Goal: Task Accomplishment & Management: Complete application form

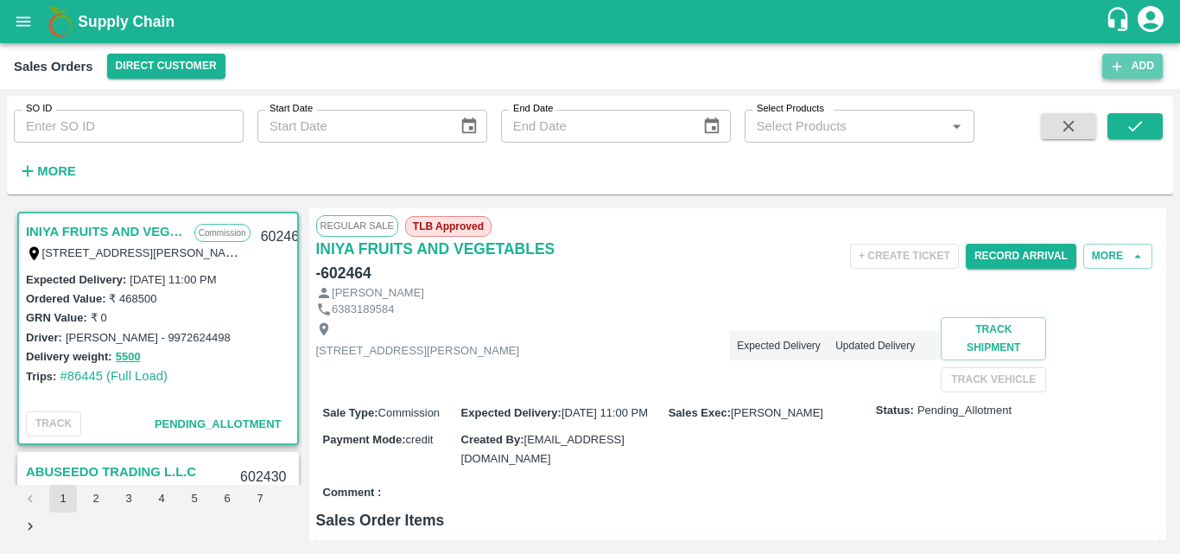
click at [1128, 64] on button "Add" at bounding box center [1132, 66] width 60 height 25
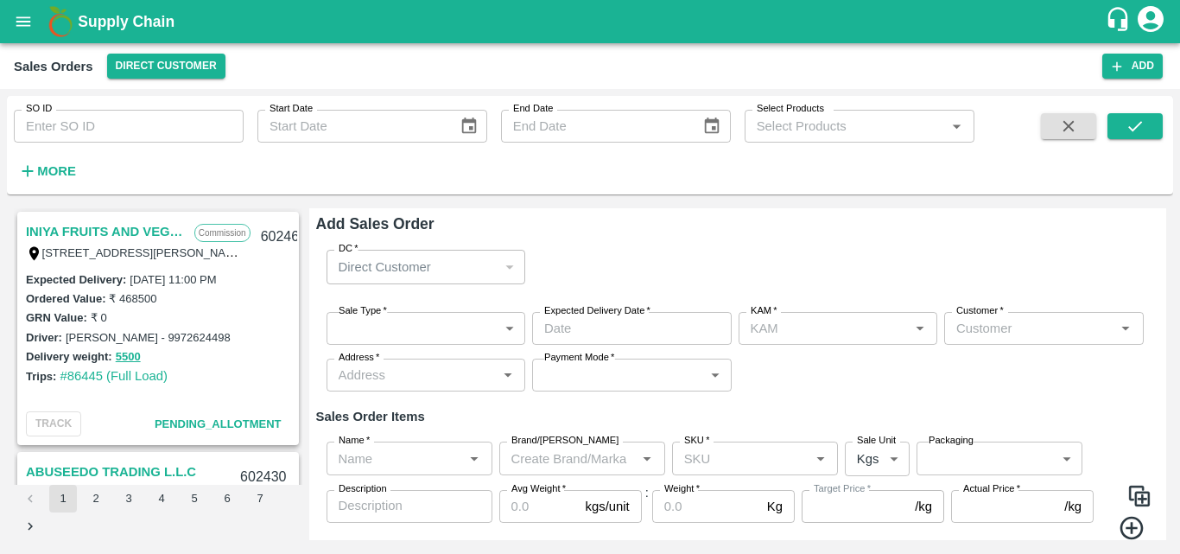
type input "[PERSON_NAME] M"
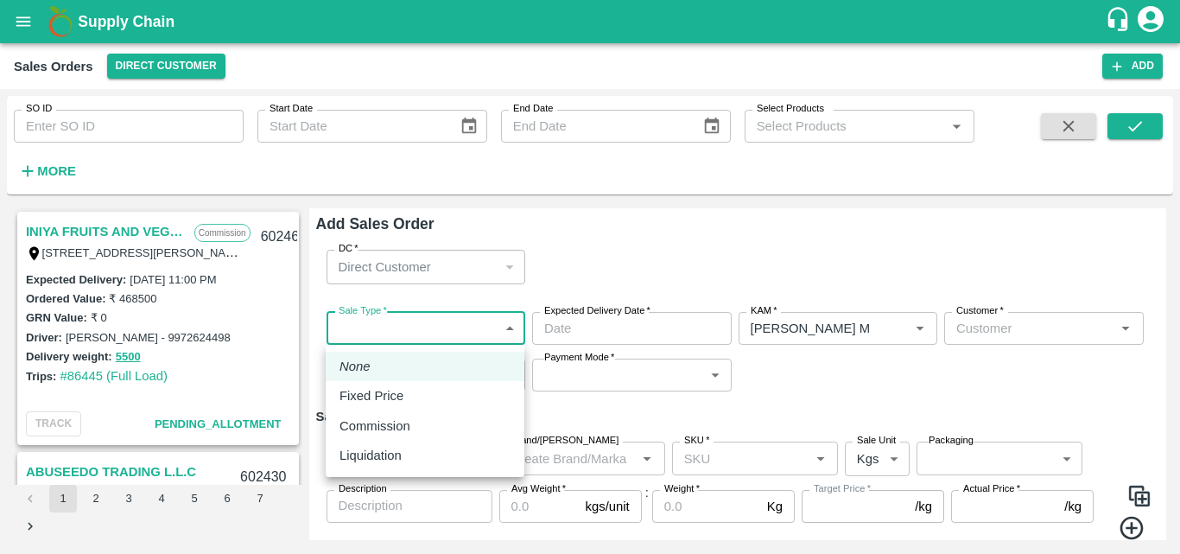
click at [384, 323] on body "Supply Chain Sales Orders Direct Customer Add SO ID SO ID Start Date Start Date…" at bounding box center [590, 277] width 1180 height 554
click at [387, 422] on p "Commission" at bounding box center [375, 425] width 71 height 19
type input "2"
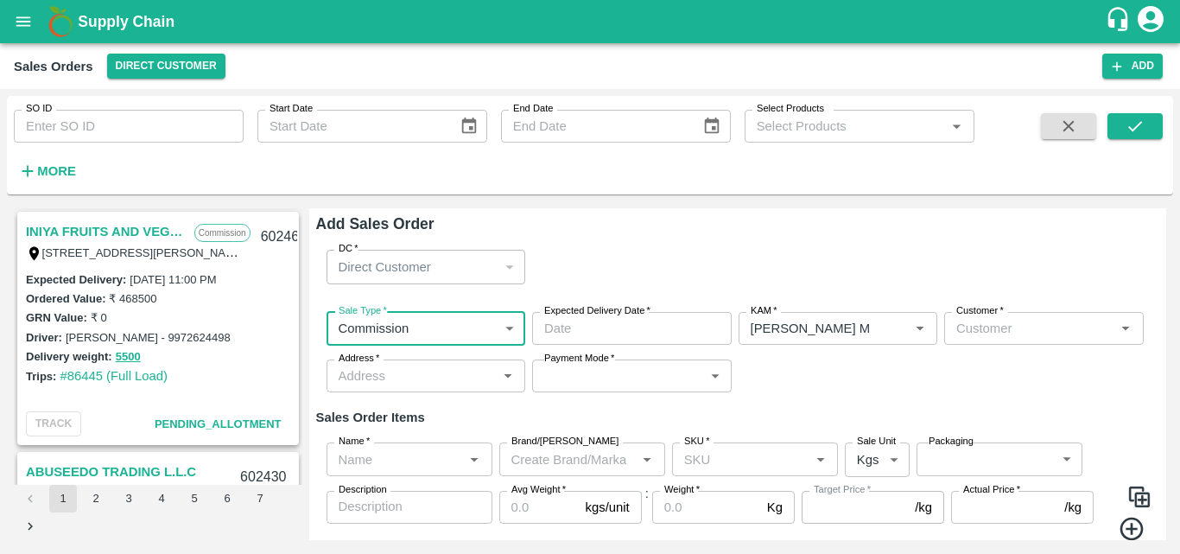
type input "DD/MM/YYYY hh:mm aa"
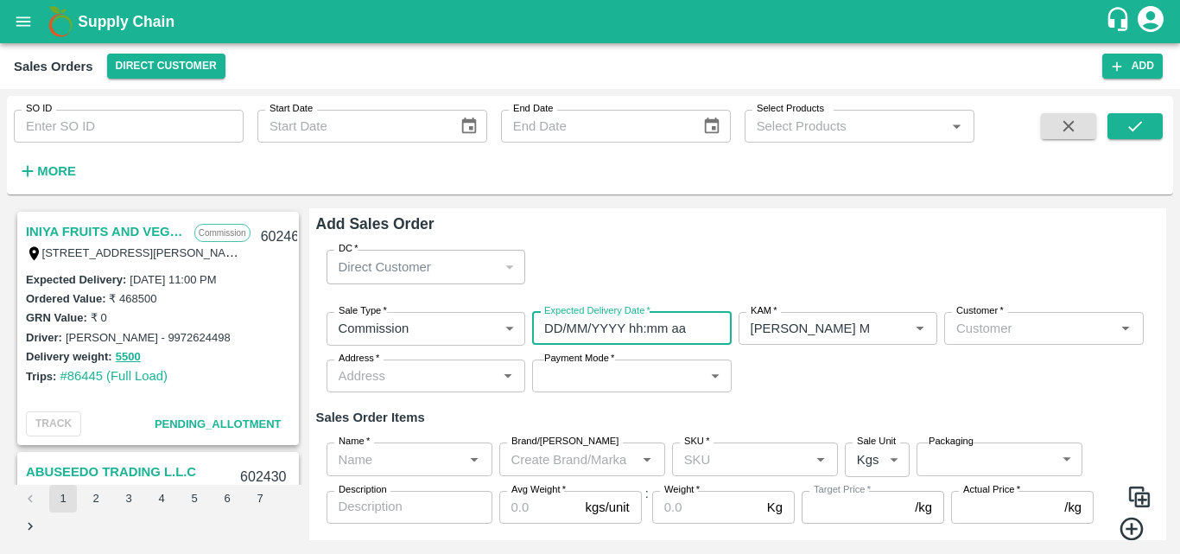
click at [565, 332] on input "DD/MM/YYYY hh:mm aa" at bounding box center [625, 328] width 187 height 33
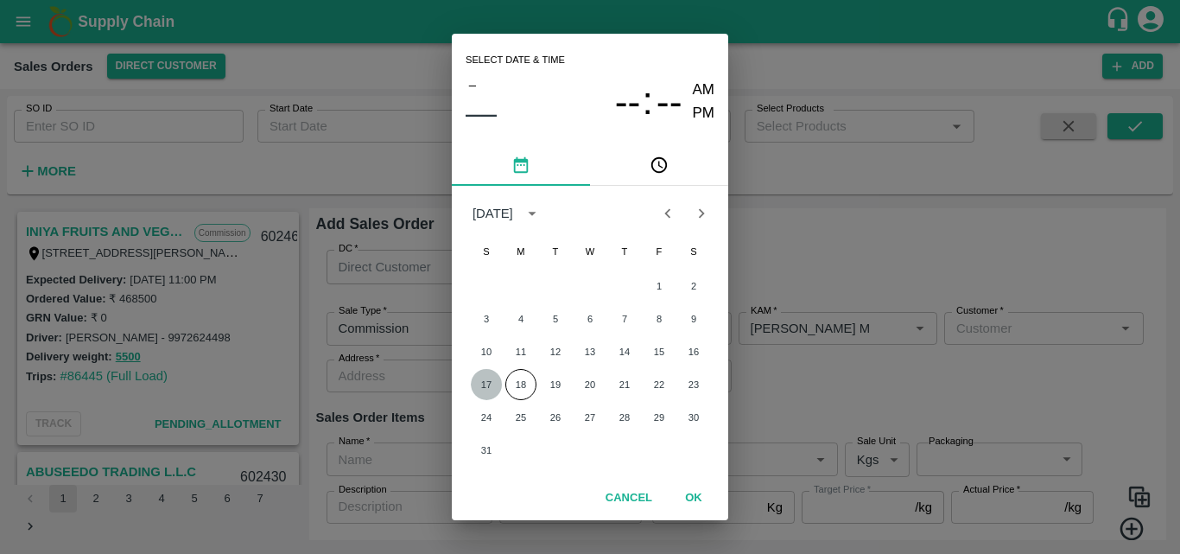
click at [488, 384] on button "17" at bounding box center [486, 384] width 31 height 31
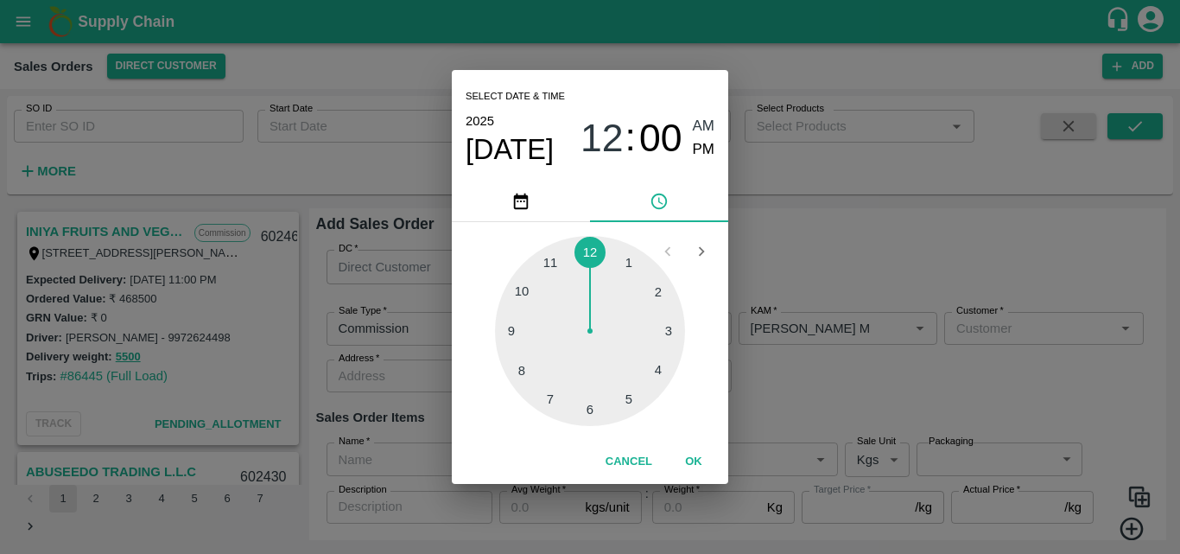
click at [587, 409] on div at bounding box center [590, 331] width 190 height 190
click at [708, 138] on span "PM" at bounding box center [704, 149] width 22 height 23
type input "[DATE] 06:00 PM"
click at [689, 460] on button "OK" at bounding box center [693, 462] width 55 height 30
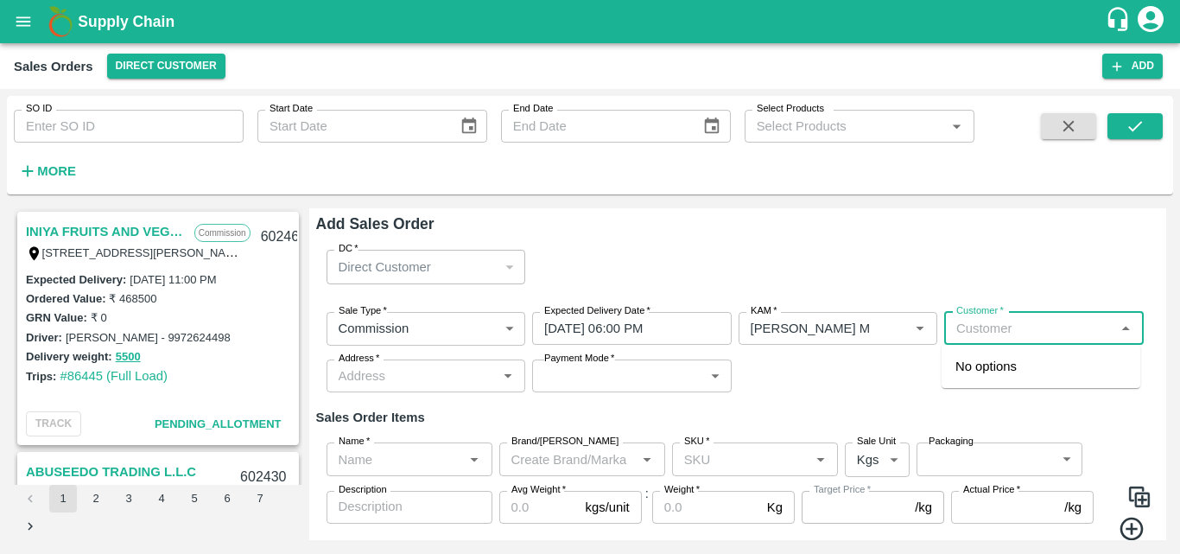
click at [1027, 336] on input "Customer   *" at bounding box center [1029, 328] width 161 height 22
click at [1018, 365] on p "Green Spices Hut" at bounding box center [1005, 366] width 101 height 19
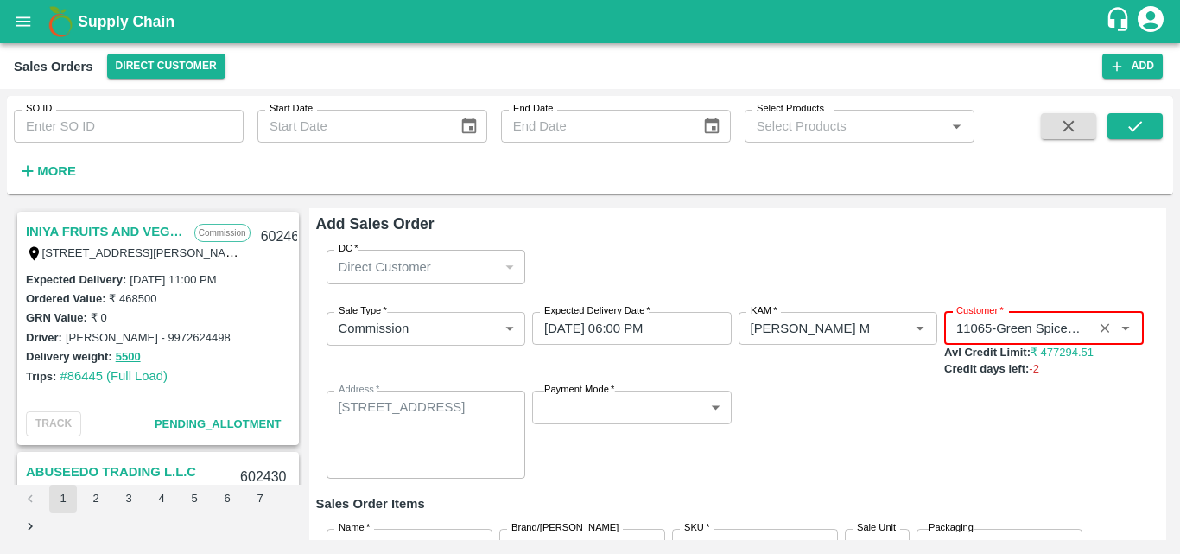
type input "11065-Green Spices Hut"
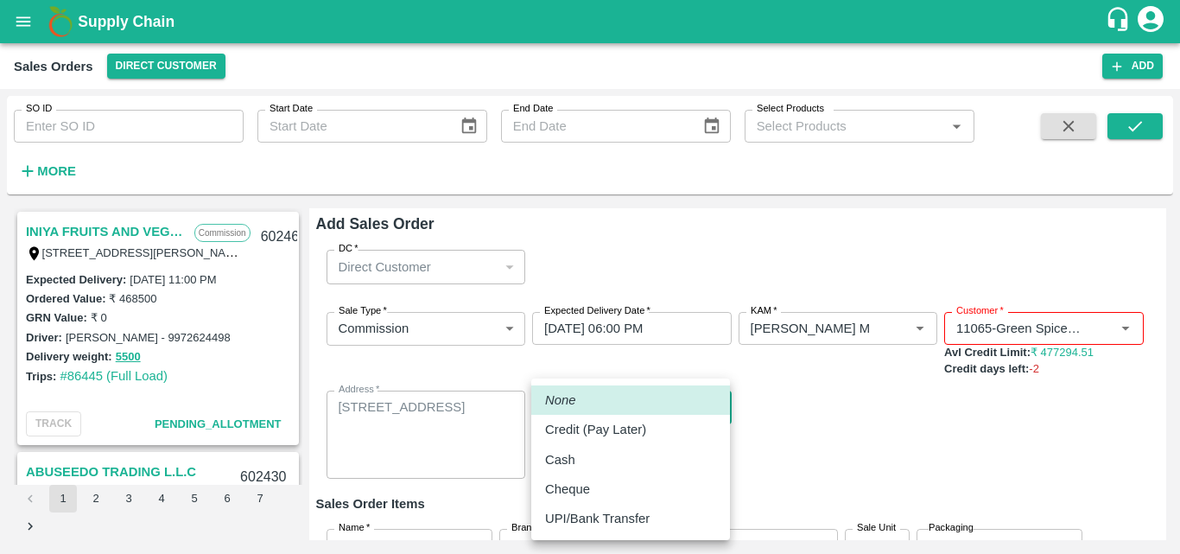
click at [607, 404] on body "Supply Chain Sales Orders Direct Customer Add SO ID SO ID Start Date Start Date…" at bounding box center [590, 277] width 1180 height 554
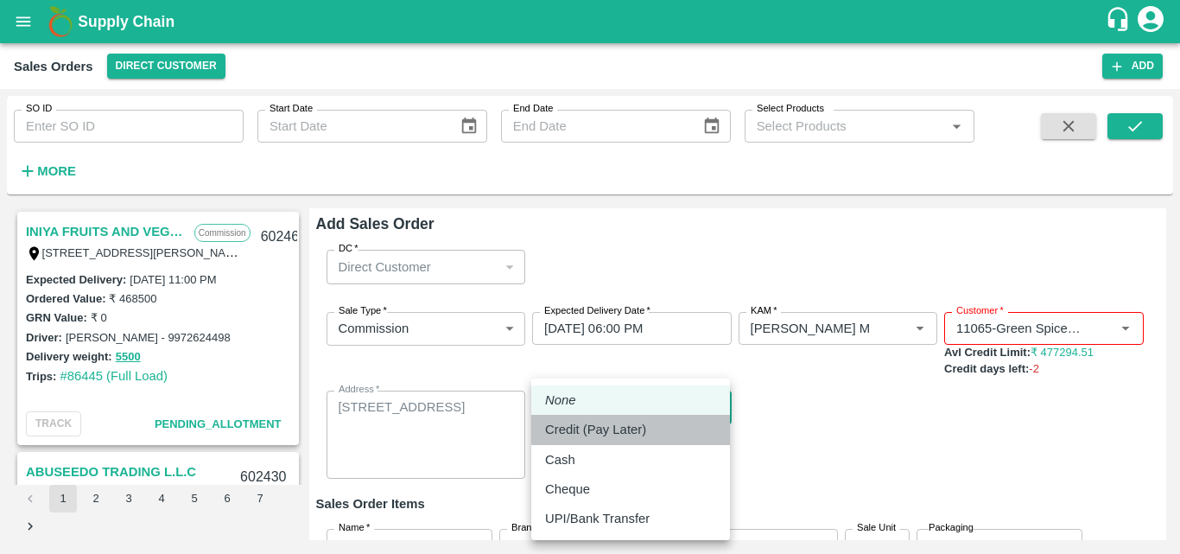
click at [585, 432] on p "Credit (Pay Later)" at bounding box center [595, 429] width 101 height 19
type input "credit"
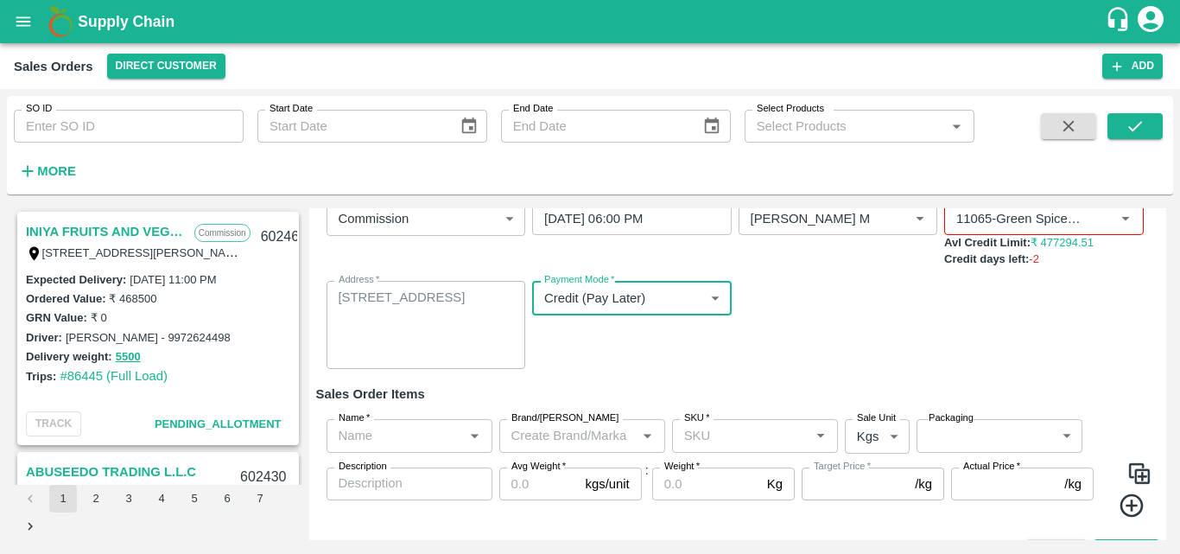
scroll to position [143, 0]
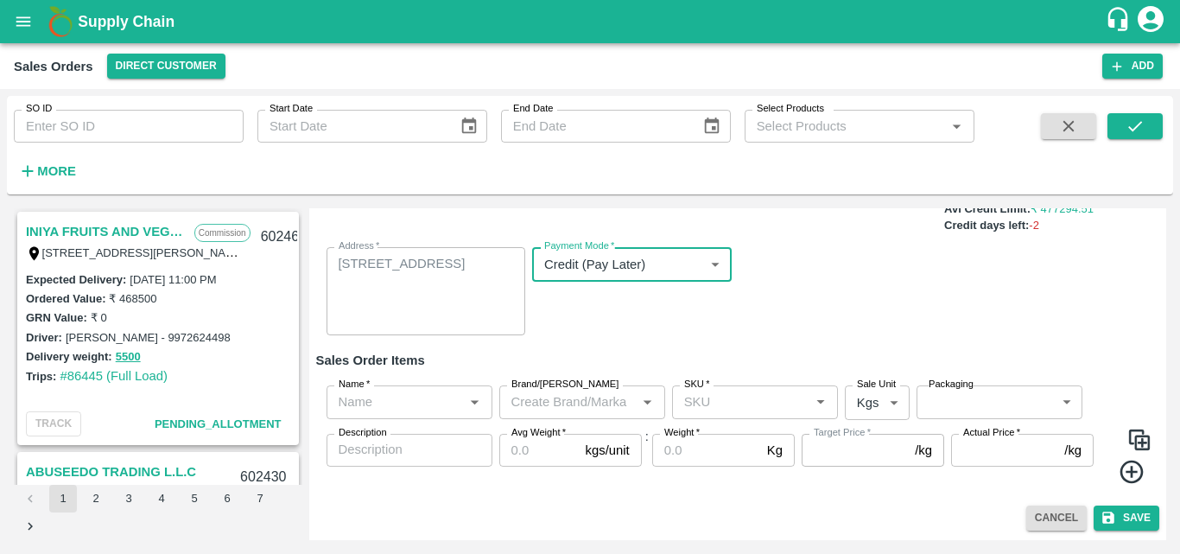
click at [374, 403] on input "Name   *" at bounding box center [395, 401] width 127 height 22
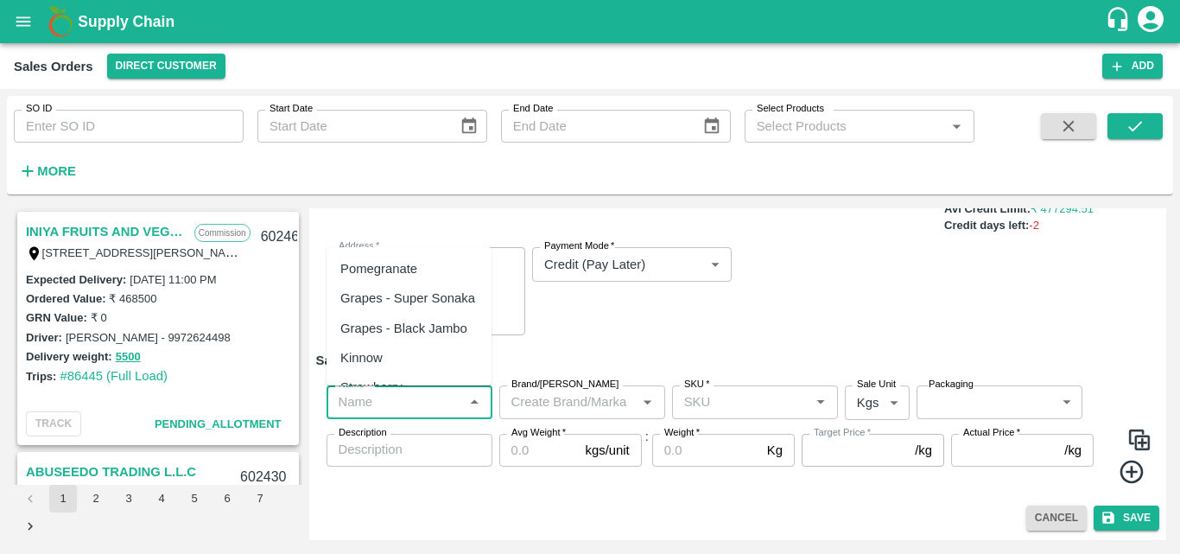
click at [408, 265] on div "Pomegranate" at bounding box center [378, 268] width 77 height 19
type input "Pomegranate"
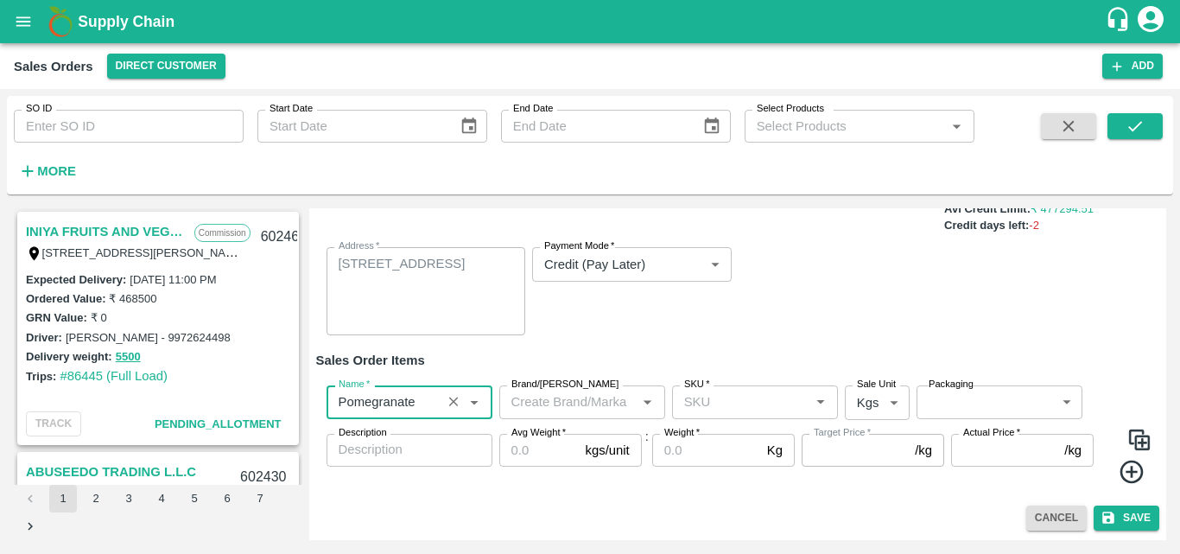
click at [538, 406] on input "Brand/[PERSON_NAME]" at bounding box center [568, 401] width 127 height 22
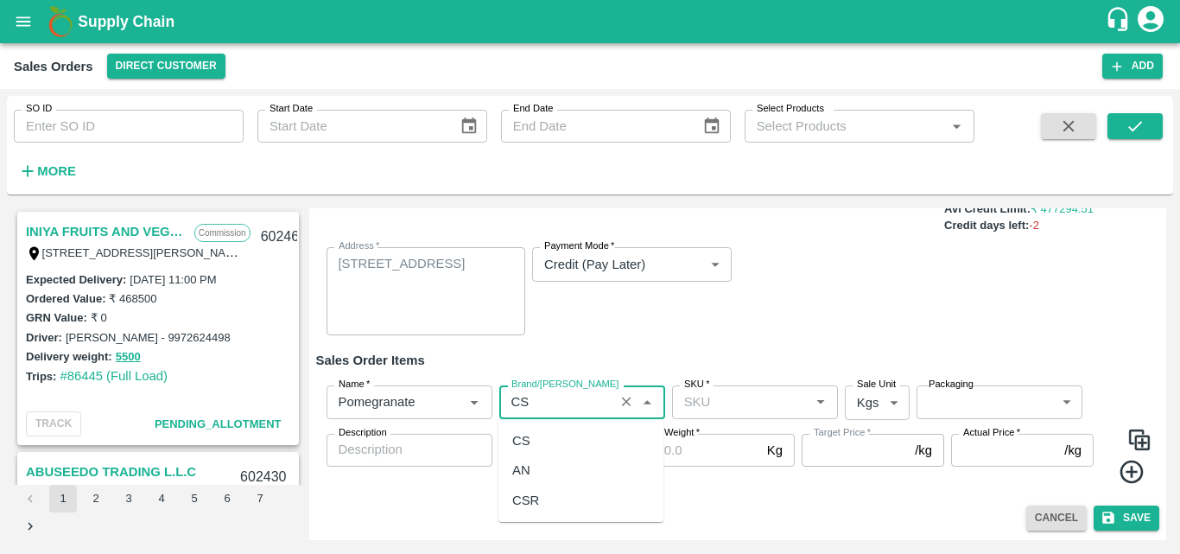
click at [522, 435] on div "CS" at bounding box center [521, 440] width 18 height 19
type input "CS"
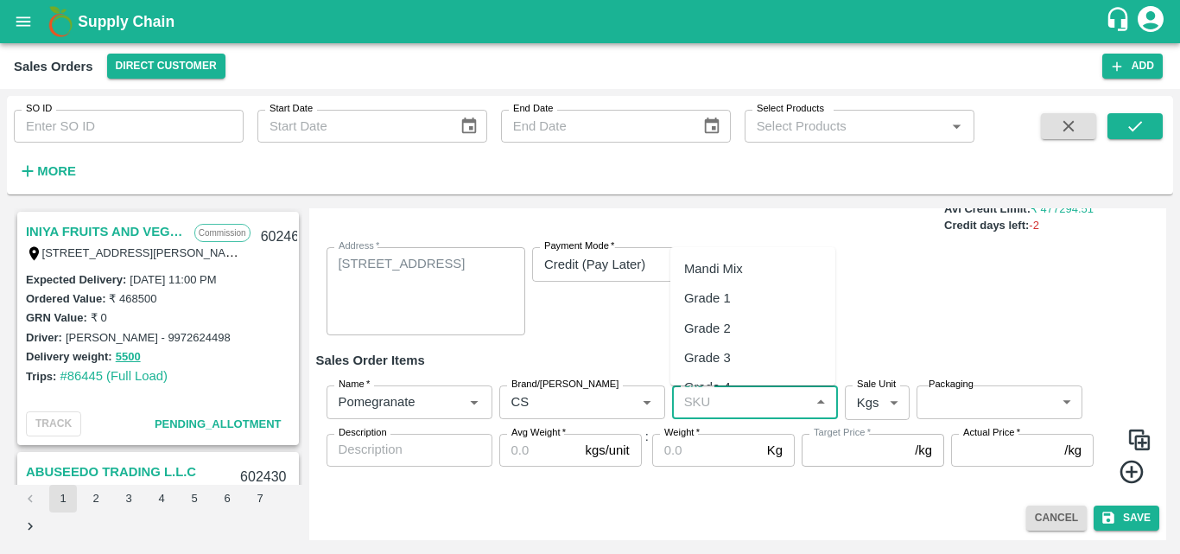
click at [703, 400] on input "SKU   *" at bounding box center [740, 401] width 127 height 22
click at [682, 403] on input "SKU   *" at bounding box center [740, 401] width 127 height 22
click at [766, 270] on div "KA-PRM-100-150" at bounding box center [734, 268] width 101 height 19
type input "KA-PRM-100-150"
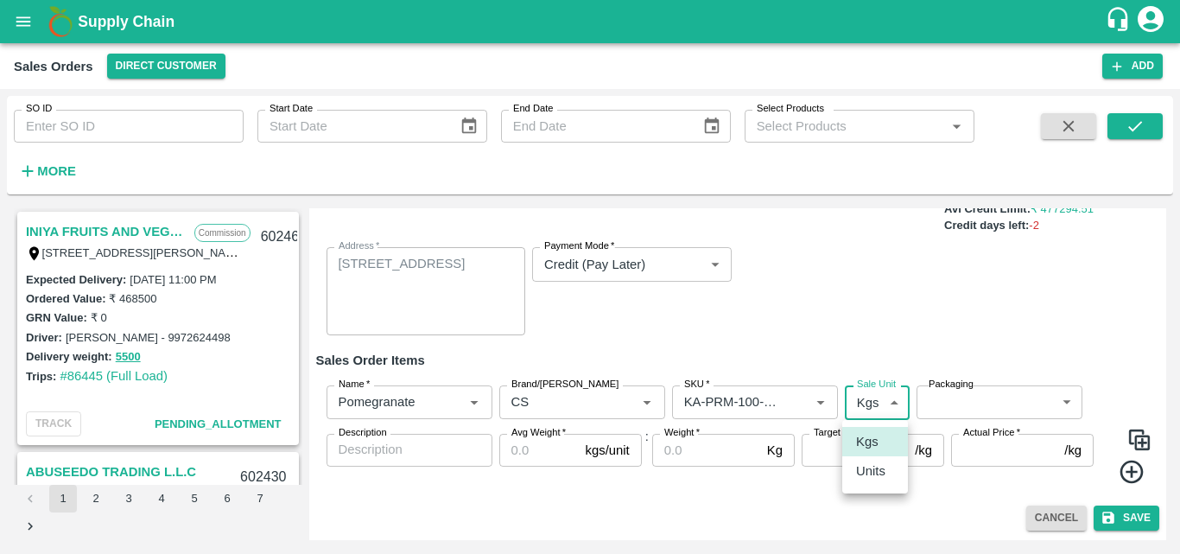
drag, startPoint x: 883, startPoint y: 400, endPoint x: 873, endPoint y: 472, distance: 72.4
click at [873, 472] on body "Supply Chain Sales Orders Direct Customer Add SO ID SO ID Start Date Start Date…" at bounding box center [590, 277] width 1180 height 554
click at [873, 472] on p "Units" at bounding box center [870, 470] width 29 height 19
type input "2"
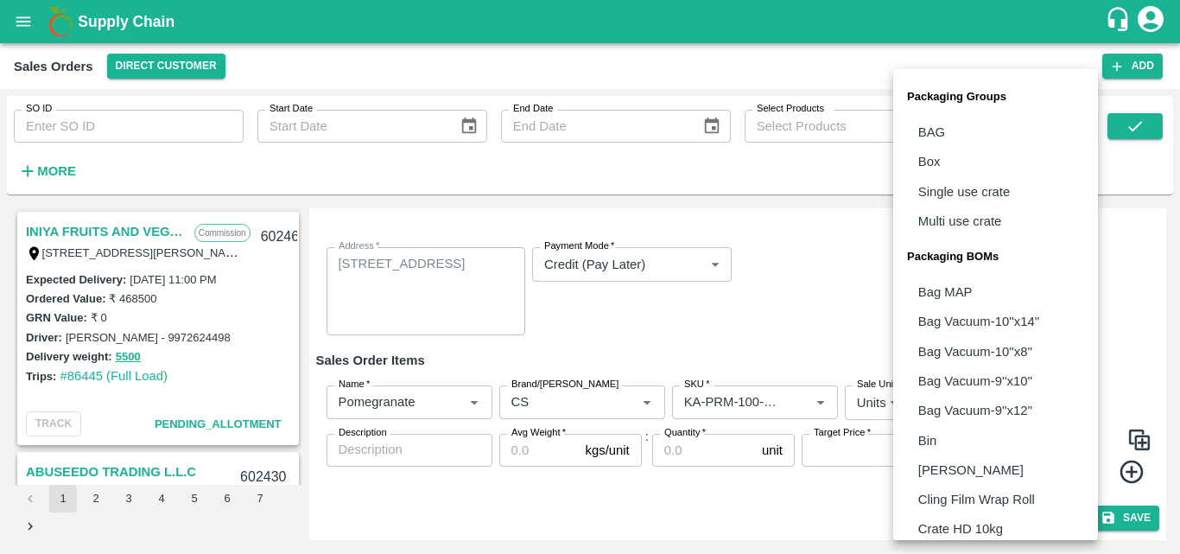
click at [963, 404] on body "Supply Chain Sales Orders Direct Customer Add SO ID SO ID Start Date Start Date…" at bounding box center [590, 277] width 1180 height 554
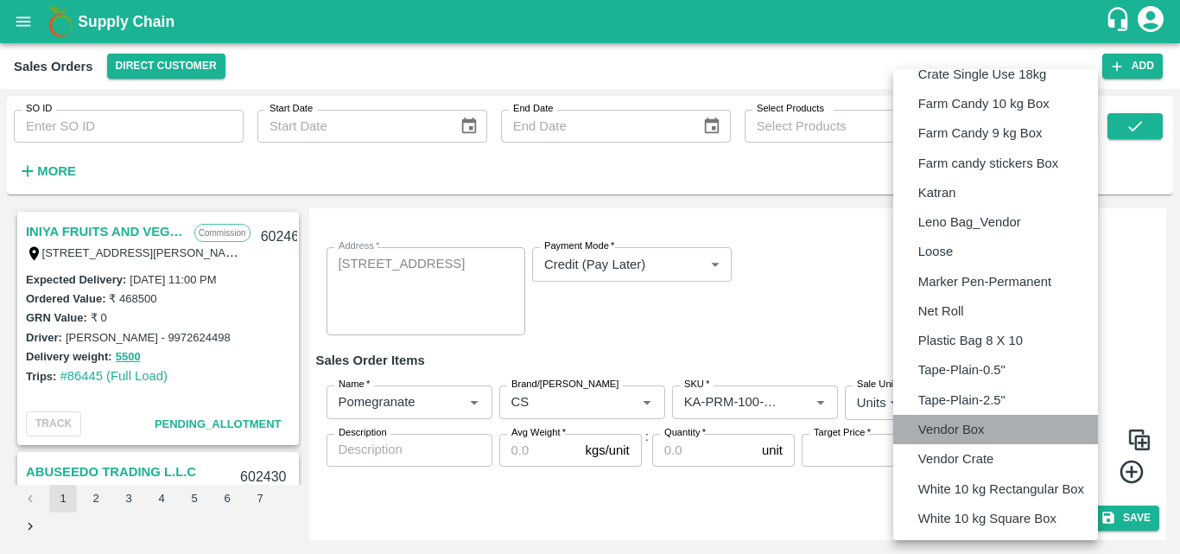
click at [969, 429] on p "Vendor Box" at bounding box center [951, 429] width 67 height 19
type input "BOM/276"
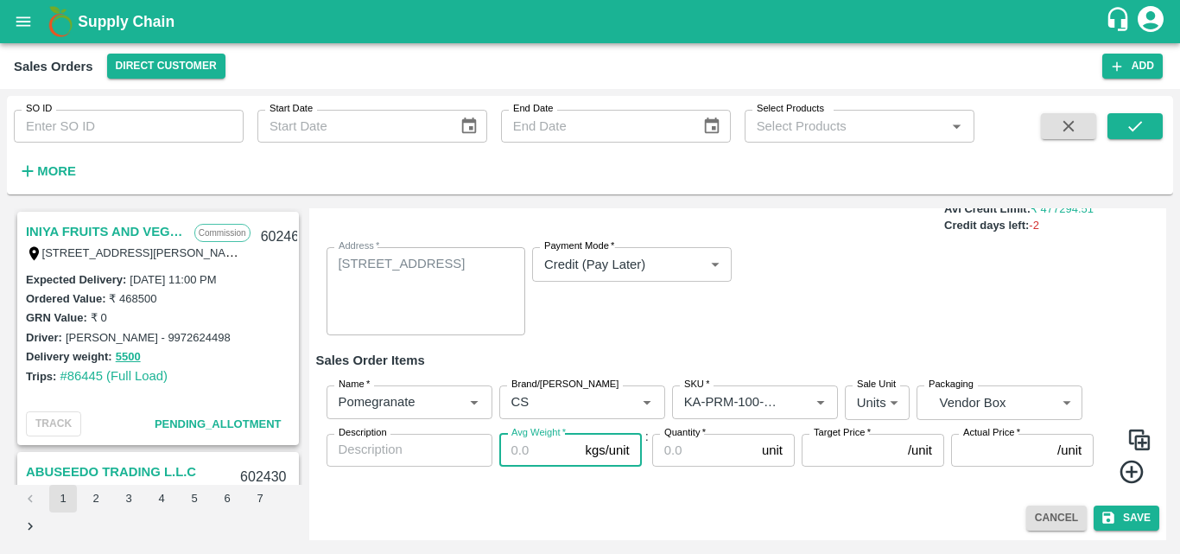
click at [550, 453] on input "Avg Weight   *" at bounding box center [538, 450] width 79 height 33
type input "9.5"
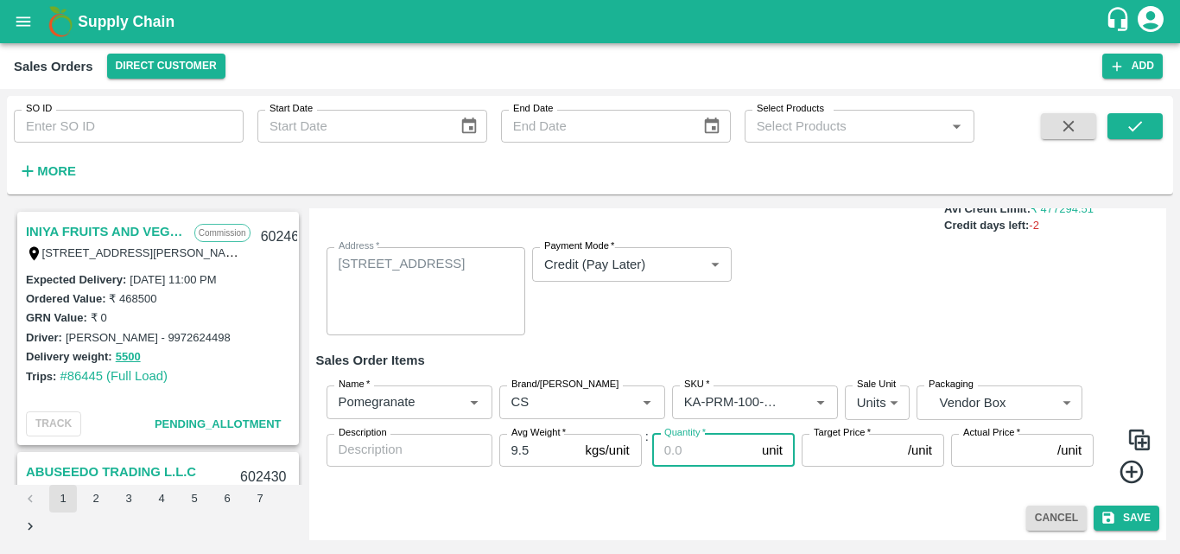
click at [662, 459] on input "Quantity   *" at bounding box center [703, 450] width 103 height 33
type input "51"
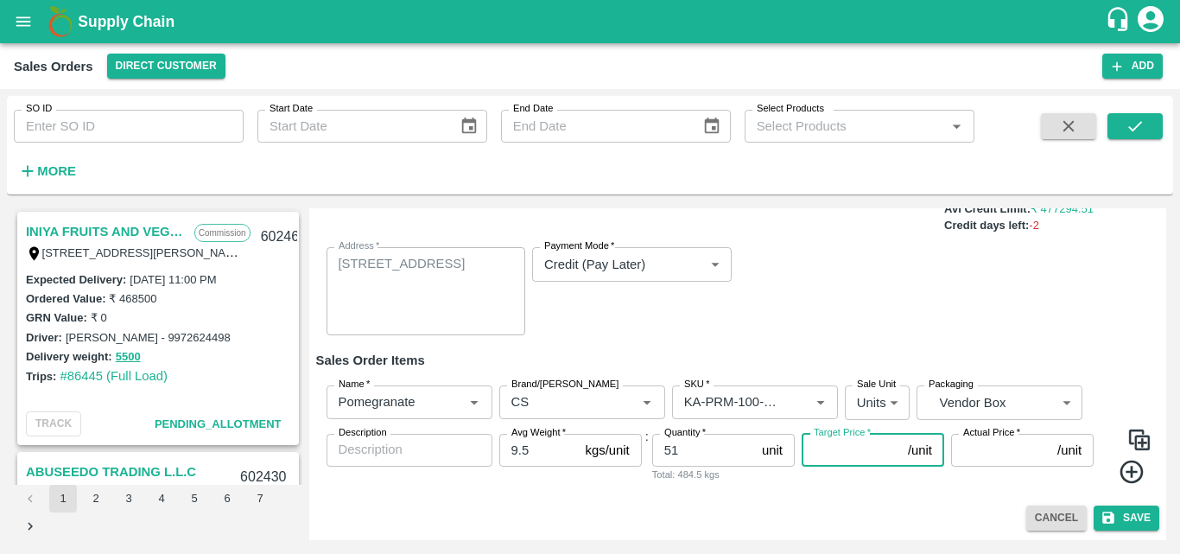
click at [844, 456] on input "Target Price   *" at bounding box center [851, 450] width 99 height 33
type input "800"
click at [974, 454] on input "Actual Price   *" at bounding box center [1000, 450] width 99 height 33
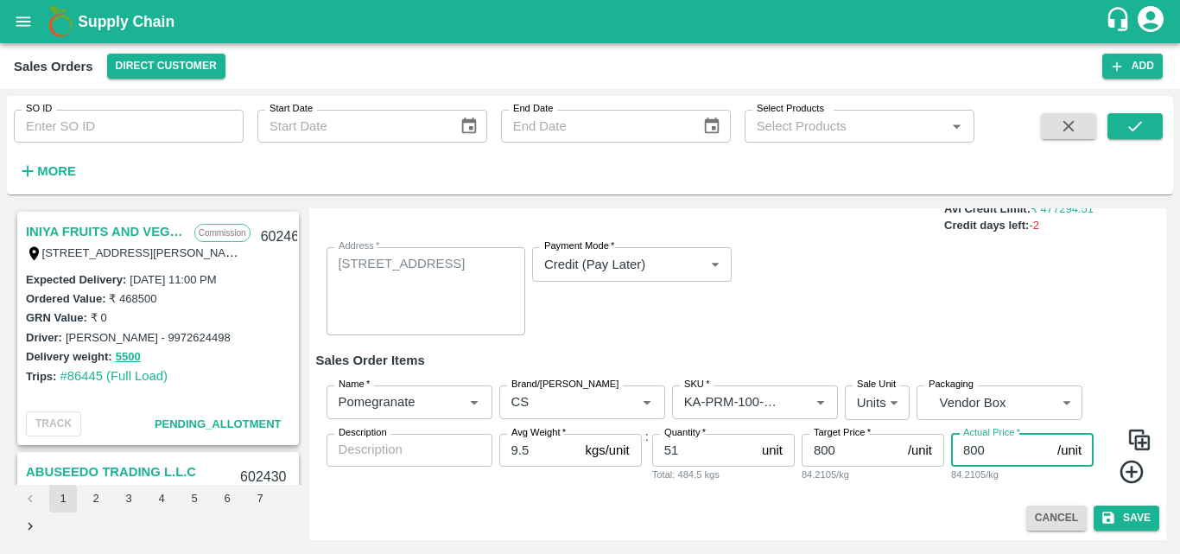
type input "800"
click at [1123, 470] on icon at bounding box center [1132, 472] width 29 height 29
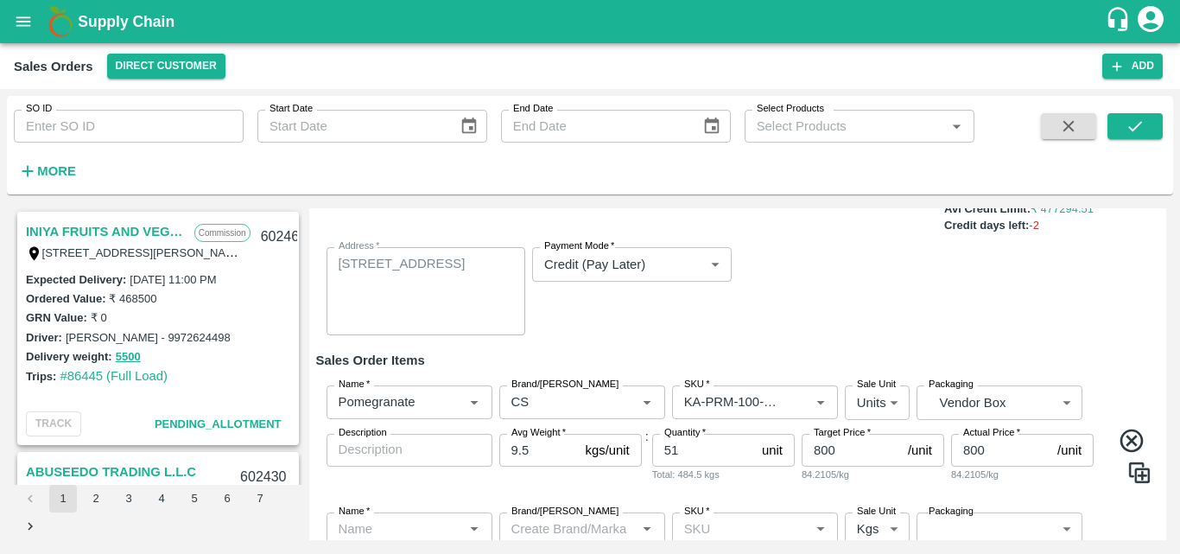
click at [1105, 344] on div "Sale Type   * Commission 2 Sale Type Expected Delivery Date   * [DATE] 06:00 PM…" at bounding box center [738, 252] width 844 height 195
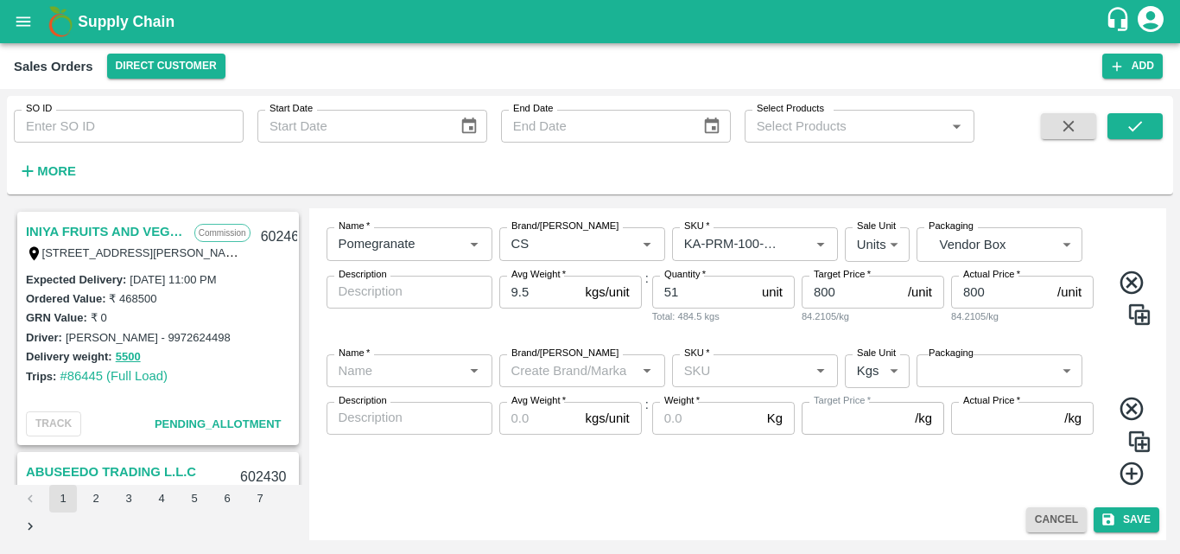
scroll to position [303, 0]
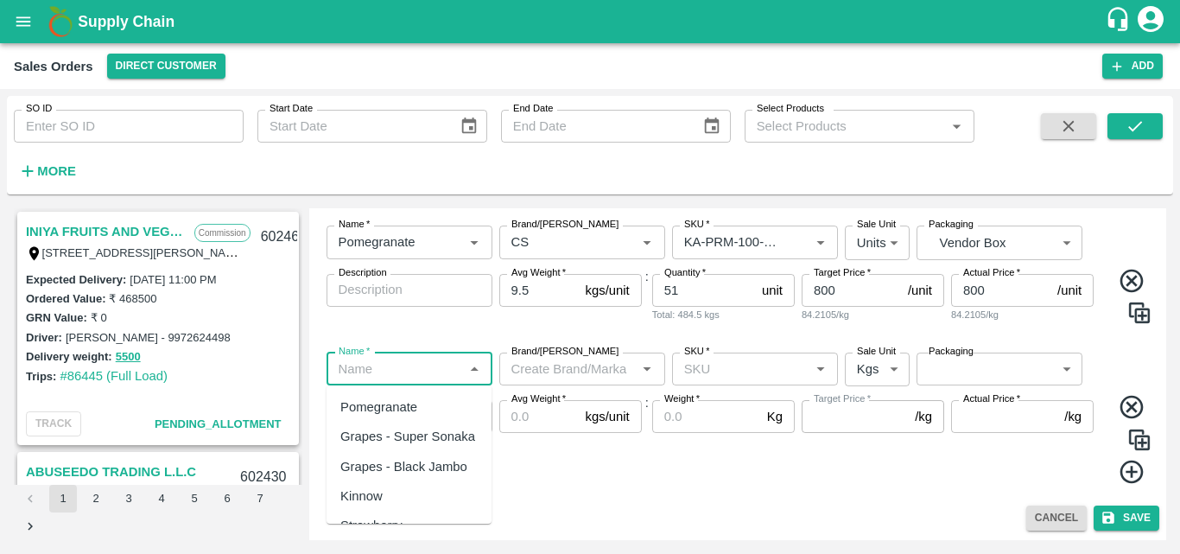
click at [409, 368] on input "Name   *" at bounding box center [395, 369] width 127 height 22
click at [385, 422] on div "Grapes - Super Sonaka" at bounding box center [409, 436] width 165 height 29
click at [408, 371] on input "Name   *" at bounding box center [384, 369] width 105 height 22
click at [385, 407] on div "Pomegranate" at bounding box center [378, 406] width 77 height 19
type input "Pomegranate"
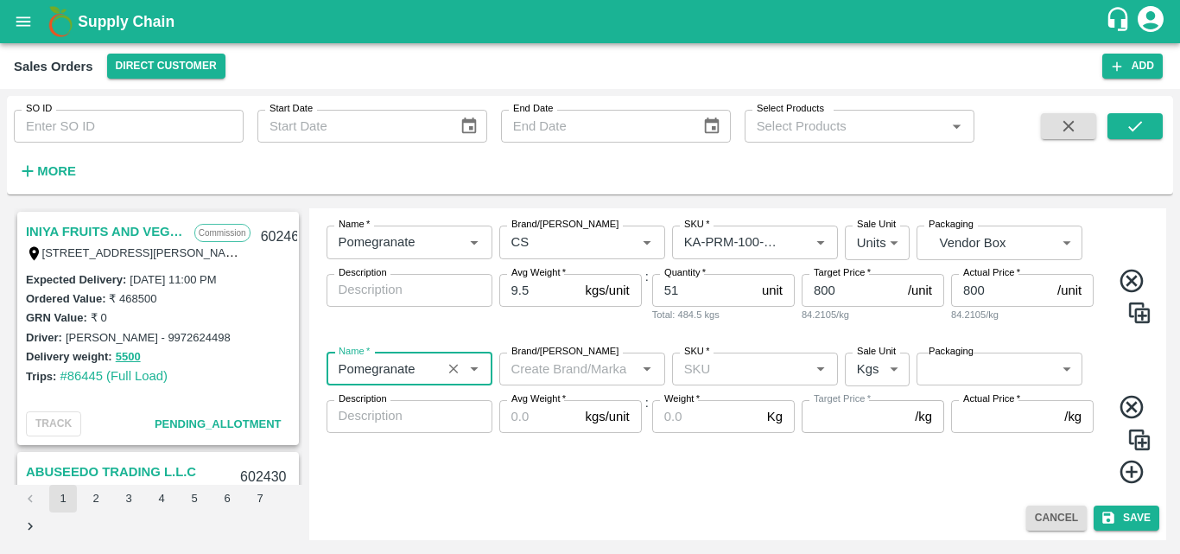
click at [537, 376] on input "Brand/[PERSON_NAME]" at bounding box center [568, 369] width 127 height 22
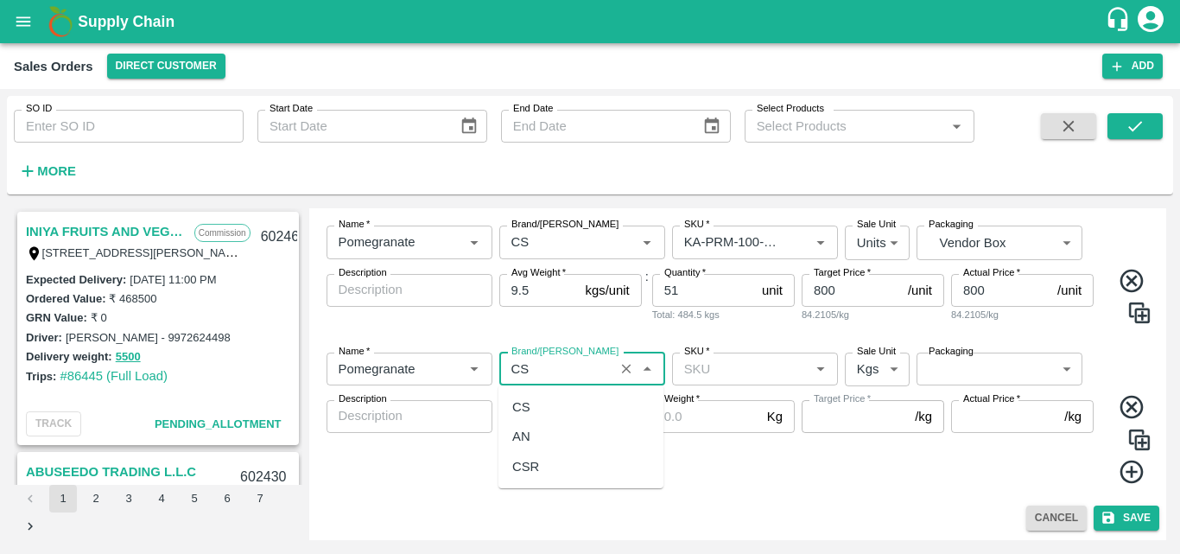
click at [517, 415] on div "CS" at bounding box center [521, 406] width 18 height 19
type input "CS"
click at [751, 367] on input "SKU   *" at bounding box center [740, 369] width 127 height 22
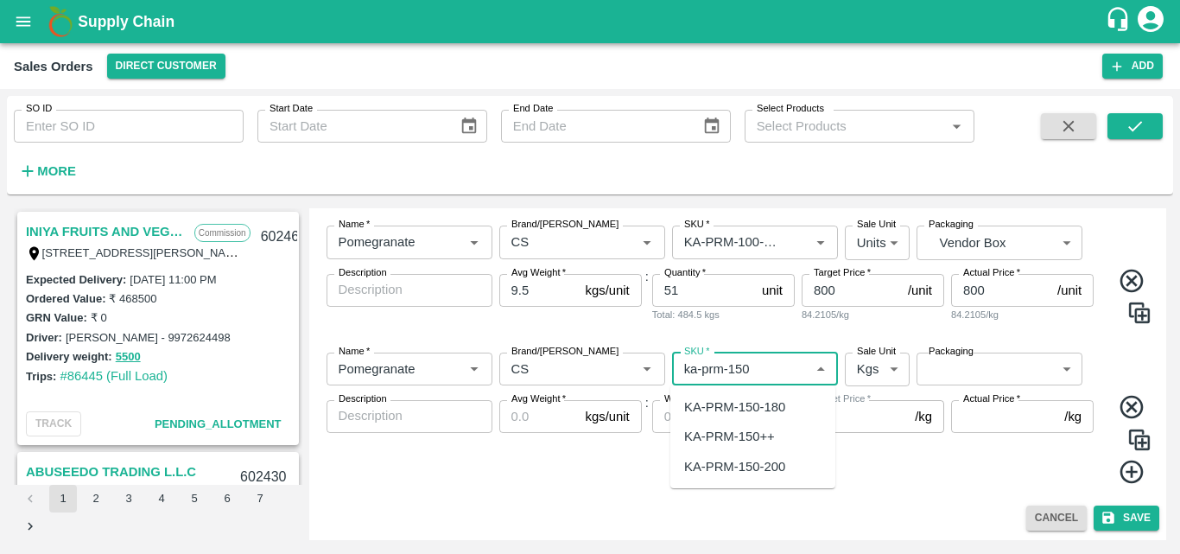
click at [756, 402] on div "KA-PRM-150-180" at bounding box center [734, 406] width 101 height 19
type input "KA-PRM-150-180"
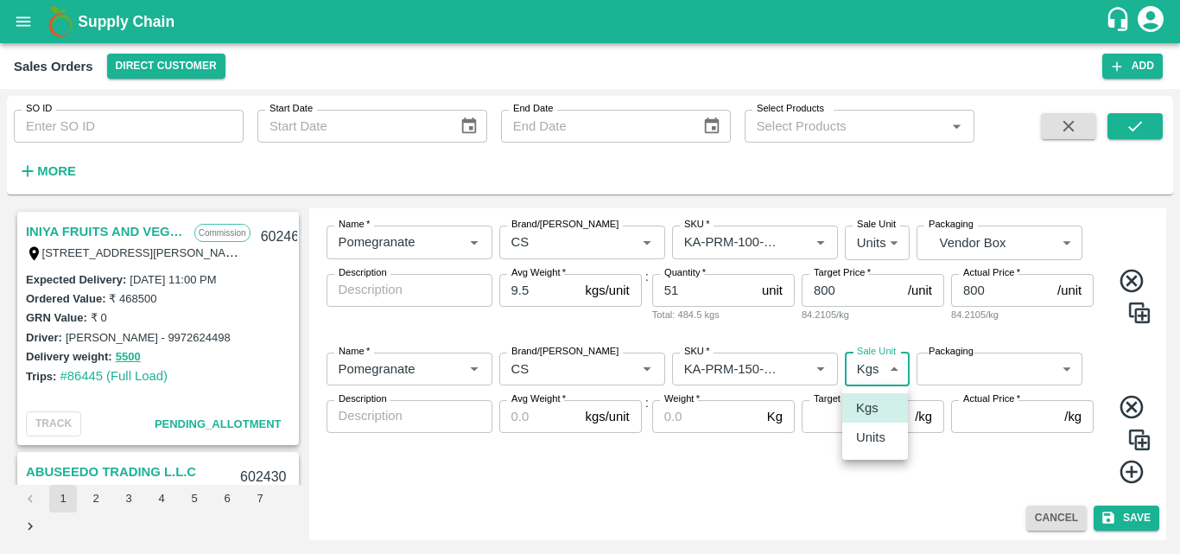
click at [886, 363] on body "Supply Chain Sales Orders Direct Customer Add SO ID SO ID Start Date Start Date…" at bounding box center [590, 277] width 1180 height 554
click at [862, 440] on p "Units" at bounding box center [870, 437] width 29 height 19
type input "2"
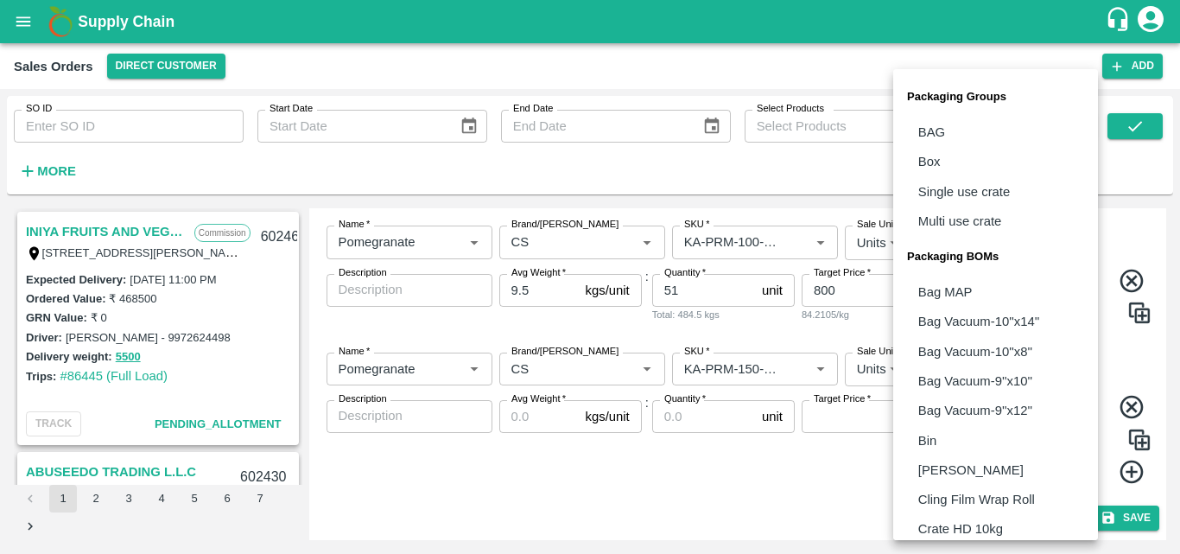
click at [951, 372] on body "Supply Chain Sales Orders Direct Customer Add SO ID SO ID Start Date Start Date…" at bounding box center [590, 277] width 1180 height 554
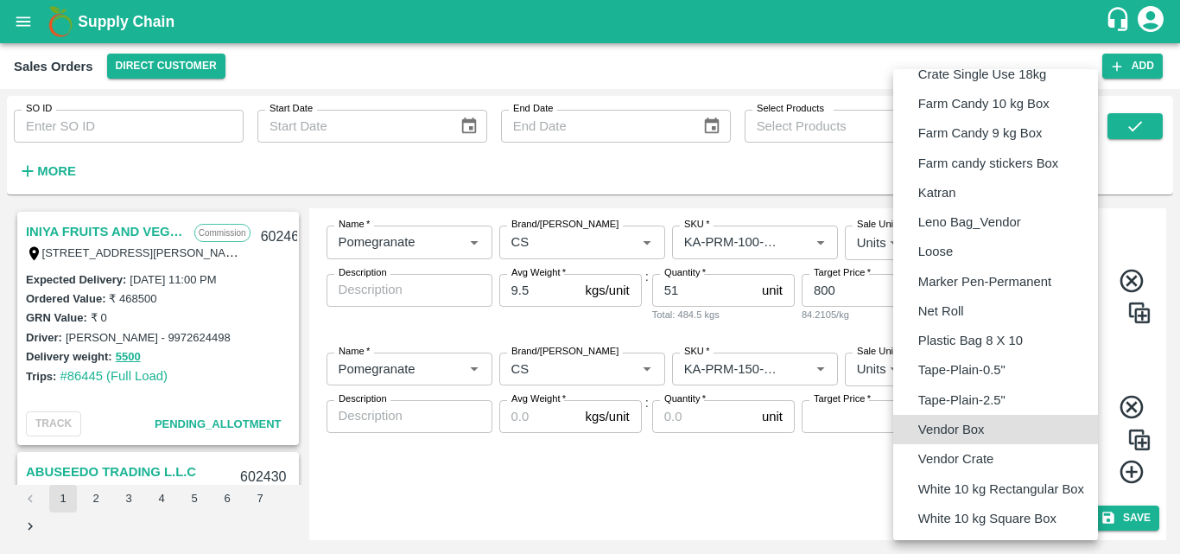
drag, startPoint x: 943, startPoint y: 428, endPoint x: 576, endPoint y: 401, distance: 367.3
click at [576, 401] on div "Packaging Groups BAG Box Single use crate Multi use crate Packaging BOMs Bag MA…" at bounding box center [590, 277] width 1180 height 554
click at [522, 416] on div at bounding box center [590, 277] width 1180 height 554
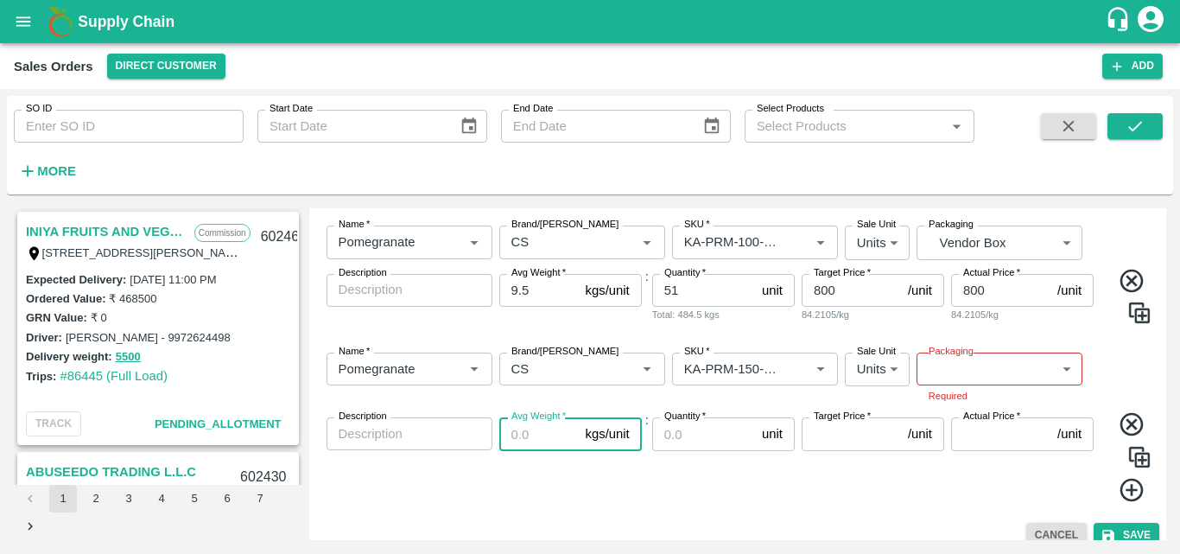
click at [536, 428] on input "Avg Weight   *" at bounding box center [538, 433] width 79 height 33
type input "9.5"
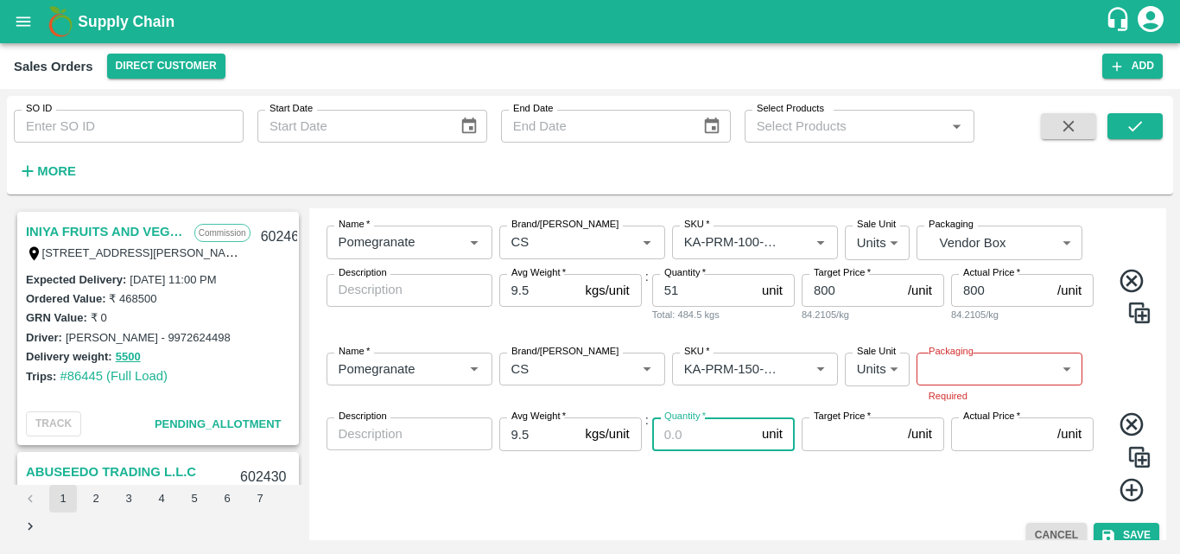
click at [681, 431] on input "Quantity   *" at bounding box center [703, 433] width 103 height 33
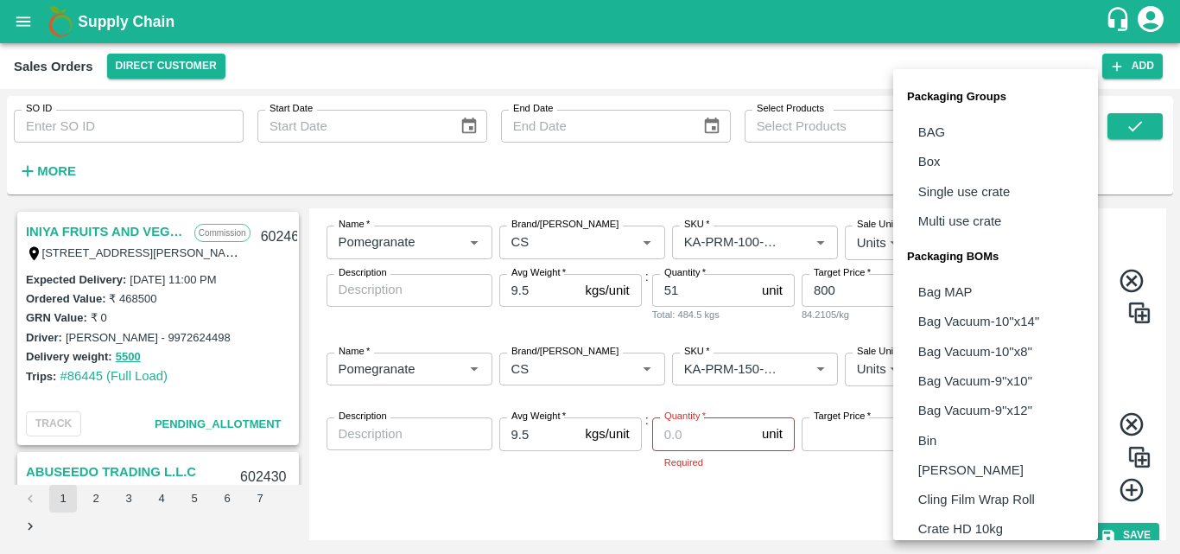
click at [973, 361] on body "Supply Chain Sales Orders Direct Customer Add SO ID SO ID Start Date Start Date…" at bounding box center [590, 277] width 1180 height 554
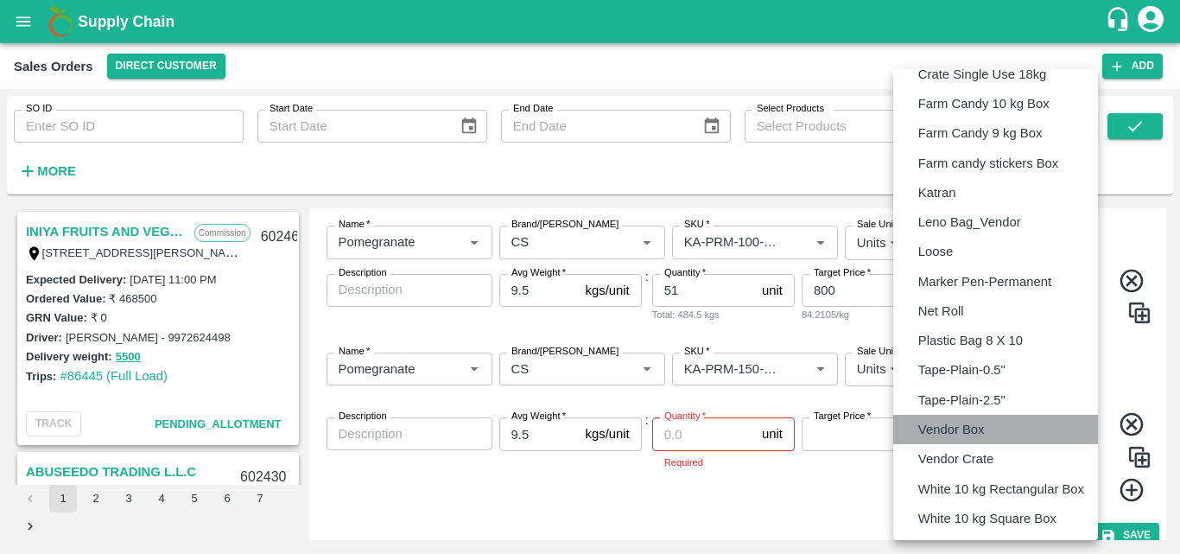
click at [951, 432] on p "Vendor Box" at bounding box center [951, 429] width 67 height 19
type input "BOM/276"
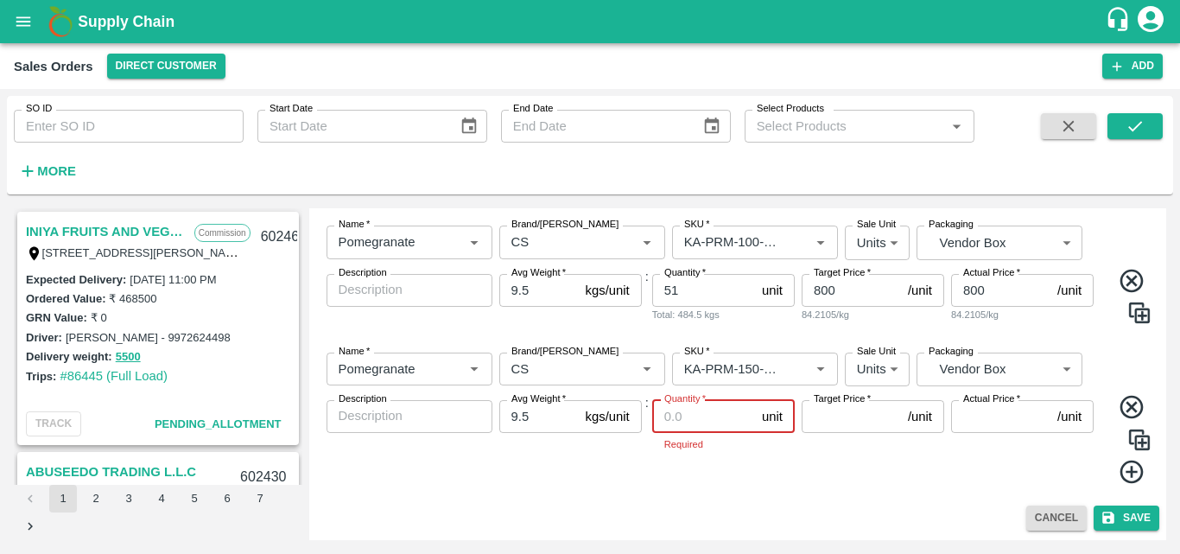
click at [720, 426] on input "Quantity   *" at bounding box center [703, 416] width 103 height 33
type input "93"
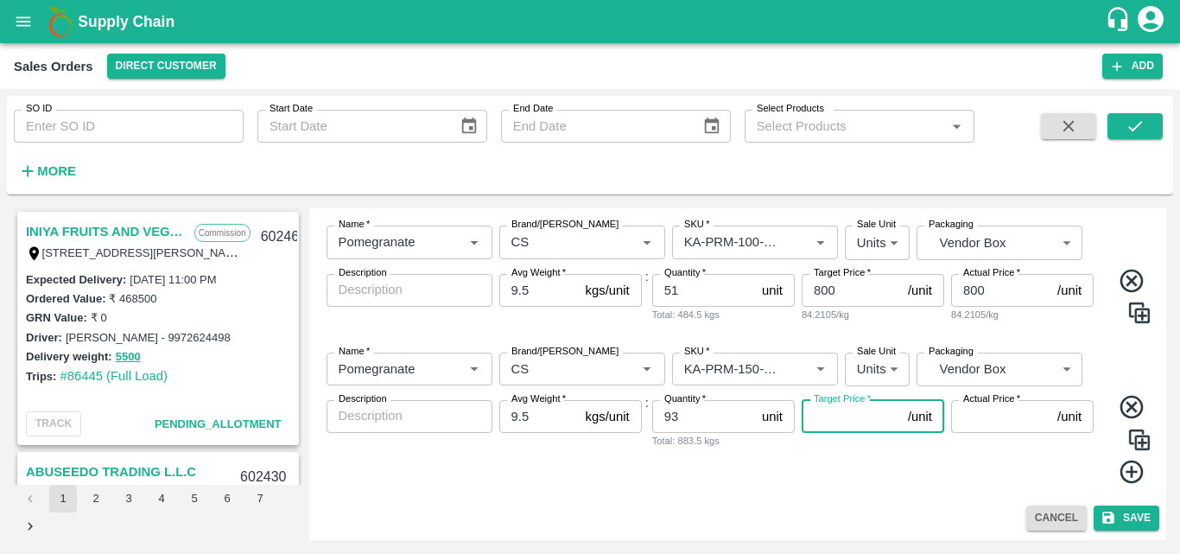
click at [833, 430] on input "Target Price   *" at bounding box center [851, 416] width 99 height 33
type input "1000"
click at [997, 422] on input "Actual Price   *" at bounding box center [1000, 416] width 99 height 33
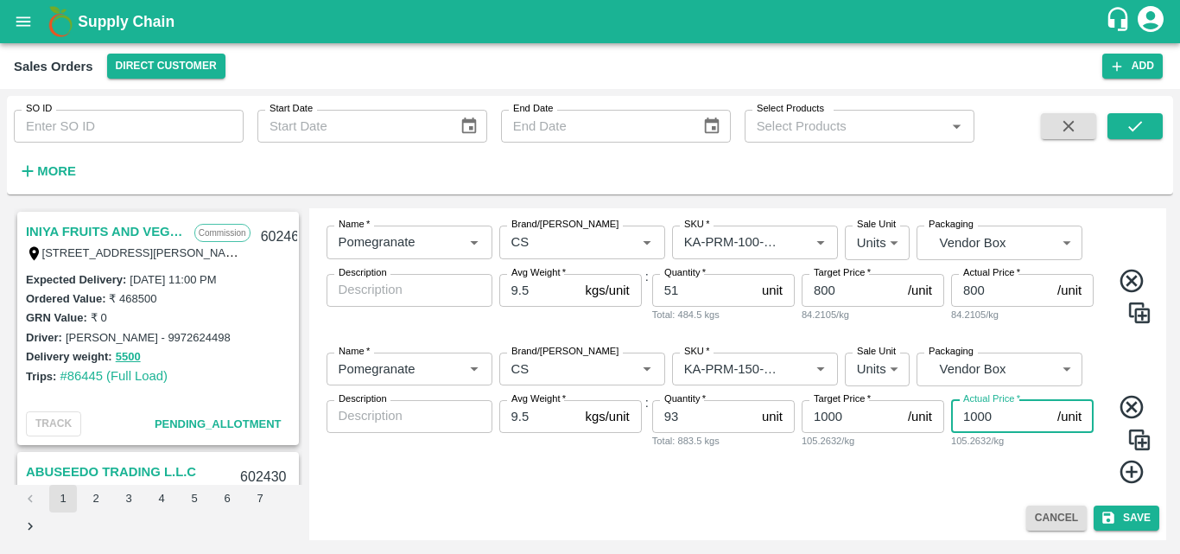
type input "1000"
click at [1126, 466] on icon at bounding box center [1132, 472] width 29 height 29
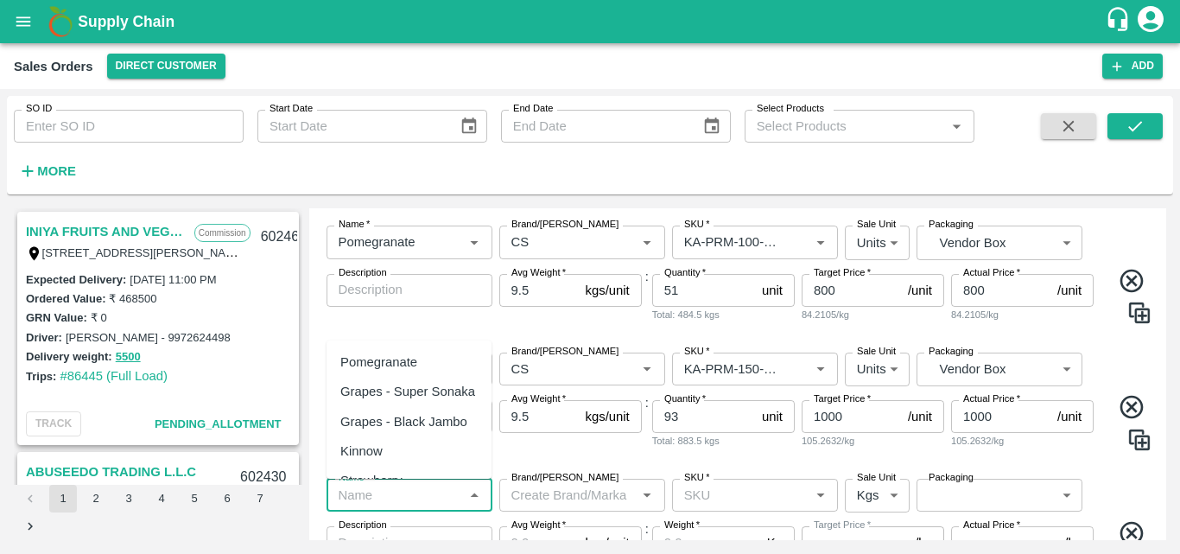
click at [371, 491] on input "Name   *" at bounding box center [395, 495] width 127 height 22
click at [387, 365] on div "Pomegranate" at bounding box center [378, 361] width 77 height 19
type input "Pomegranate"
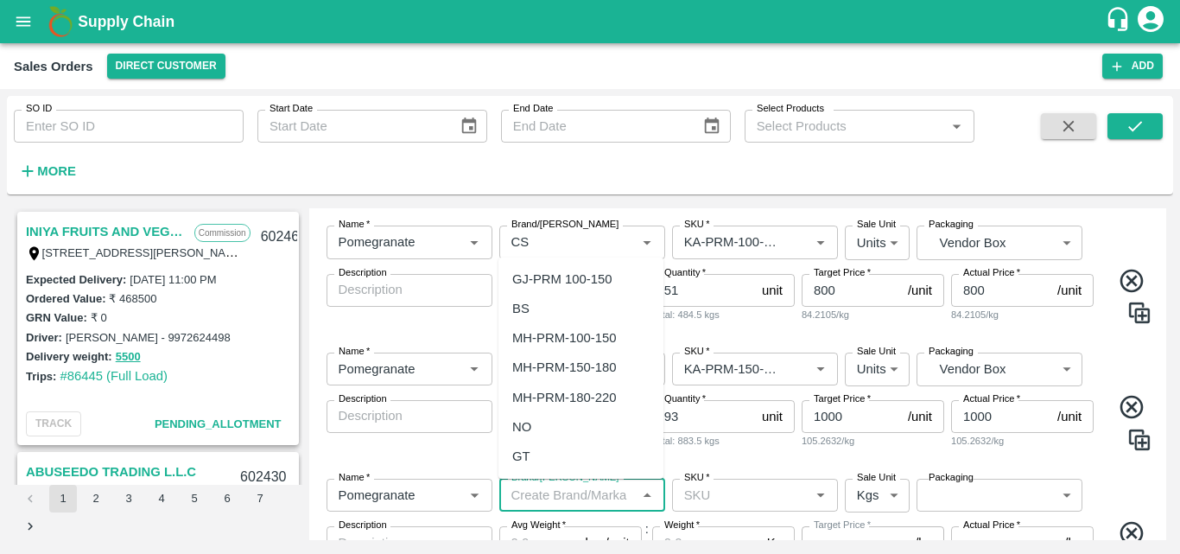
click at [527, 505] on input "Brand/[PERSON_NAME]" at bounding box center [568, 495] width 127 height 22
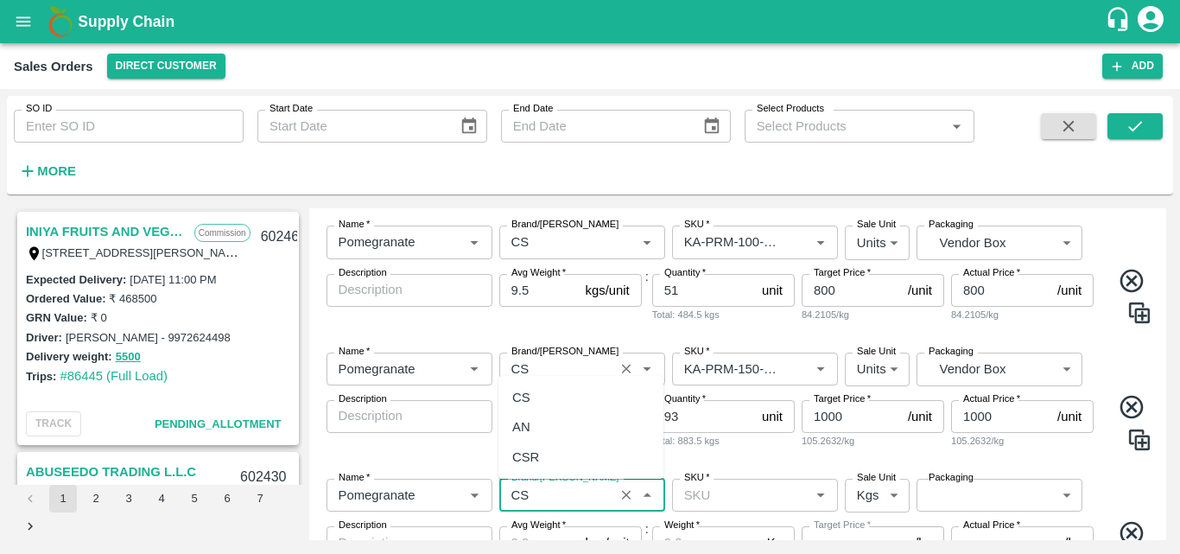
type input "CS"
click at [543, 367] on input "Brand/[PERSON_NAME]" at bounding box center [557, 369] width 105 height 22
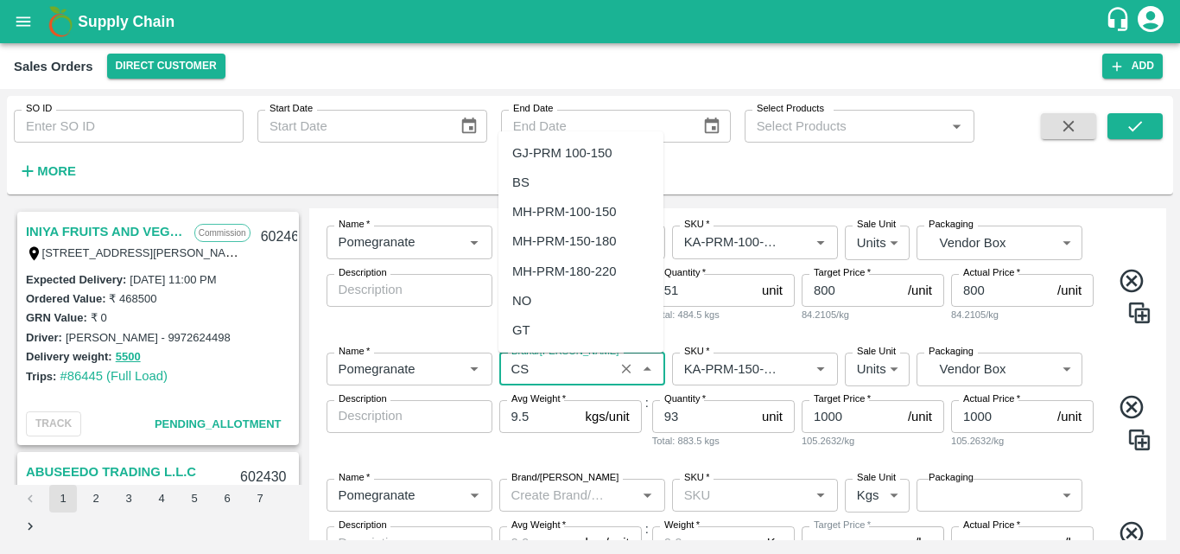
scroll to position [970, 0]
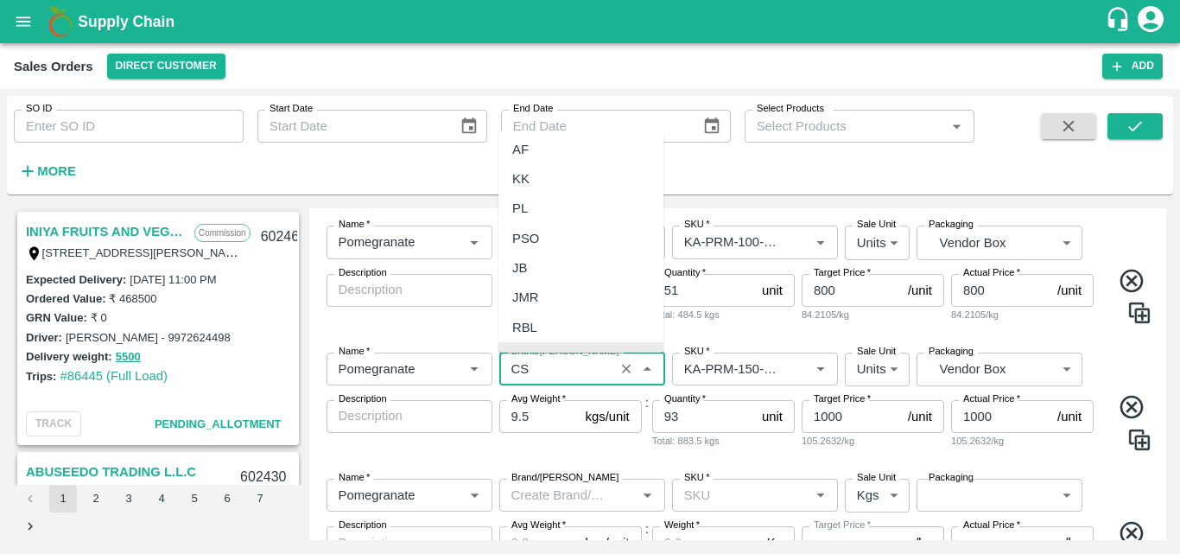
click at [554, 342] on div "CS" at bounding box center [580, 356] width 165 height 29
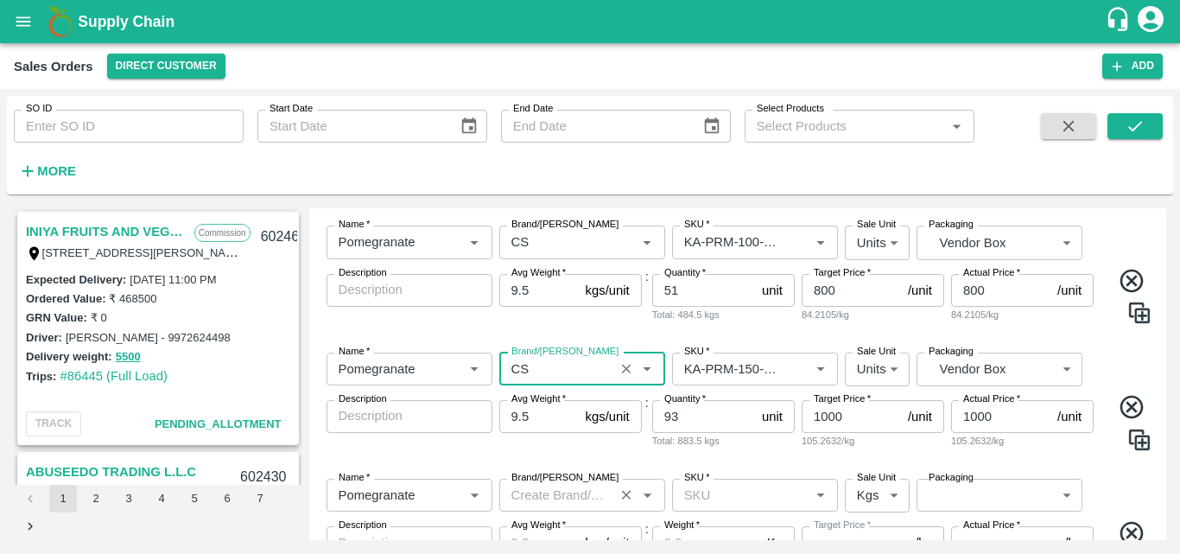
click at [543, 500] on input "Brand/[PERSON_NAME]" at bounding box center [557, 495] width 105 height 22
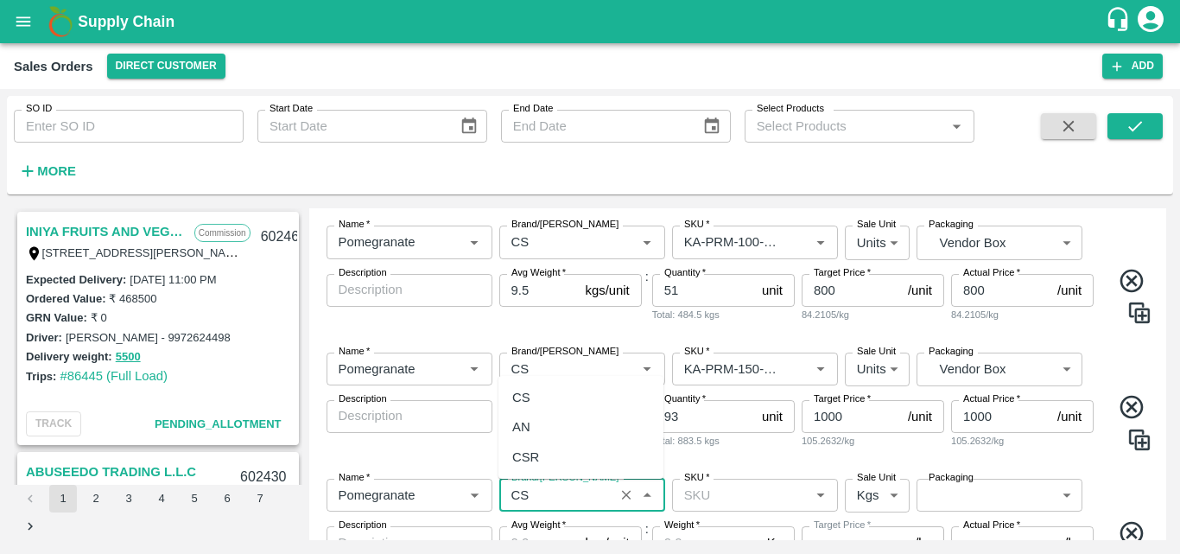
click at [556, 378] on ul "CS AN CSR" at bounding box center [580, 427] width 165 height 103
click at [537, 409] on div "CS" at bounding box center [580, 397] width 165 height 29
type input "CS"
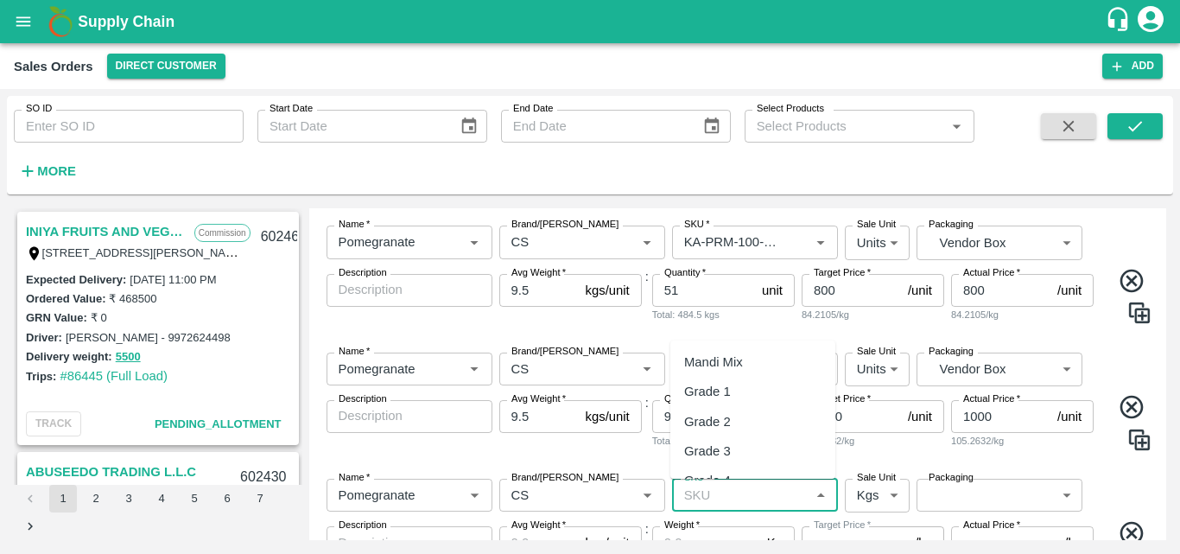
click at [724, 498] on input "SKU   *" at bounding box center [740, 495] width 127 height 22
click at [755, 366] on div "KA-PRM-180-220" at bounding box center [734, 368] width 101 height 19
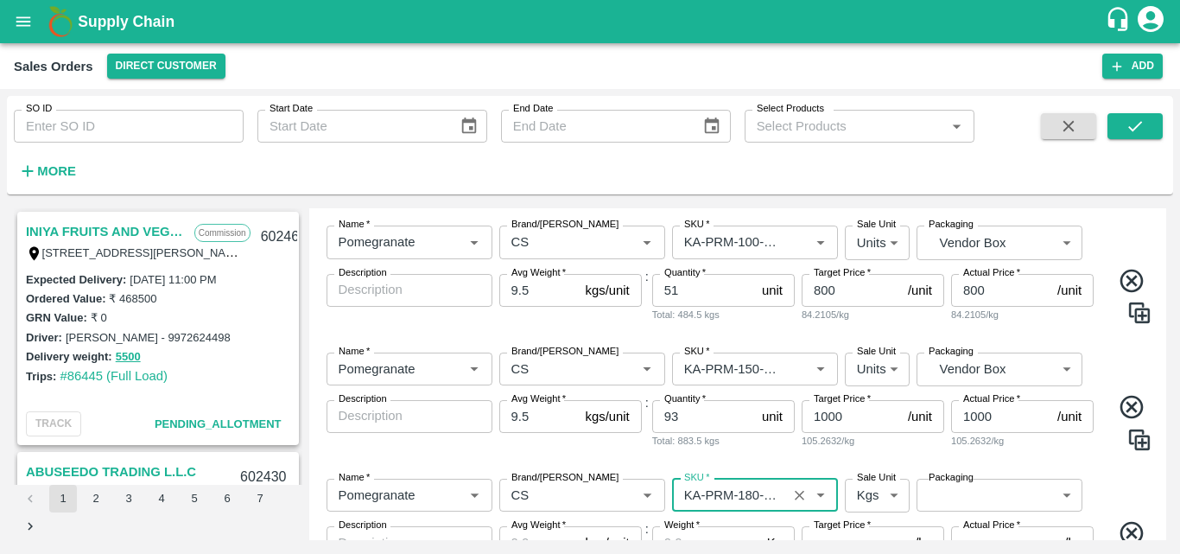
type input "KA-PRM-180-220"
click at [876, 497] on body "Supply Chain Sales Orders Direct Customer Add SO ID SO ID Start Date Start Date…" at bounding box center [590, 277] width 1180 height 554
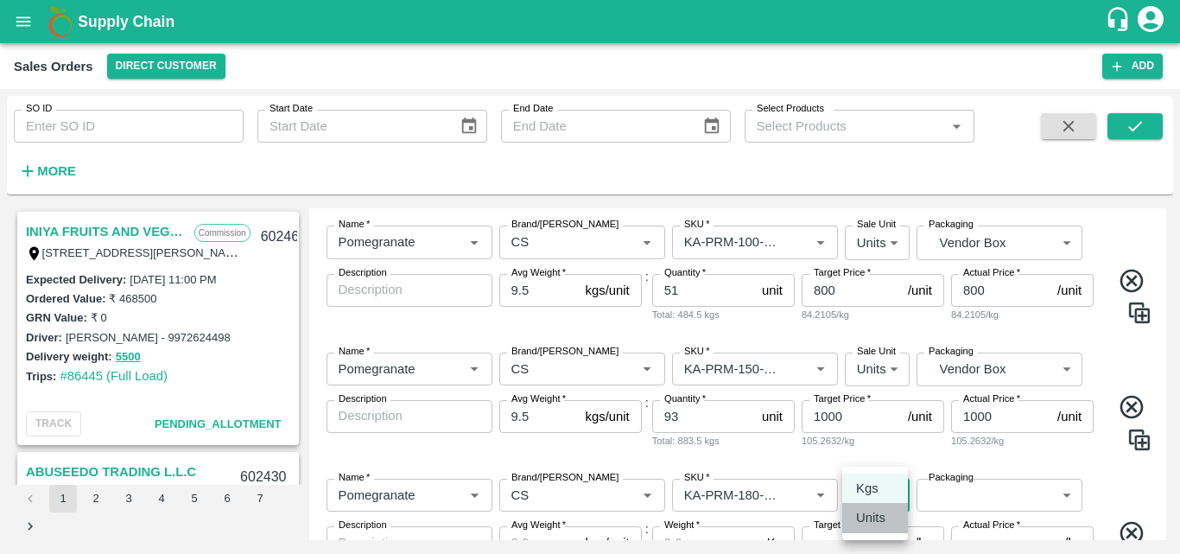
click at [873, 515] on p "Units" at bounding box center [870, 517] width 29 height 19
type input "2"
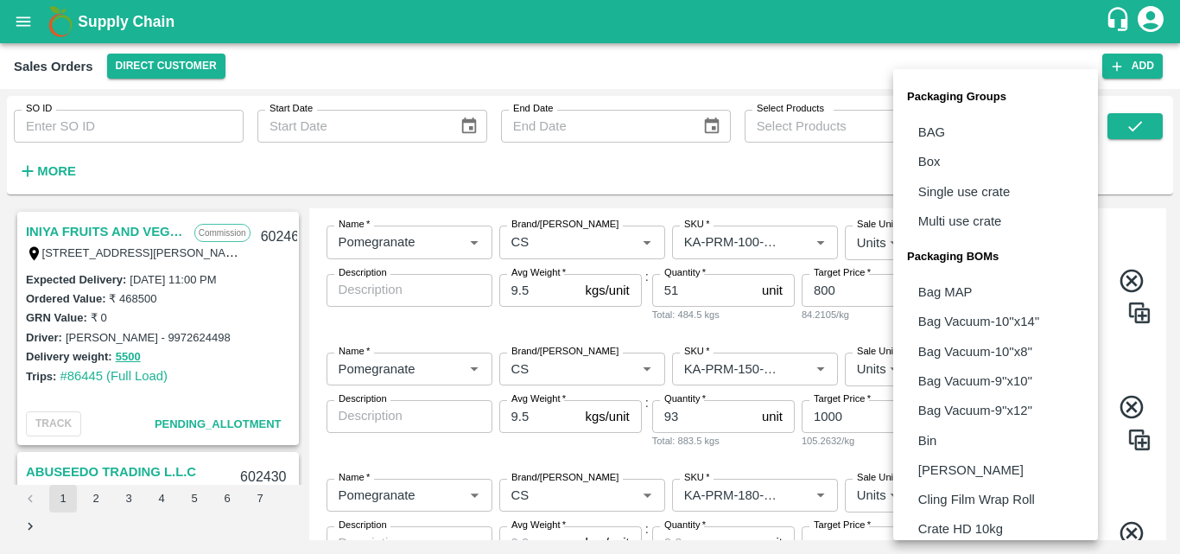
click at [943, 504] on body "Supply Chain Sales Orders Direct Customer Add SO ID SO ID Start Date Start Date…" at bounding box center [590, 277] width 1180 height 554
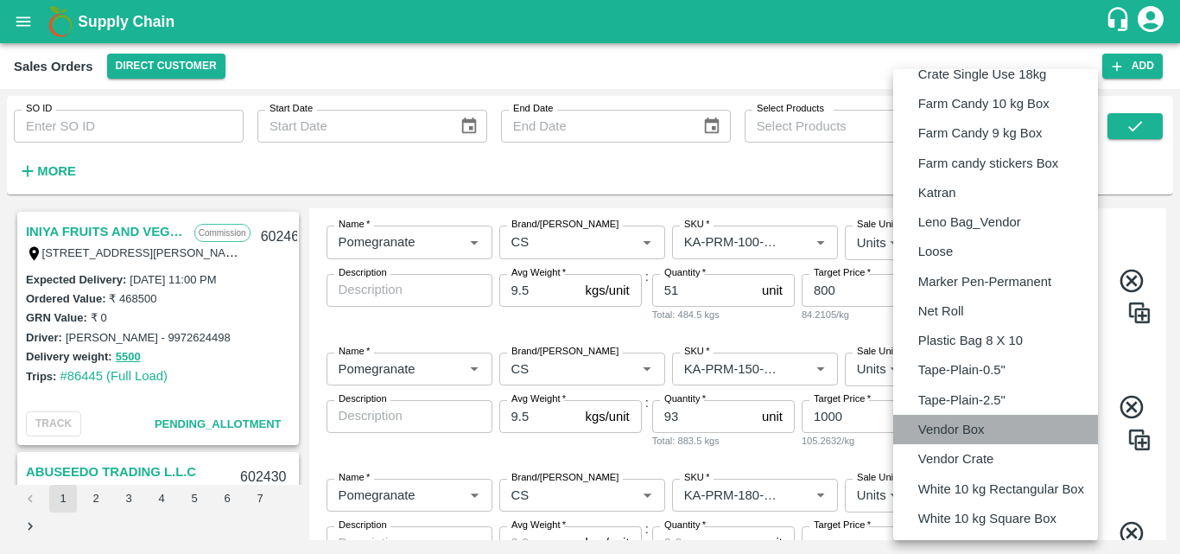
click at [954, 435] on p "Vendor Box" at bounding box center [951, 429] width 67 height 19
type input "BOM/276"
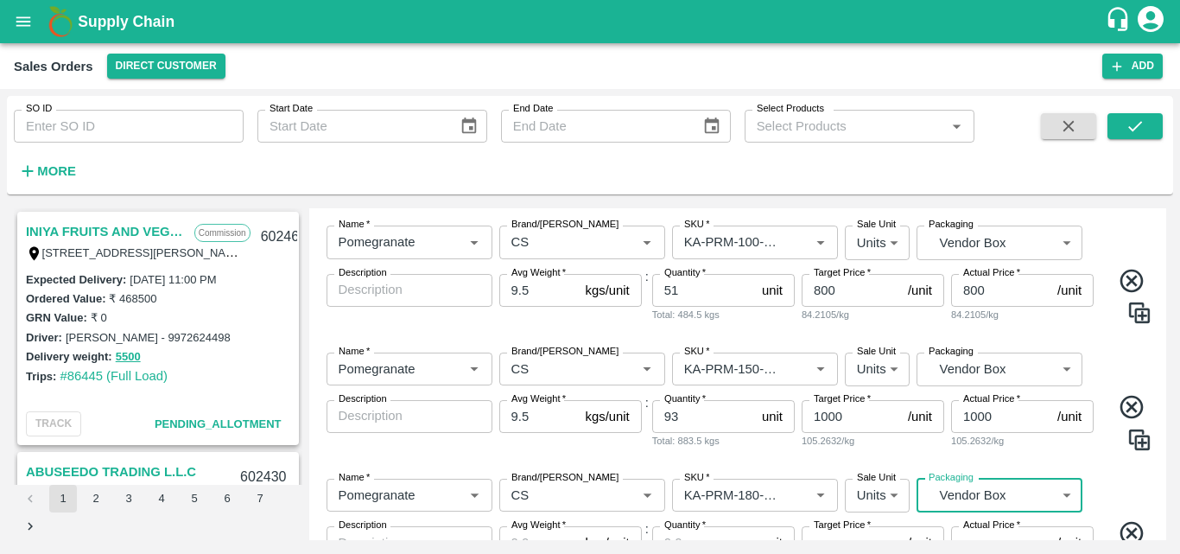
scroll to position [430, 0]
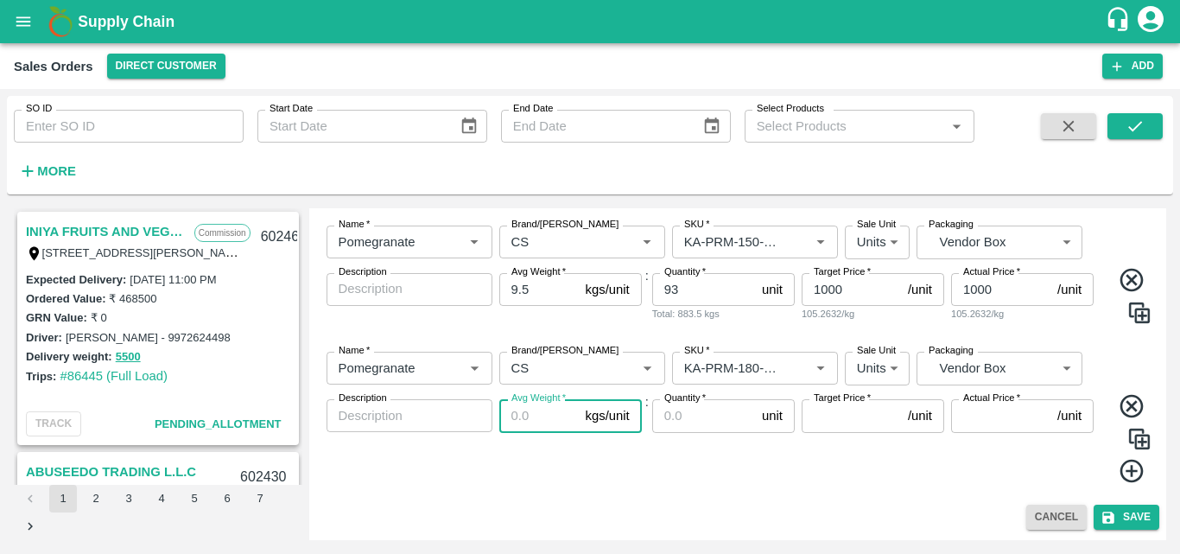
click at [526, 416] on input "Avg Weight   *" at bounding box center [538, 415] width 79 height 33
type input "9.5"
click at [684, 422] on input "Quantity   *" at bounding box center [703, 415] width 103 height 33
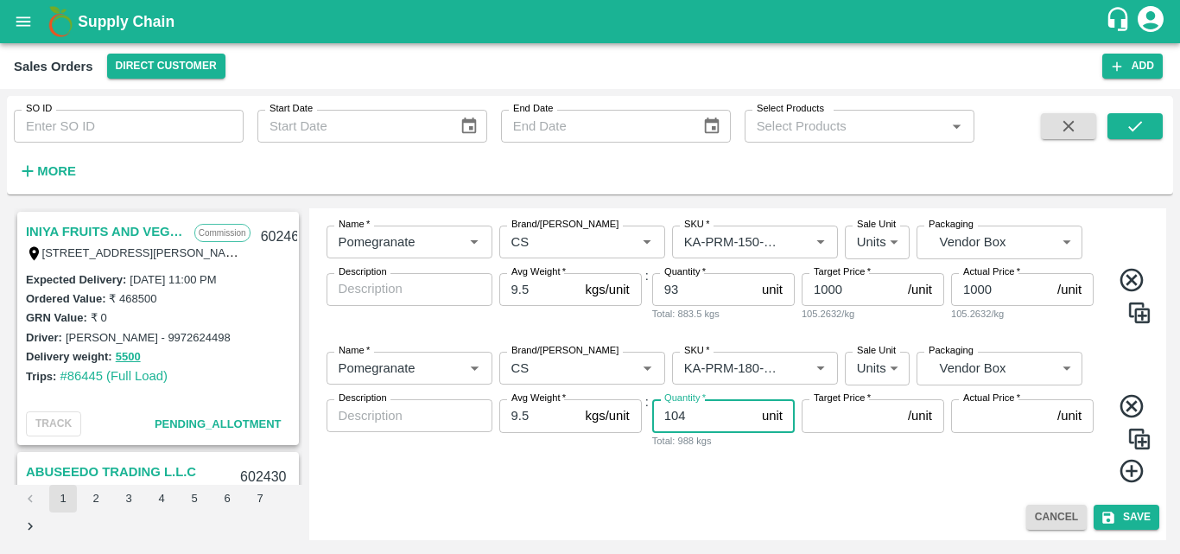
type input "104"
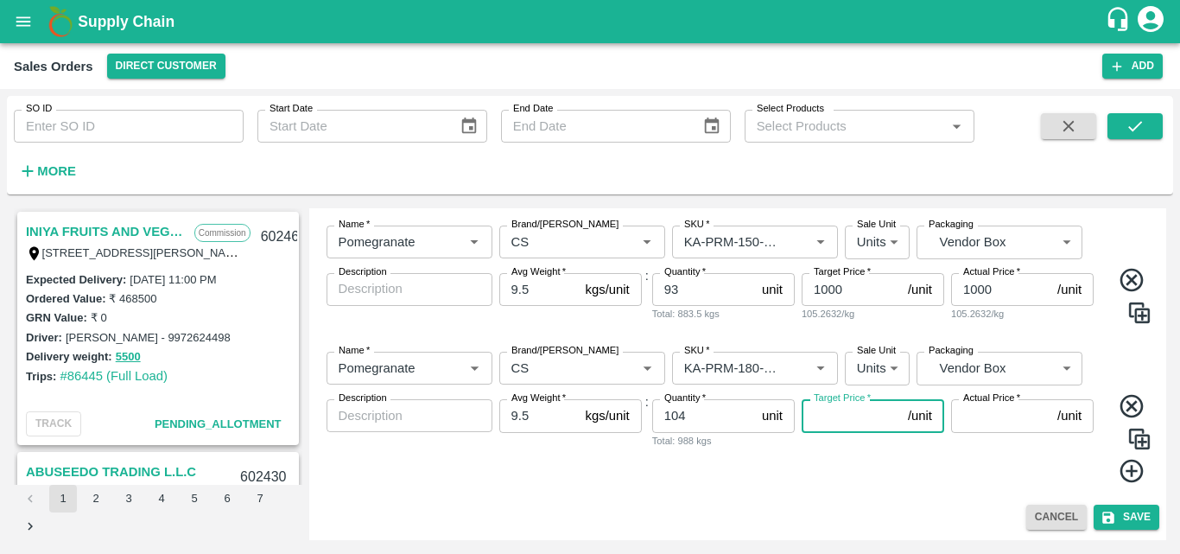
click at [822, 420] on input "Target Price   *" at bounding box center [851, 415] width 99 height 33
type input "1100"
click at [991, 419] on input "Actual Price   *" at bounding box center [1000, 415] width 99 height 33
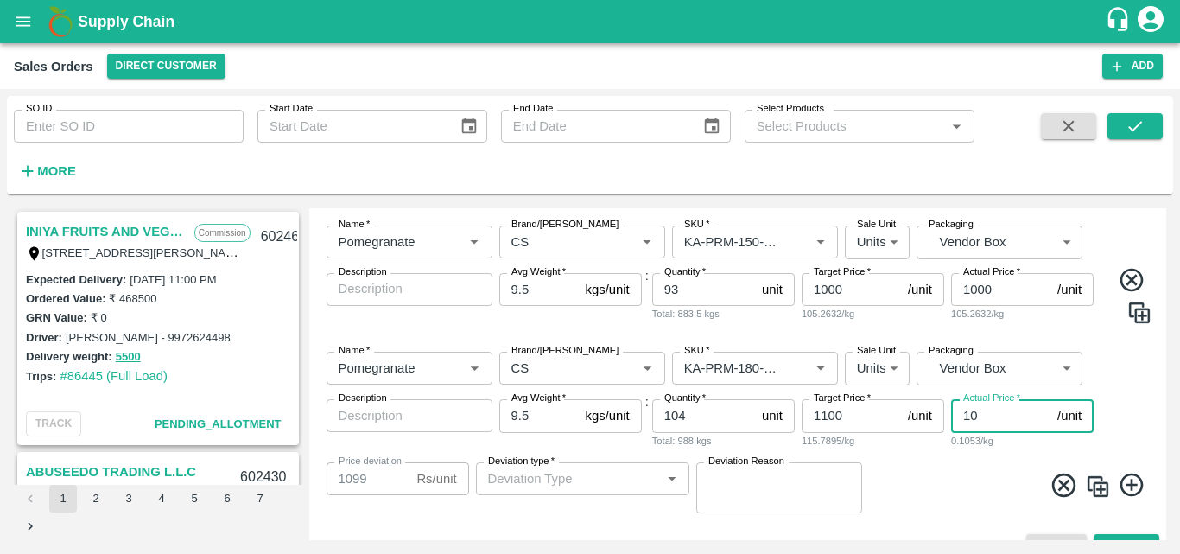
type input "100"
type input "1000"
type input "1"
type input "1099"
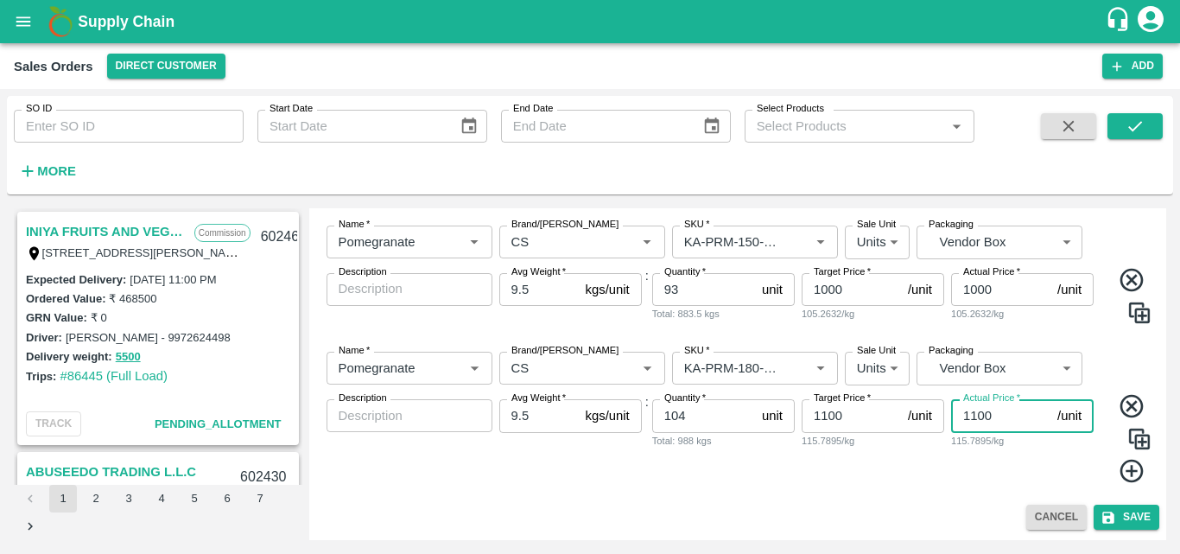
type input "1100"
click at [1127, 474] on icon at bounding box center [1132, 471] width 29 height 29
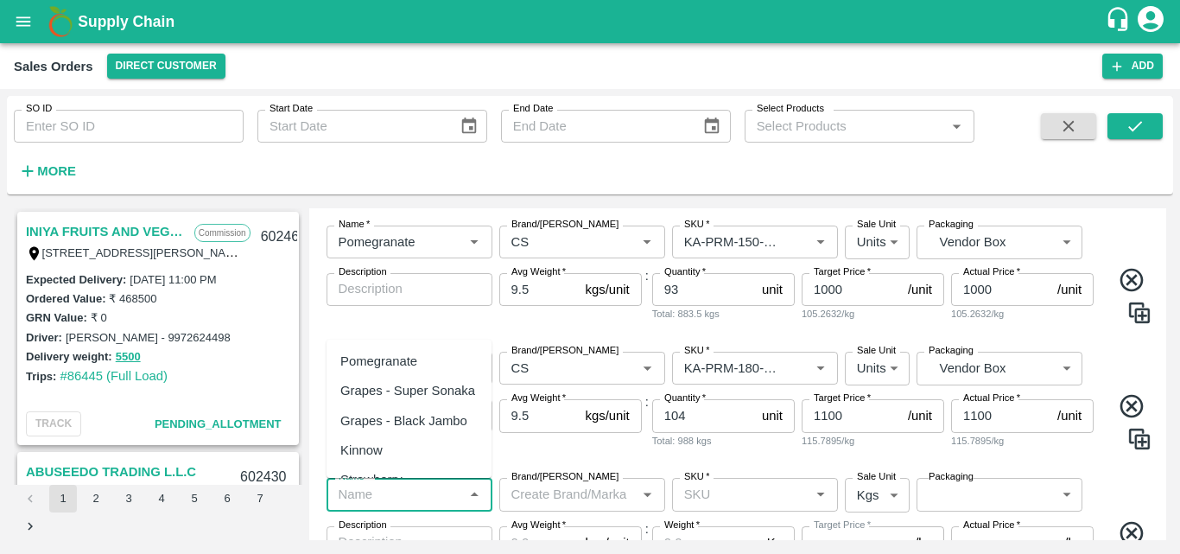
click at [391, 494] on input "Name   *" at bounding box center [395, 494] width 127 height 22
click at [397, 352] on div "Pomegranate" at bounding box center [378, 361] width 77 height 19
type input "Pomegranate"
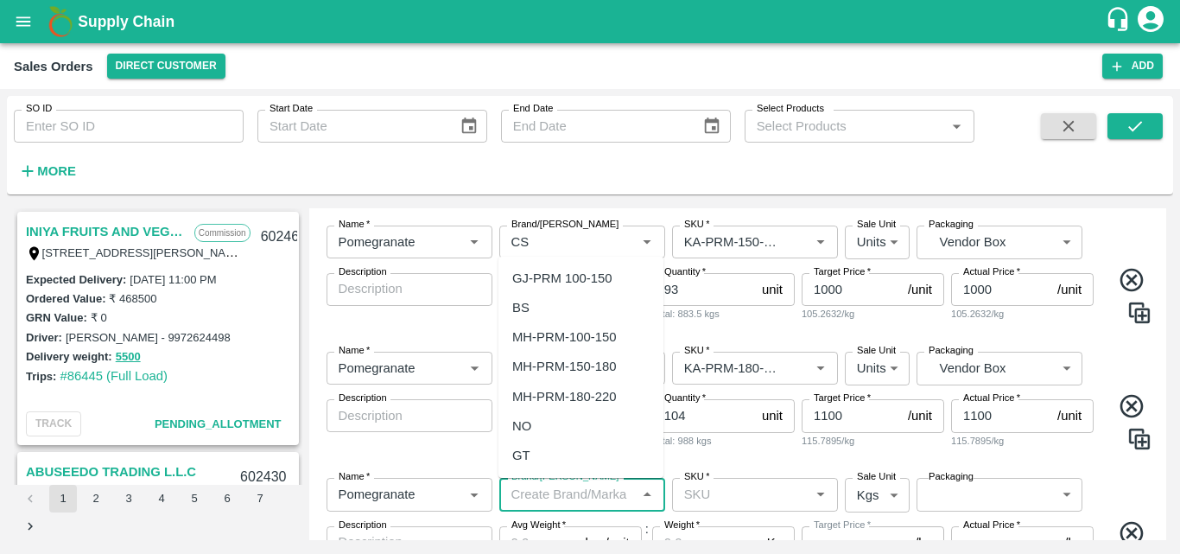
click at [562, 496] on input "Brand/[PERSON_NAME]" at bounding box center [568, 494] width 127 height 22
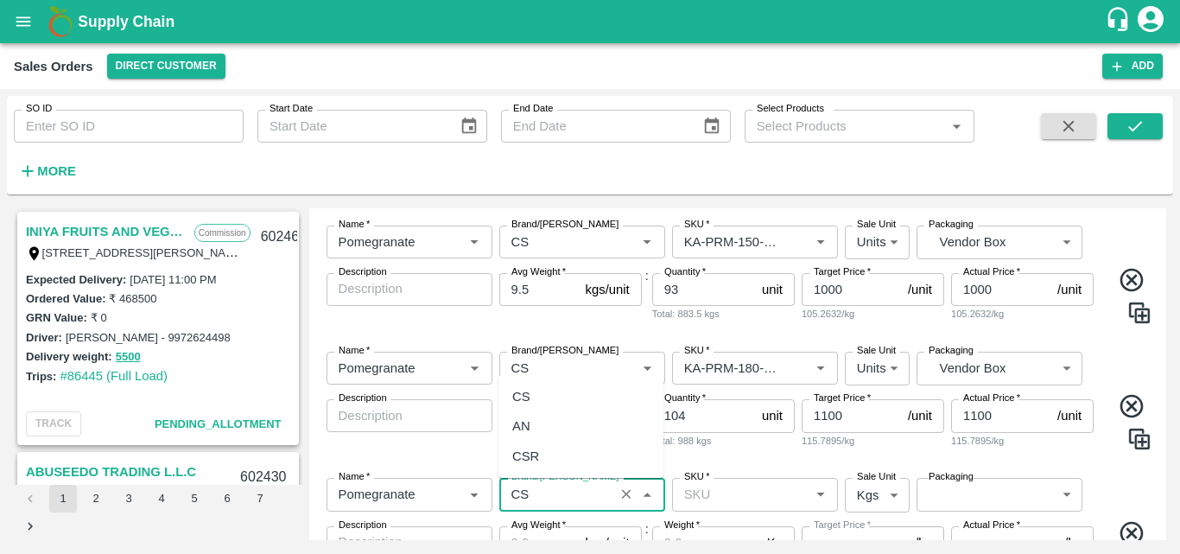
click at [544, 391] on div "CS" at bounding box center [580, 396] width 165 height 29
type input "CS"
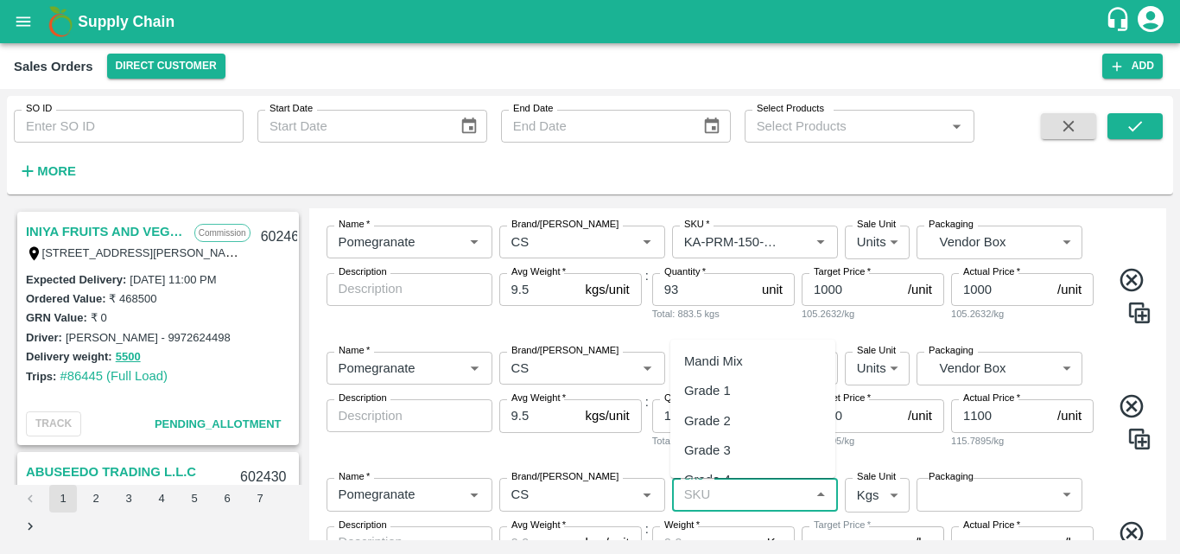
click at [738, 497] on input "SKU   *" at bounding box center [740, 494] width 127 height 22
click at [752, 460] on div "KA-PRM-220-250" at bounding box center [734, 456] width 101 height 19
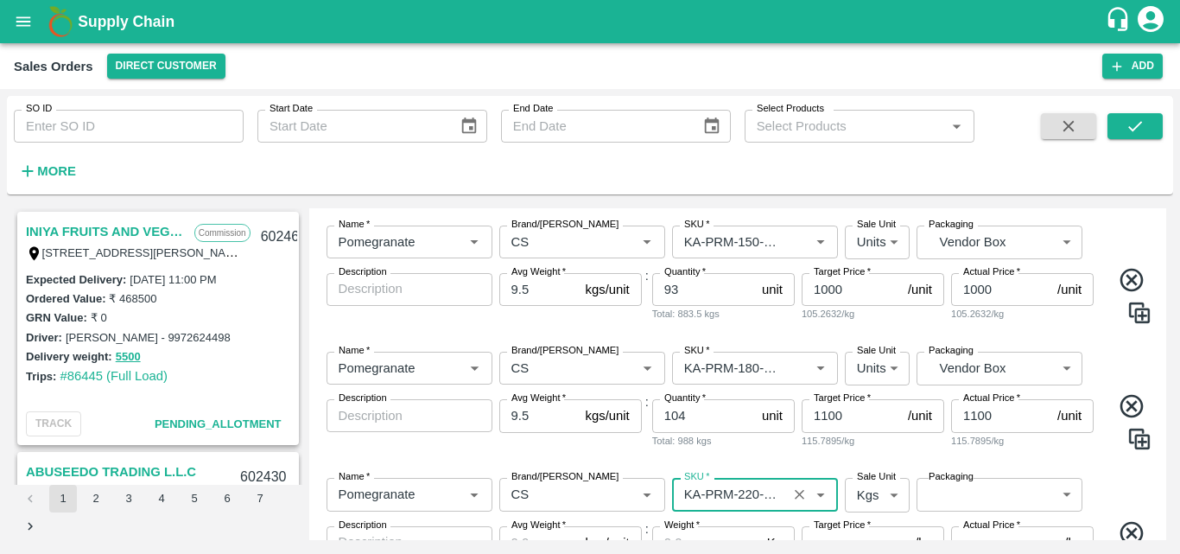
type input "KA-PRM-220-250"
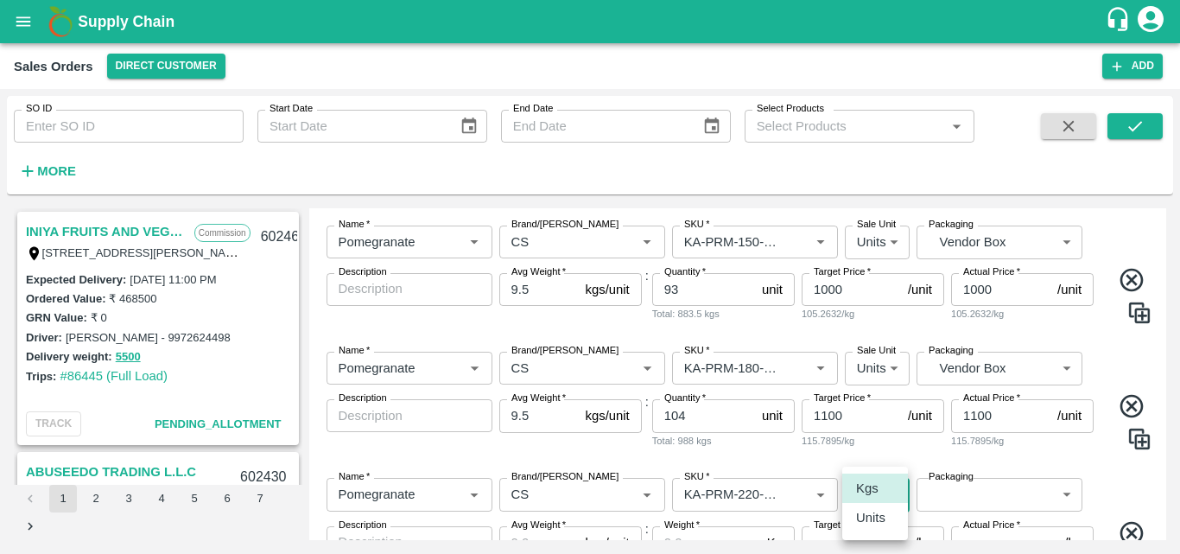
click at [861, 503] on body "Supply Chain Sales Orders Direct Customer Add SO ID SO ID Start Date Start Date…" at bounding box center [590, 277] width 1180 height 554
click at [862, 522] on p "Units" at bounding box center [870, 517] width 29 height 19
type input "2"
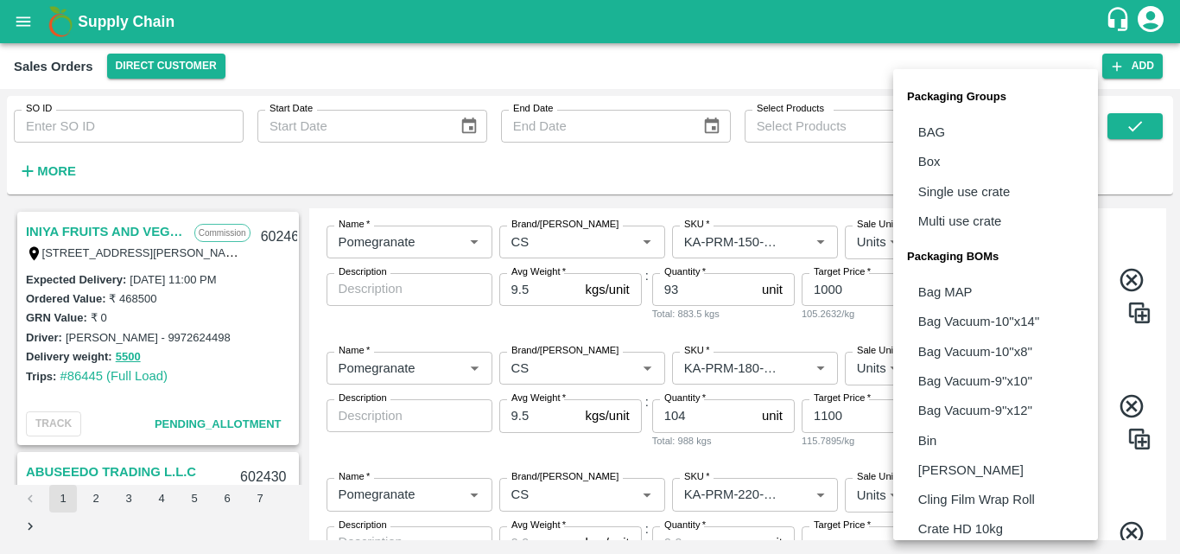
click at [946, 505] on body "Supply Chain Sales Orders Direct Customer Add SO ID SO ID Start Date Start Date…" at bounding box center [590, 277] width 1180 height 554
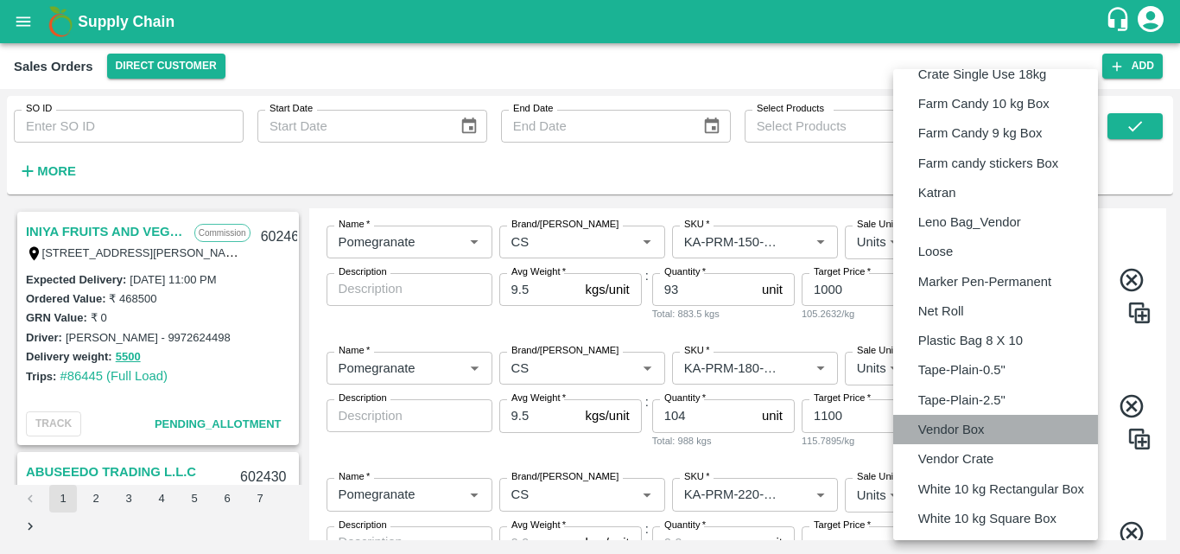
click at [974, 426] on p "Vendor Box" at bounding box center [951, 429] width 67 height 19
type input "BOM/276"
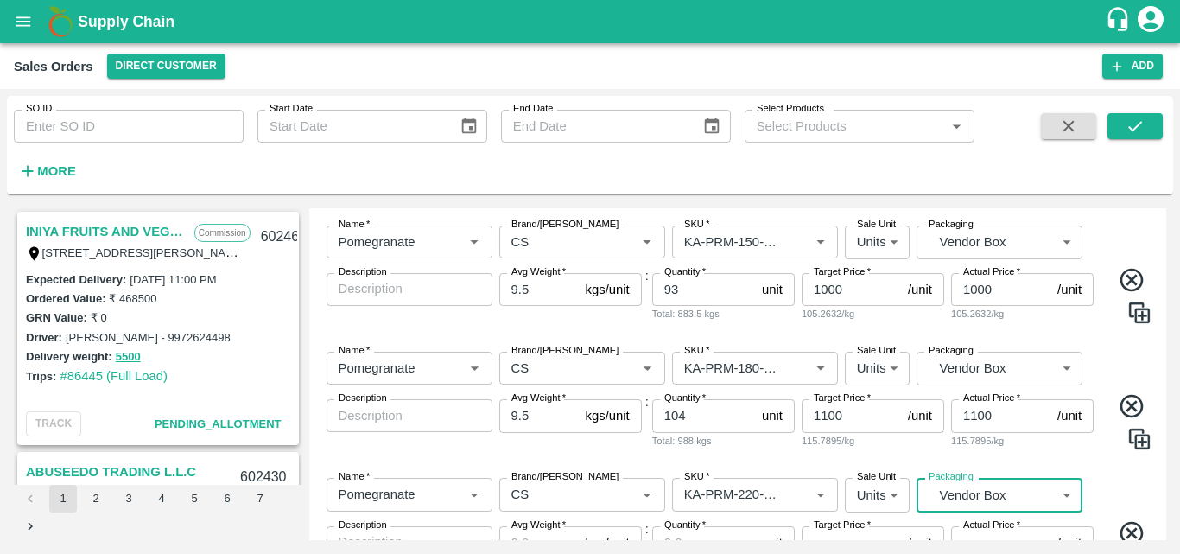
scroll to position [556, 0]
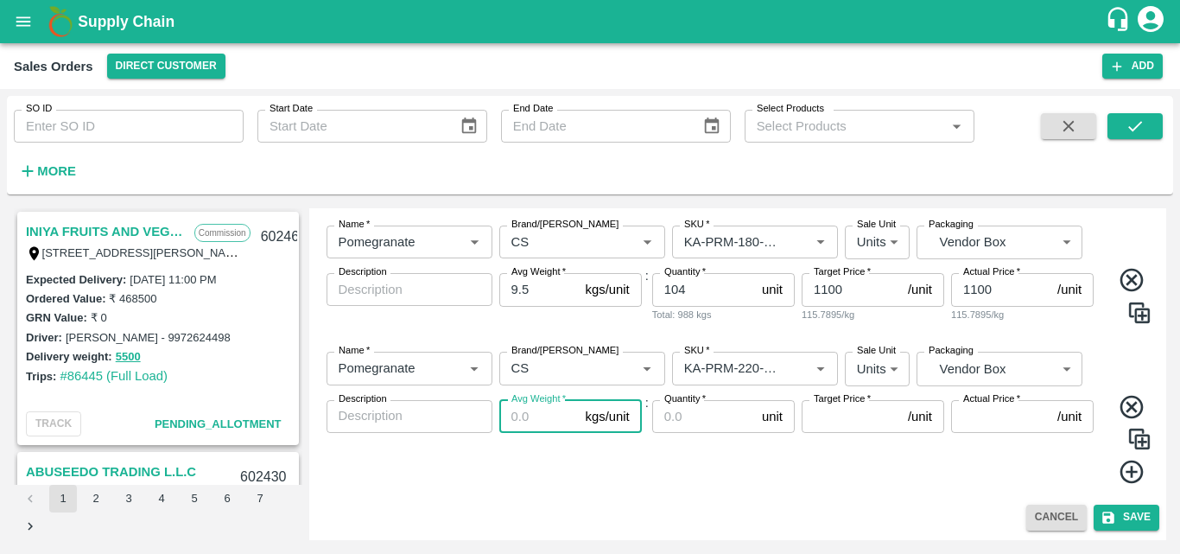
click at [545, 424] on input "Avg Weight   *" at bounding box center [538, 416] width 79 height 33
type input "9.5"
click at [709, 419] on input "Quantity   *" at bounding box center [703, 416] width 103 height 33
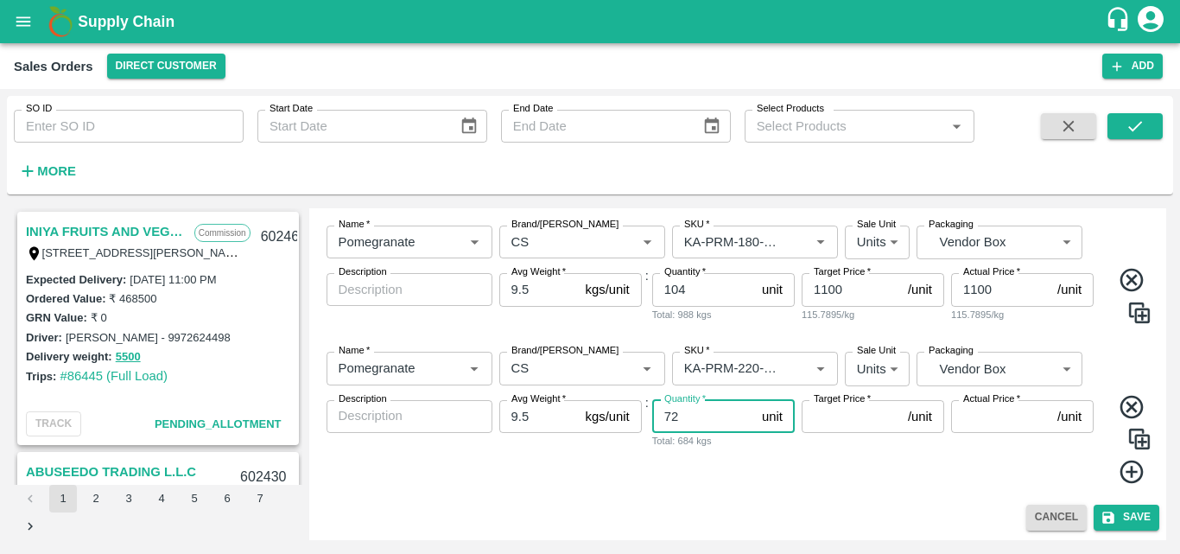
type input "72"
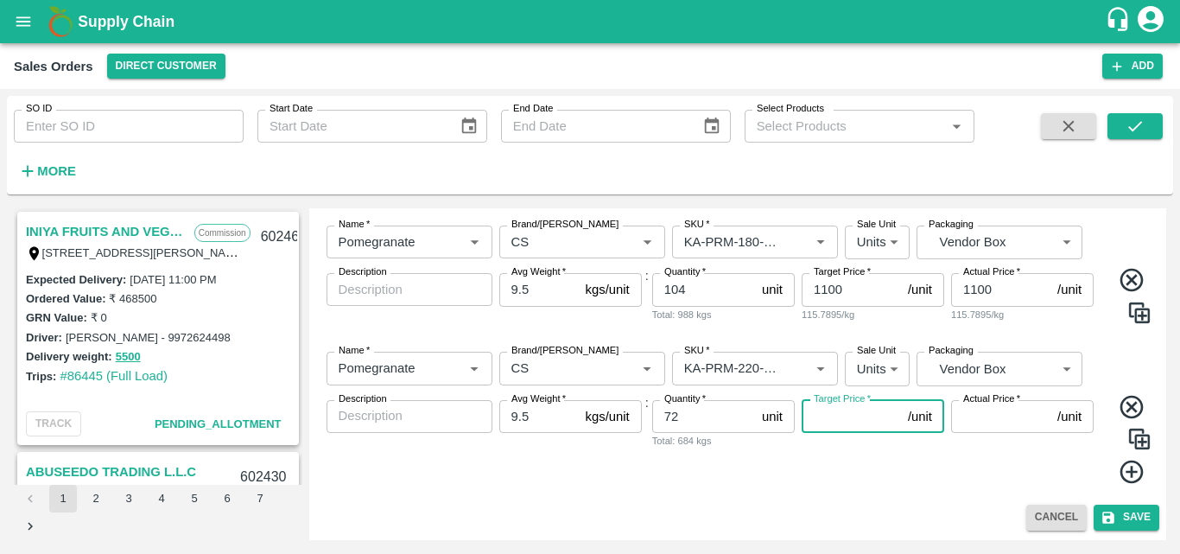
click at [836, 416] on input "Target Price   *" at bounding box center [851, 416] width 99 height 33
type input "1200"
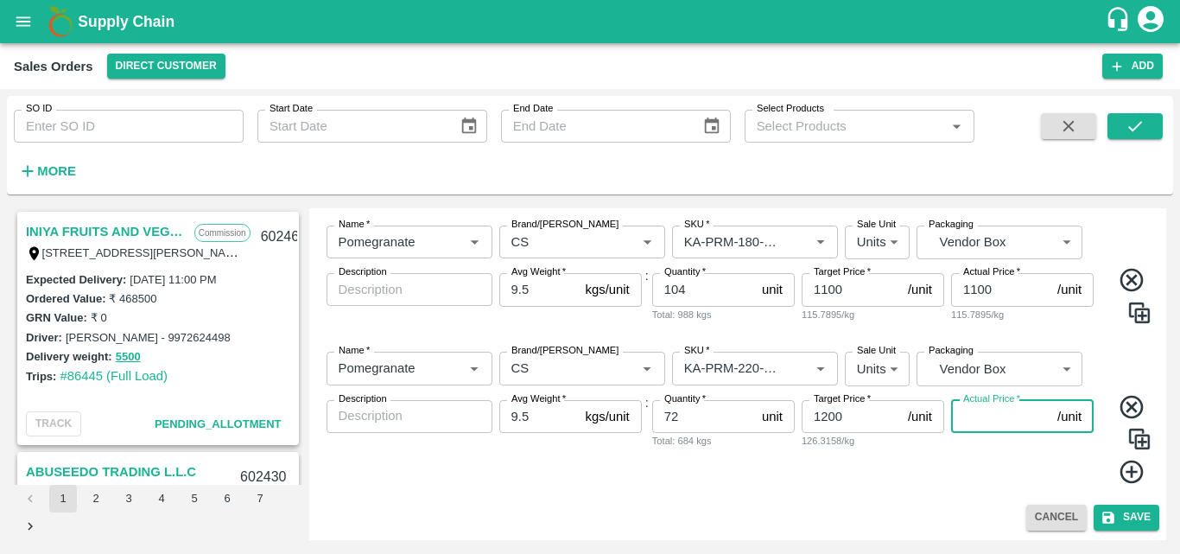
click at [1008, 421] on input "Actual Price   *" at bounding box center [1000, 416] width 99 height 33
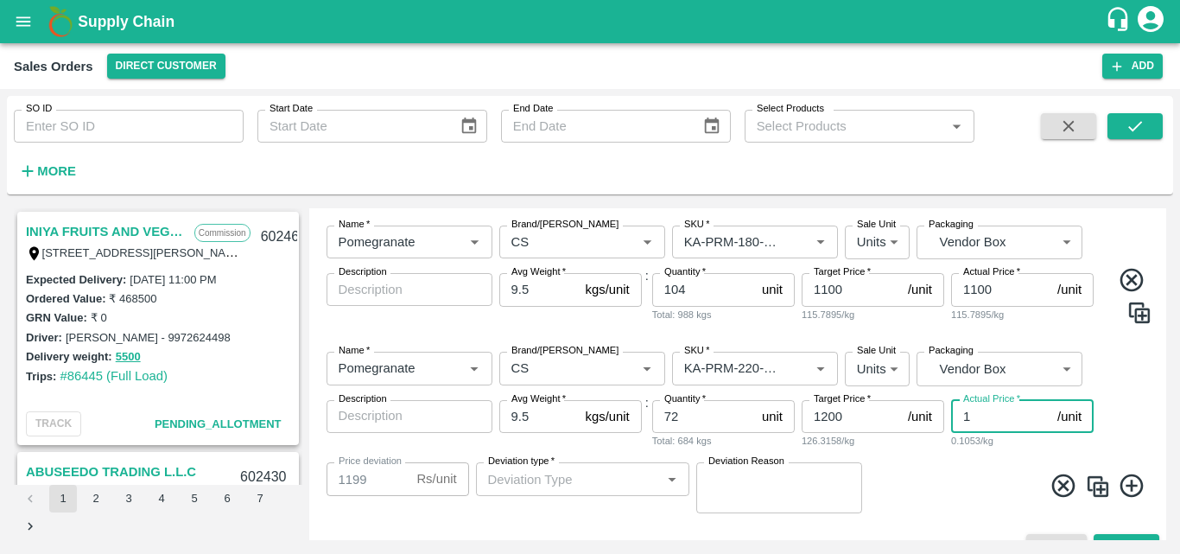
type input "12"
type input "1188"
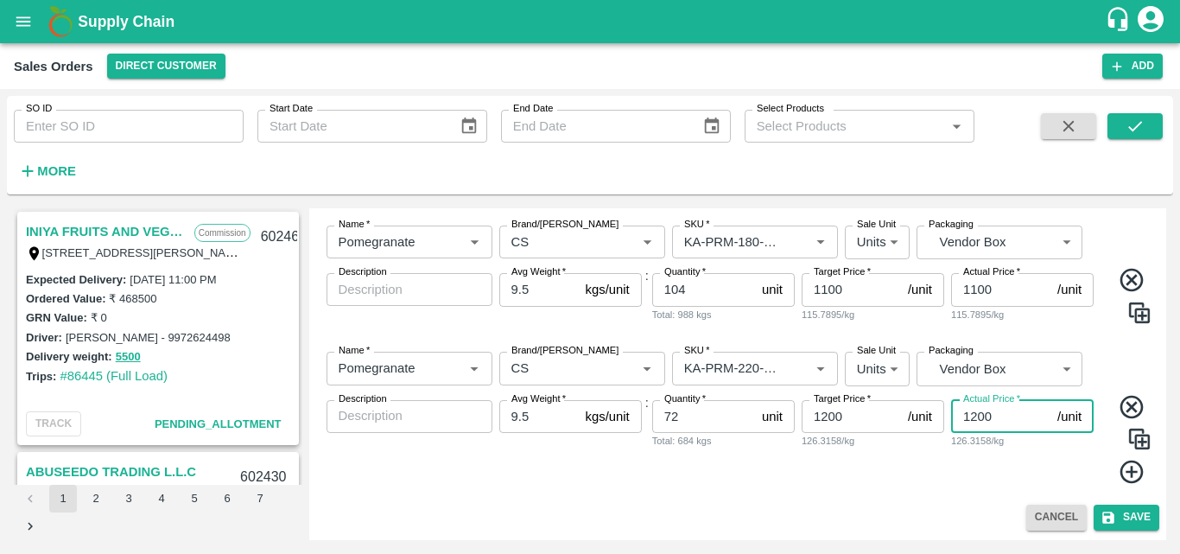
type input "1200"
click at [1120, 468] on icon at bounding box center [1132, 472] width 29 height 29
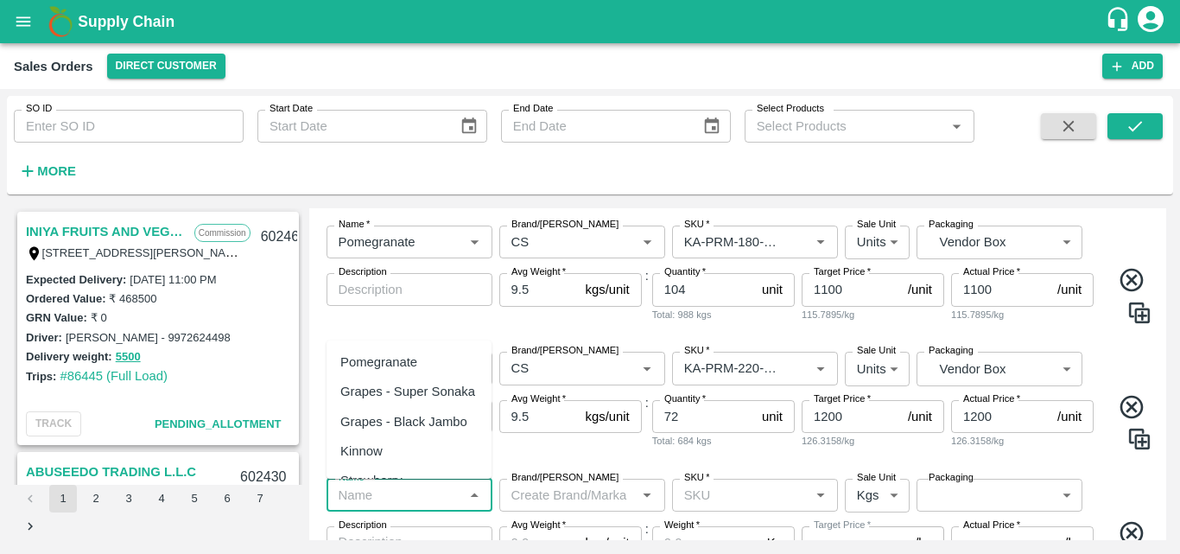
click at [421, 500] on input "Name   *" at bounding box center [395, 495] width 127 height 22
click at [408, 365] on div "Pomegranate" at bounding box center [378, 361] width 77 height 19
type input "Pomegranate"
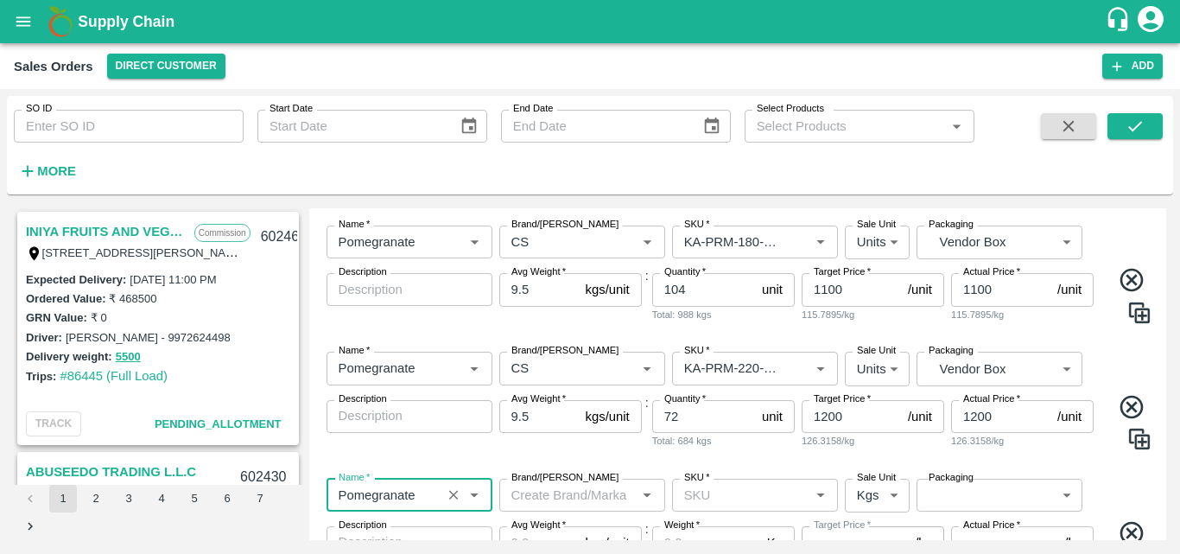
click at [552, 487] on input "Brand/[PERSON_NAME]" at bounding box center [568, 495] width 127 height 22
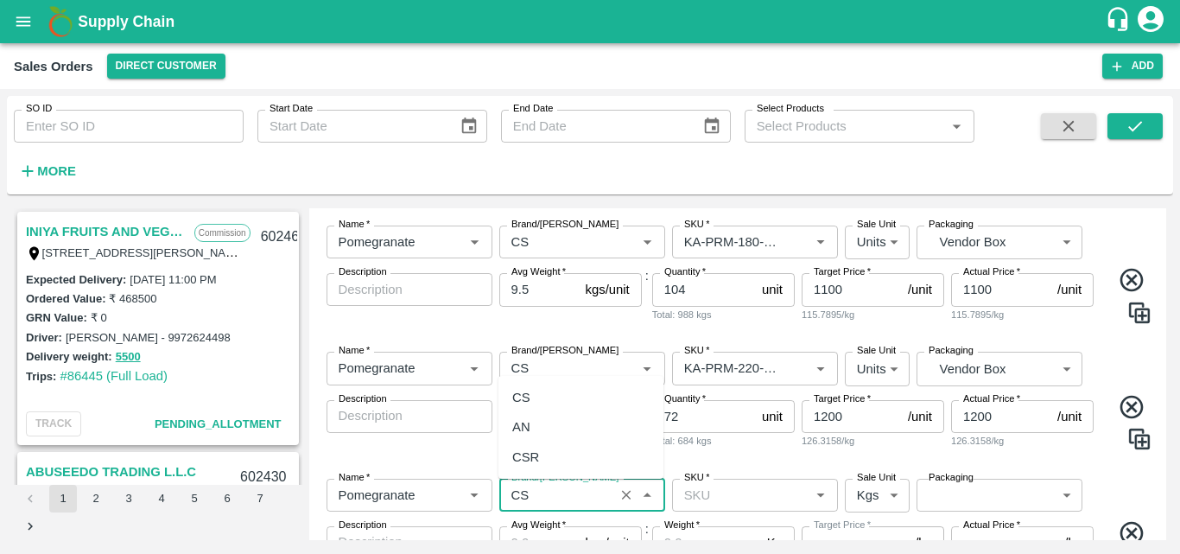
click at [542, 401] on div "CS" at bounding box center [580, 397] width 165 height 29
type input "CS"
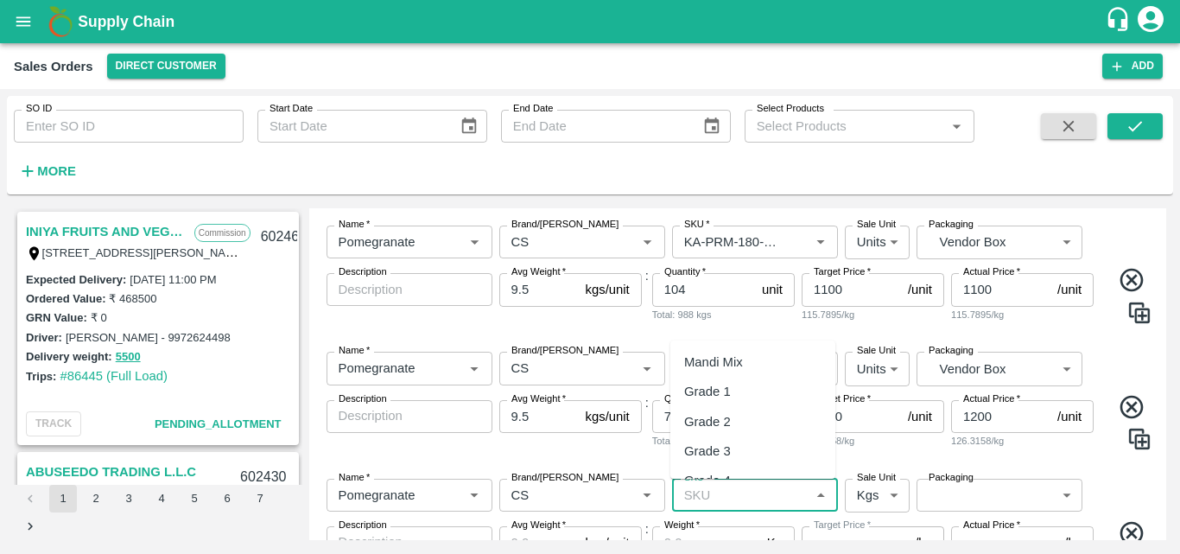
click at [734, 501] on input "SKU   *" at bounding box center [740, 495] width 127 height 22
click at [764, 420] on div "KA-PRM-250-300" at bounding box center [734, 426] width 101 height 19
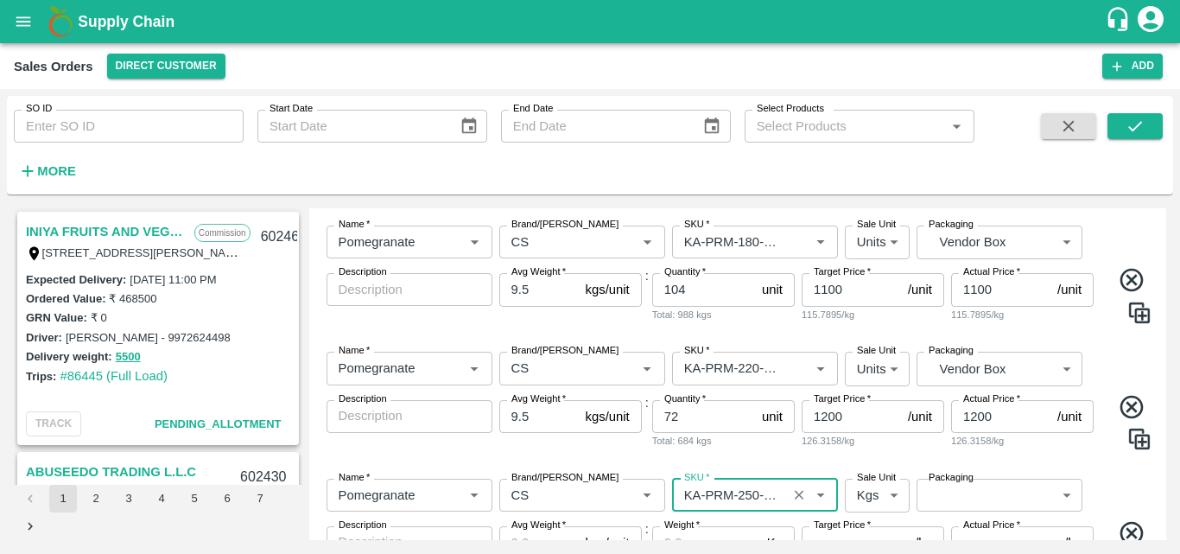
type input "KA-PRM-250-300"
click at [878, 505] on body "Supply Chain Sales Orders Direct Customer Add SO ID SO ID Start Date Start Date…" at bounding box center [590, 277] width 1180 height 554
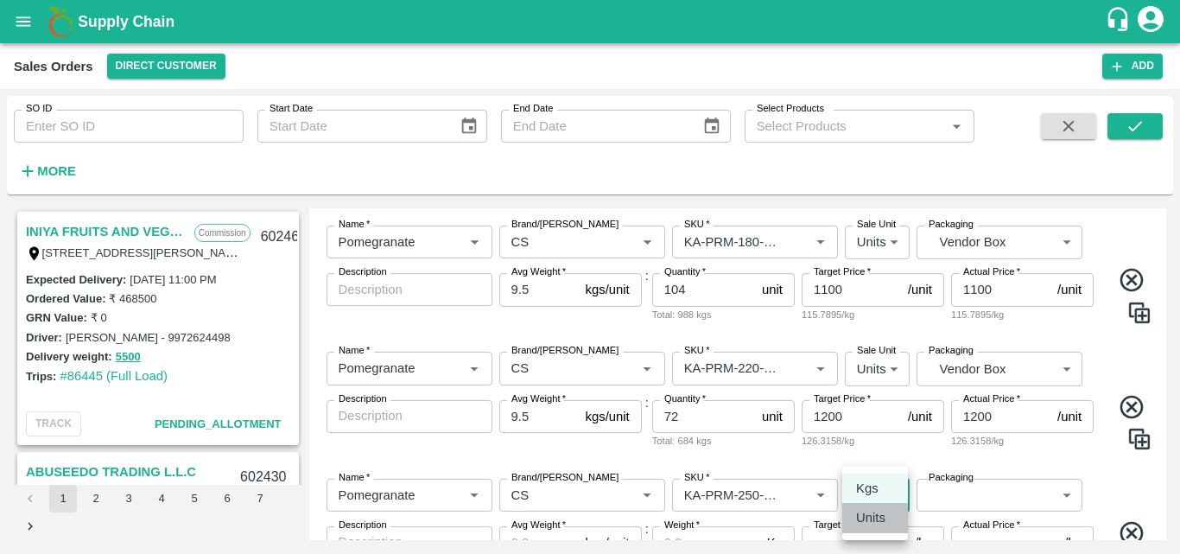
click at [873, 517] on p "Units" at bounding box center [870, 517] width 29 height 19
type input "2"
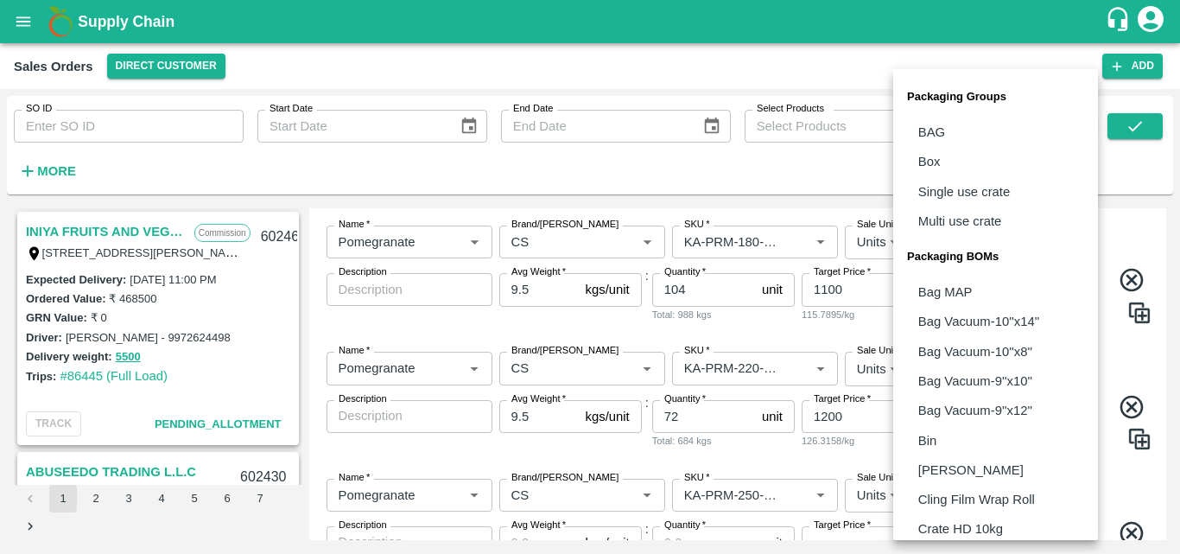
click at [958, 491] on body "Supply Chain Sales Orders Direct Customer Add SO ID SO ID Start Date Start Date…" at bounding box center [590, 277] width 1180 height 554
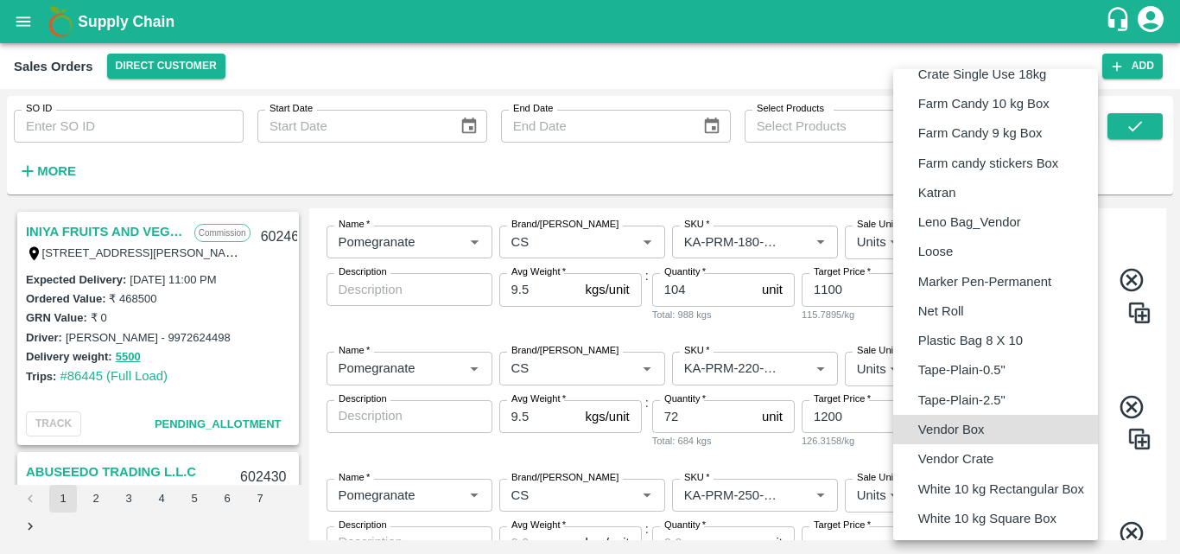
click at [968, 422] on p "Vendor Box" at bounding box center [951, 429] width 67 height 19
type input "BOM/276"
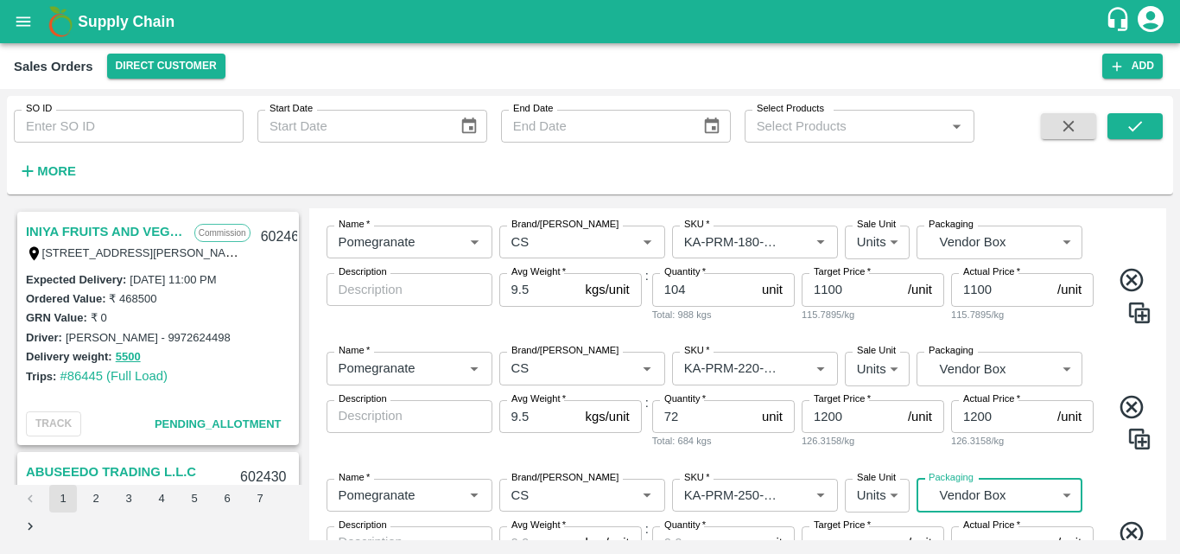
scroll to position [682, 0]
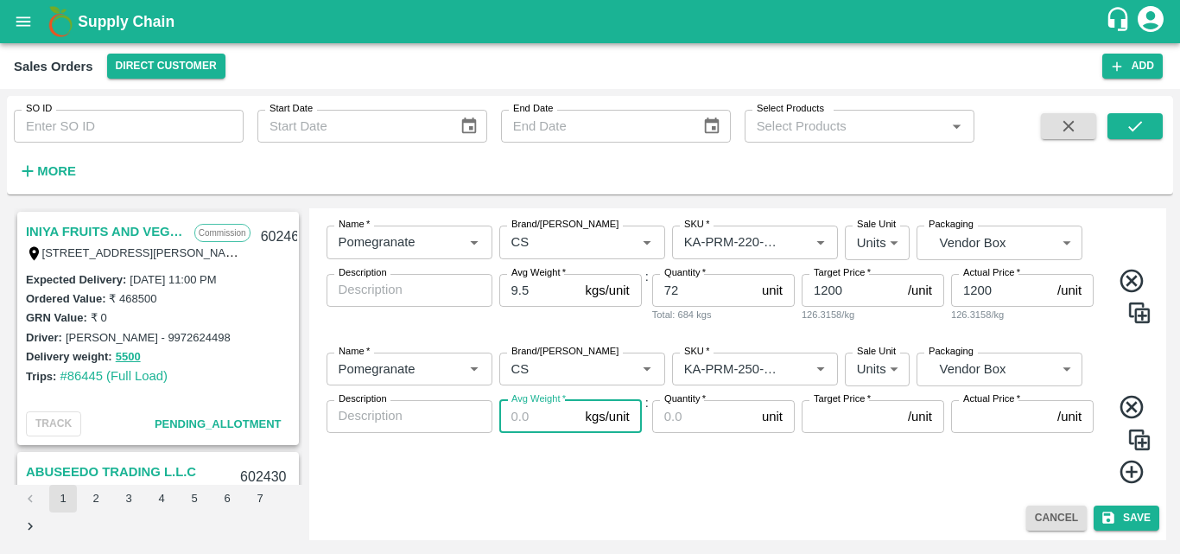
click at [518, 427] on input "Avg Weight   *" at bounding box center [538, 416] width 79 height 33
type input "9.5"
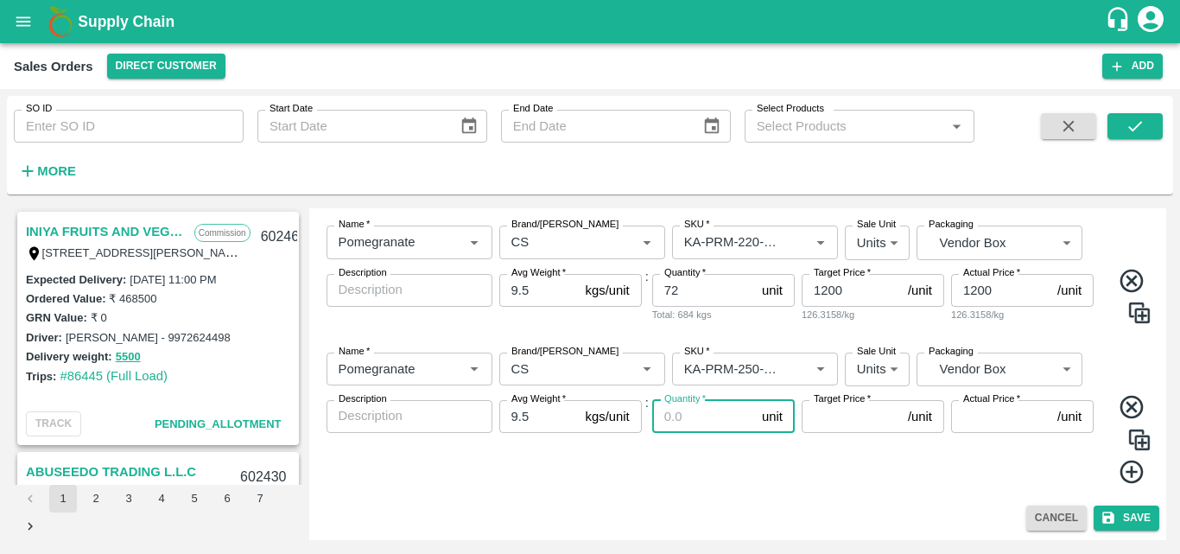
click at [703, 426] on input "Quantity   *" at bounding box center [703, 416] width 103 height 33
type input "52"
click at [848, 422] on input "Target Price   *" at bounding box center [851, 416] width 99 height 33
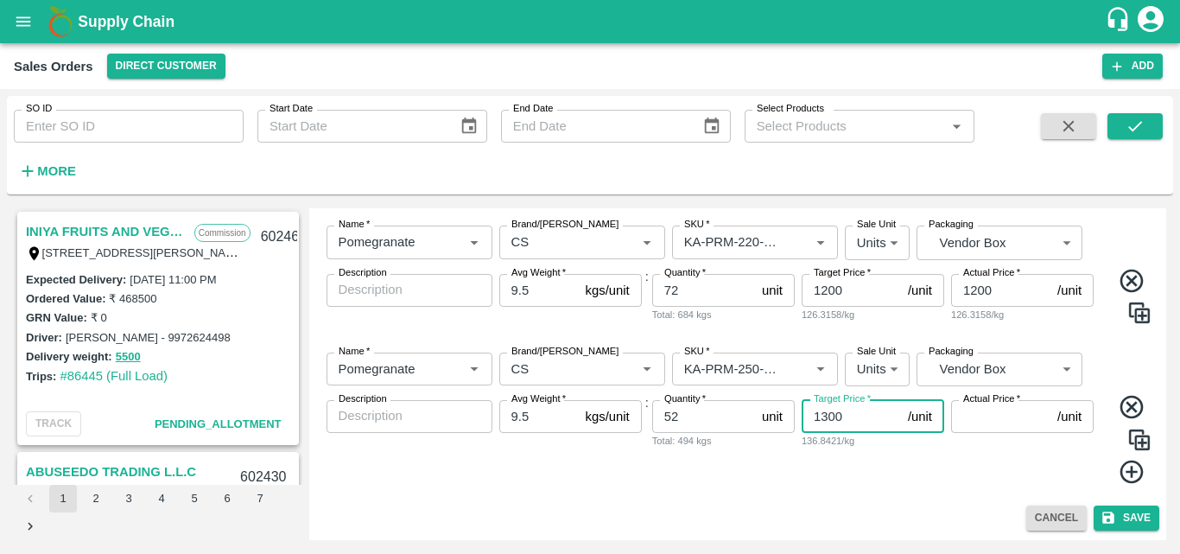
type input "1300"
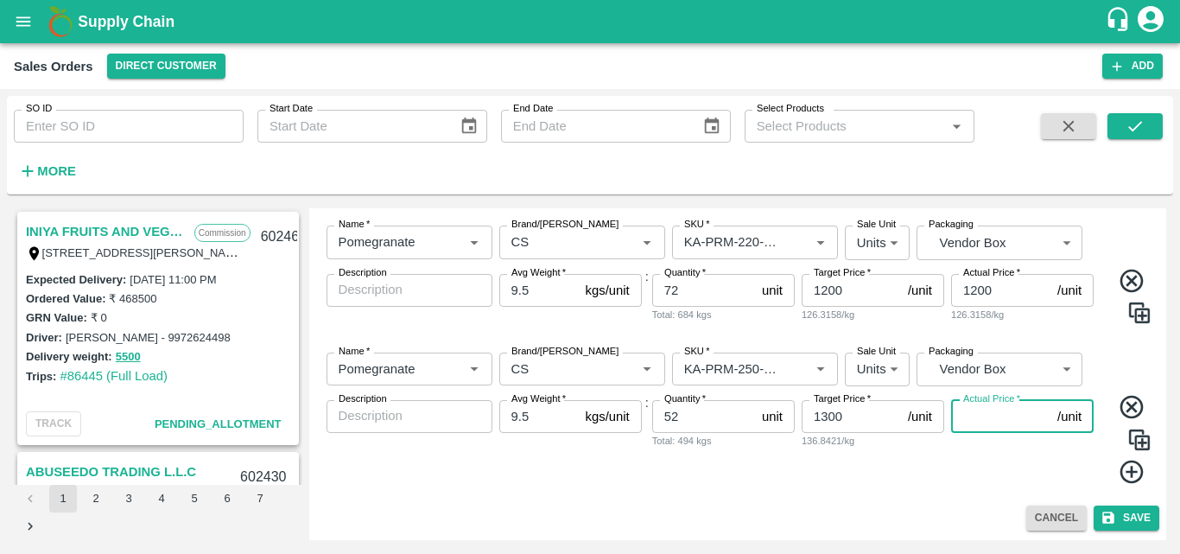
click at [1006, 417] on input "Actual Price   *" at bounding box center [1000, 416] width 99 height 33
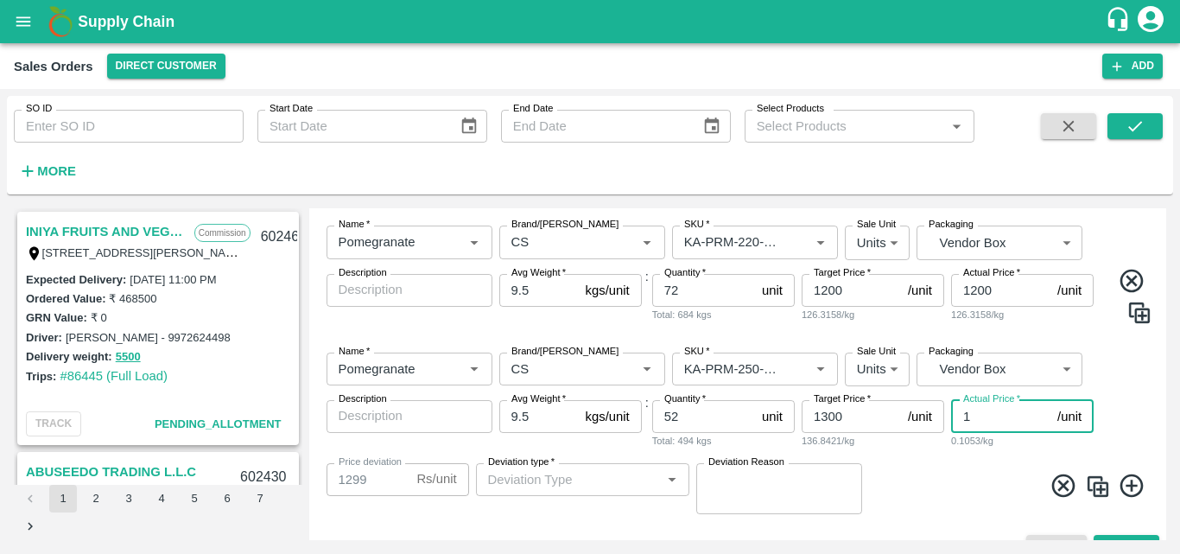
type input "13"
type input "1287"
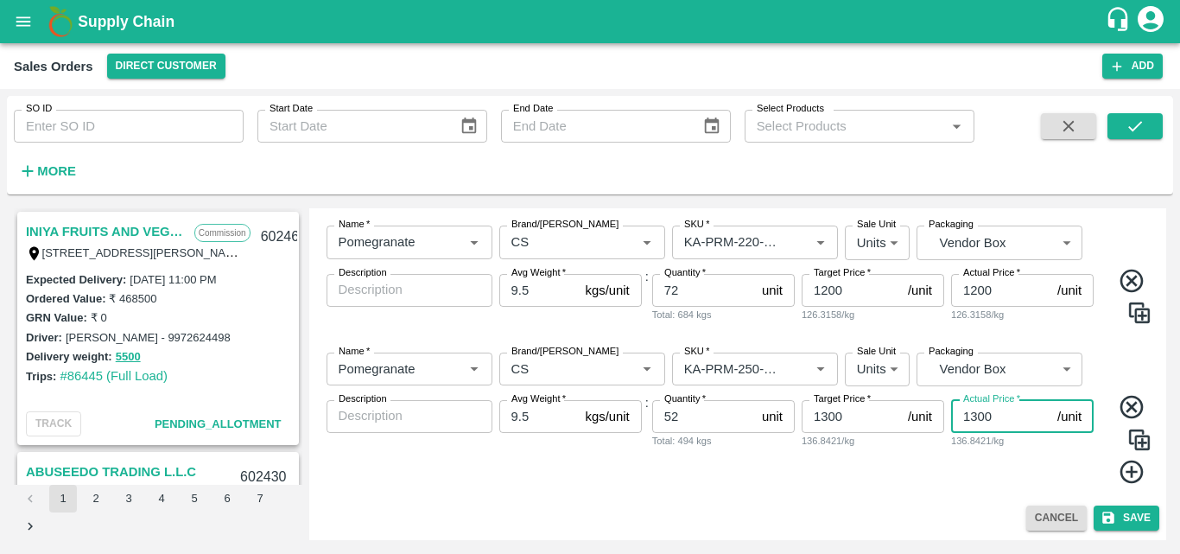
type input "1300"
click at [1124, 473] on icon at bounding box center [1132, 472] width 29 height 29
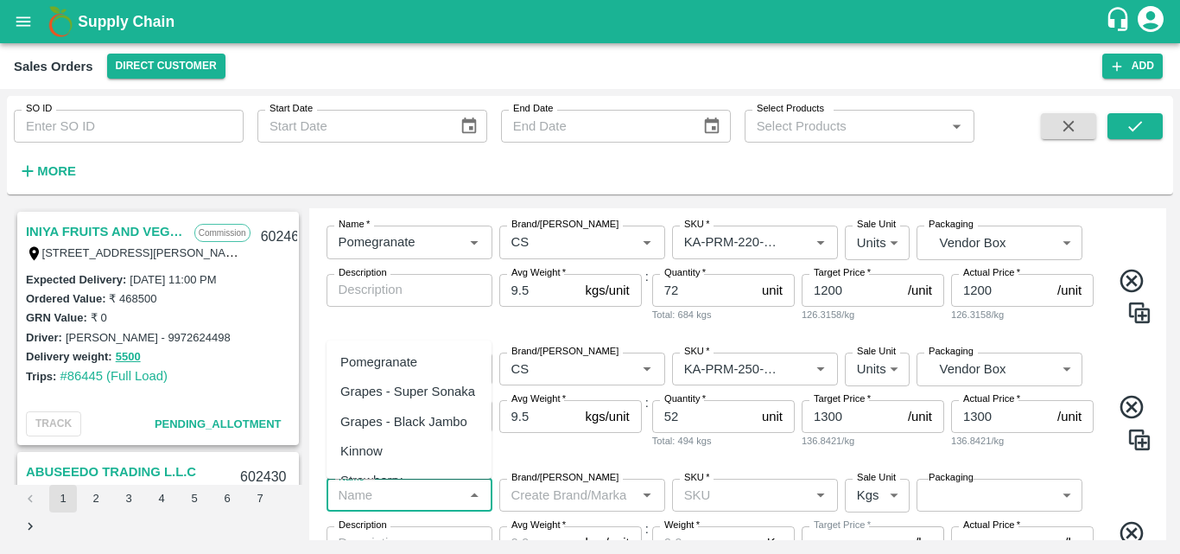
click at [406, 497] on input "Name   *" at bounding box center [395, 495] width 127 height 22
click at [388, 356] on div "Pomegranate" at bounding box center [378, 361] width 77 height 19
type input "Pomegranate"
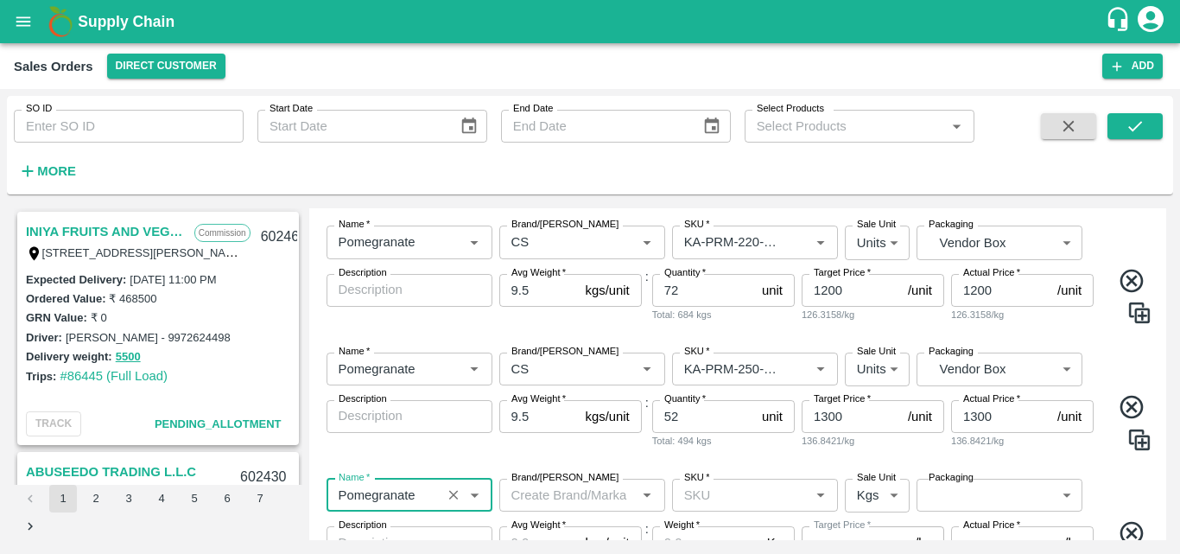
click at [547, 494] on input "Brand/[PERSON_NAME]" at bounding box center [568, 495] width 127 height 22
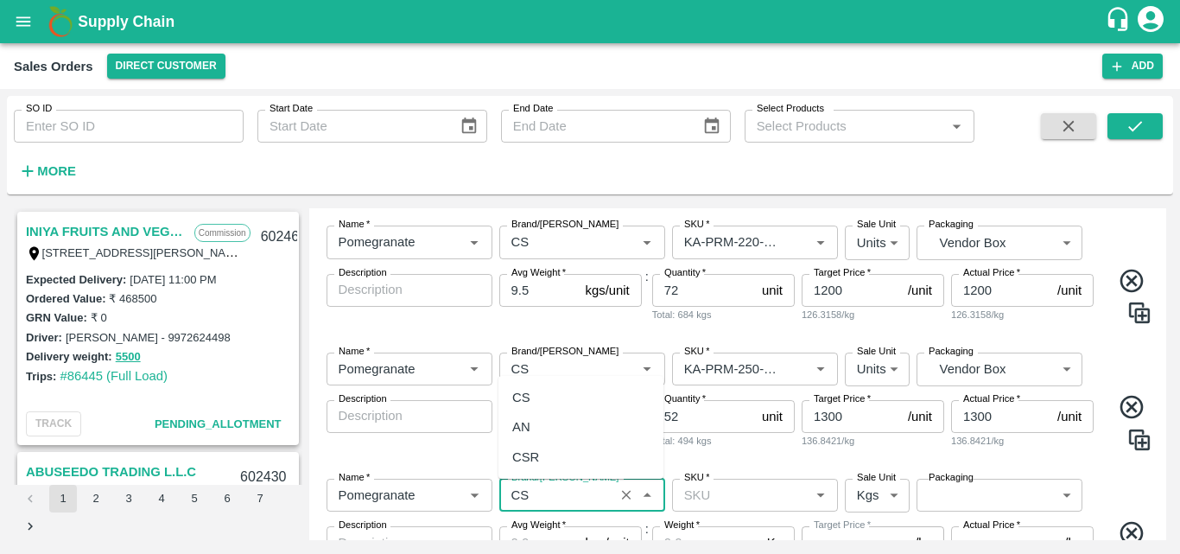
click at [554, 390] on div "CS" at bounding box center [580, 397] width 165 height 29
type input "CS"
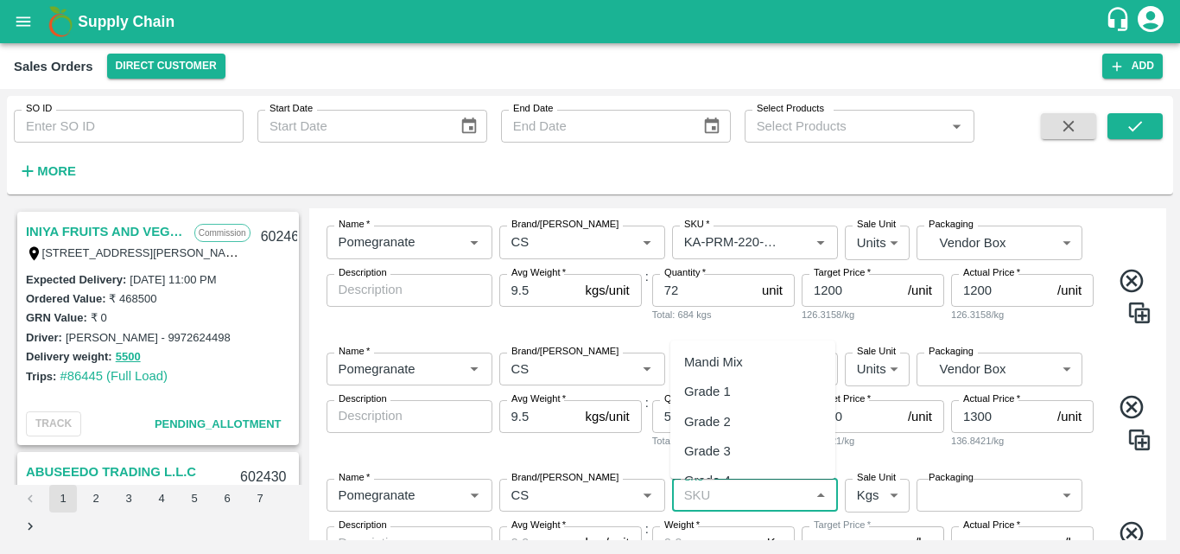
click at [737, 501] on input "SKU   *" at bounding box center [740, 495] width 127 height 22
click at [742, 426] on div "KA-PRM-300-350" at bounding box center [734, 426] width 101 height 19
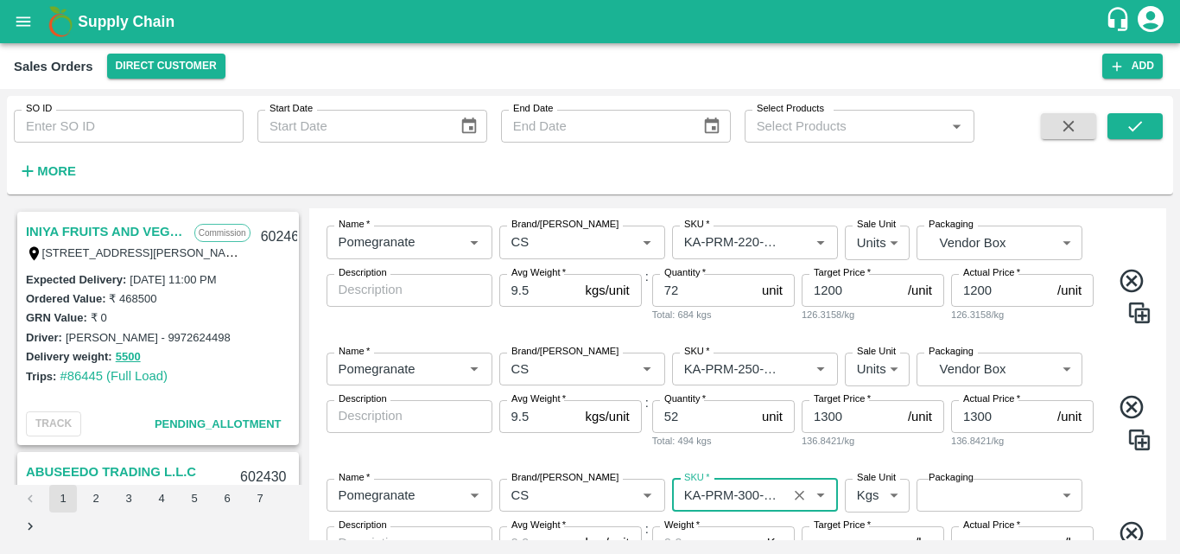
type input "KA-PRM-300-350"
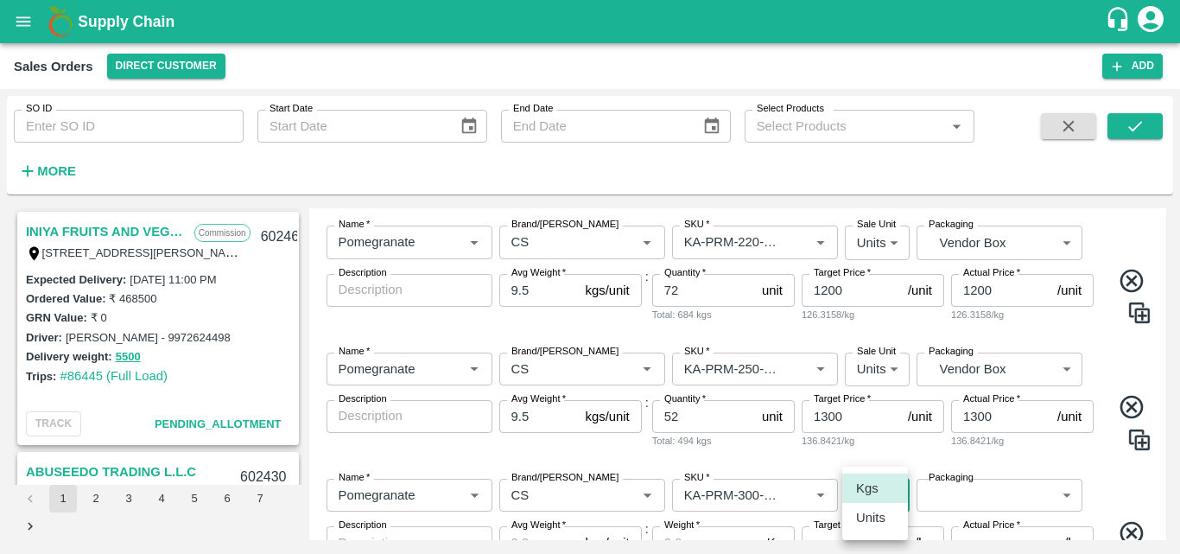
click at [881, 507] on body "Supply Chain Sales Orders Direct Customer Add SO ID SO ID Start Date Start Date…" at bounding box center [590, 277] width 1180 height 554
click at [877, 528] on li "Units" at bounding box center [875, 517] width 66 height 29
type input "2"
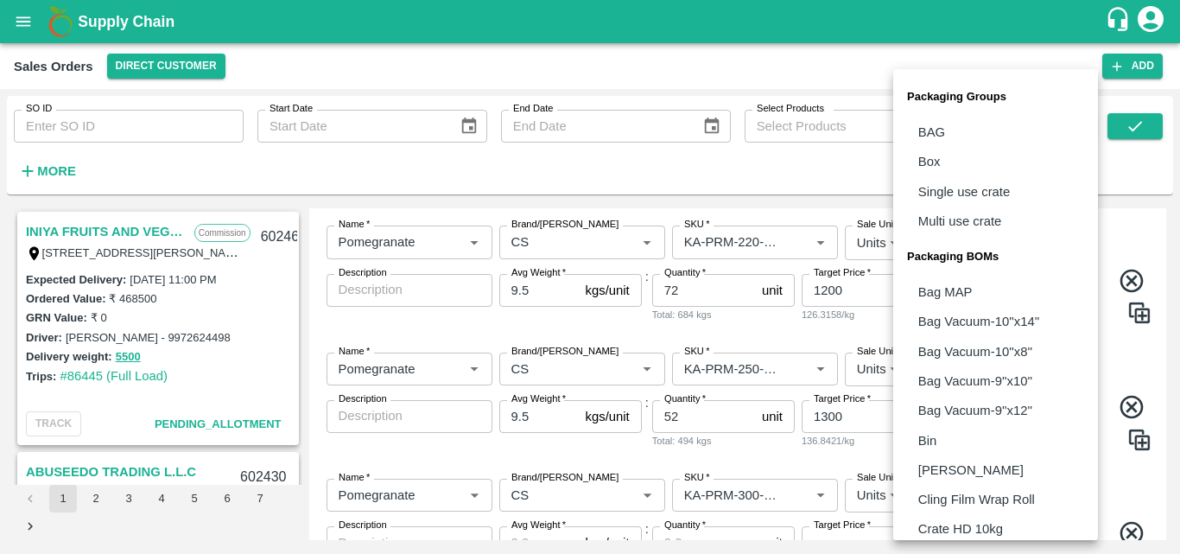
click at [962, 492] on body "Supply Chain Sales Orders Direct Customer Add SO ID SO ID Start Date Start Date…" at bounding box center [590, 277] width 1180 height 554
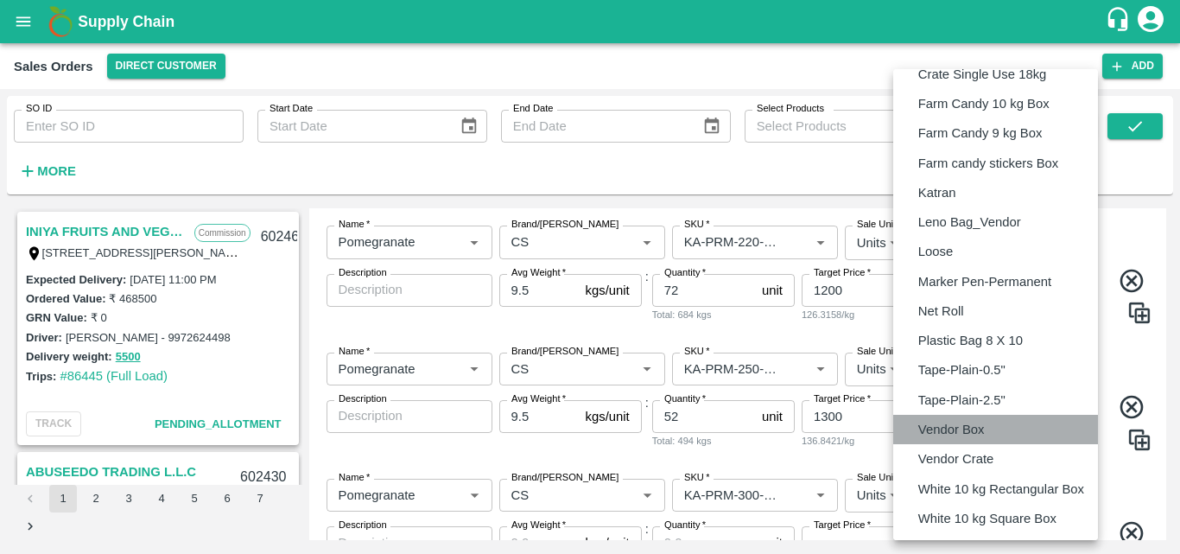
click at [964, 431] on p "Vendor Box" at bounding box center [951, 429] width 67 height 19
type input "BOM/276"
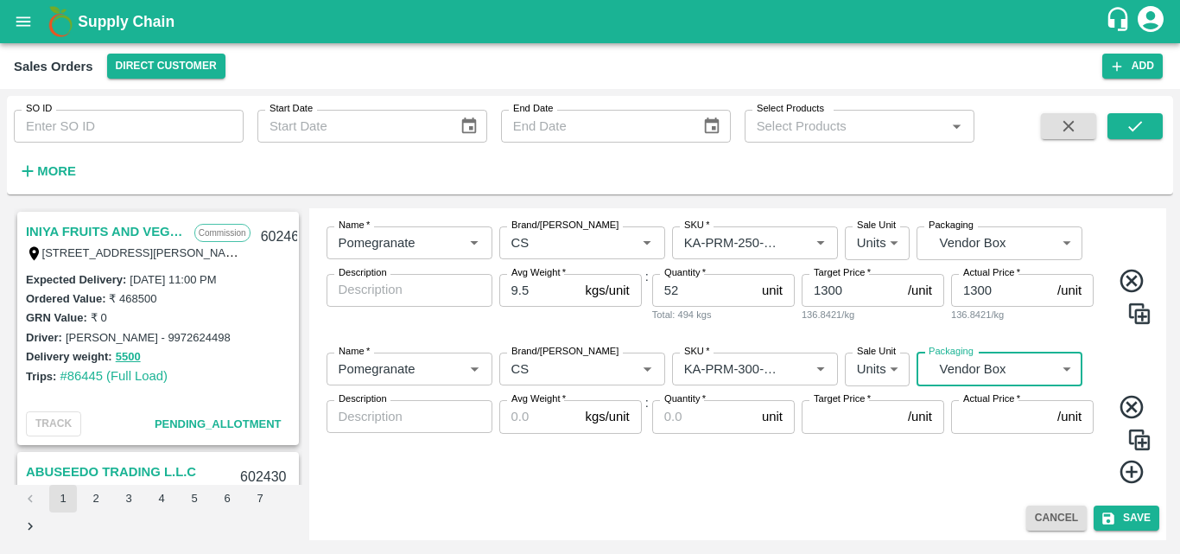
scroll to position [809, 0]
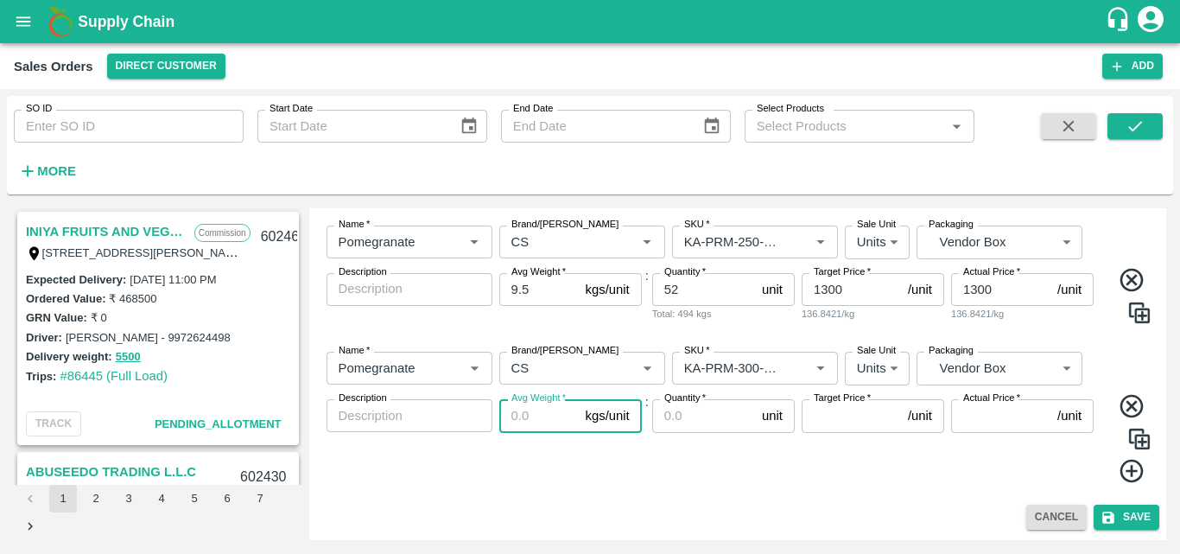
click at [529, 417] on input "Avg Weight   *" at bounding box center [538, 415] width 79 height 33
type input "9.5"
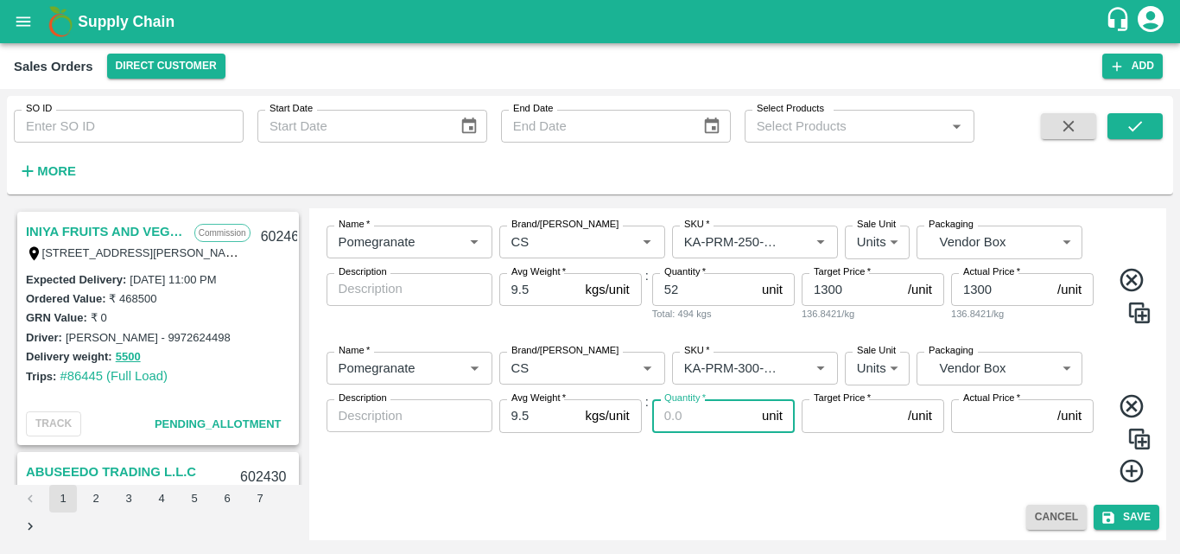
click at [700, 421] on input "Quantity   *" at bounding box center [703, 415] width 103 height 33
type input "19"
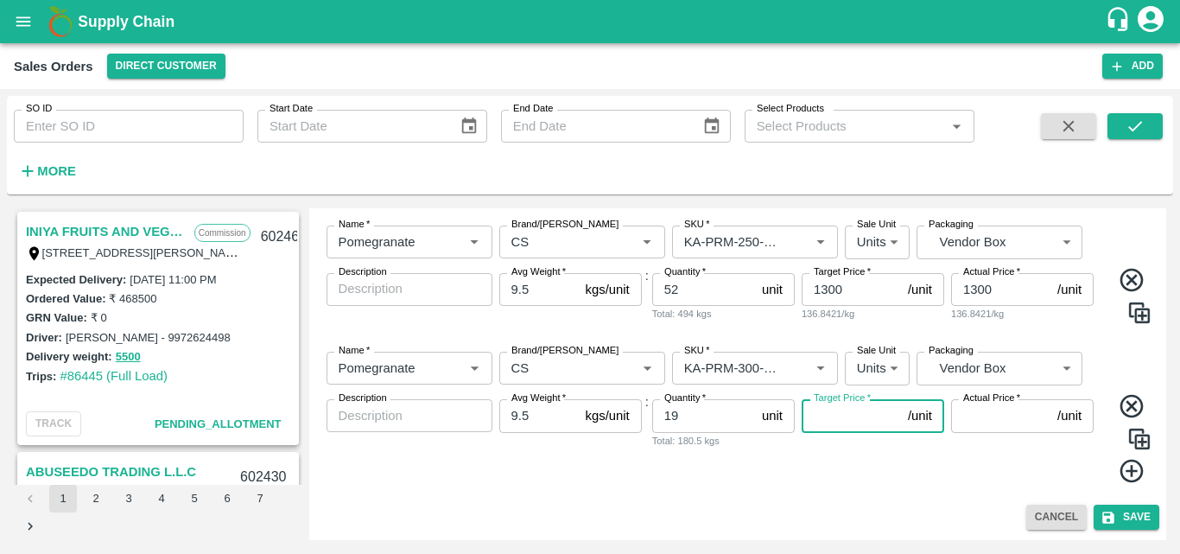
click at [821, 420] on input "Target Price   *" at bounding box center [851, 415] width 99 height 33
type input "1400"
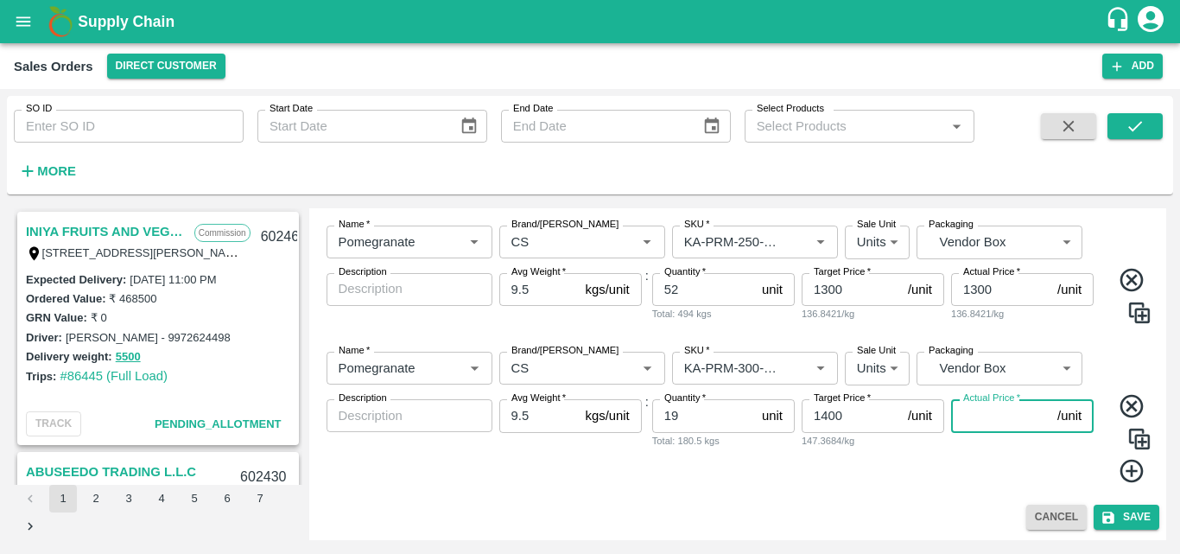
click at [1000, 409] on input "Actual Price   *" at bounding box center [1000, 415] width 99 height 33
type input "14"
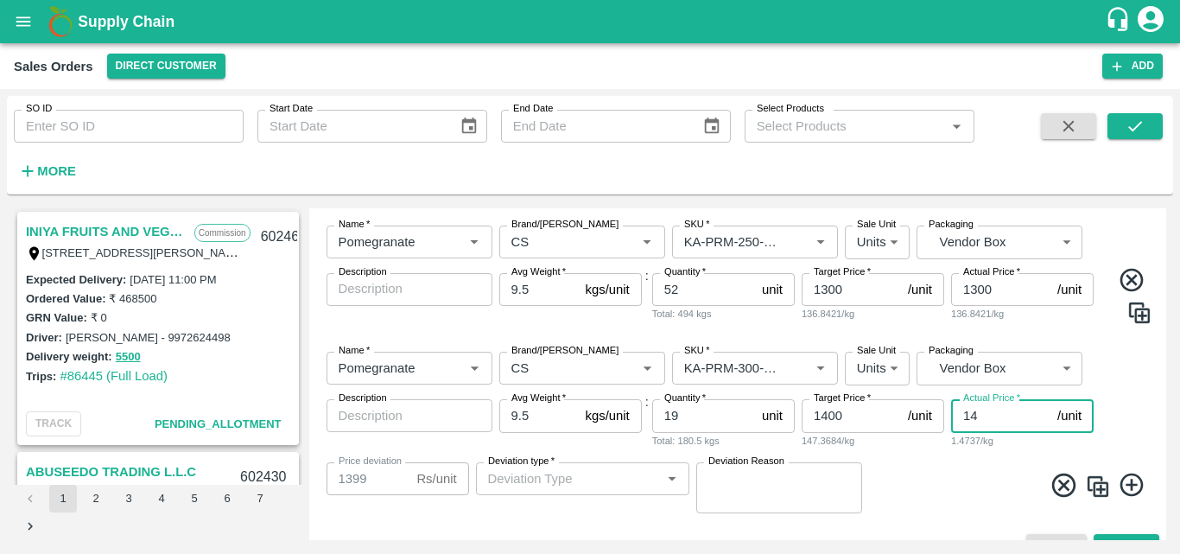
type input "1386"
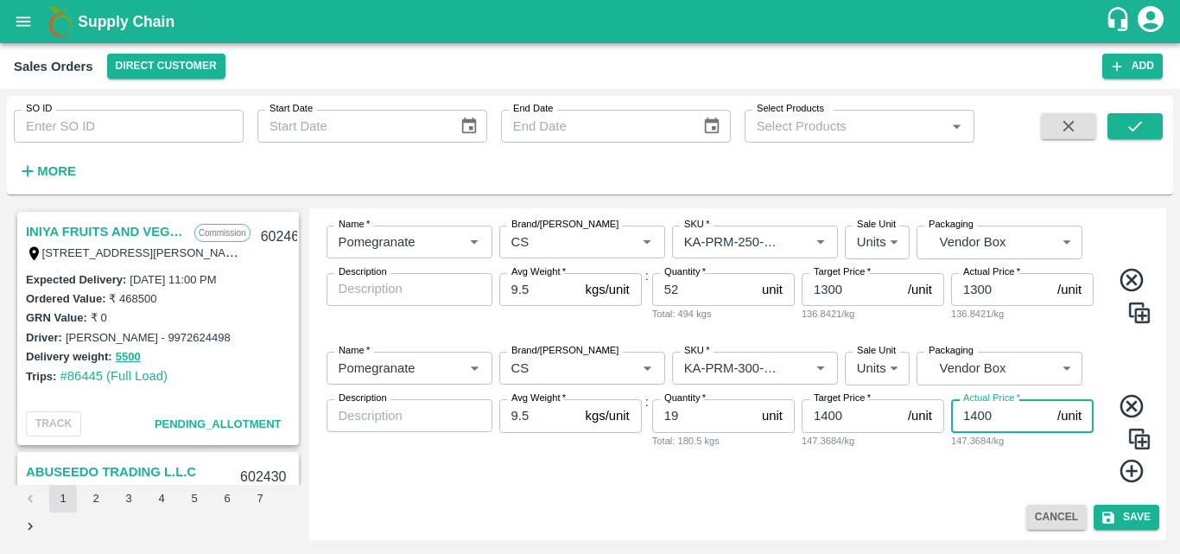
type input "1400"
click at [1120, 470] on icon at bounding box center [1132, 471] width 29 height 29
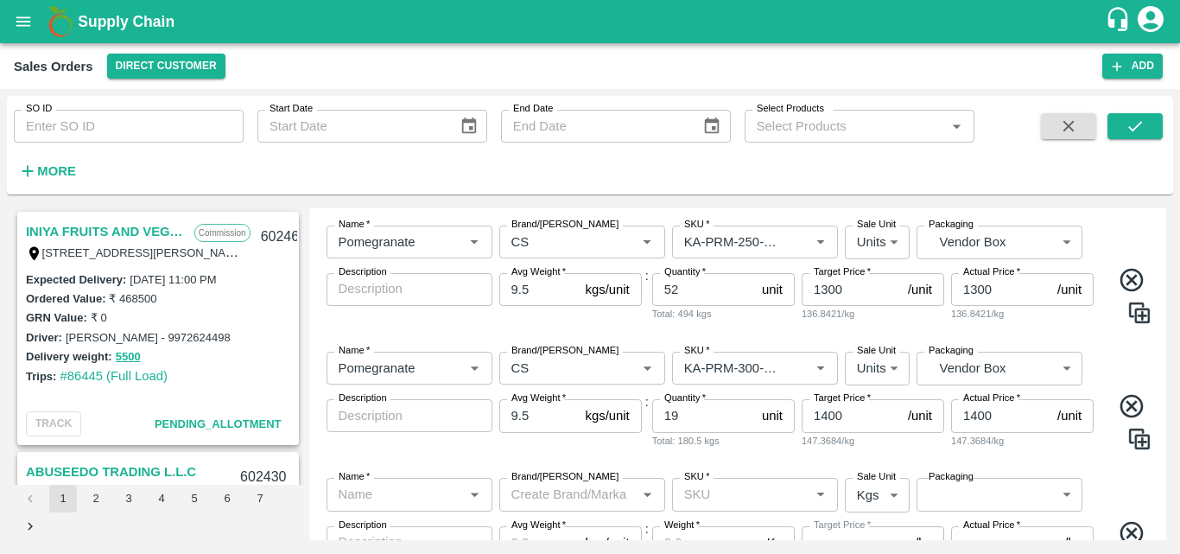
click at [441, 492] on input "Name   *" at bounding box center [395, 494] width 127 height 22
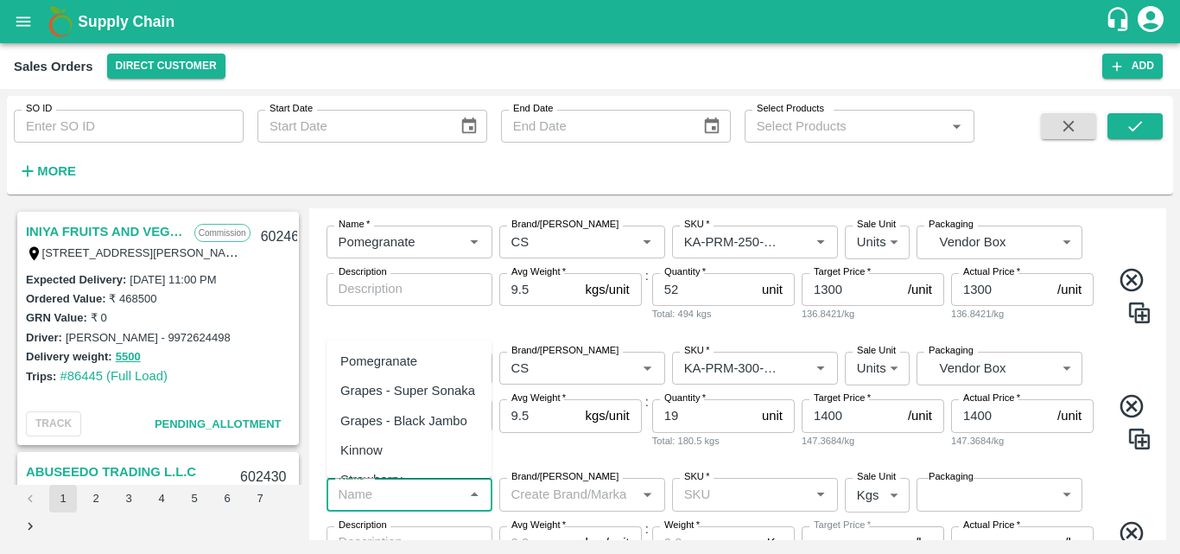
drag, startPoint x: 408, startPoint y: 362, endPoint x: 551, endPoint y: 496, distance: 196.2
click at [551, 496] on body "Supply Chain Sales Orders Direct Customer Add SO ID SO ID Start Date Start Date…" at bounding box center [590, 277] width 1180 height 554
click at [551, 496] on input "Brand/[PERSON_NAME]" at bounding box center [568, 494] width 127 height 22
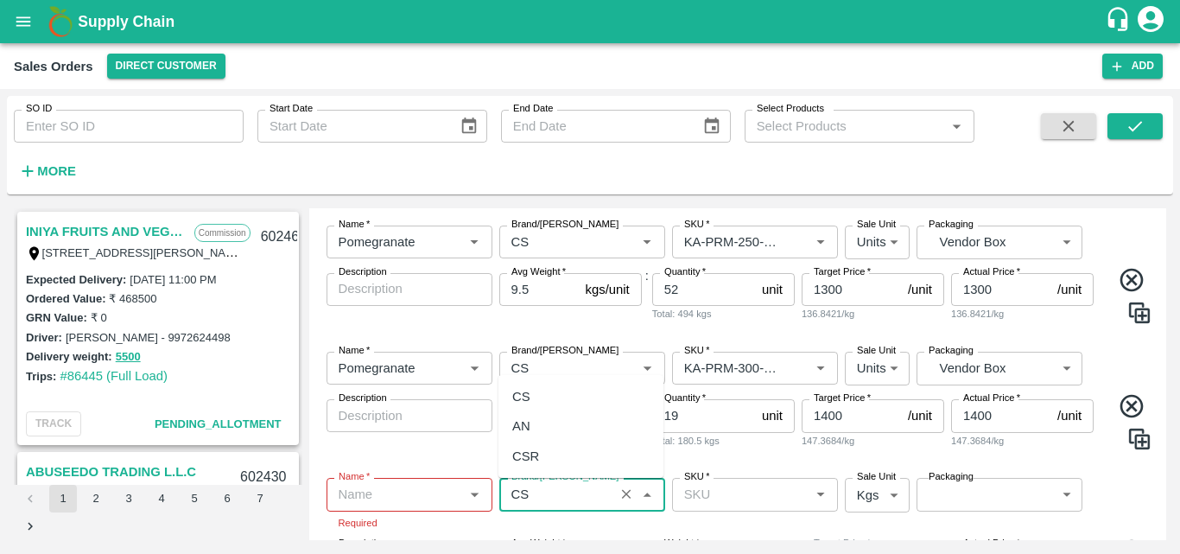
click at [536, 395] on div "CS" at bounding box center [580, 396] width 165 height 29
type input "CS"
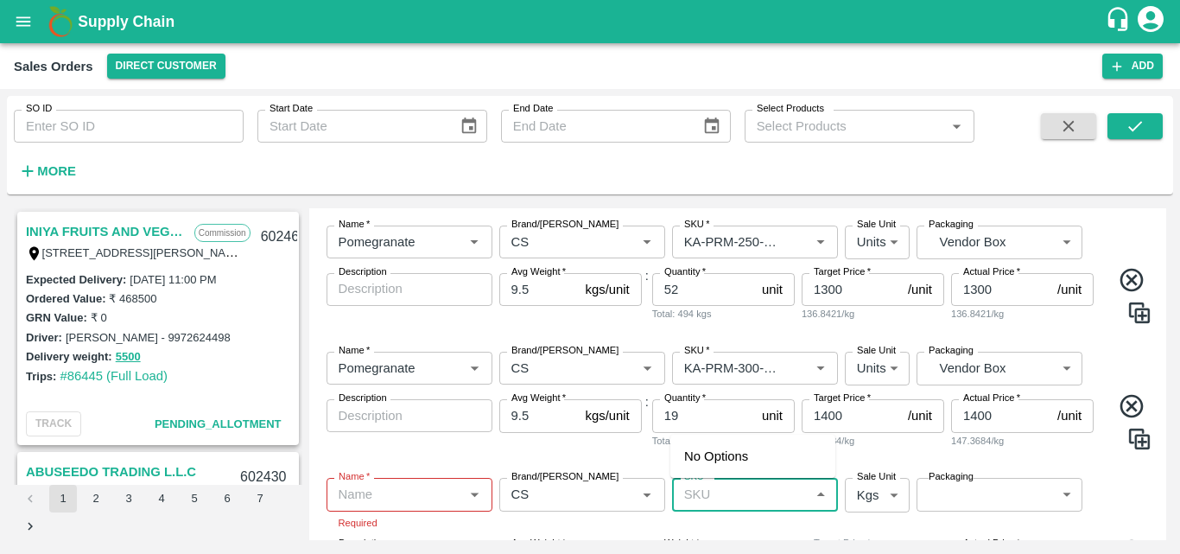
click at [739, 498] on input "SKU   *" at bounding box center [740, 494] width 127 height 22
type input "k"
click at [363, 503] on input "Name   *" at bounding box center [395, 494] width 127 height 22
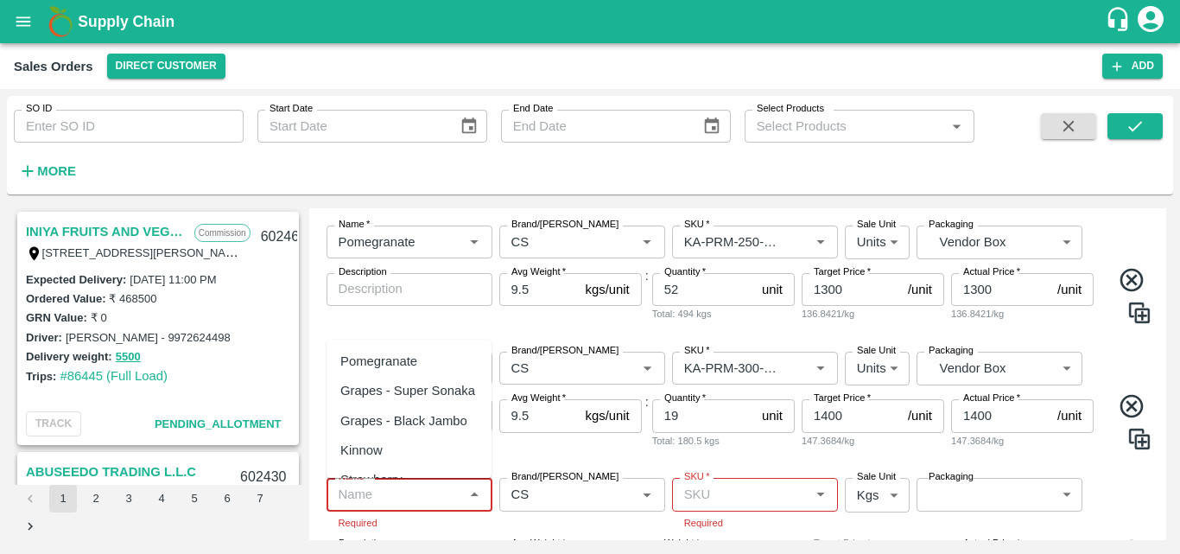
click at [376, 356] on div "Pomegranate" at bounding box center [378, 361] width 77 height 19
type input "Pomegranate"
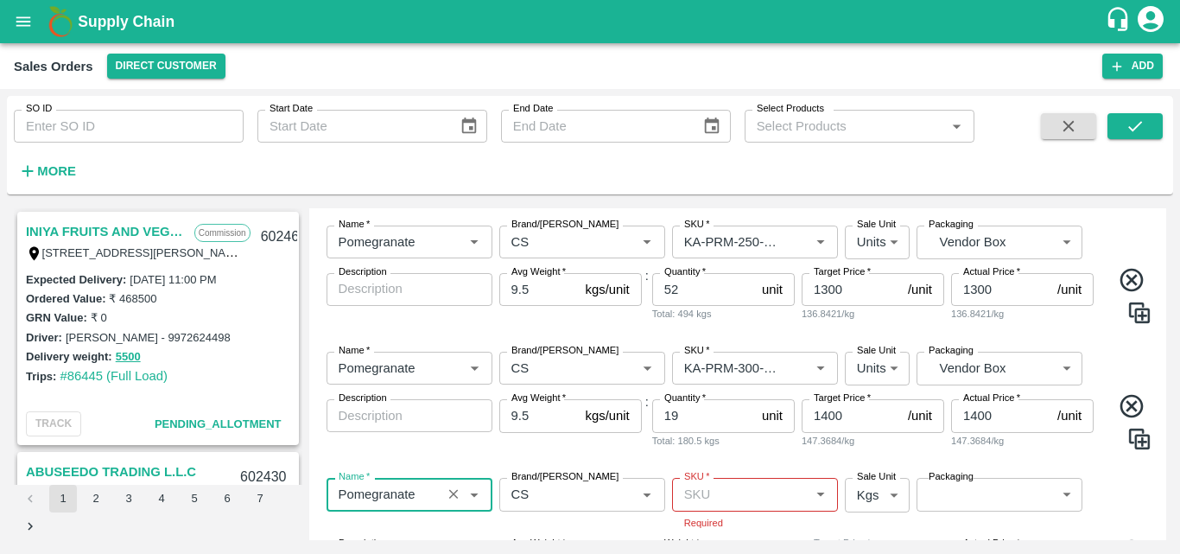
click at [746, 499] on input "SKU   *" at bounding box center [740, 494] width 127 height 22
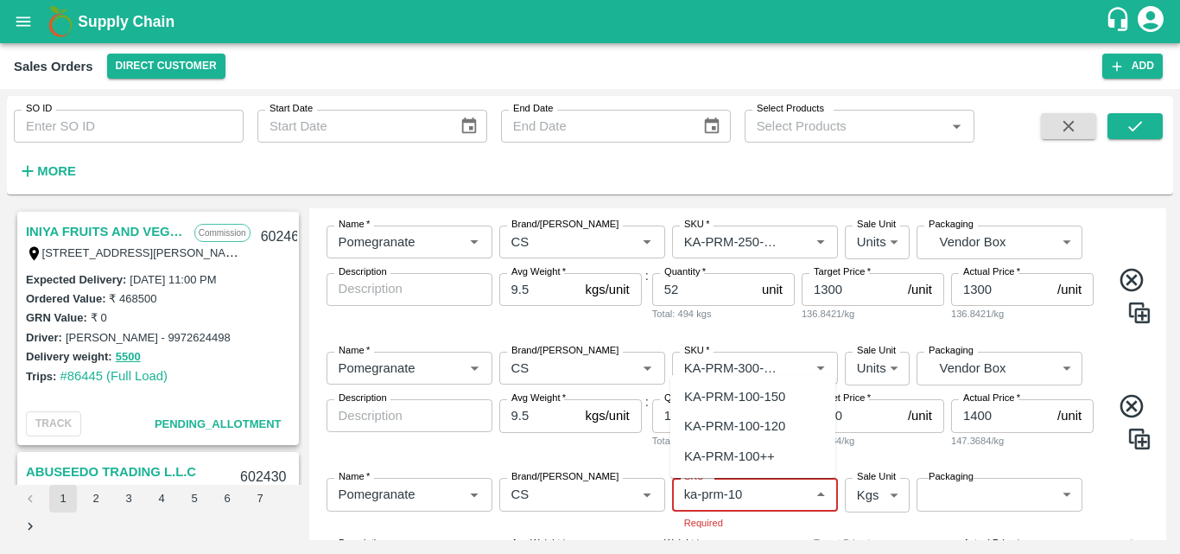
click at [752, 455] on div "KA-PRM-100++" at bounding box center [729, 456] width 91 height 19
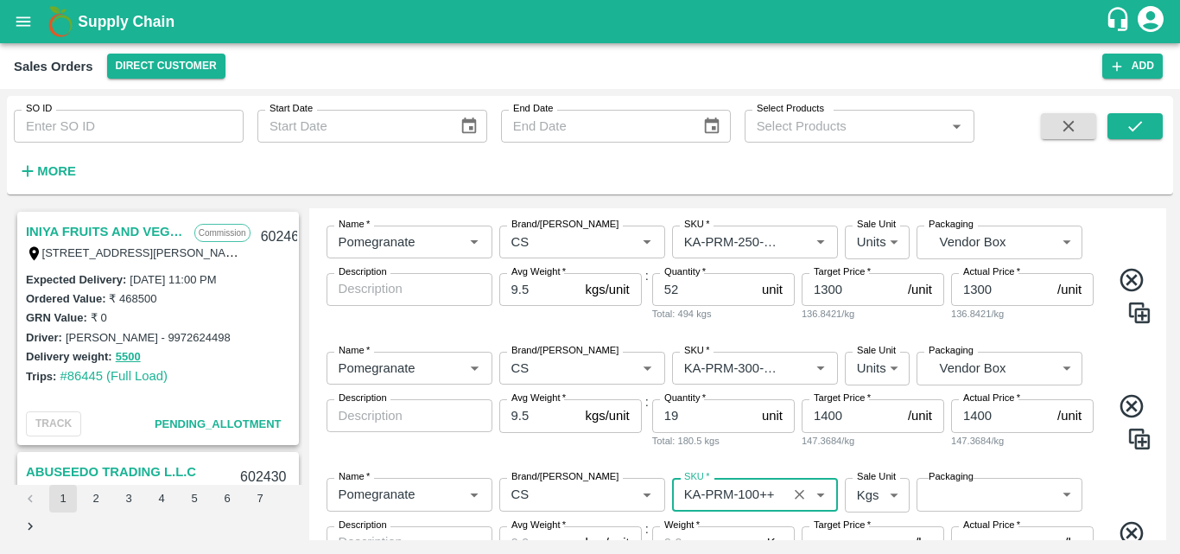
type input "KA-PRM-100++"
click at [864, 492] on body "Supply Chain Sales Orders Direct Customer Add SO ID SO ID Start Date Start Date…" at bounding box center [590, 277] width 1180 height 554
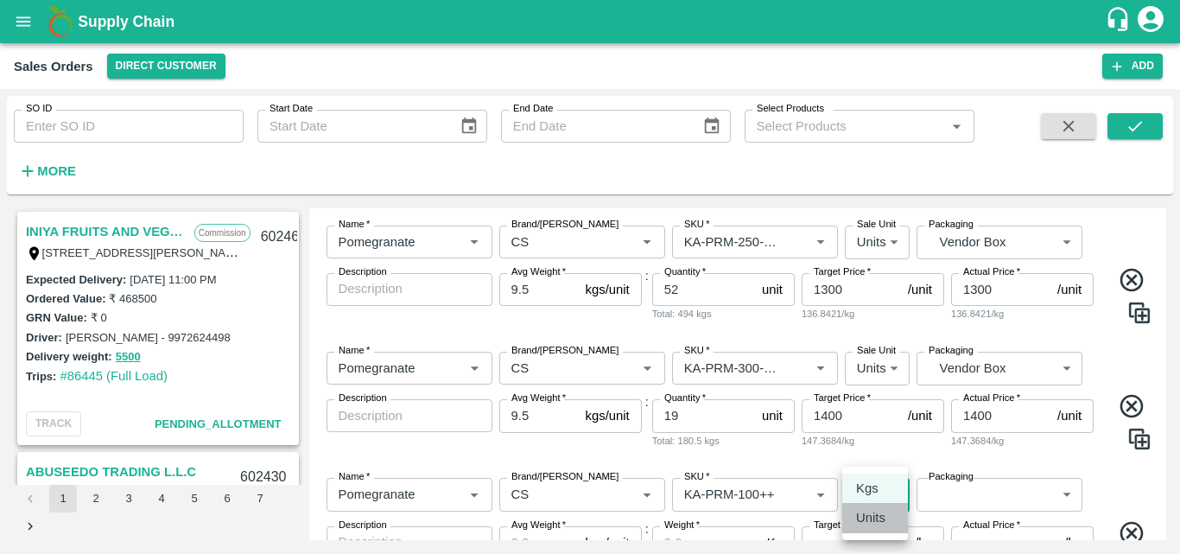
click at [870, 517] on p "Units" at bounding box center [870, 517] width 29 height 19
type input "2"
click at [963, 495] on body "Supply Chain Sales Orders Direct Customer Add SO ID SO ID Start Date Start Date…" at bounding box center [590, 277] width 1180 height 554
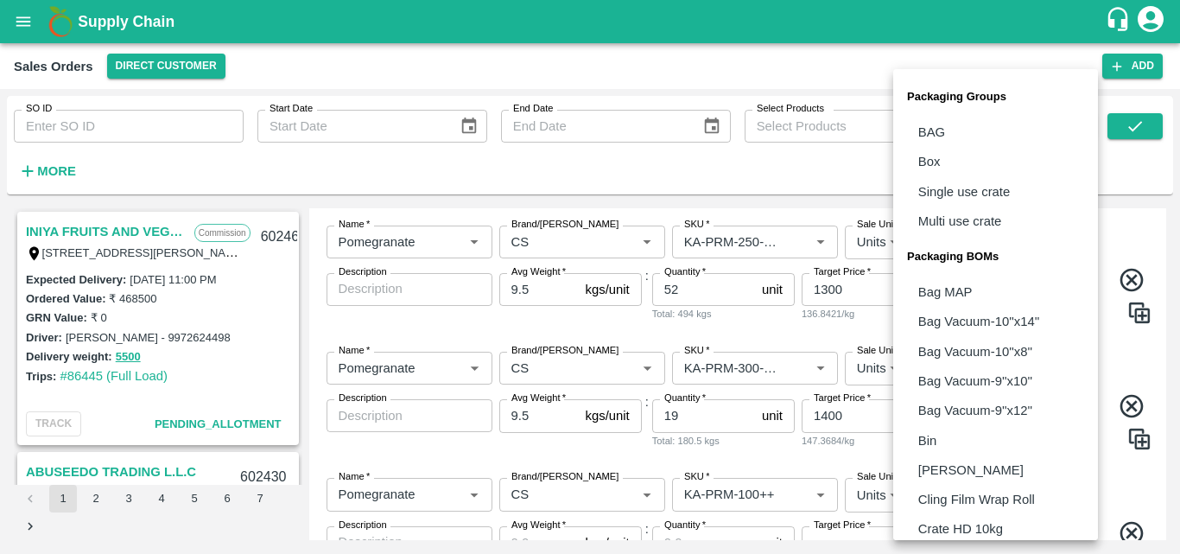
scroll to position [485, 0]
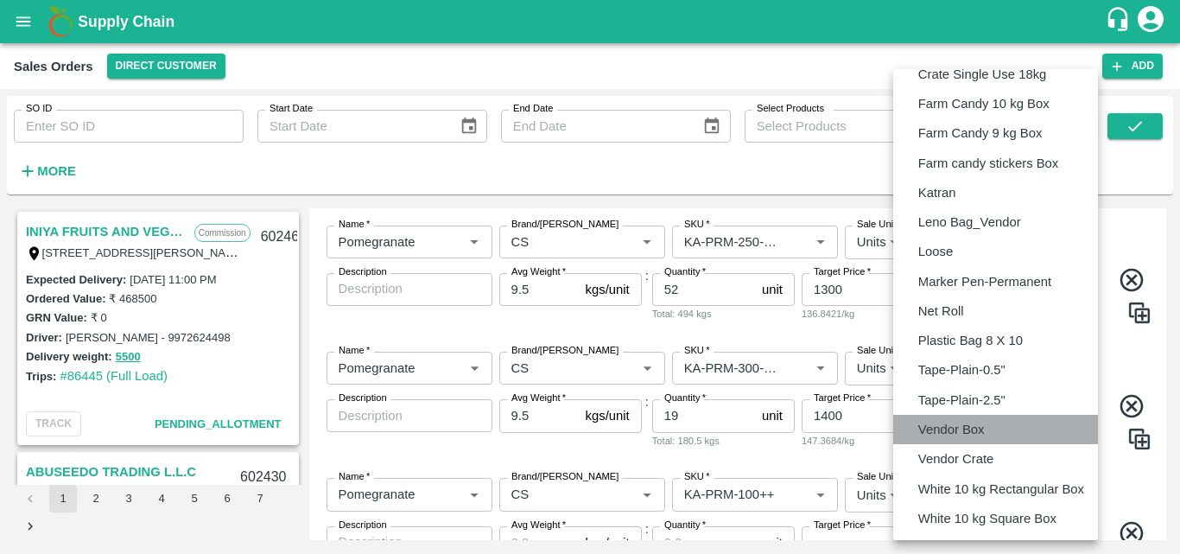
click at [964, 430] on p "Vendor Box" at bounding box center [951, 429] width 67 height 19
type input "BOM/276"
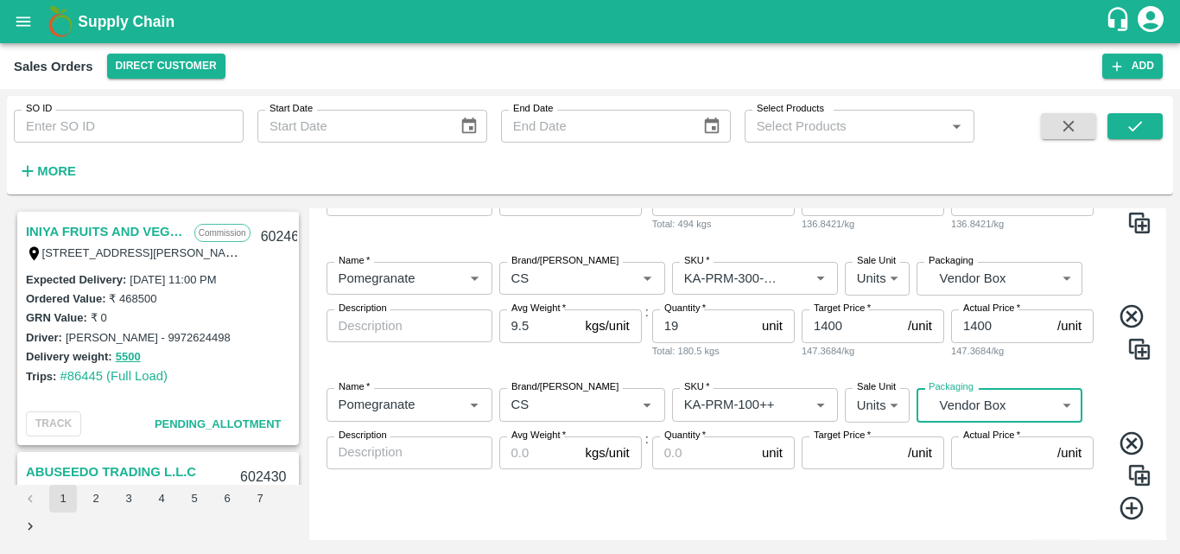
scroll to position [936, 0]
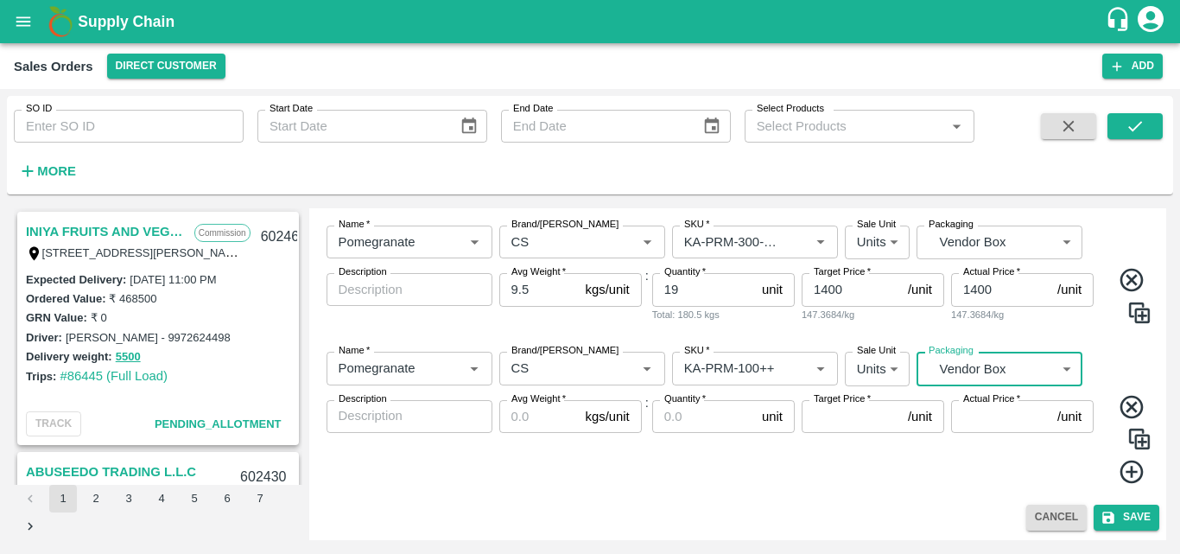
click at [552, 418] on input "Avg Weight   *" at bounding box center [538, 416] width 79 height 33
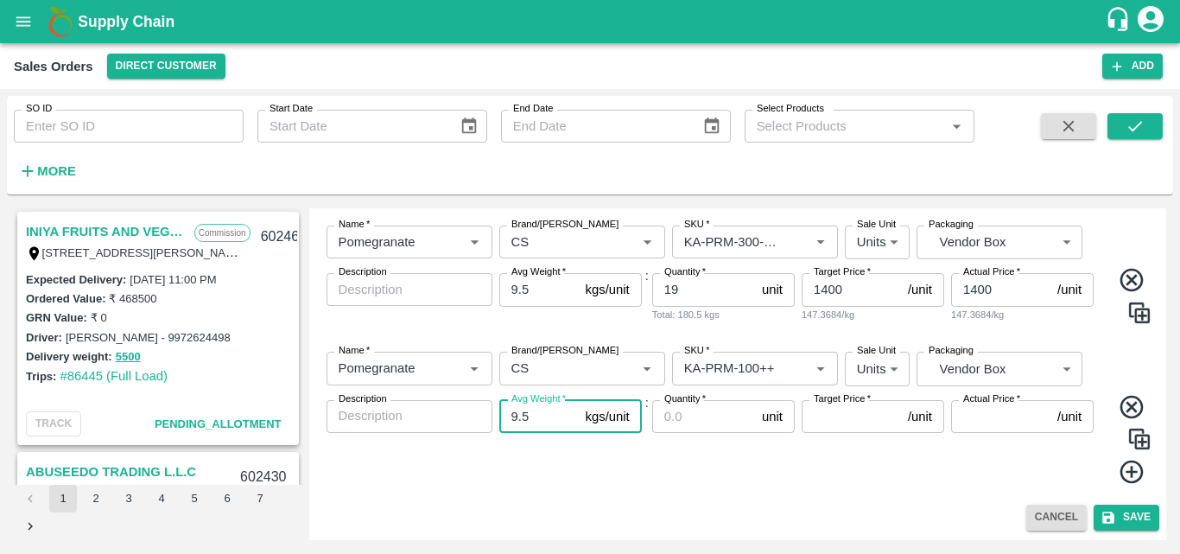
type input "9.5"
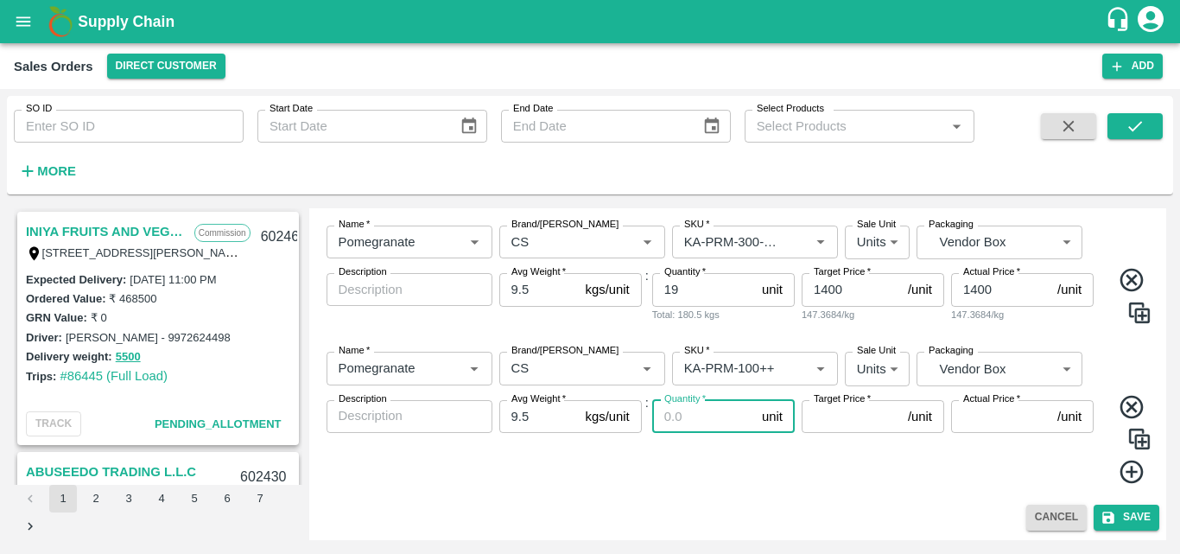
click at [701, 423] on input "Quantity   *" at bounding box center [703, 416] width 103 height 33
type input "23"
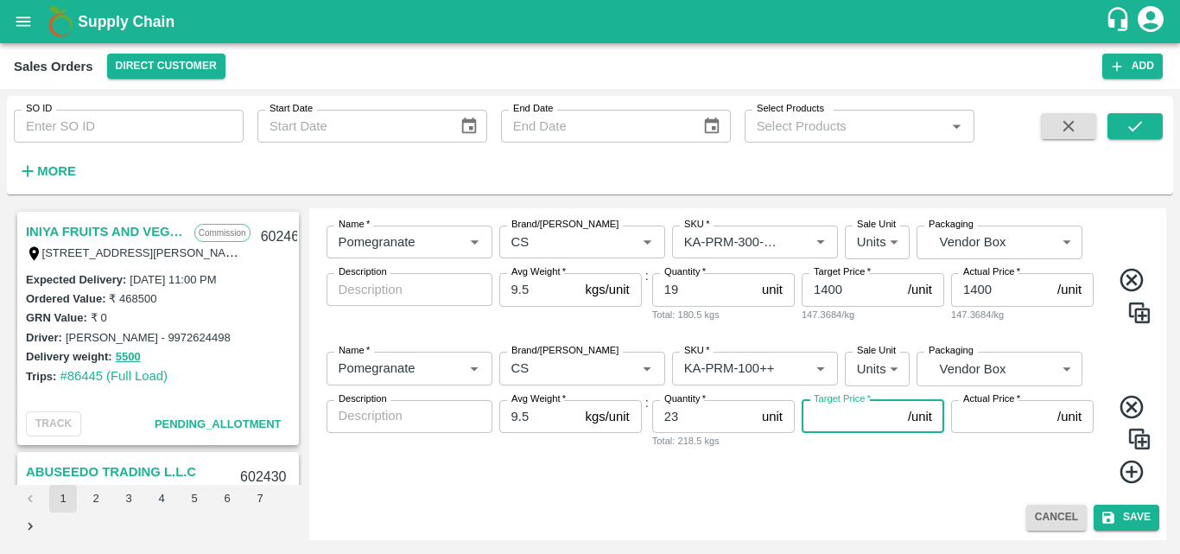
click at [850, 424] on input "Target Price   *" at bounding box center [851, 416] width 99 height 33
type input "1"
type input "600"
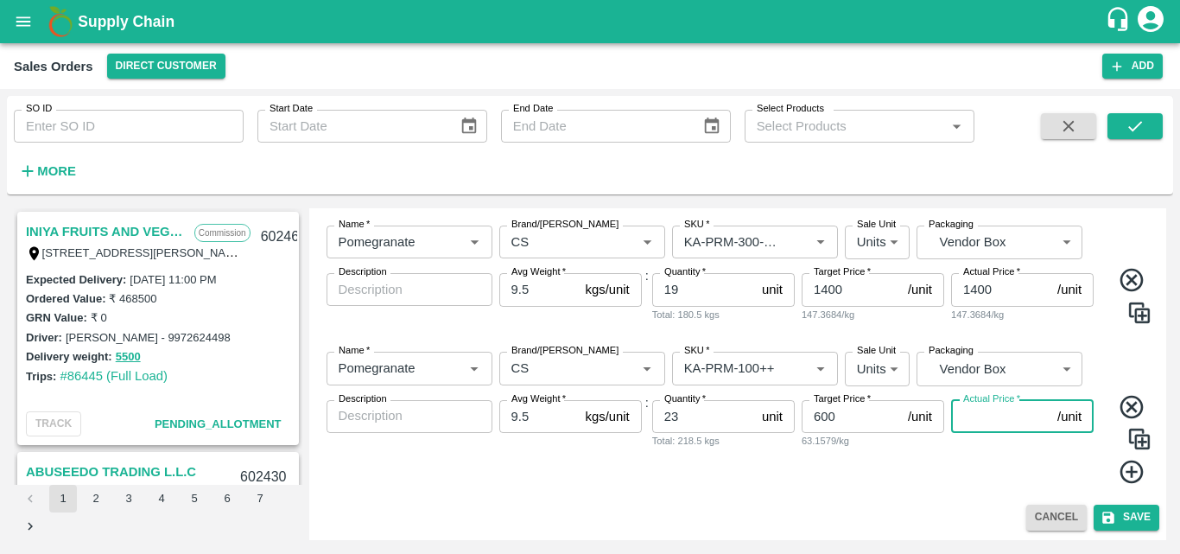
click at [998, 418] on input "Actual Price   *" at bounding box center [1000, 416] width 99 height 33
type input "8"
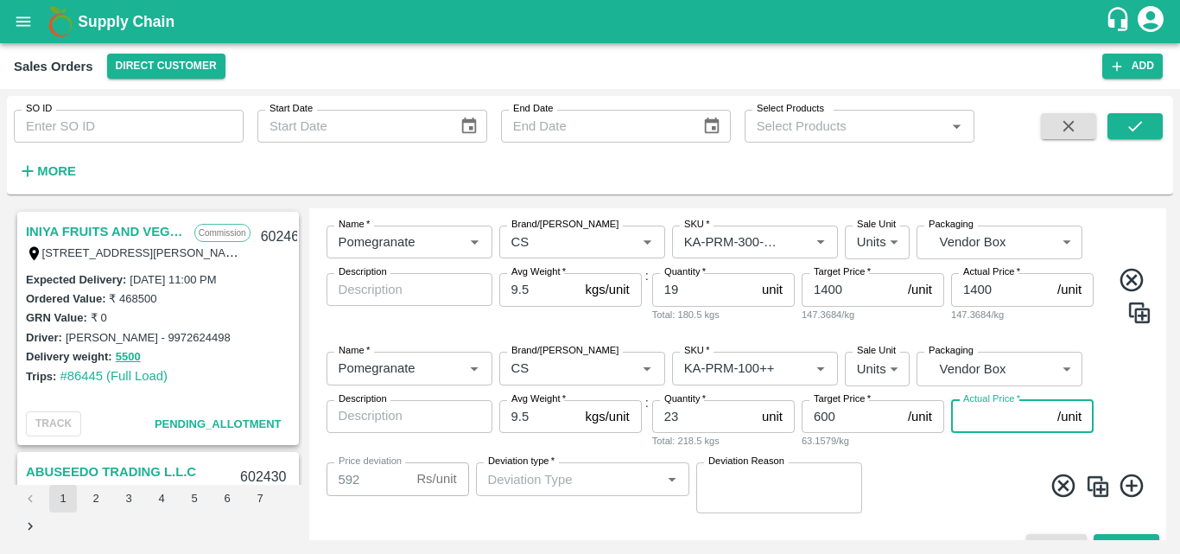
type input "6"
type input "594"
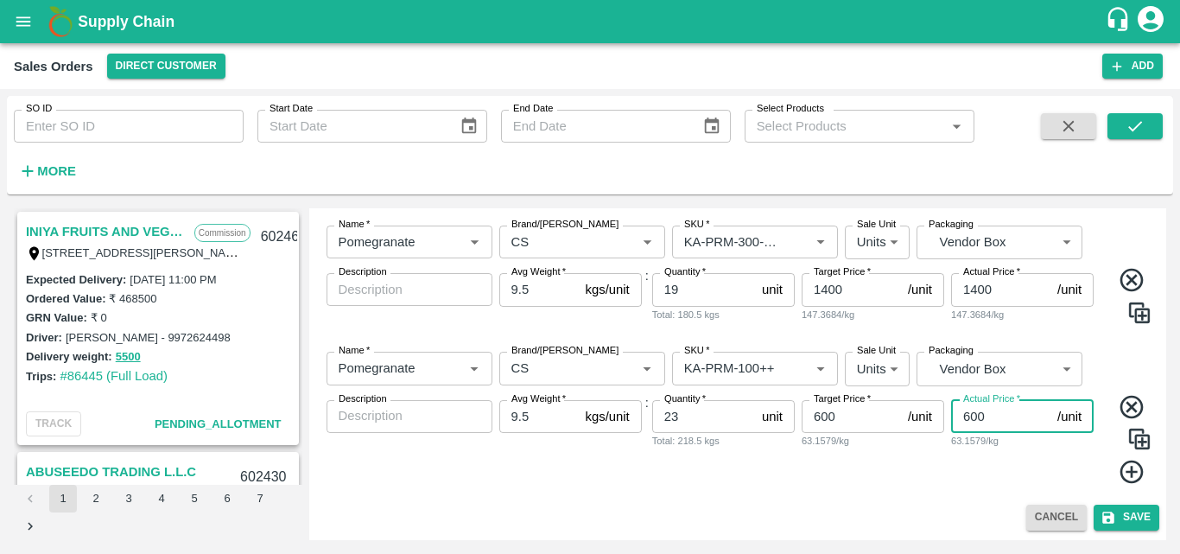
type input "600"
click at [1120, 473] on icon at bounding box center [1131, 471] width 23 height 23
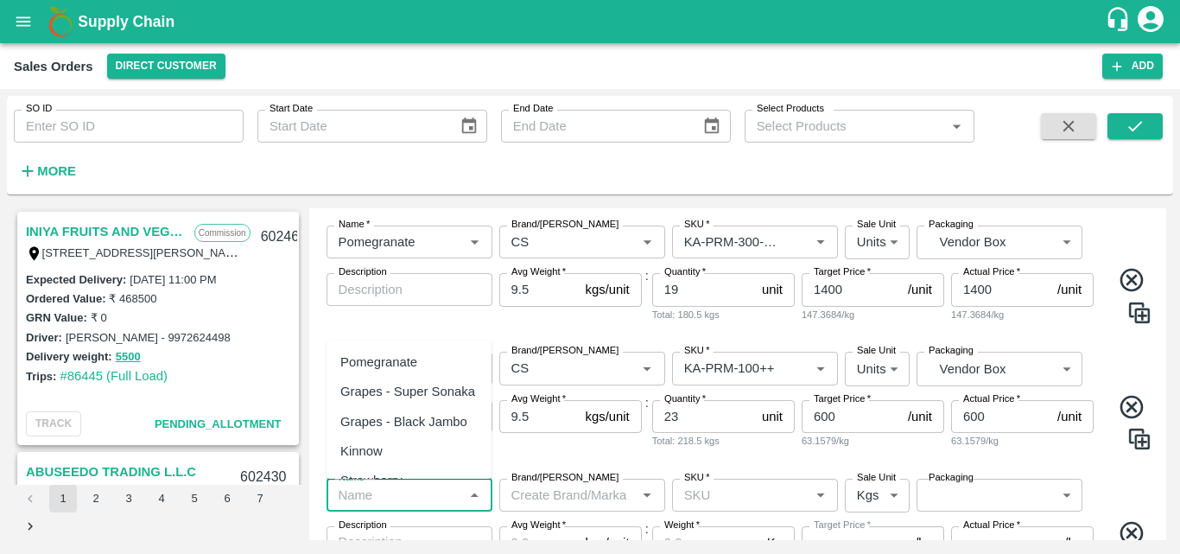
click at [403, 497] on input "Name   *" at bounding box center [395, 495] width 127 height 22
drag, startPoint x: 400, startPoint y: 364, endPoint x: 536, endPoint y: 503, distance: 194.3
click at [536, 503] on body "Supply Chain Sales Orders Direct Customer Add SO ID SO ID Start Date Start Date…" at bounding box center [590, 277] width 1180 height 554
click at [536, 503] on input "Brand/[PERSON_NAME]" at bounding box center [568, 495] width 127 height 22
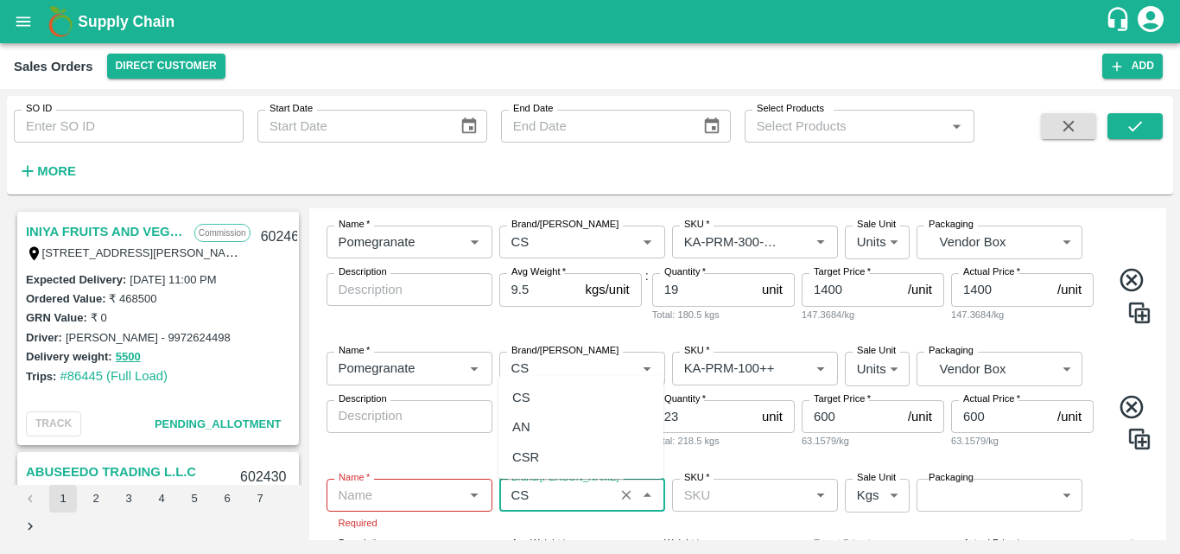
click at [525, 396] on div "CS" at bounding box center [521, 397] width 18 height 19
type input "CS"
click at [436, 498] on input "Name   *" at bounding box center [395, 495] width 127 height 22
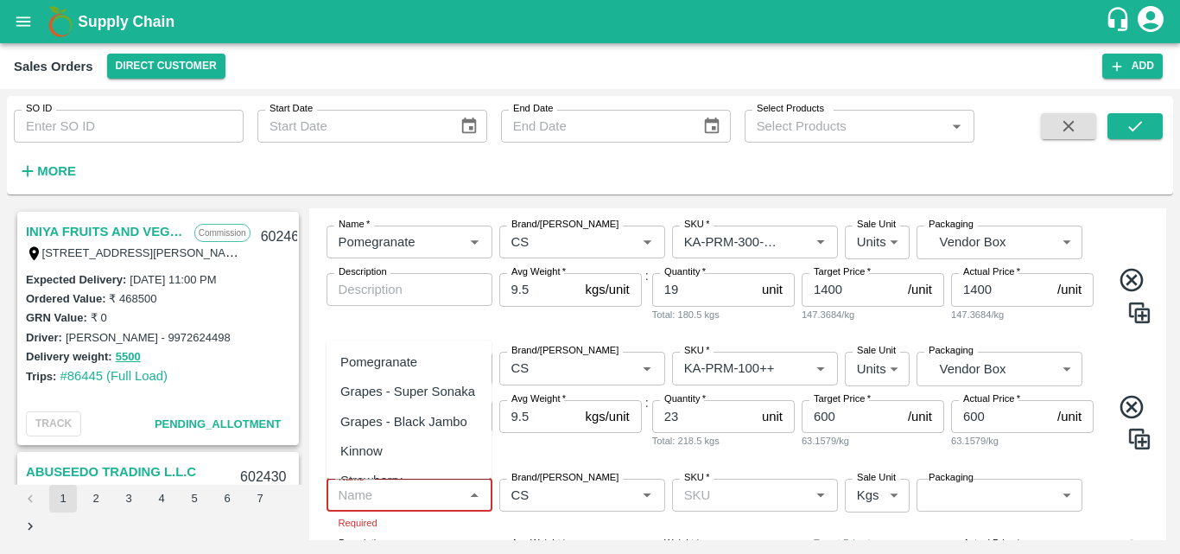
click at [421, 355] on div "Pomegranate" at bounding box center [409, 361] width 165 height 29
type input "Pomegranate"
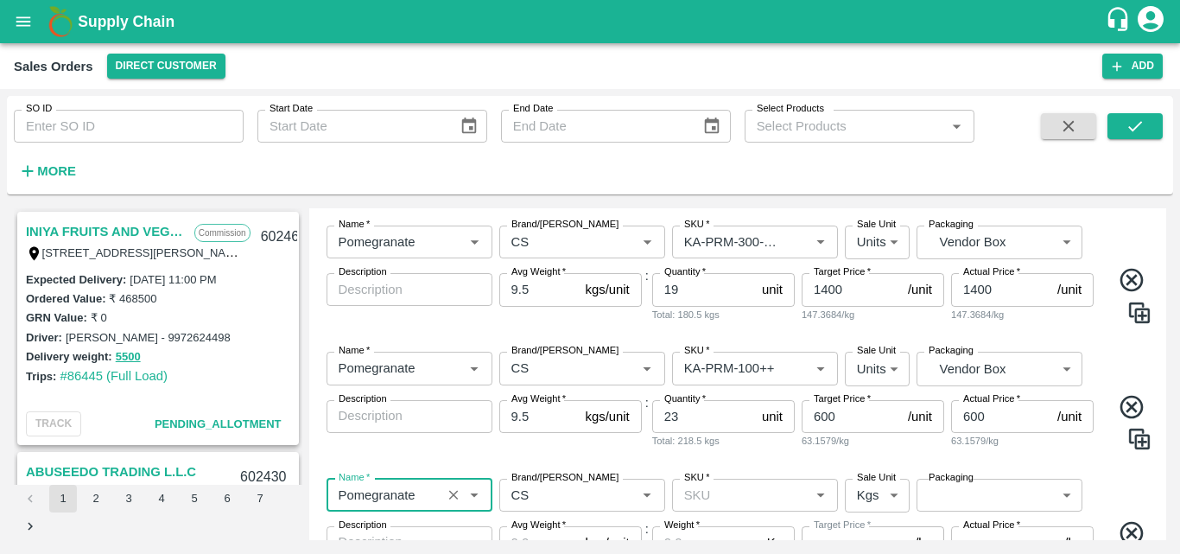
click at [719, 498] on input "SKU   *" at bounding box center [740, 495] width 127 height 22
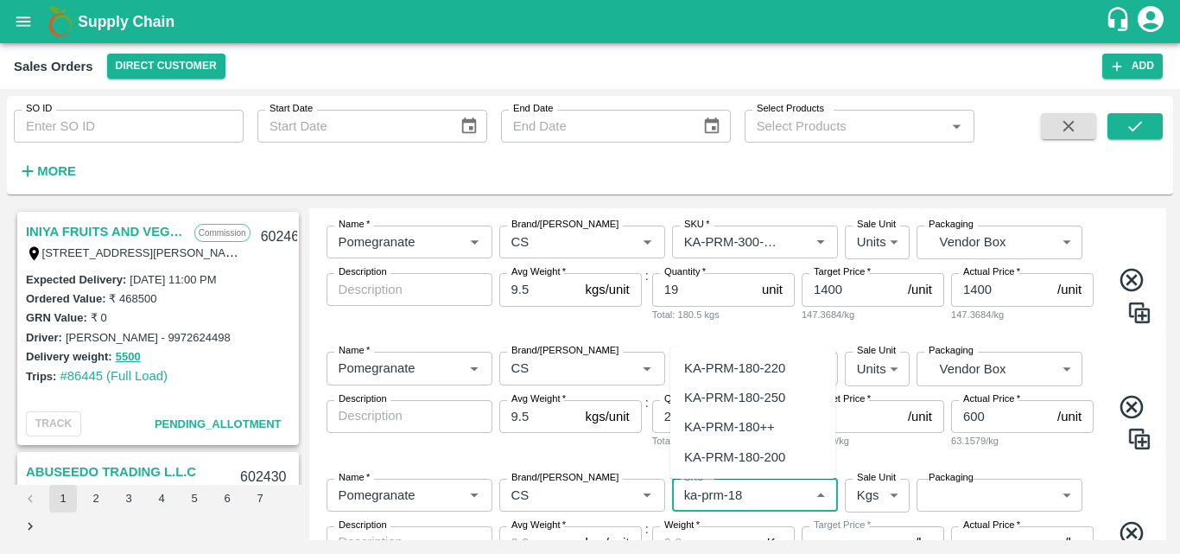
click at [735, 432] on div "KA-PRM-180++" at bounding box center [729, 426] width 91 height 19
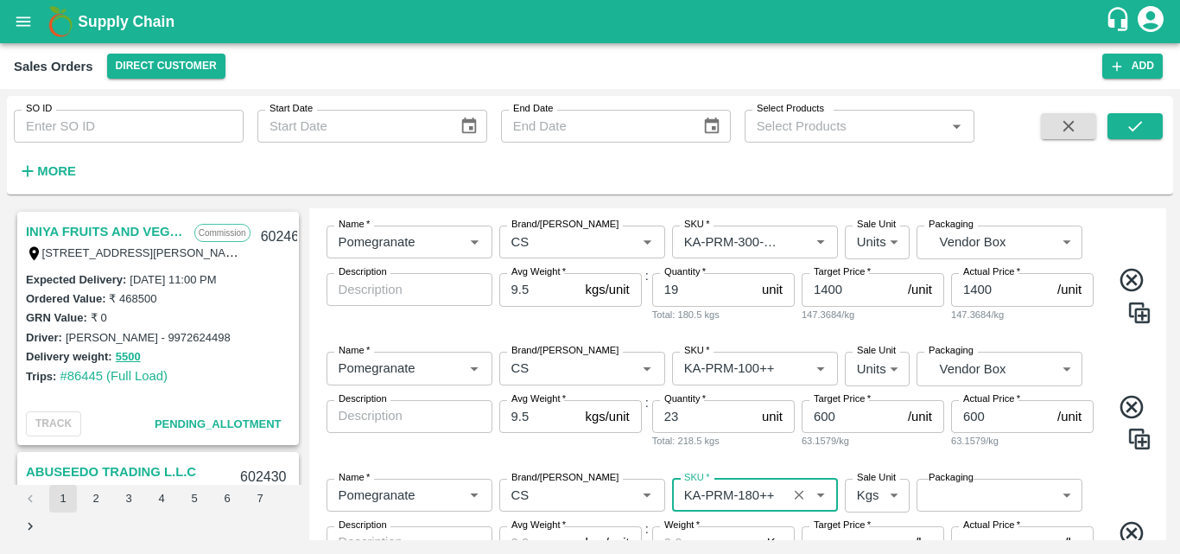
type input "KA-PRM-180++"
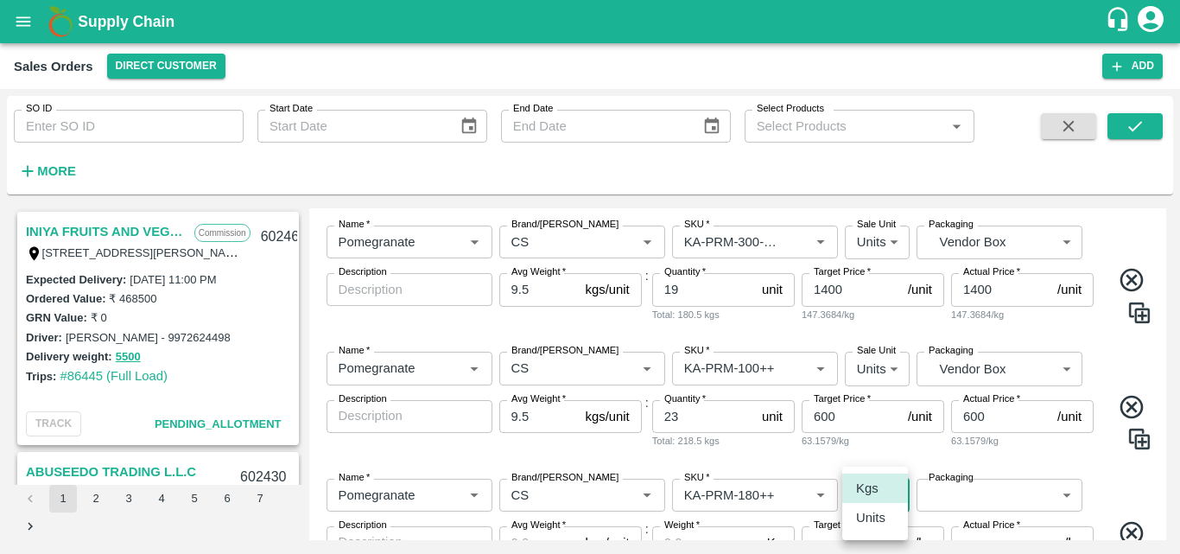
click at [882, 499] on body "Supply Chain Sales Orders Direct Customer Add SO ID SO ID Start Date Start Date…" at bounding box center [590, 277] width 1180 height 554
click at [878, 520] on p "Units" at bounding box center [870, 517] width 29 height 19
type input "2"
click at [954, 499] on body "Supply Chain Sales Orders Direct Customer Add SO ID SO ID Start Date Start Date…" at bounding box center [590, 277] width 1180 height 554
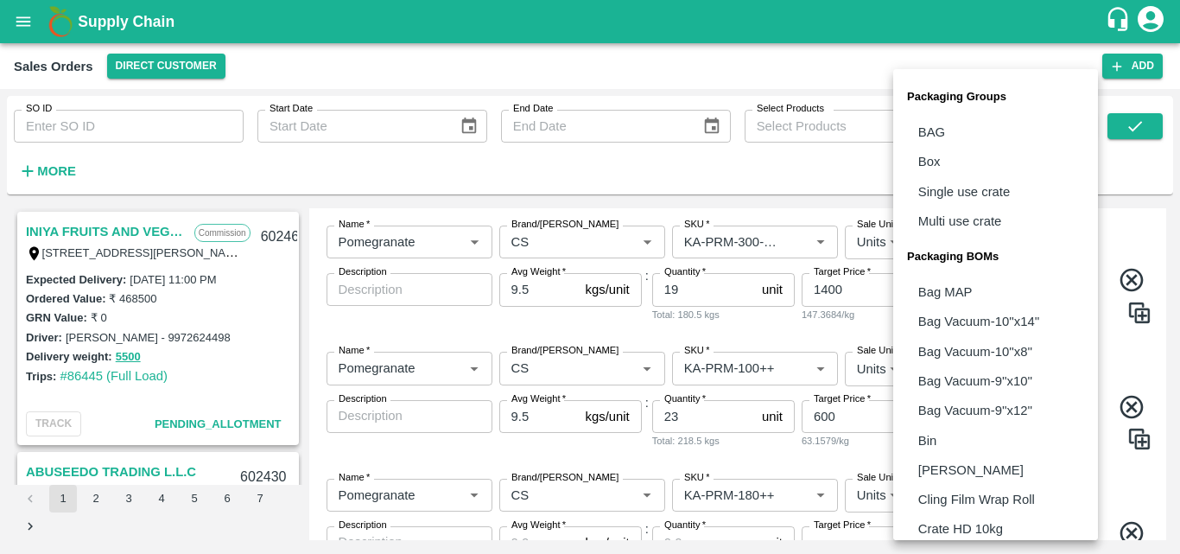
scroll to position [485, 0]
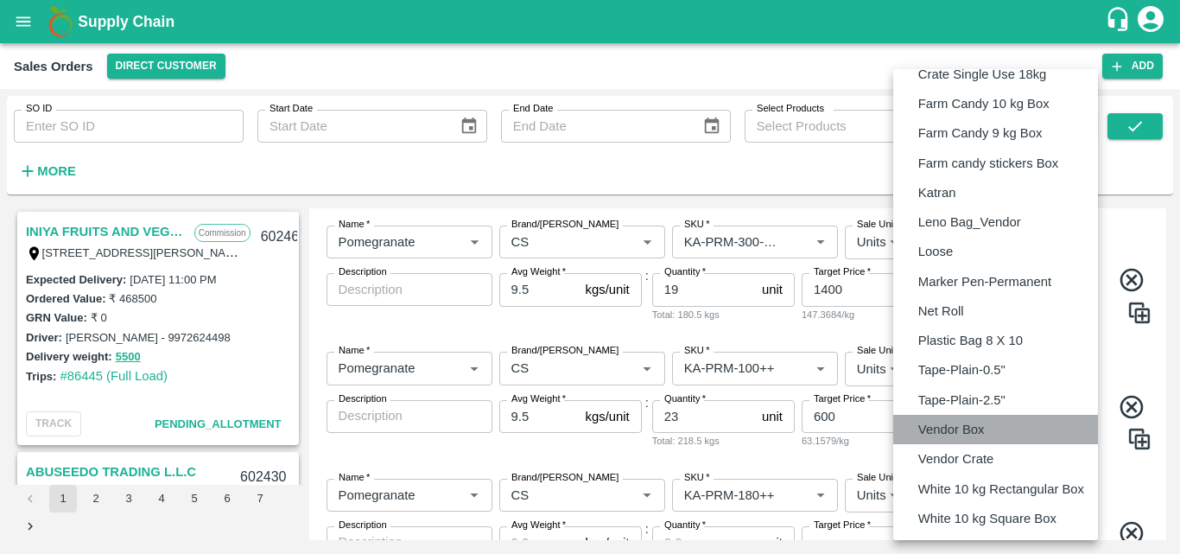
click at [984, 425] on p "Vendor Box" at bounding box center [951, 429] width 67 height 19
type input "BOM/276"
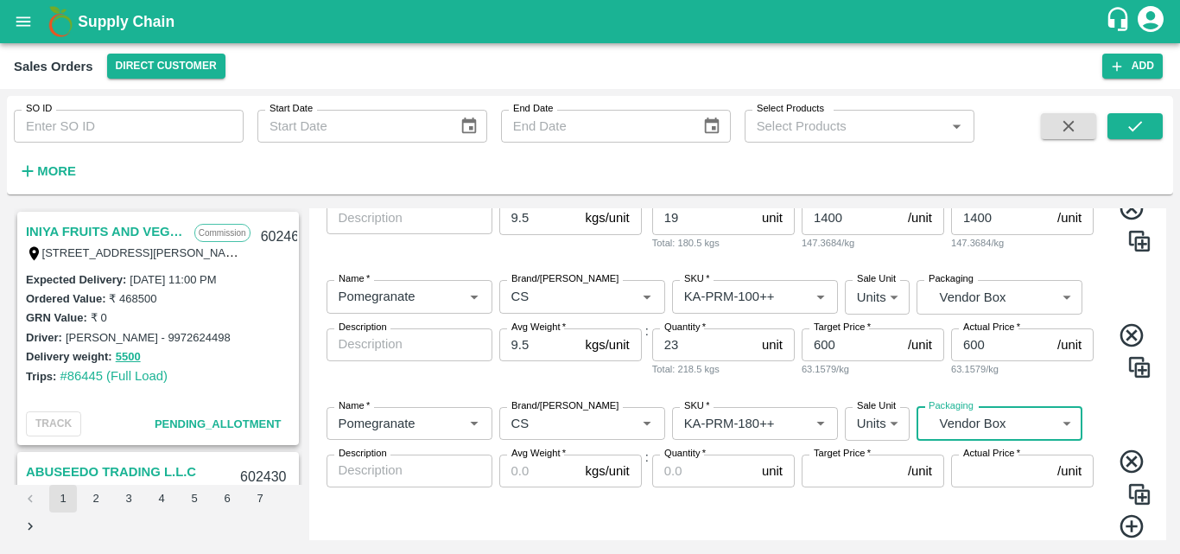
scroll to position [1062, 0]
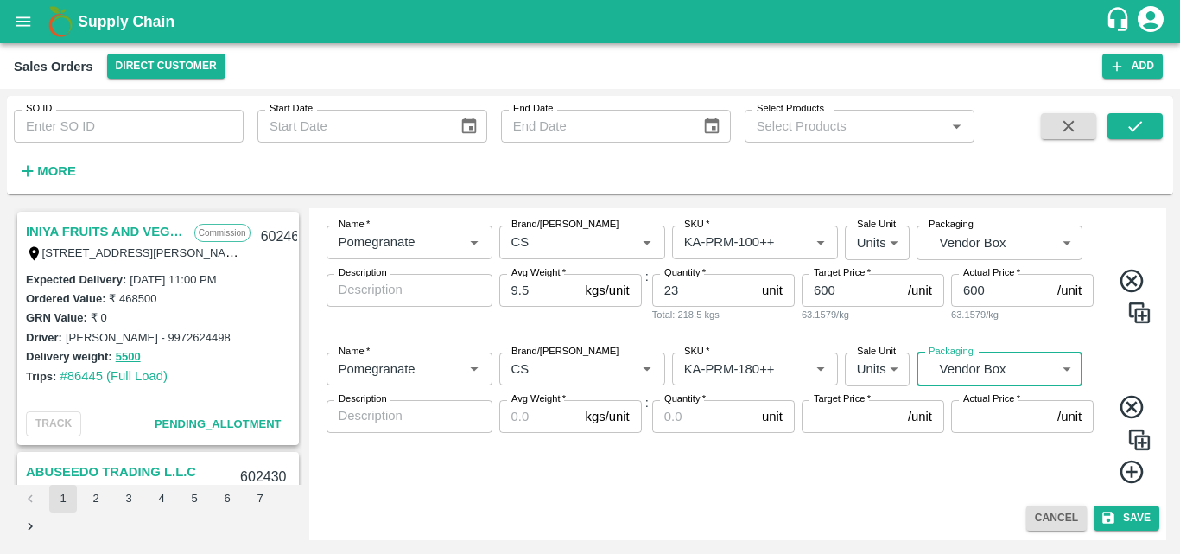
click at [549, 419] on input "Avg Weight   *" at bounding box center [538, 416] width 79 height 33
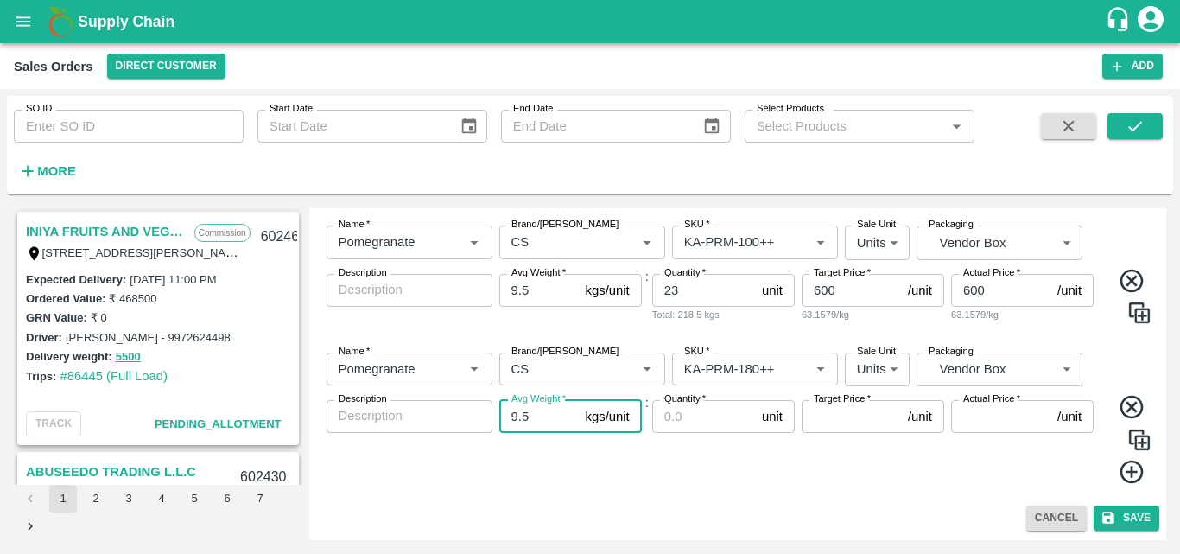
type input "9.5"
click at [688, 420] on input "Quantity   *" at bounding box center [703, 416] width 103 height 33
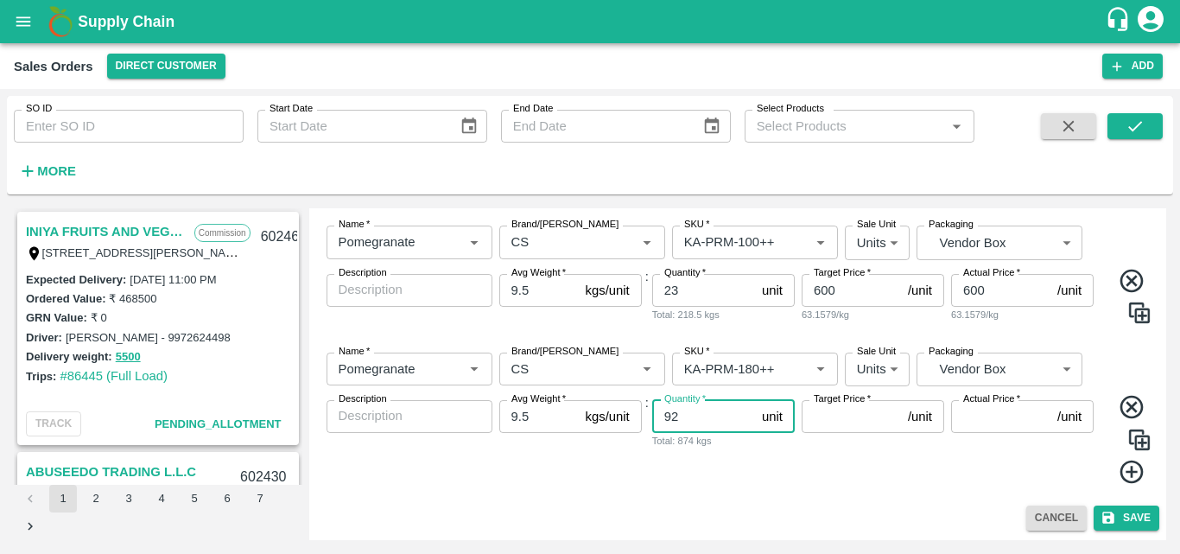
type input "92"
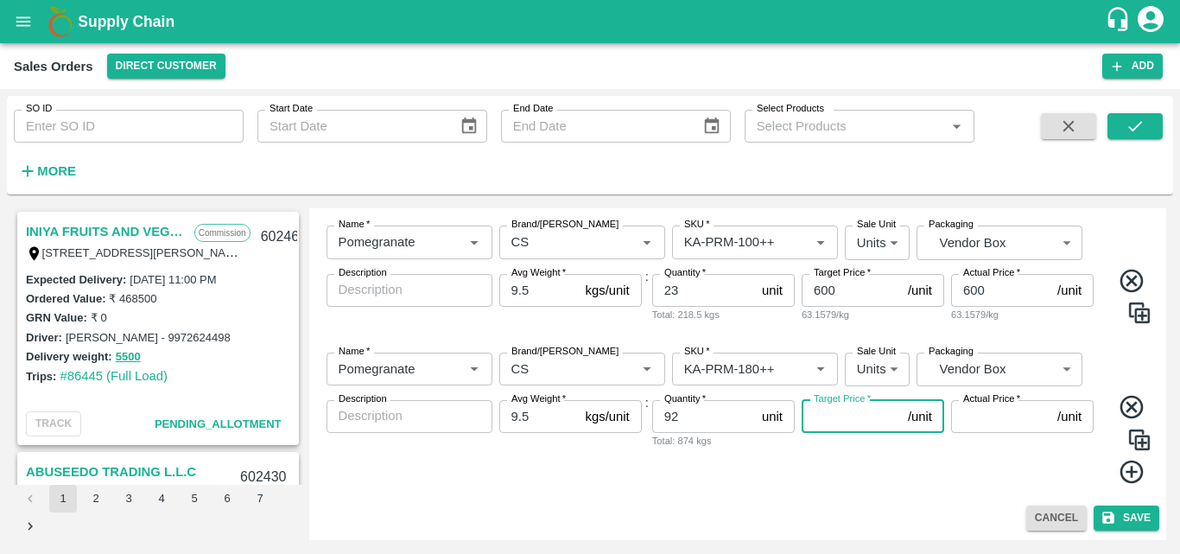
click at [816, 416] on input "Target Price   *" at bounding box center [851, 416] width 99 height 33
type input "900"
click at [1006, 424] on input "Actual Price   *" at bounding box center [1000, 416] width 99 height 33
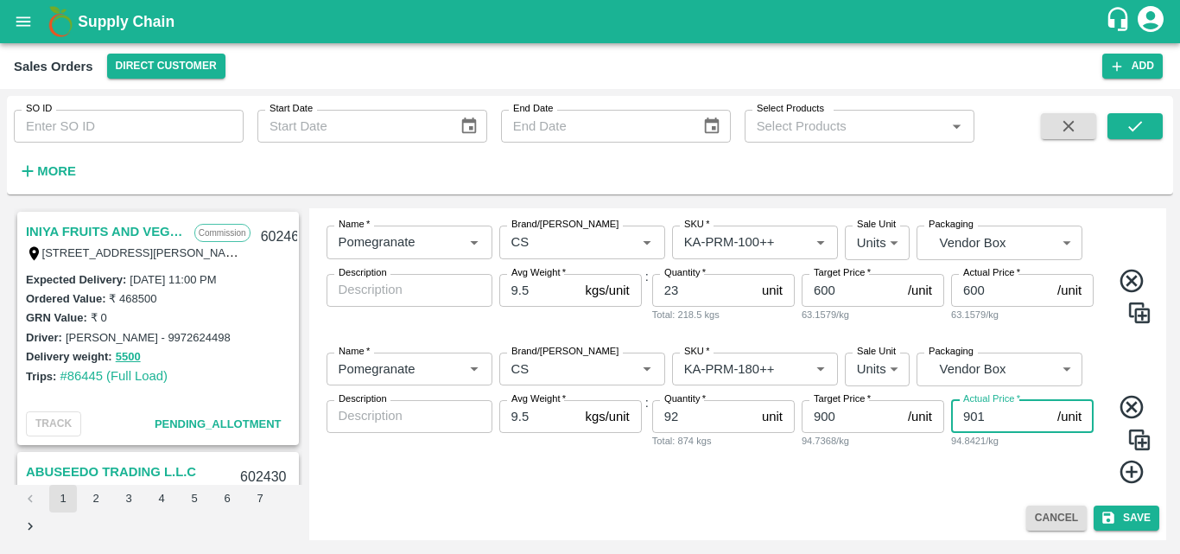
type input "900"
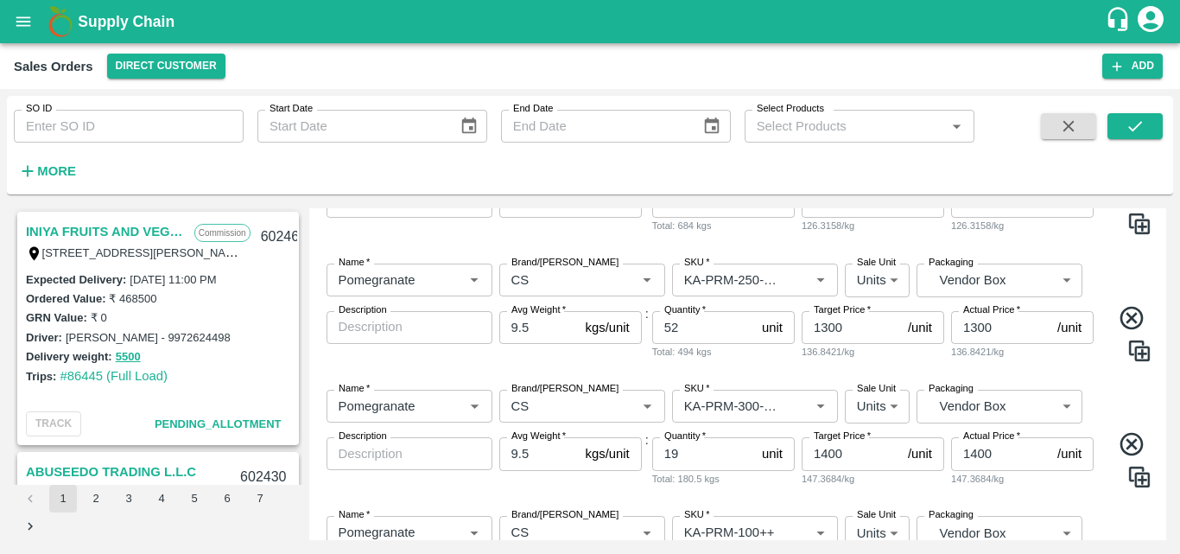
click at [690, 454] on input "19" at bounding box center [703, 453] width 103 height 33
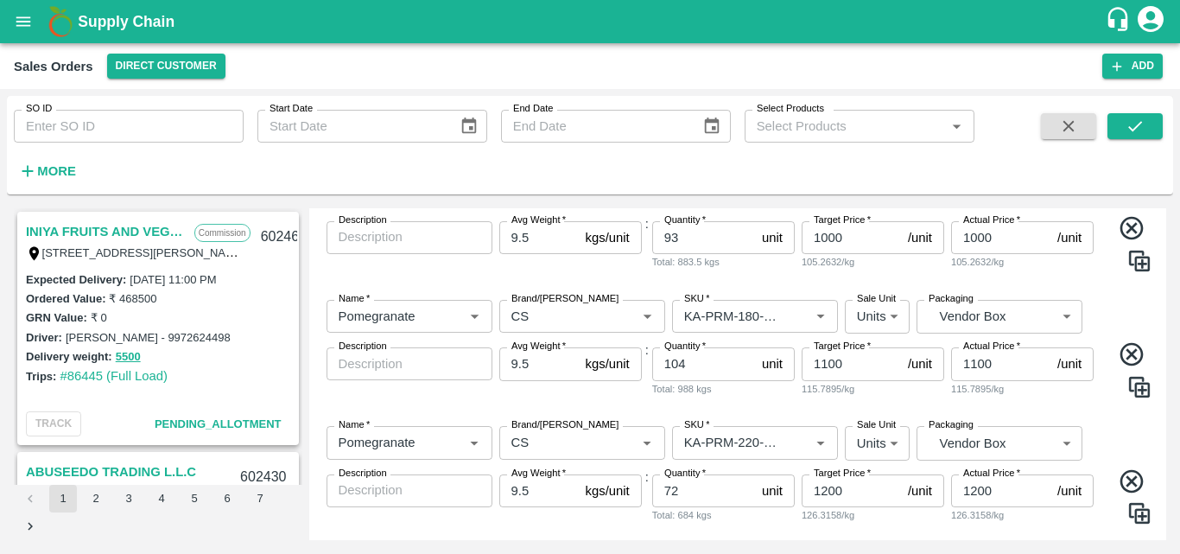
scroll to position [486, 0]
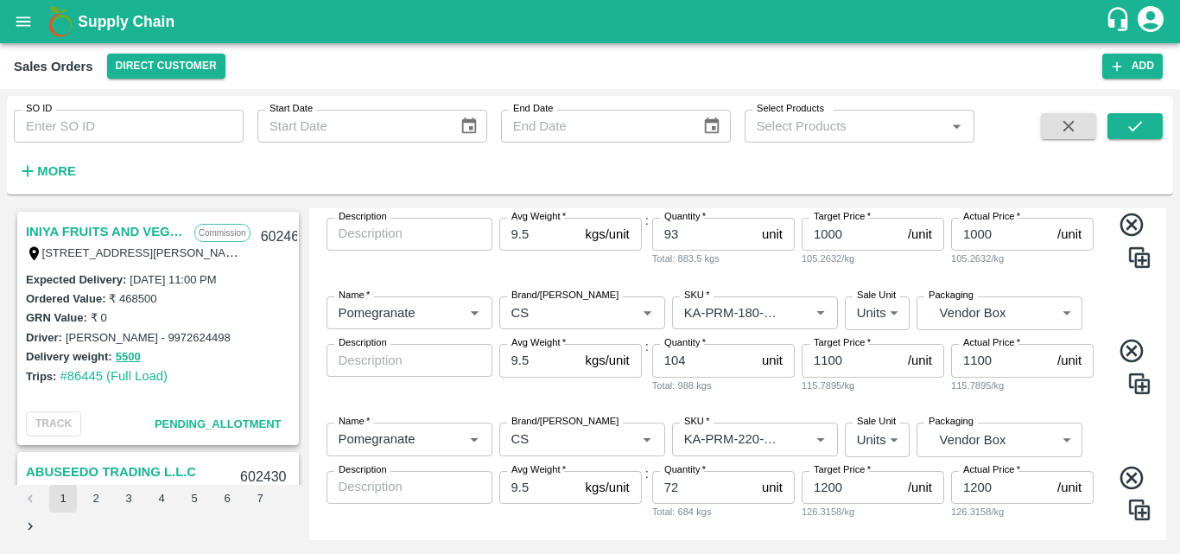
type input "18"
click at [682, 232] on input "93" at bounding box center [703, 234] width 103 height 33
type input "94"
click at [689, 361] on input "104" at bounding box center [703, 360] width 103 height 33
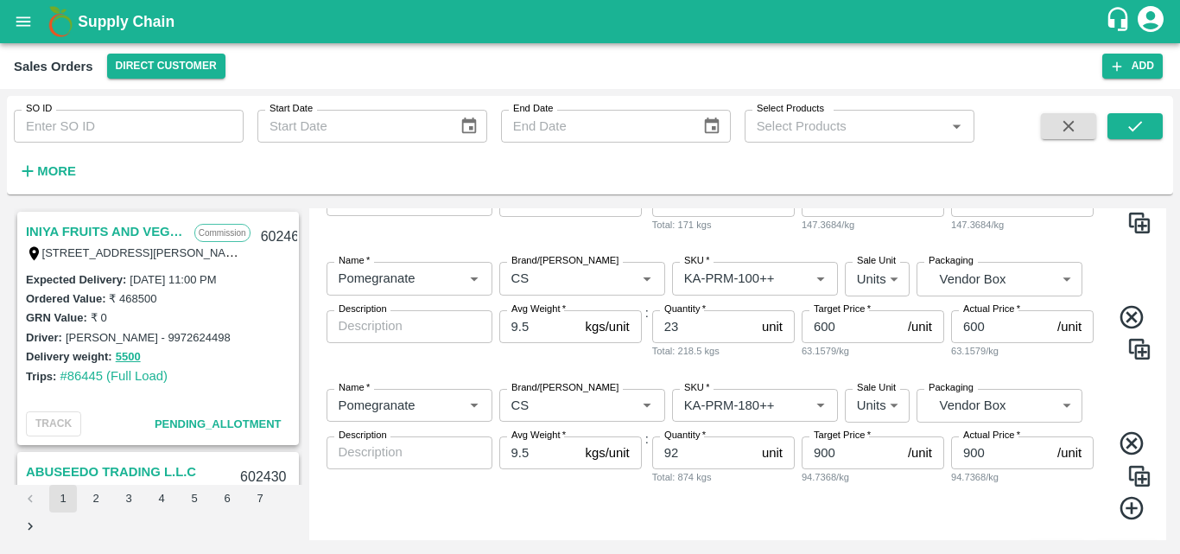
scroll to position [1062, 0]
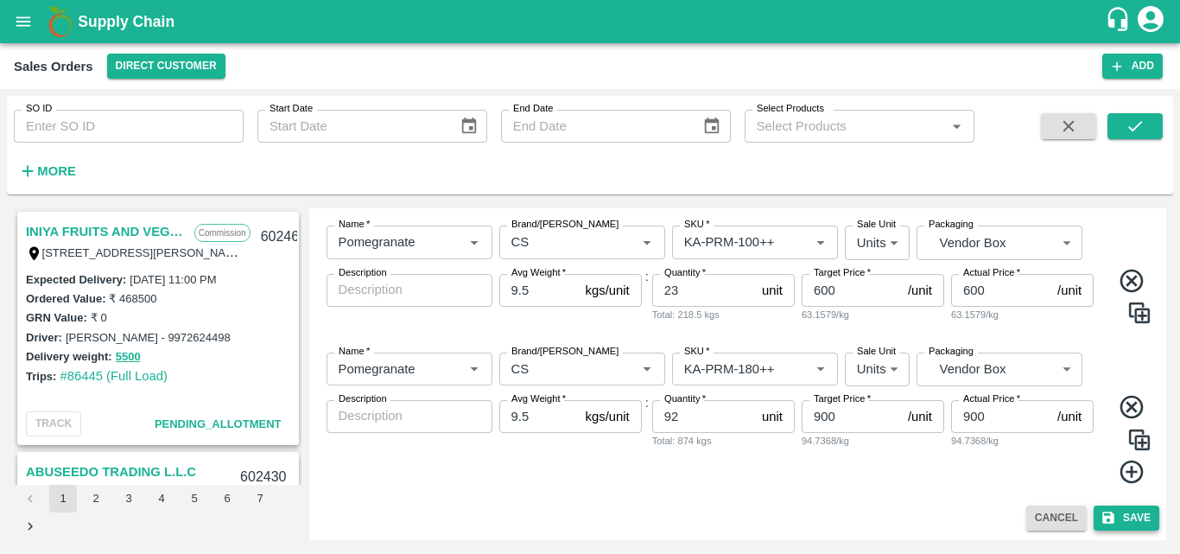
type input "105"
click at [1105, 520] on icon "submit" at bounding box center [1109, 518] width 16 height 16
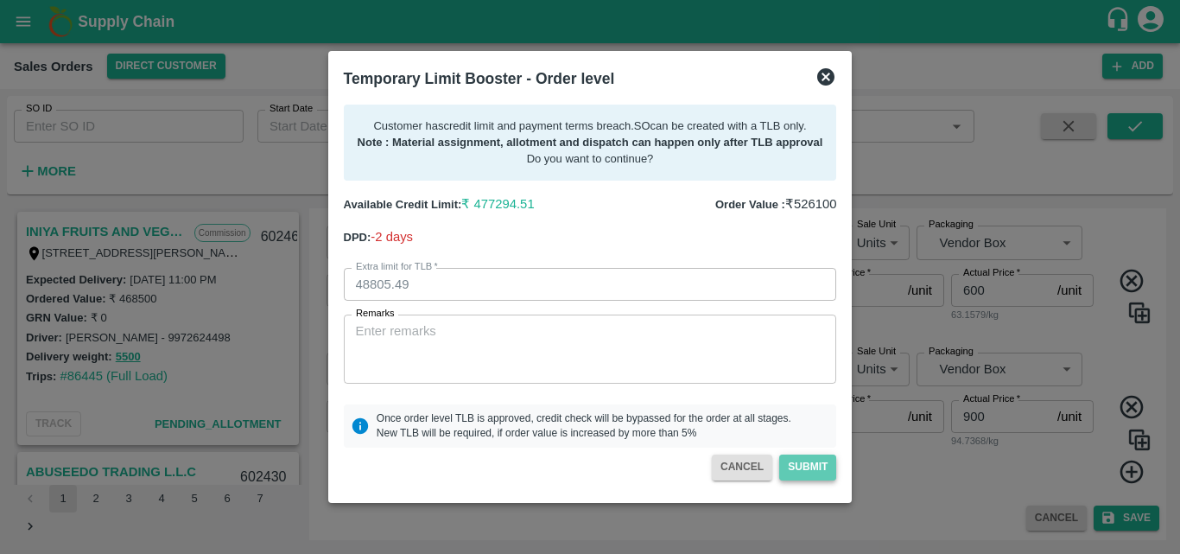
click at [801, 476] on button "Submit" at bounding box center [807, 466] width 57 height 25
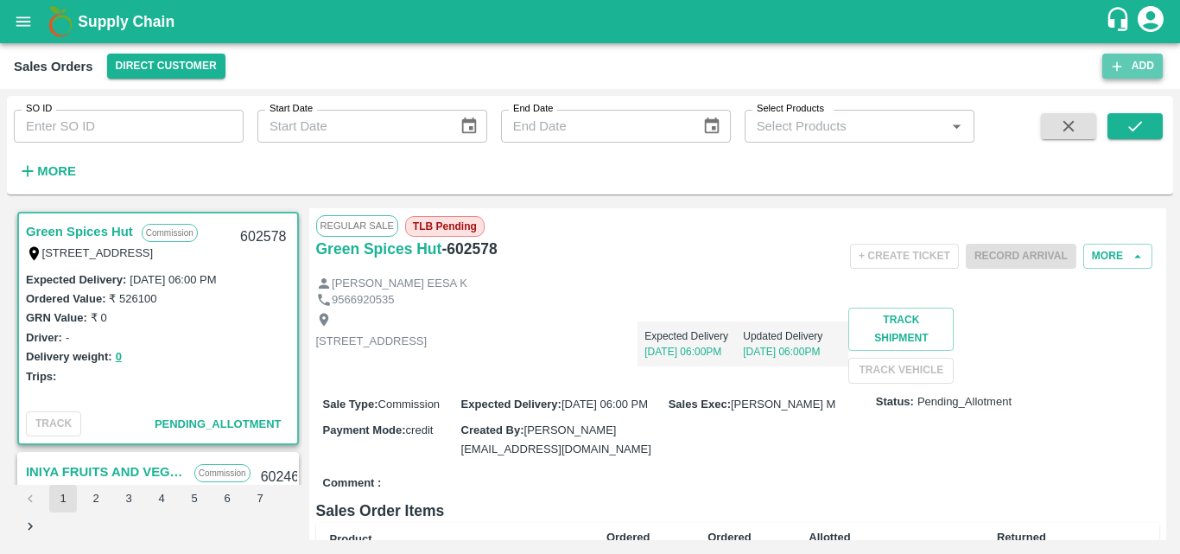
click at [1115, 75] on button "Add" at bounding box center [1132, 66] width 60 height 25
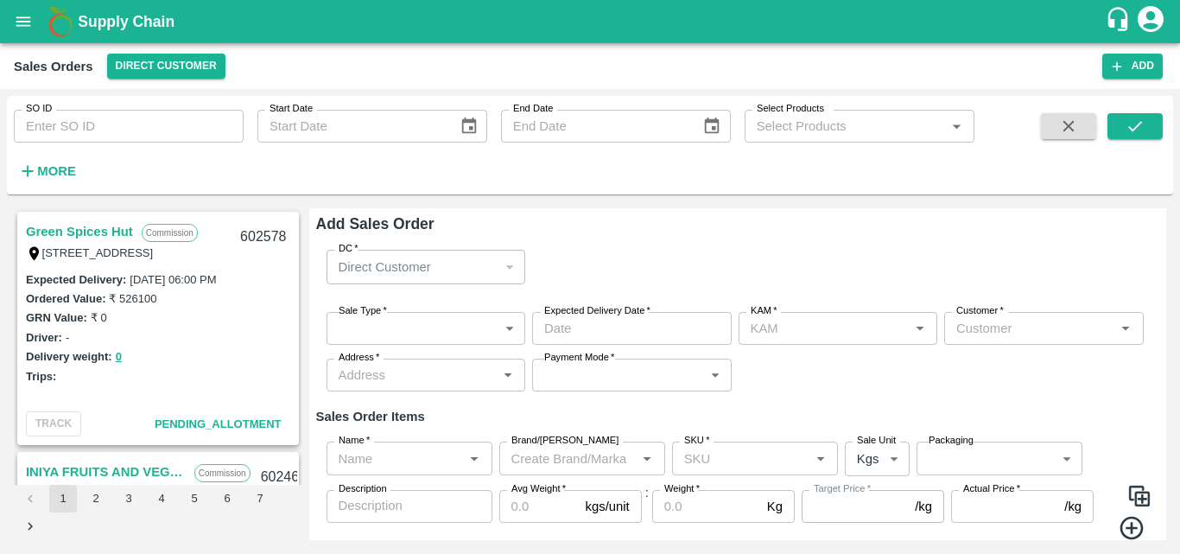
type input "[PERSON_NAME] M"
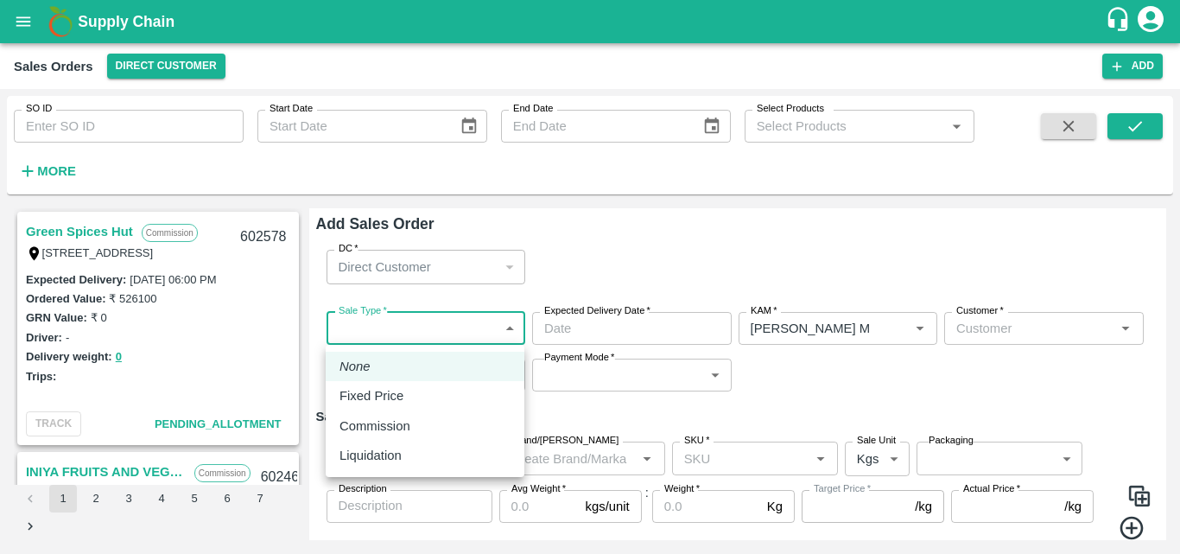
click at [371, 319] on body "Supply Chain Sales Orders Direct Customer Add SO ID SO ID Start Date Start Date…" at bounding box center [590, 277] width 1180 height 554
click at [84, 232] on div at bounding box center [590, 277] width 1180 height 554
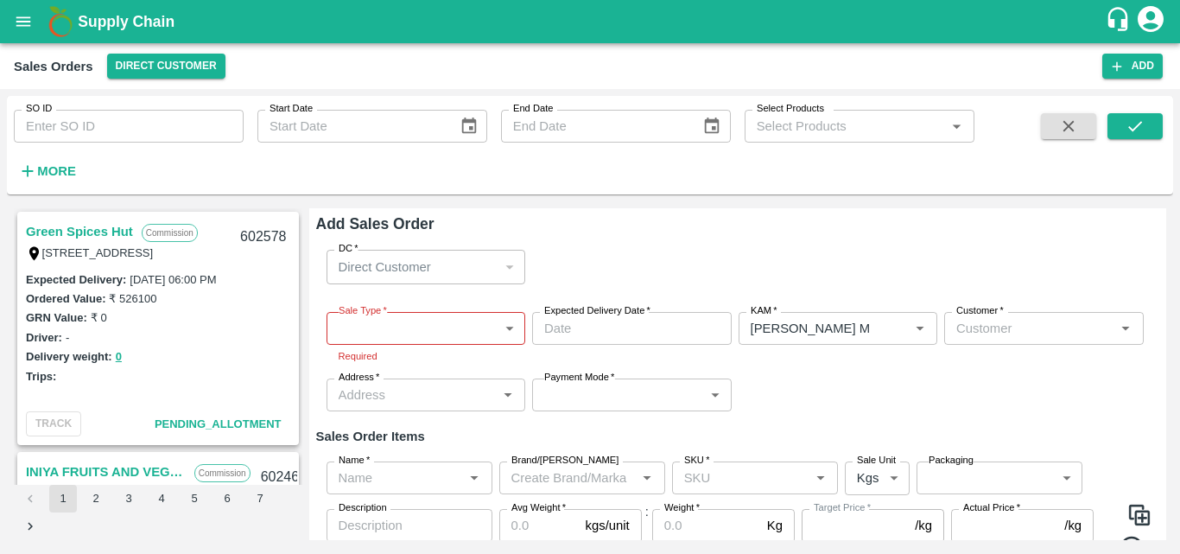
click at [84, 229] on link "Green Spices Hut" at bounding box center [79, 231] width 107 height 22
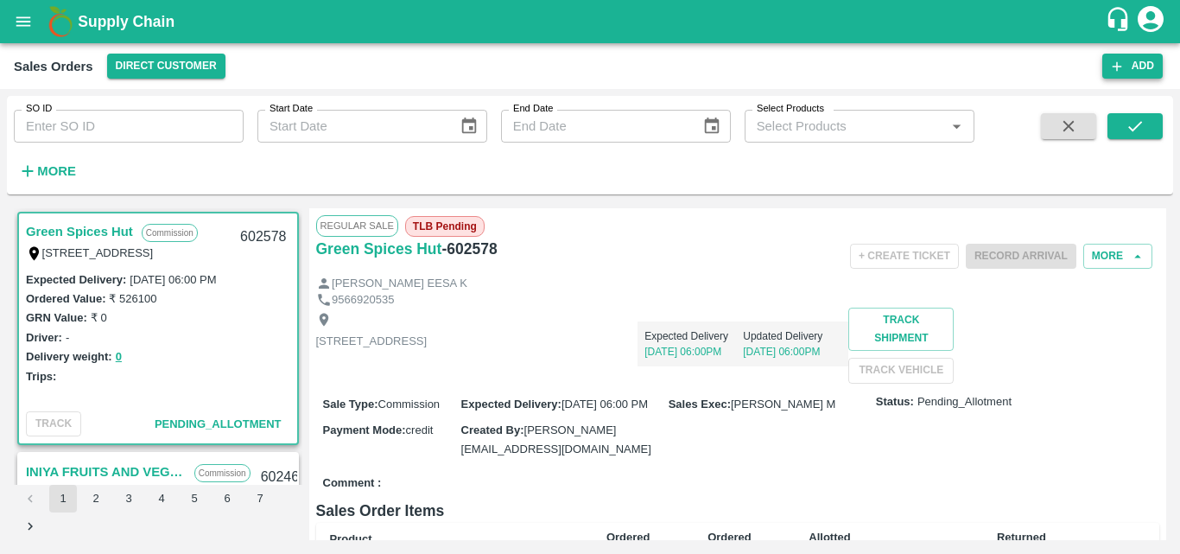
click at [1138, 70] on button "Add" at bounding box center [1132, 66] width 60 height 25
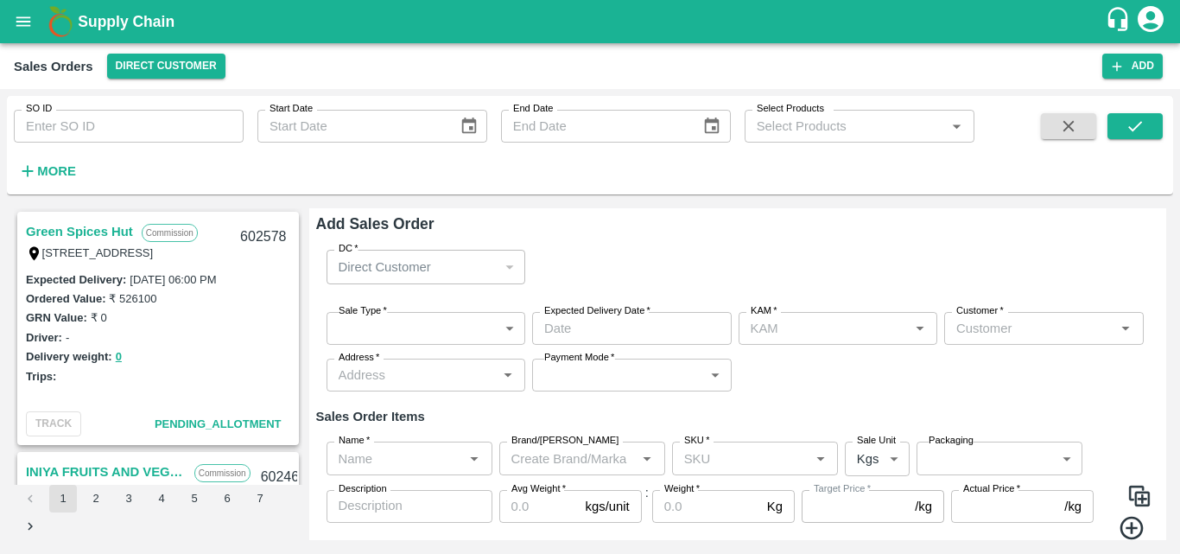
type input "[PERSON_NAME] M"
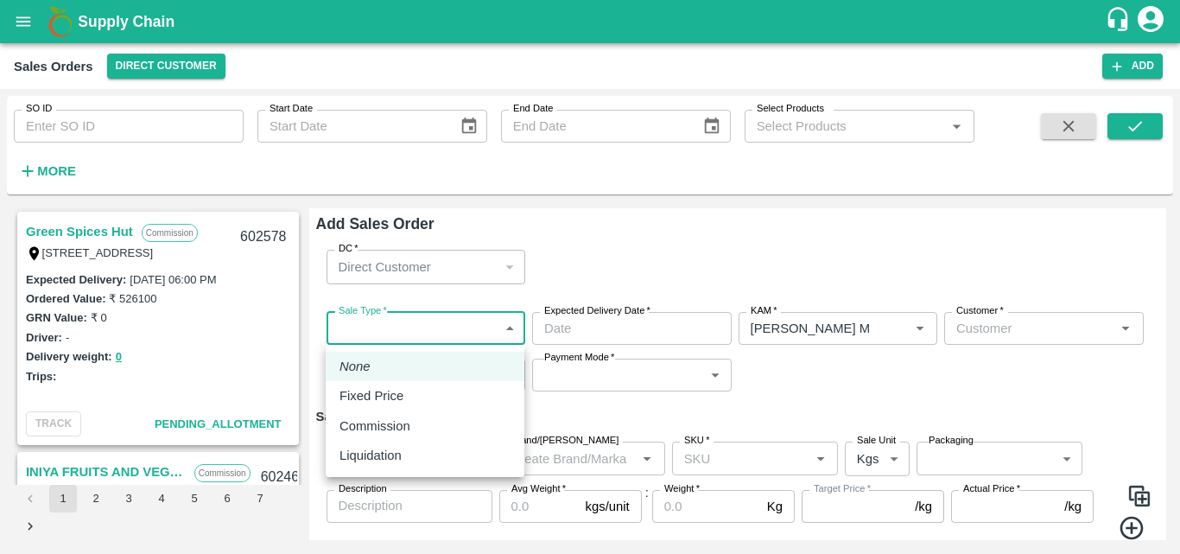
click at [415, 326] on body "Supply Chain Sales Orders Direct Customer Add SO ID SO ID Start Date Start Date…" at bounding box center [590, 277] width 1180 height 554
click at [388, 426] on p "Commission" at bounding box center [375, 425] width 71 height 19
type input "2"
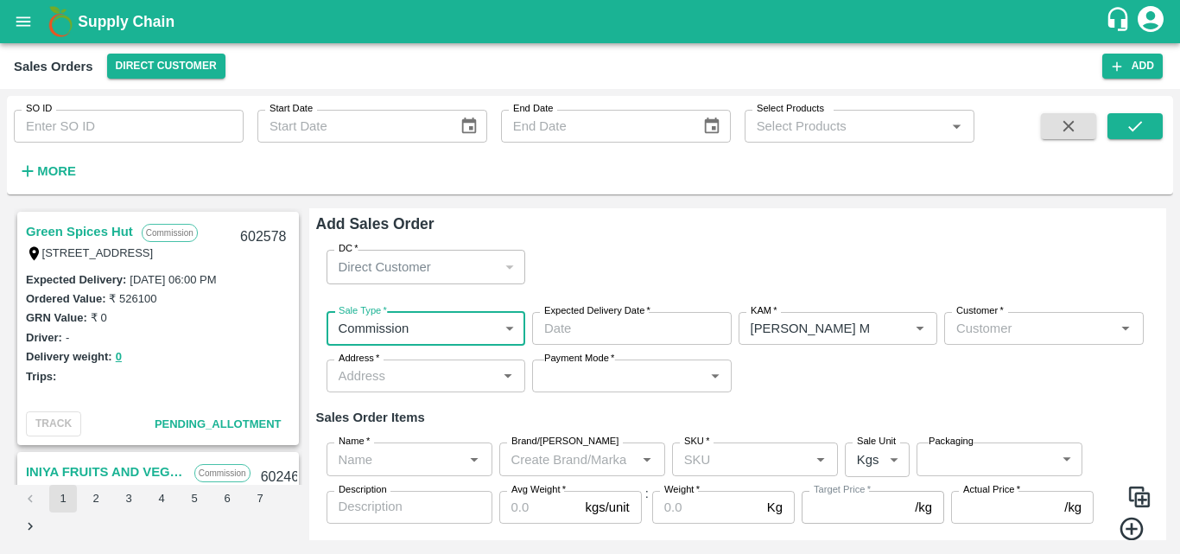
type input "DD/MM/YYYY hh:mm aa"
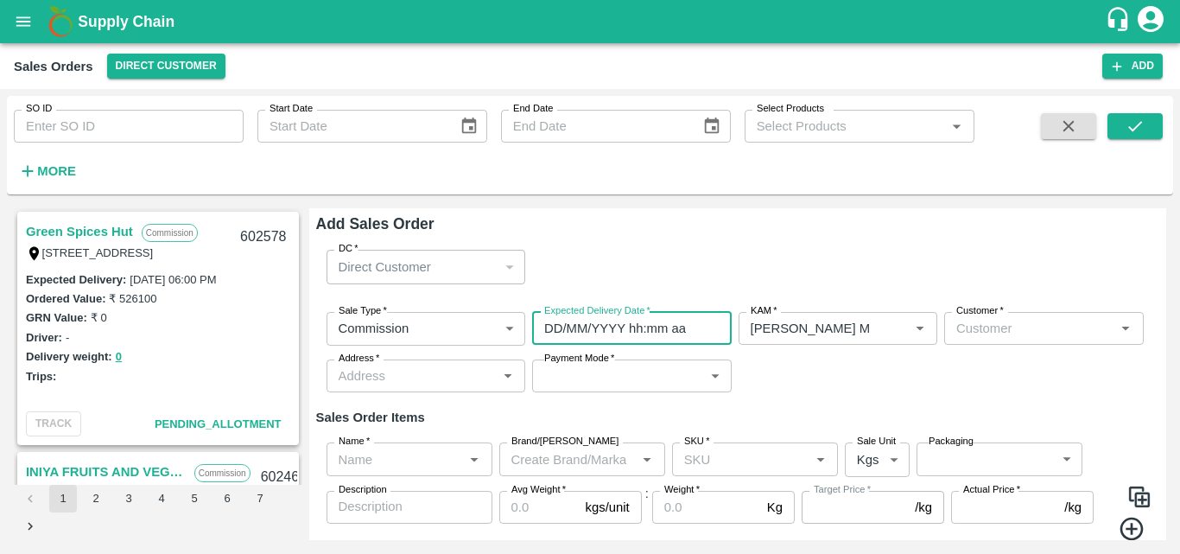
click at [558, 326] on input "DD/MM/YYYY hh:mm aa" at bounding box center [625, 328] width 187 height 33
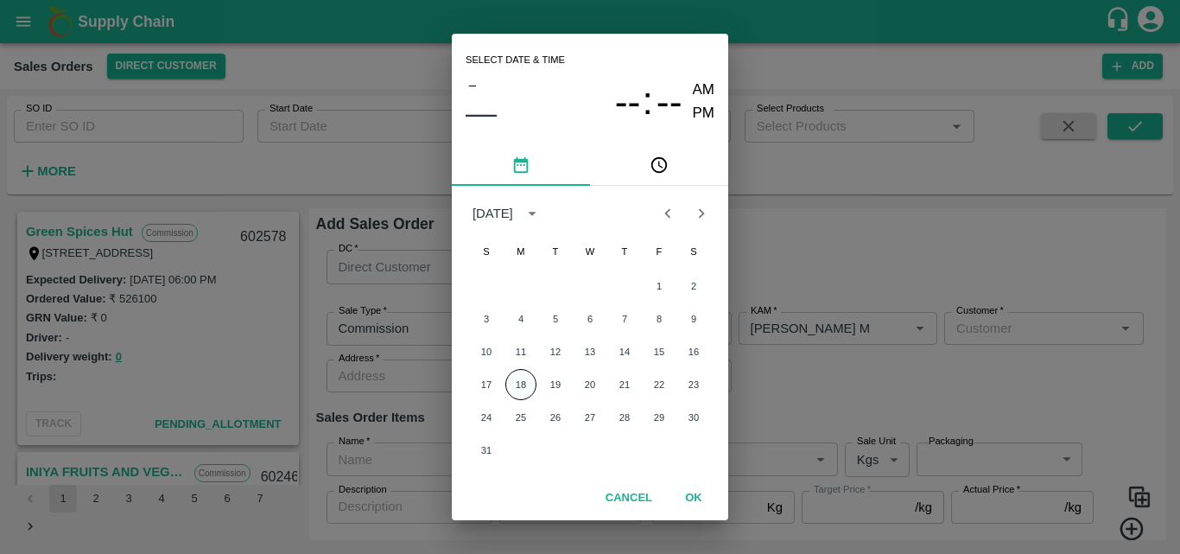
click at [529, 383] on button "18" at bounding box center [520, 384] width 31 height 31
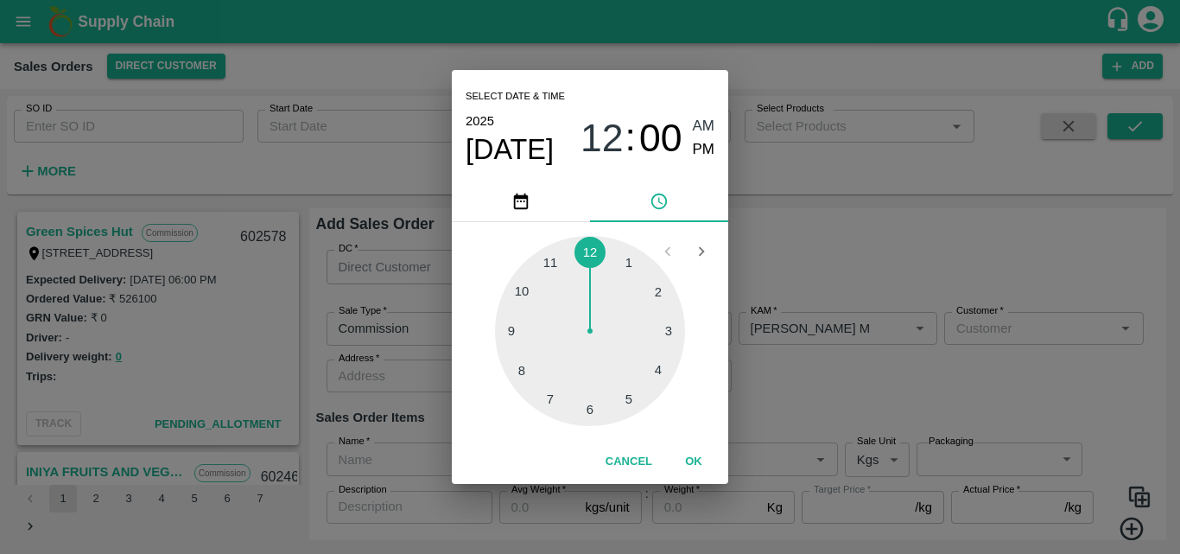
click at [591, 408] on div at bounding box center [590, 331] width 190 height 190
click at [704, 144] on span "PM" at bounding box center [704, 149] width 22 height 23
type input "[DATE] 06:00 PM"
click at [779, 399] on div "Select date & time [DATE] 06 : 00 AM PM 05 10 15 20 25 30 35 40 45 50 55 00 Can…" at bounding box center [590, 277] width 1180 height 554
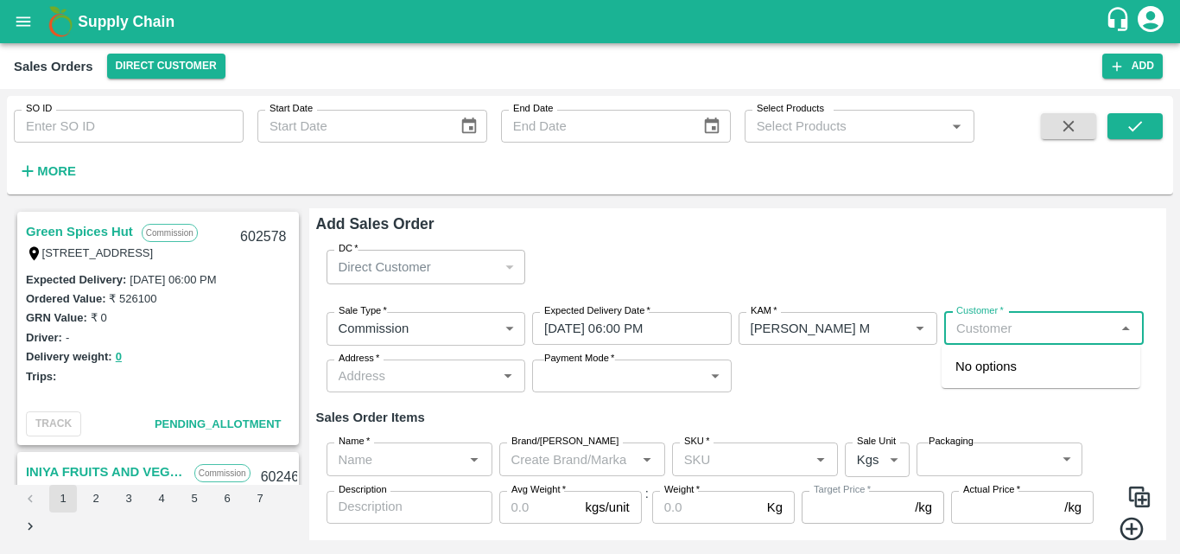
click at [997, 327] on input "Customer   *" at bounding box center [1029, 328] width 161 height 22
click at [987, 365] on p "Green Spices Hut" at bounding box center [1005, 366] width 101 height 19
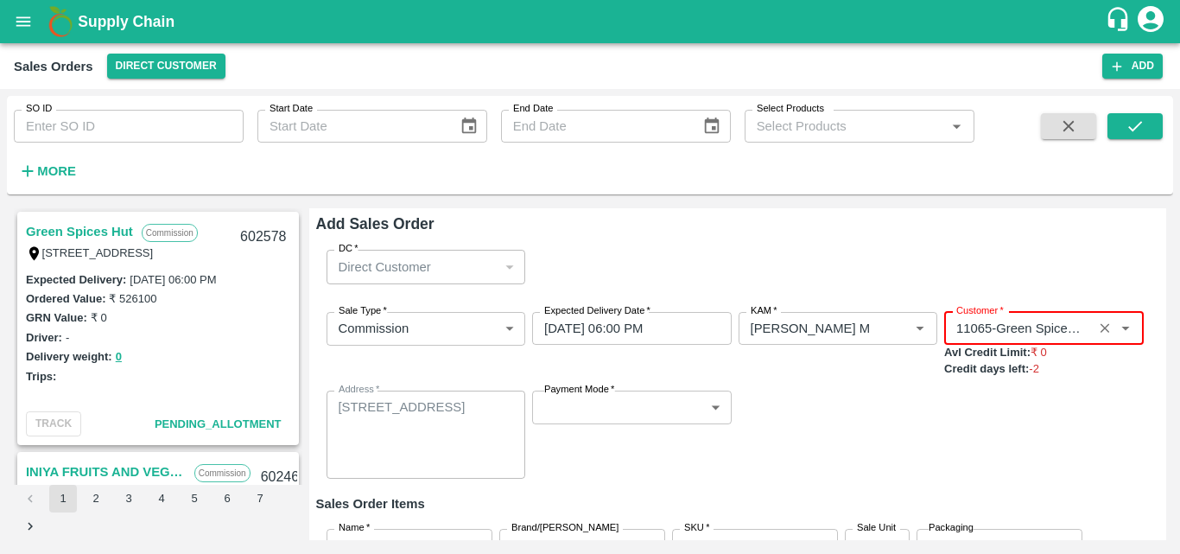
type input "11065-Green Spices Hut"
click at [637, 426] on div "Payment Mode   * ​ Payment Mode" at bounding box center [632, 434] width 200 height 88
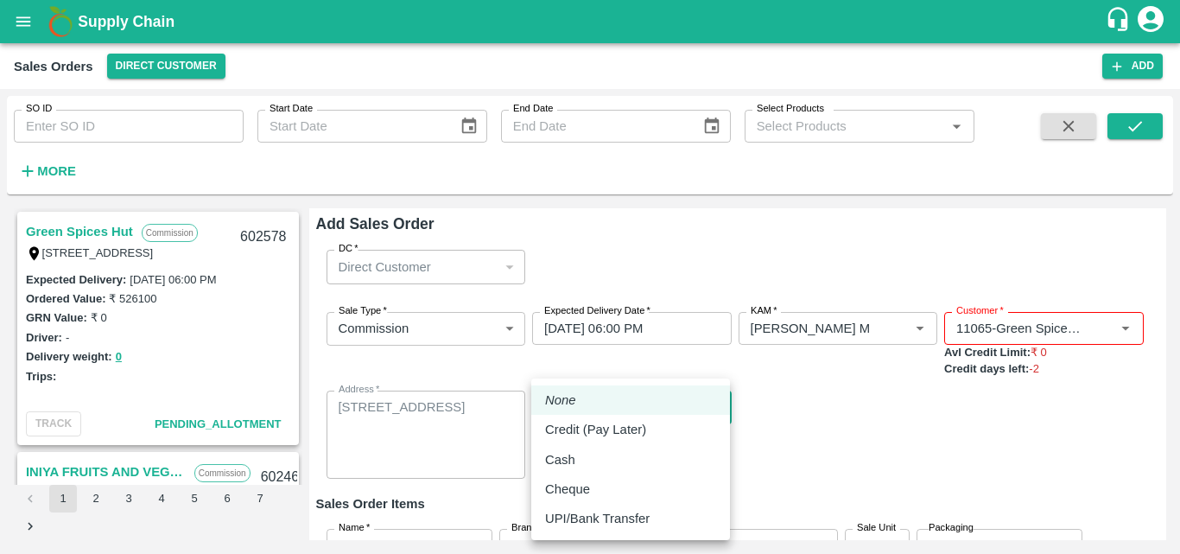
click at [647, 411] on body "Supply Chain Sales Orders Direct Customer Add SO ID SO ID Start Date Start Date…" at bounding box center [590, 277] width 1180 height 554
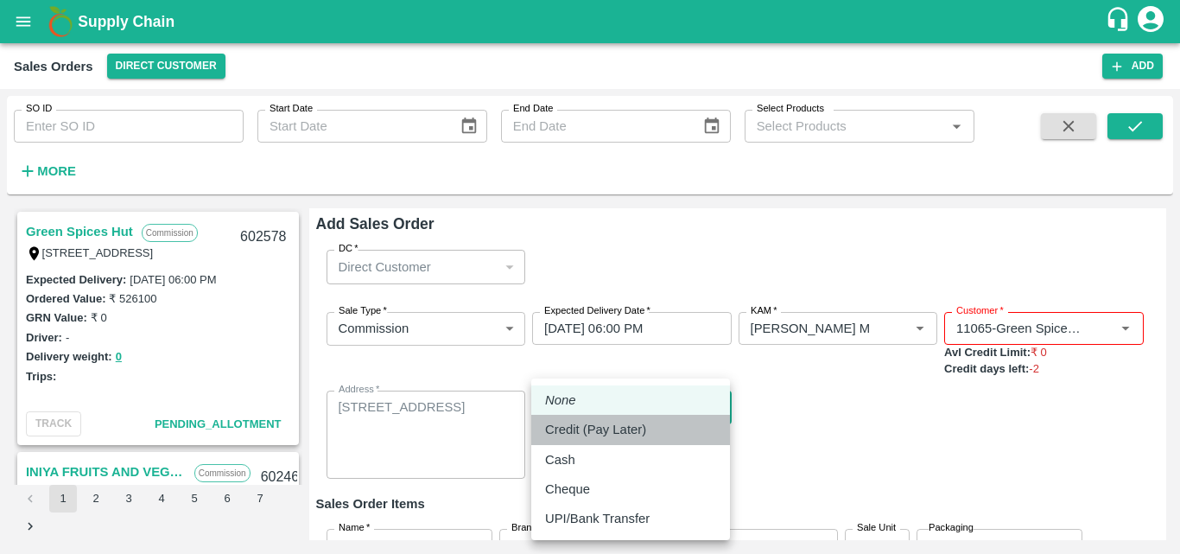
click at [604, 422] on p "Credit (Pay Later)" at bounding box center [595, 429] width 101 height 19
type input "credit"
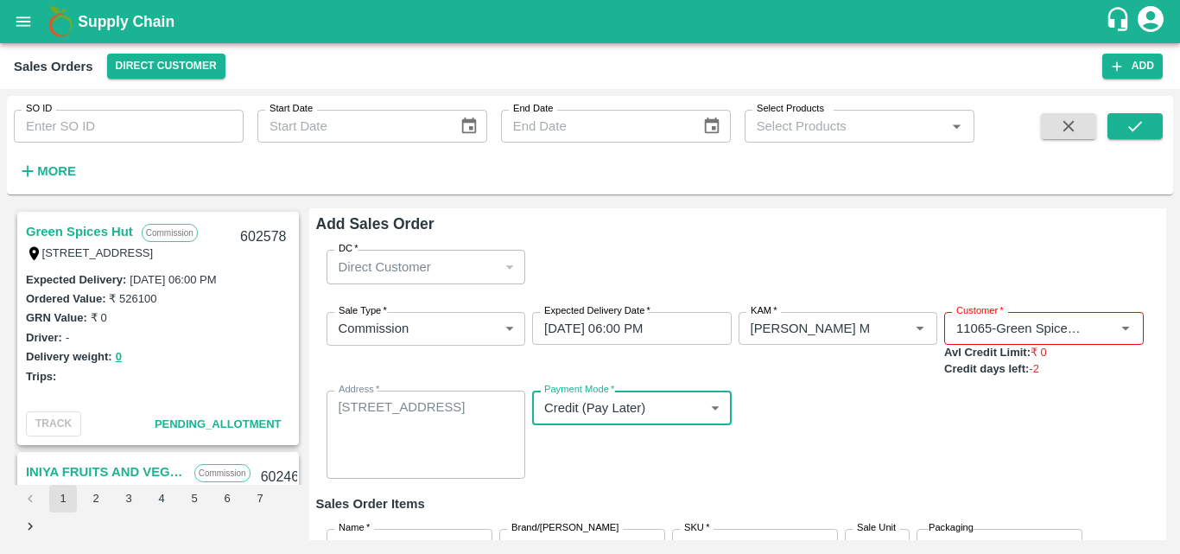
scroll to position [143, 0]
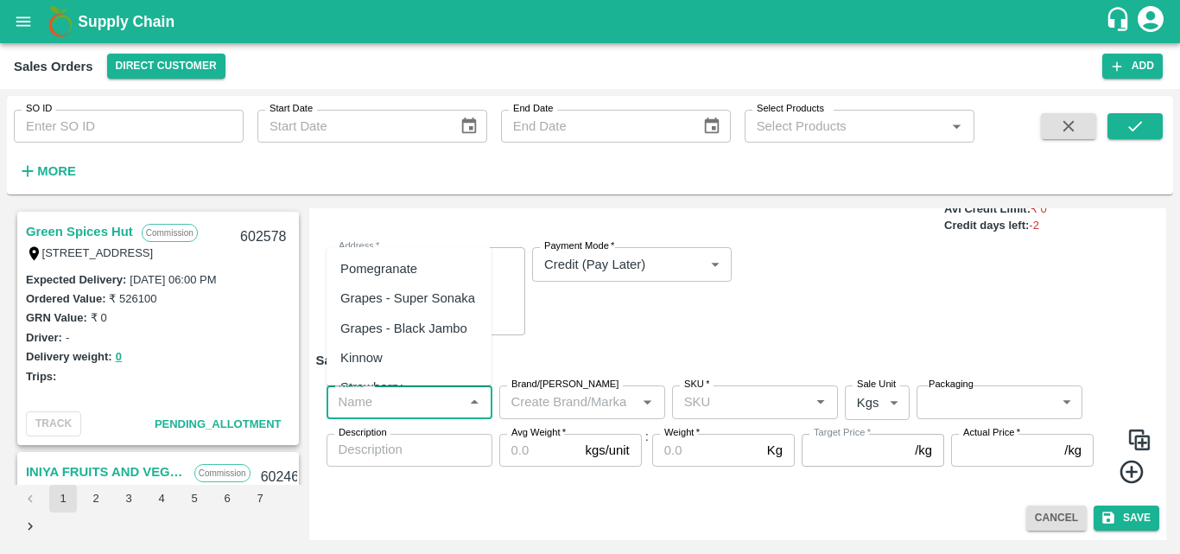
click at [425, 406] on input "Name   *" at bounding box center [395, 401] width 127 height 22
click at [391, 266] on div "Pomegranate" at bounding box center [378, 268] width 77 height 19
type input "Pomegranate"
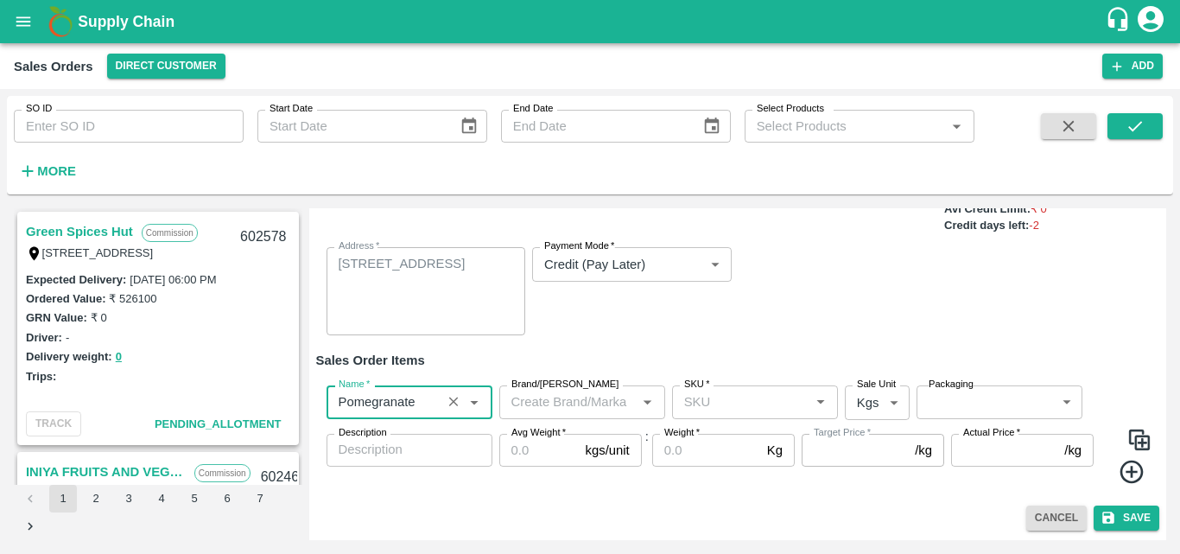
click at [568, 405] on input "Brand/[PERSON_NAME]" at bounding box center [568, 401] width 127 height 22
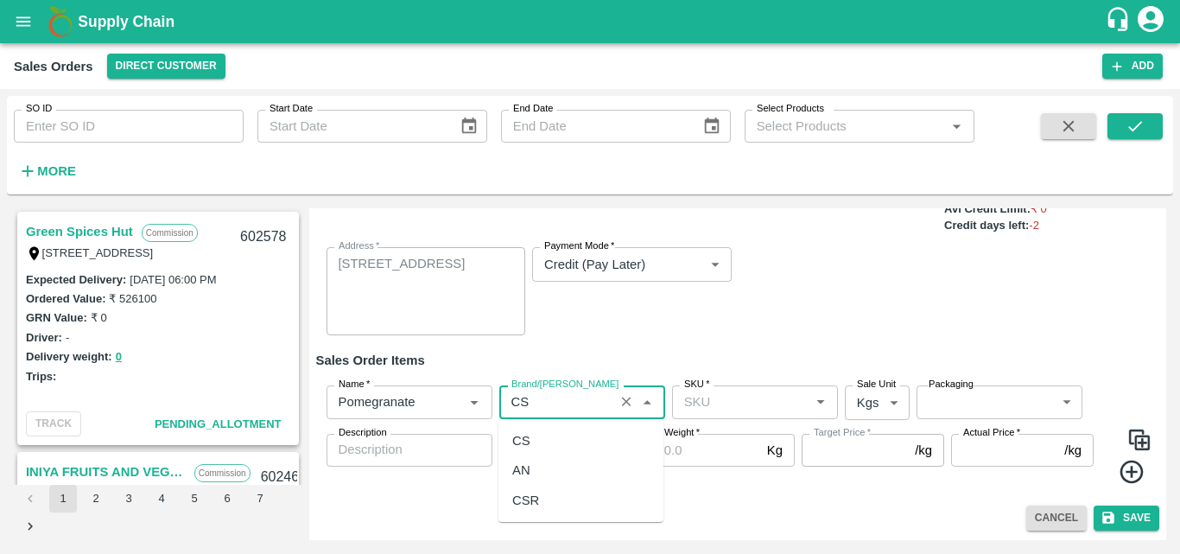
click at [533, 448] on div "CS" at bounding box center [580, 440] width 165 height 29
type input "CS"
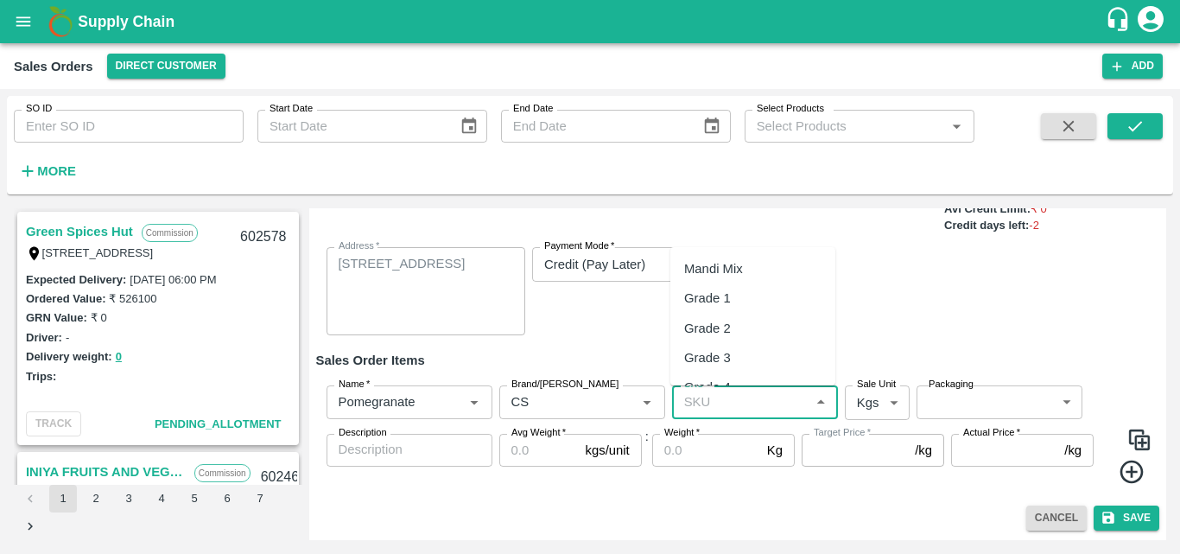
click at [752, 405] on input "SKU   *" at bounding box center [740, 401] width 127 height 22
click at [763, 263] on div "MH-PRM-100-150" at bounding box center [736, 268] width 104 height 19
type input "MH-PRM-100-150"
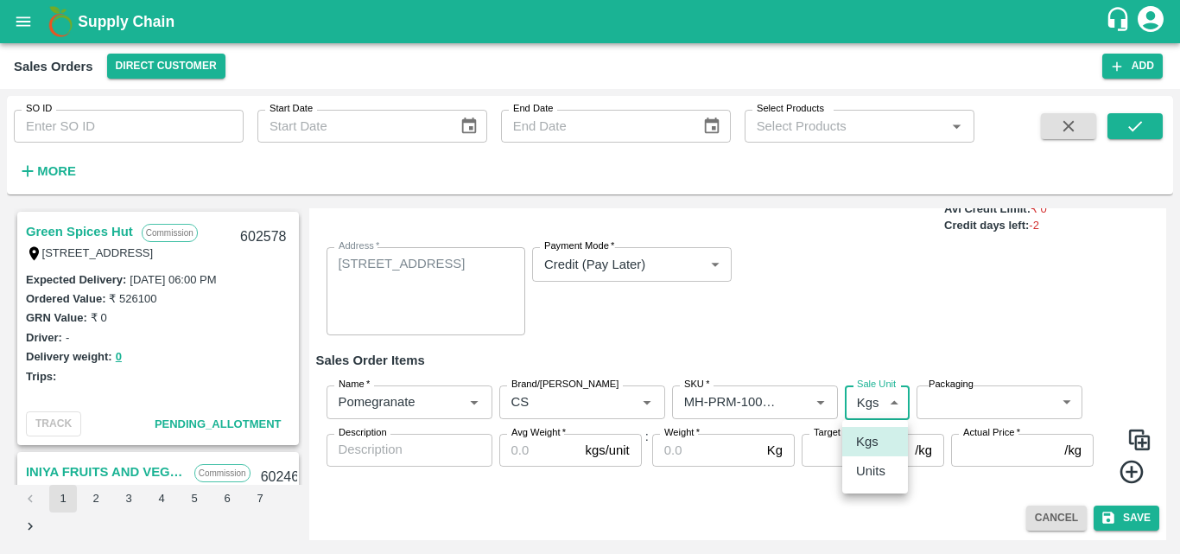
click at [871, 403] on body "Supply Chain Sales Orders Direct Customer Add SO ID SO ID Start Date Start Date…" at bounding box center [590, 277] width 1180 height 554
click at [868, 477] on p "Units" at bounding box center [870, 470] width 29 height 19
type input "2"
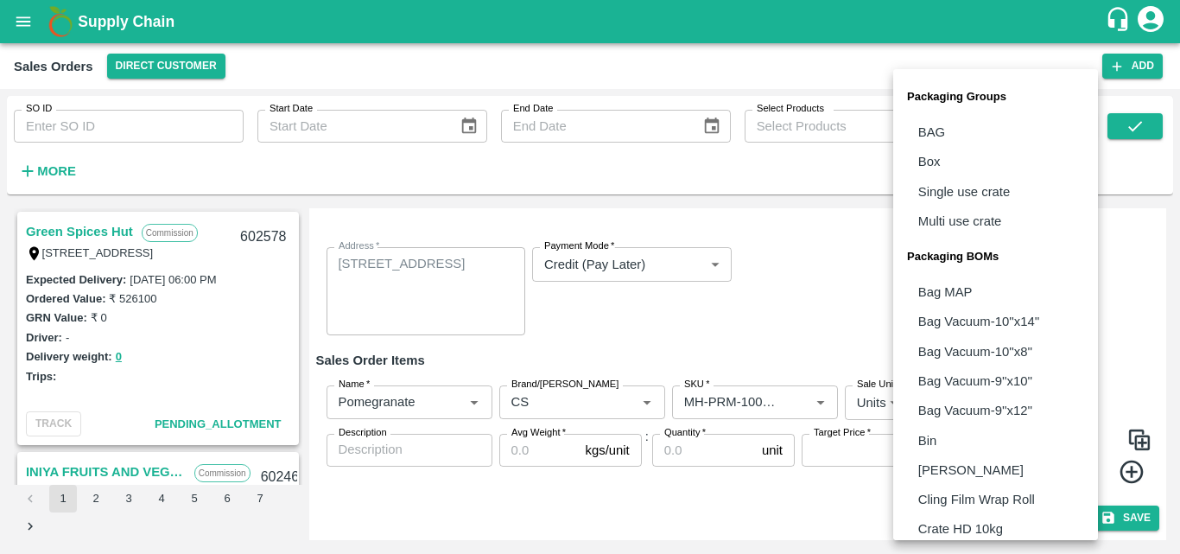
click at [953, 401] on body "Supply Chain Sales Orders Direct Customer Add SO ID SO ID Start Date Start Date…" at bounding box center [590, 277] width 1180 height 554
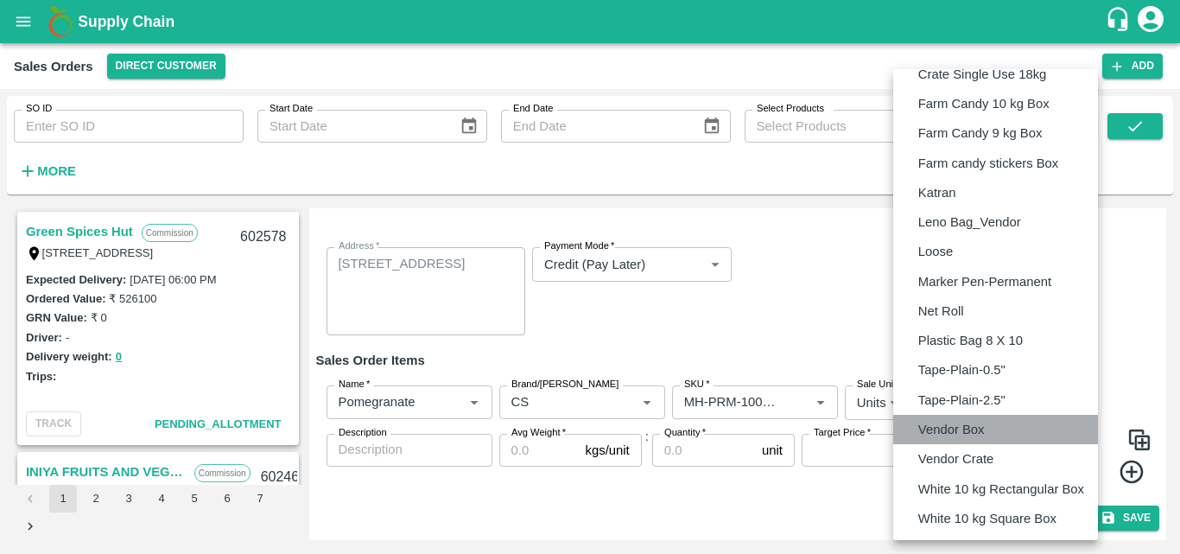
click at [951, 423] on p "Vendor Box" at bounding box center [951, 429] width 67 height 19
type input "BOM/276"
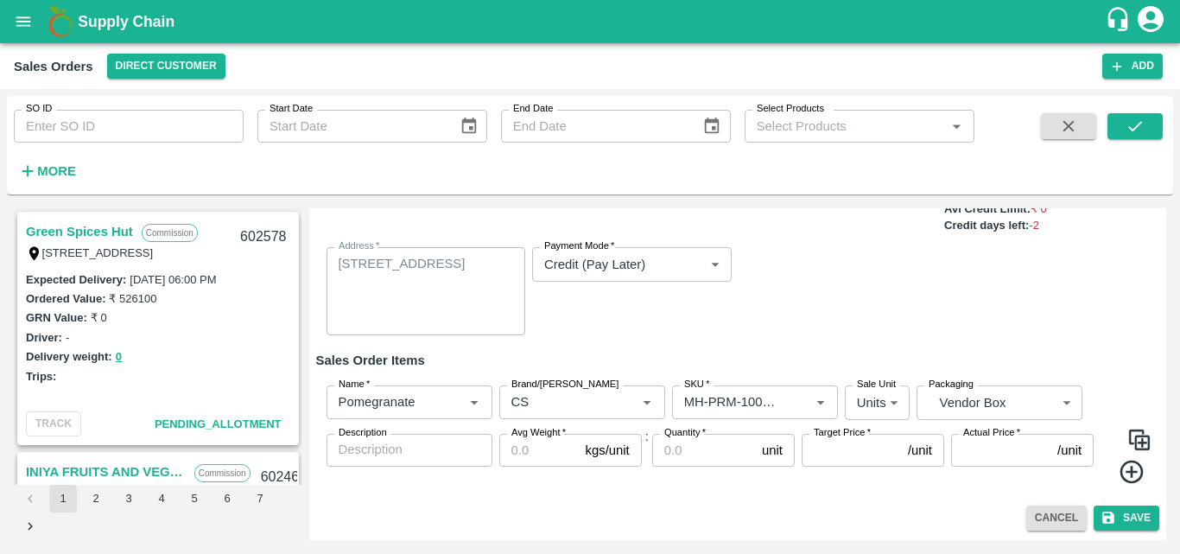
click at [951, 423] on div "Name   * Name   * Brand/[PERSON_NAME]/[PERSON_NAME]   * SKU   * Sale Unit Units…" at bounding box center [738, 434] width 844 height 126
click at [528, 441] on input "Avg Weight   *" at bounding box center [538, 450] width 79 height 33
type input "9.5"
click at [697, 454] on input "Quantity   *" at bounding box center [703, 450] width 103 height 33
click at [671, 459] on input "Quantity   *" at bounding box center [703, 450] width 103 height 33
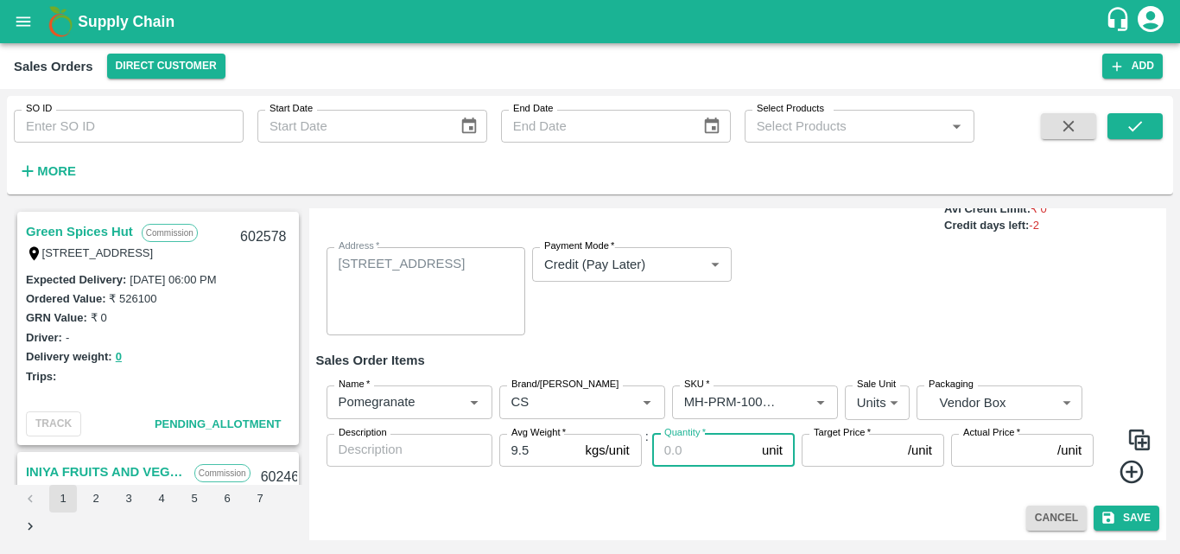
click at [700, 457] on input "Quantity   *" at bounding box center [703, 450] width 103 height 33
click at [536, 397] on input "Brand/[PERSON_NAME]" at bounding box center [557, 401] width 105 height 22
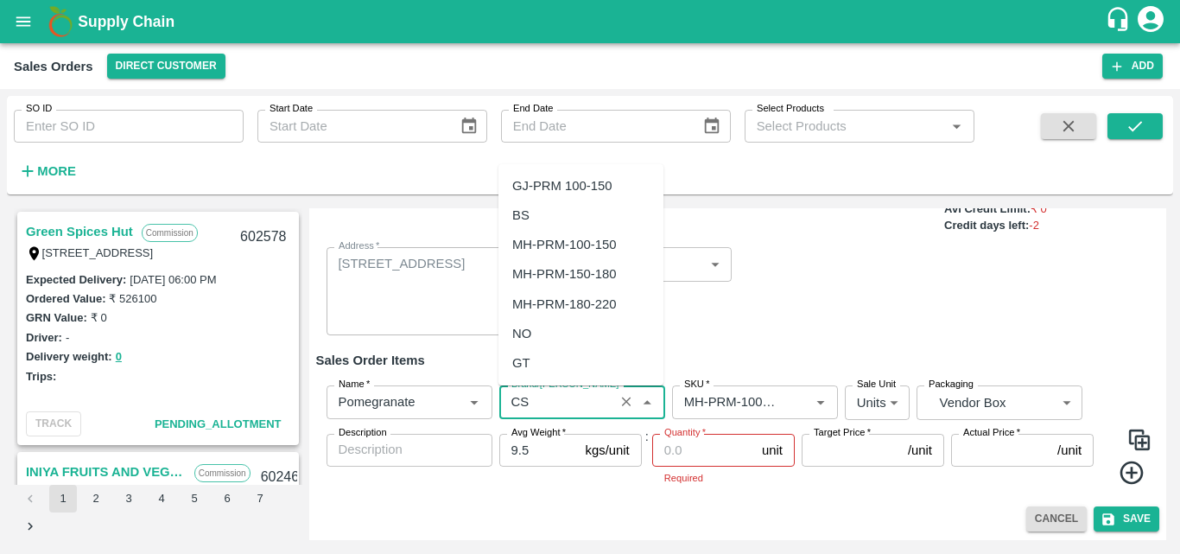
scroll to position [970, 0]
click at [541, 407] on input "Brand/[PERSON_NAME]" at bounding box center [557, 401] width 105 height 22
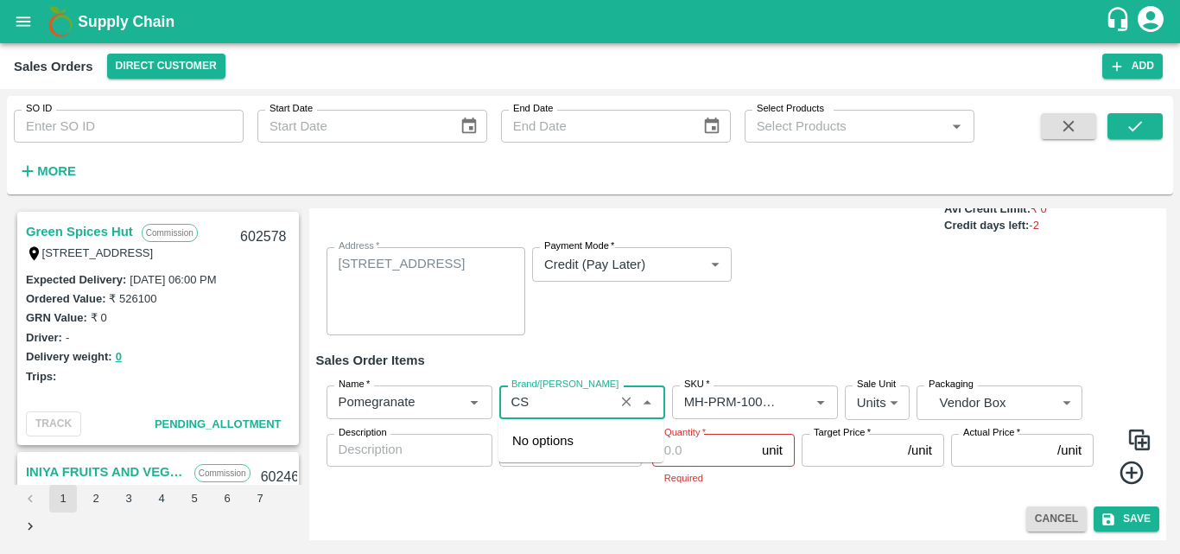
type input "C"
click at [524, 446] on div "GD" at bounding box center [521, 440] width 19 height 19
type input "GD"
click at [704, 457] on input "Quantity   *" at bounding box center [703, 450] width 103 height 33
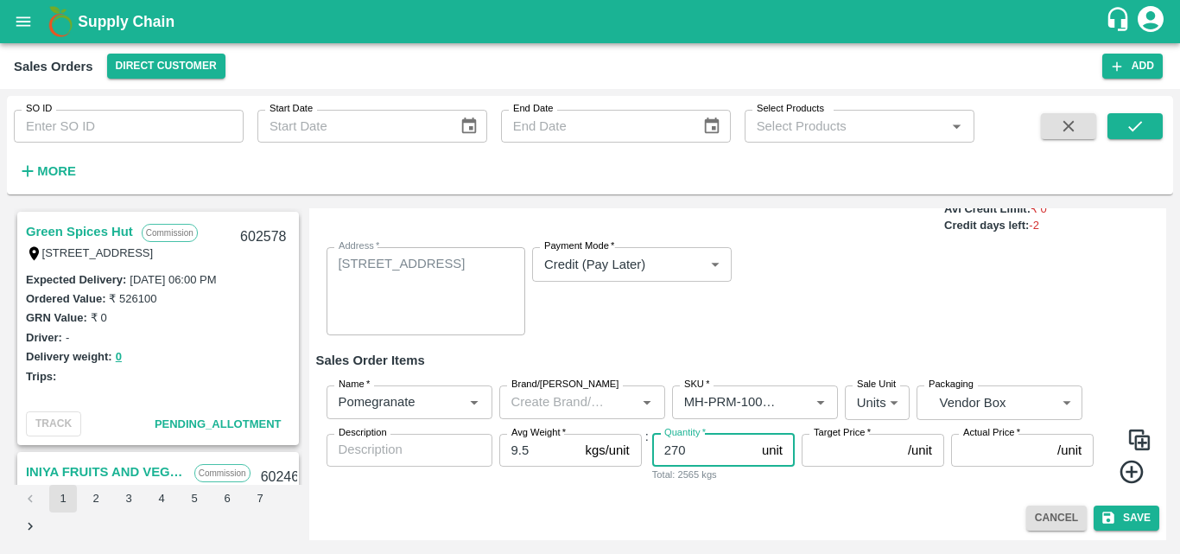
type input "270"
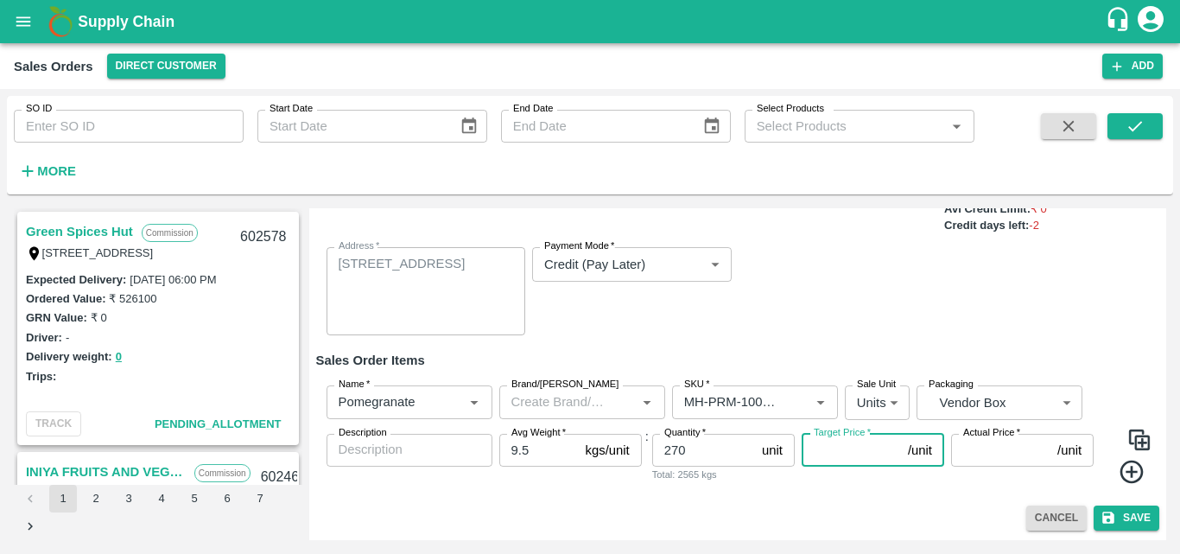
click at [822, 464] on input "Target Price   *" at bounding box center [851, 450] width 99 height 33
type input "700"
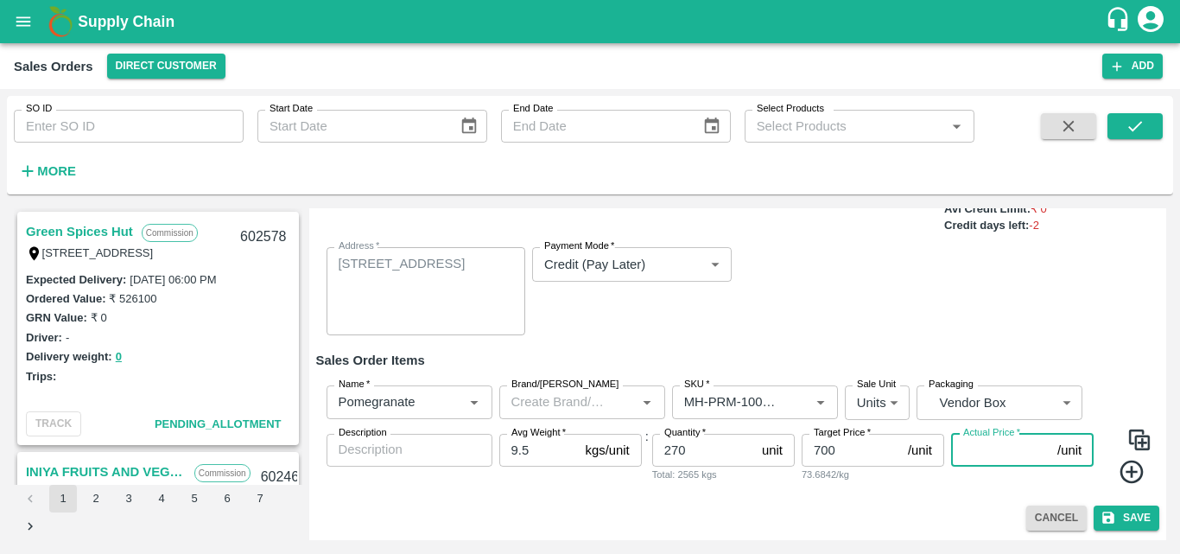
click at [977, 441] on input "Actual Price   *" at bounding box center [1000, 450] width 99 height 33
type input "700"
click at [1127, 470] on icon at bounding box center [1131, 471] width 23 height 23
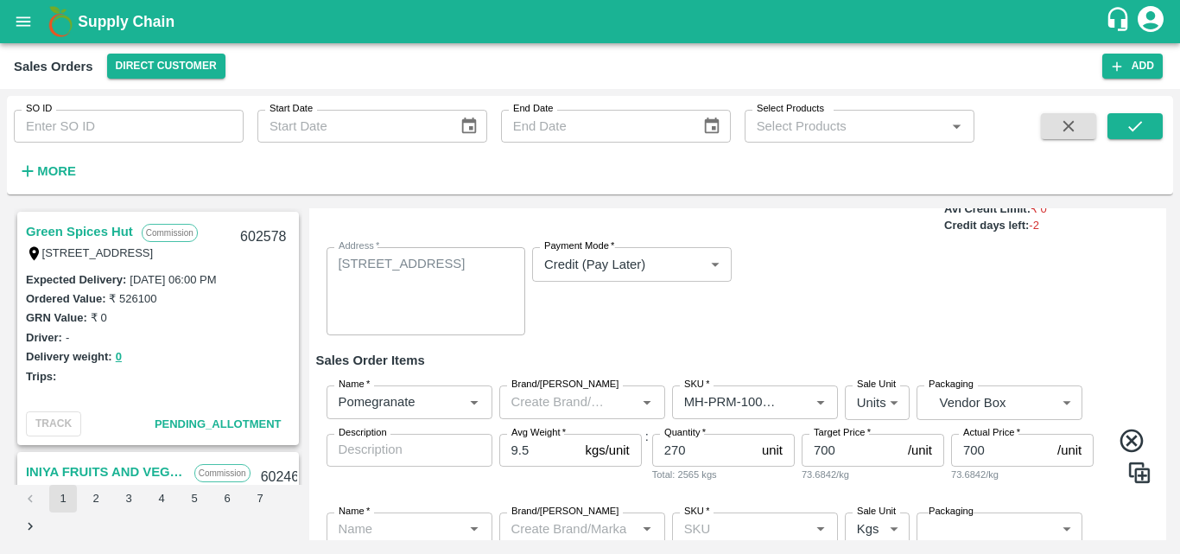
click at [521, 493] on div "Name   * Name   * Brand/[PERSON_NAME]/[PERSON_NAME]   * SKU   * Sale Unit Units…" at bounding box center [738, 434] width 844 height 126
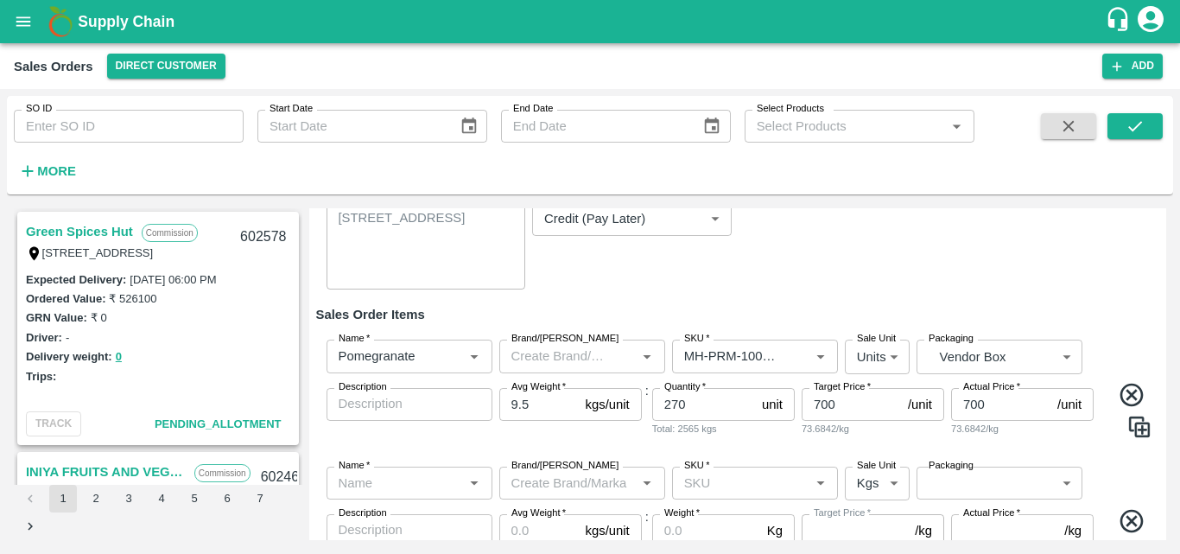
scroll to position [247, 0]
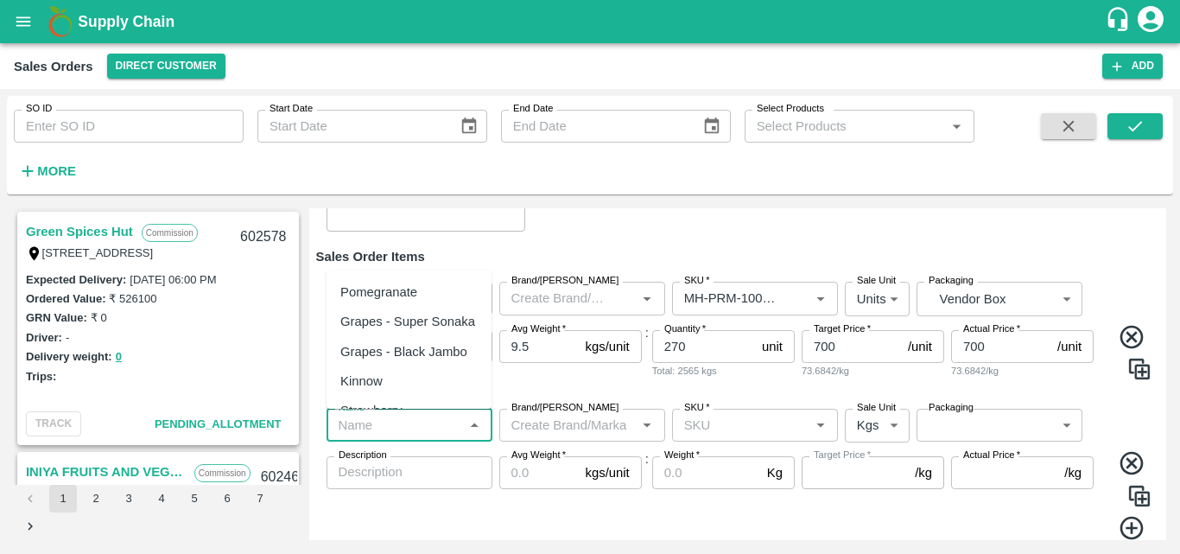
click at [448, 426] on input "Name   *" at bounding box center [395, 425] width 127 height 22
click at [421, 290] on div "Pomegranate" at bounding box center [409, 291] width 165 height 29
type input "Pomegranate"
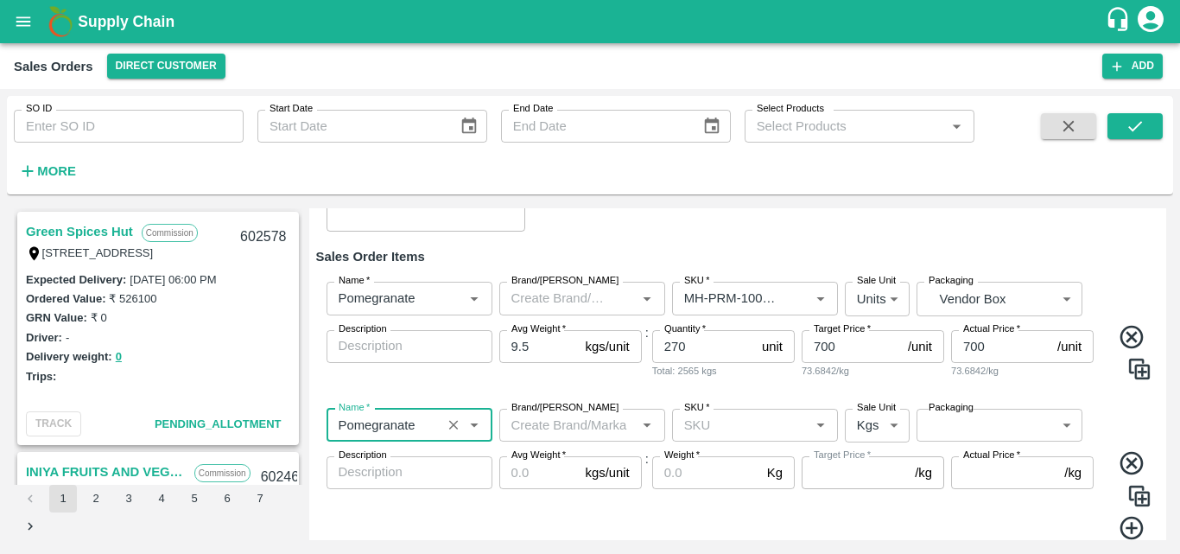
click at [539, 428] on input "Brand/[PERSON_NAME]" at bounding box center [568, 425] width 127 height 22
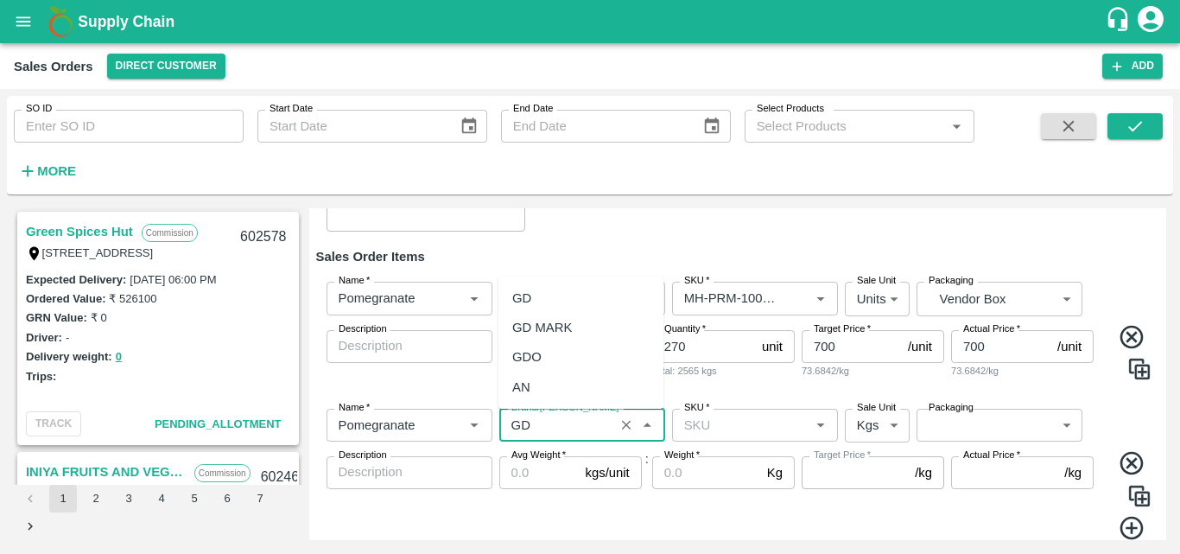
click at [535, 299] on div "GD" at bounding box center [580, 297] width 165 height 29
type input "GD"
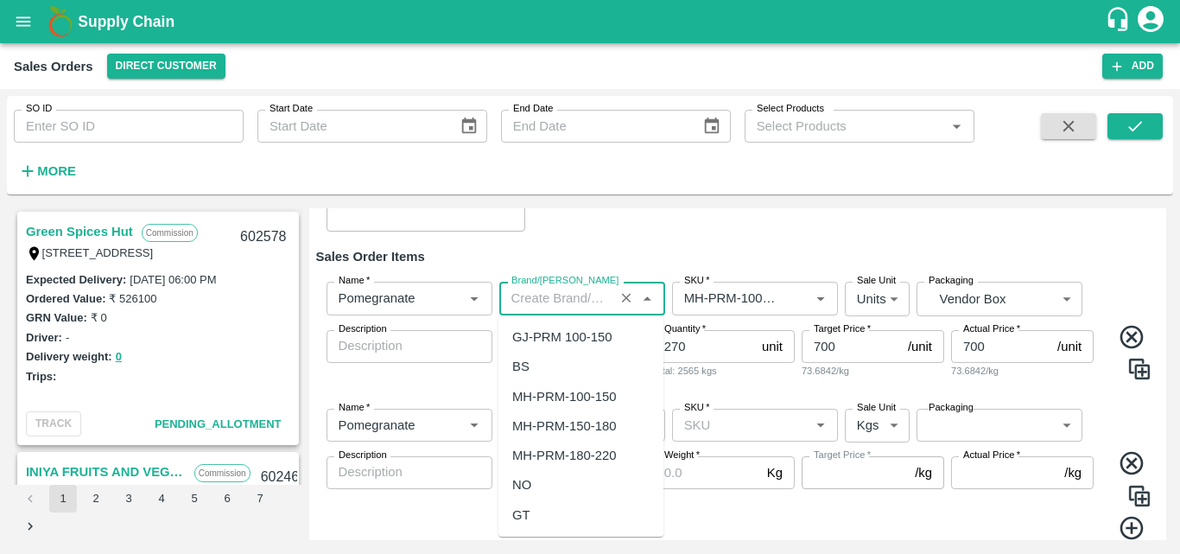
click at [553, 305] on input "Brand/[PERSON_NAME]" at bounding box center [557, 298] width 105 height 22
click at [524, 337] on div "GD" at bounding box center [521, 336] width 19 height 19
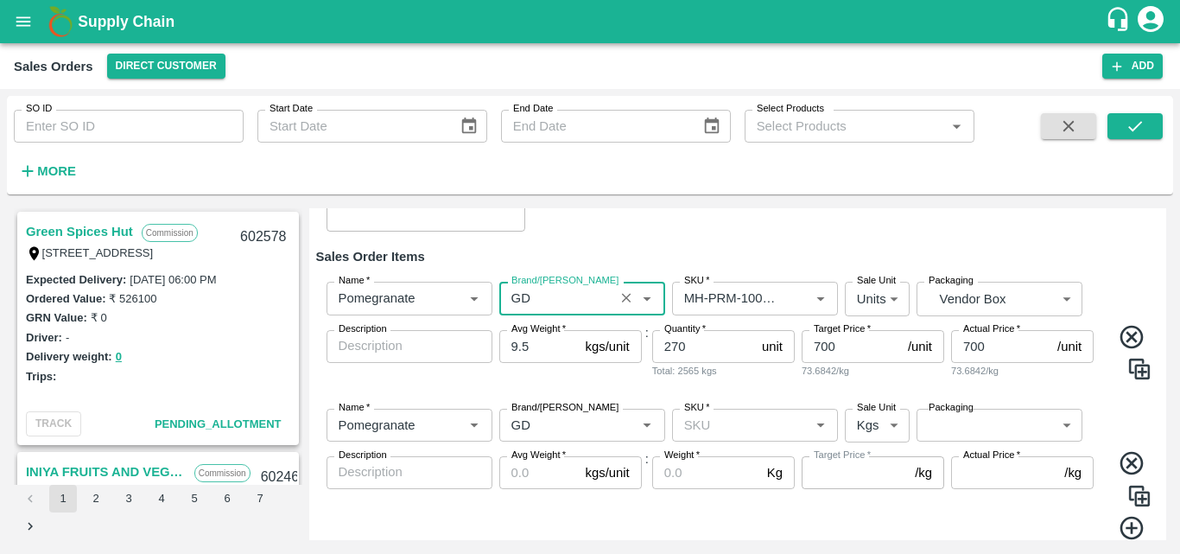
click at [701, 440] on div "SKU   *" at bounding box center [755, 425] width 166 height 33
type input "GD"
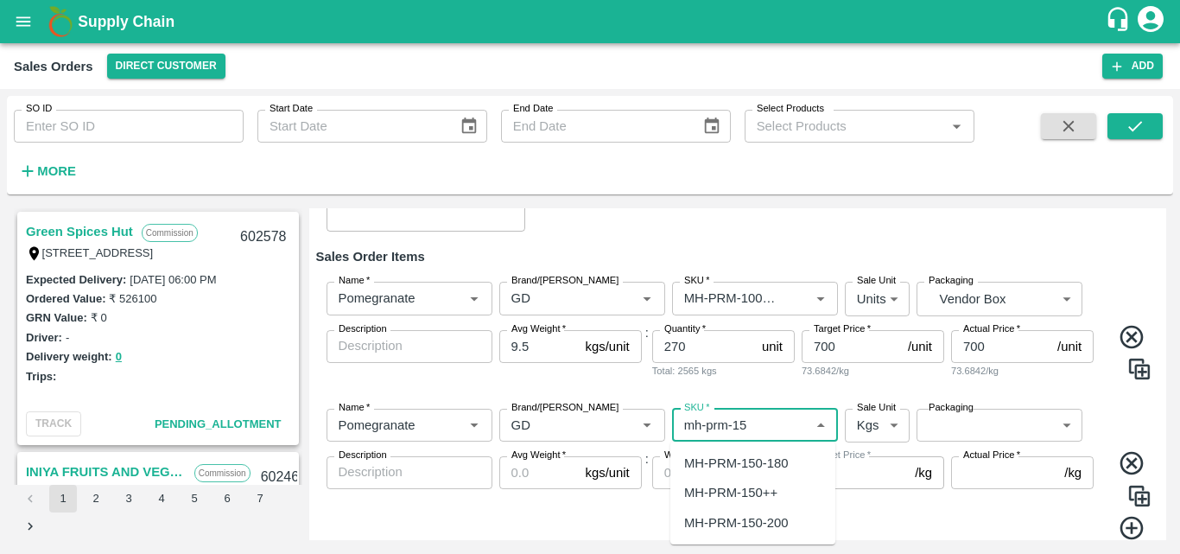
click at [756, 460] on div "MH-PRM-150-180" at bounding box center [736, 463] width 104 height 19
type input "MH-PRM-150-180"
click at [854, 429] on body "Supply Chain Sales Orders Direct Customer Add SO ID SO ID Start Date Start Date…" at bounding box center [590, 277] width 1180 height 554
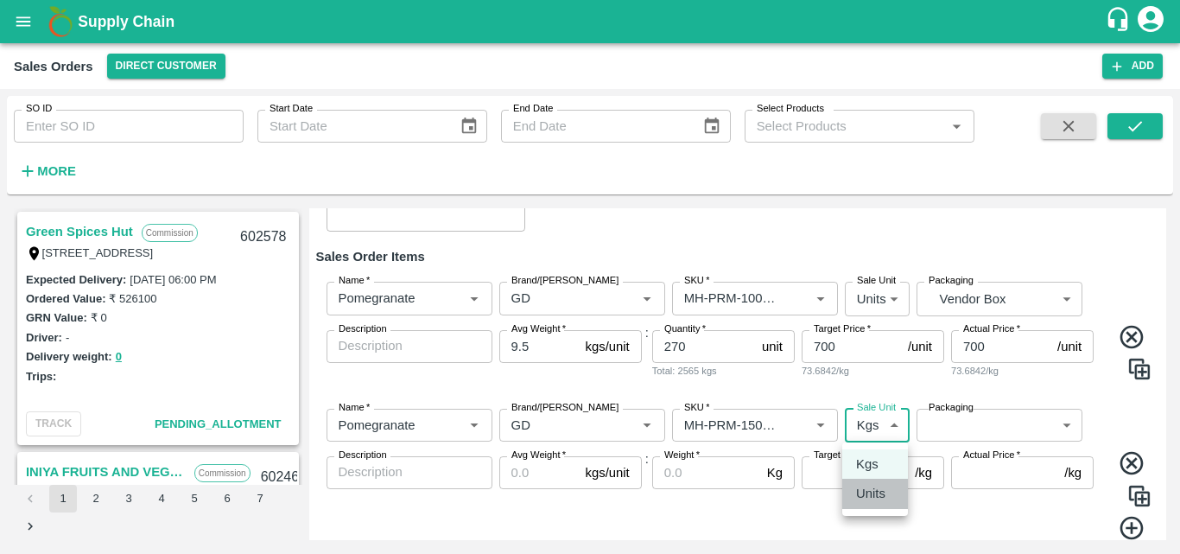
click at [859, 494] on p "Units" at bounding box center [870, 493] width 29 height 19
type input "2"
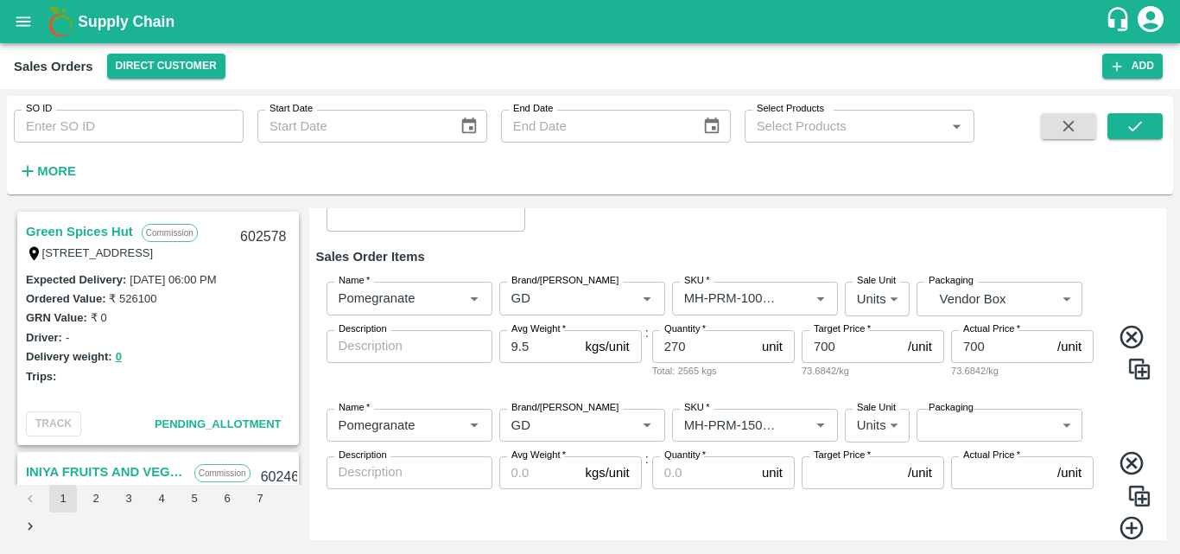
click at [963, 414] on label "Packaging" at bounding box center [951, 408] width 45 height 14
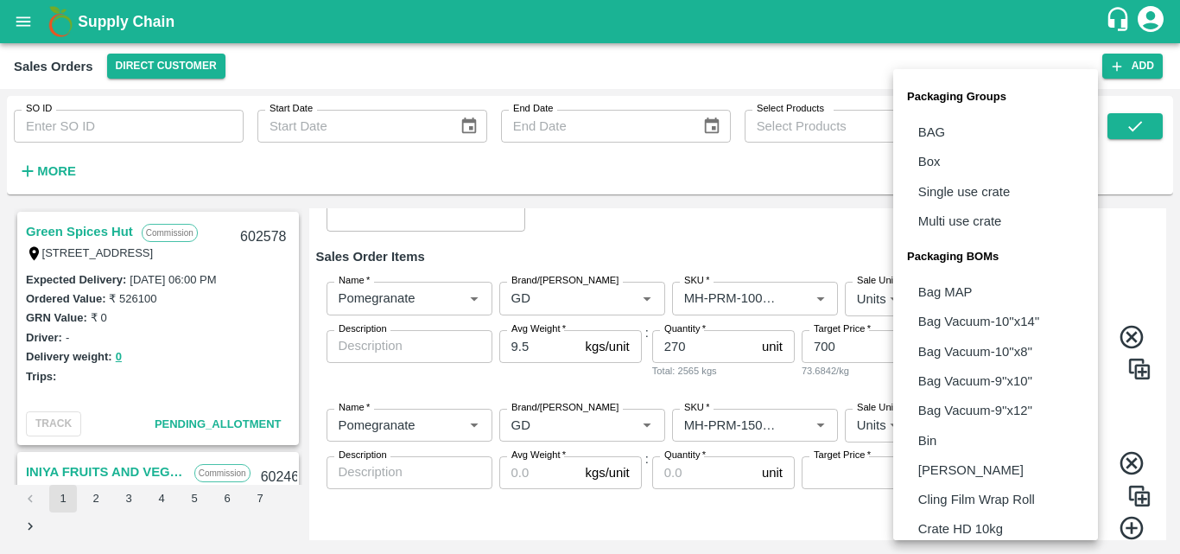
click at [963, 424] on body "Supply Chain Sales Orders Direct Customer Add SO ID SO ID Start Date Start Date…" at bounding box center [590, 277] width 1180 height 554
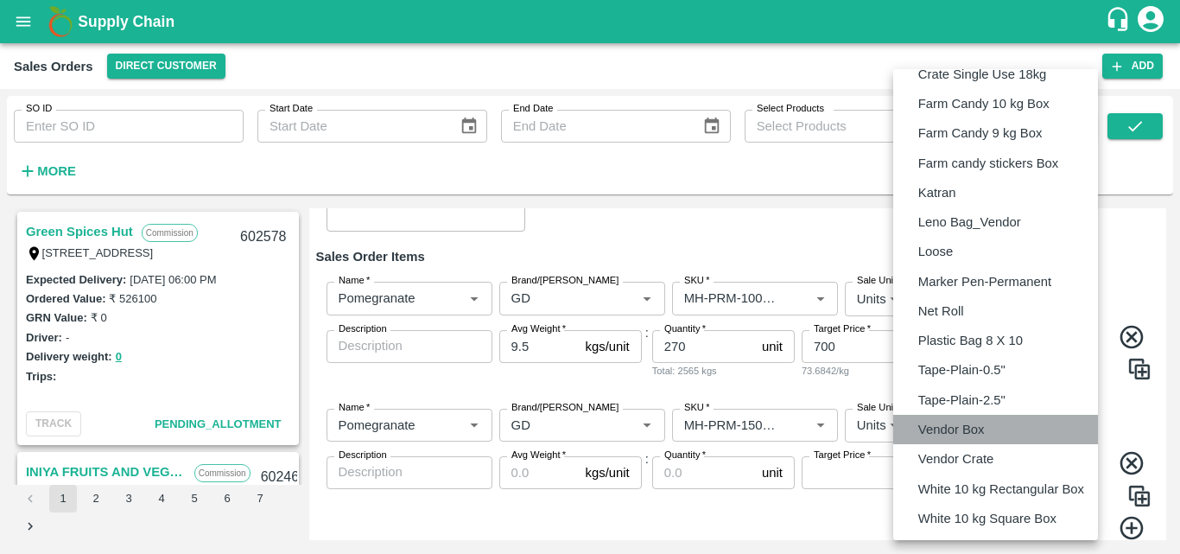
click at [963, 426] on p "Vendor Box" at bounding box center [951, 429] width 67 height 19
type input "BOM/276"
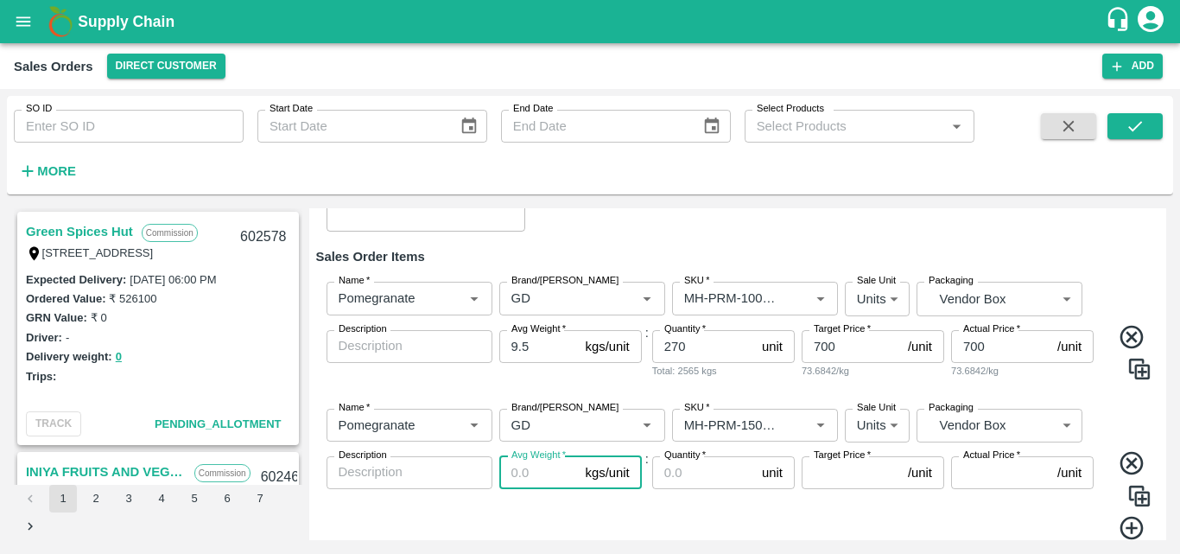
click at [520, 477] on input "Avg Weight   *" at bounding box center [538, 472] width 79 height 33
type input "9.5"
click at [707, 473] on input "Quantity   *" at bounding box center [703, 472] width 103 height 33
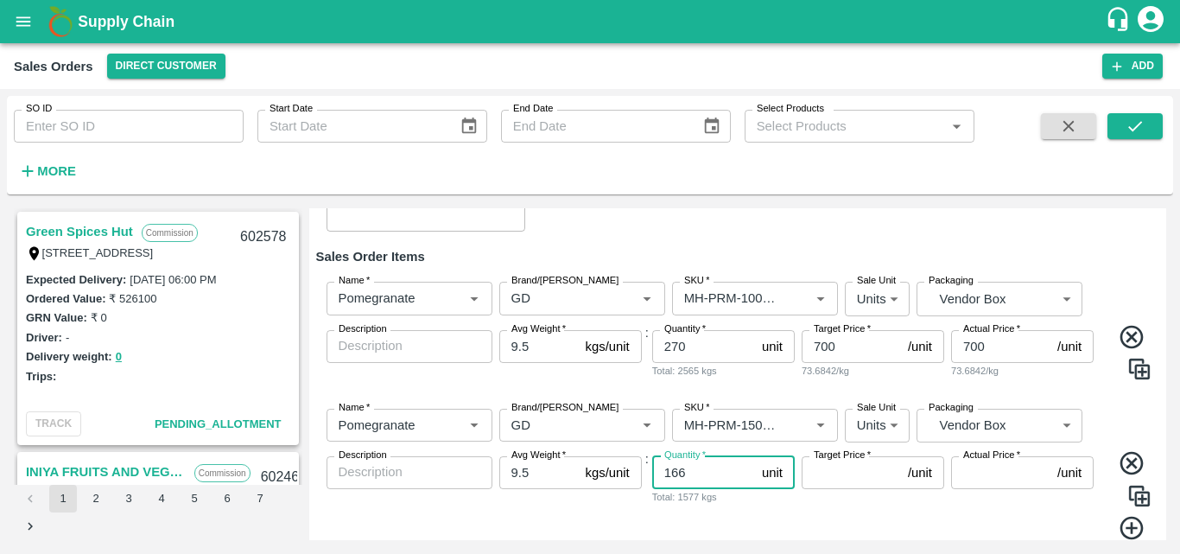
type input "166"
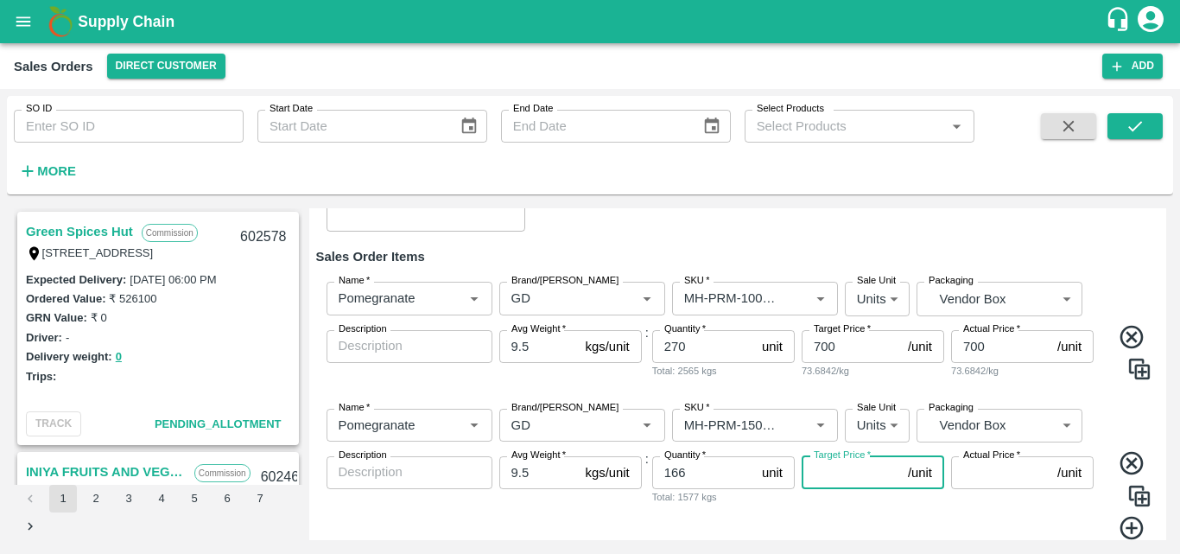
click at [850, 485] on input "Target Price   *" at bounding box center [851, 472] width 99 height 33
type input "900"
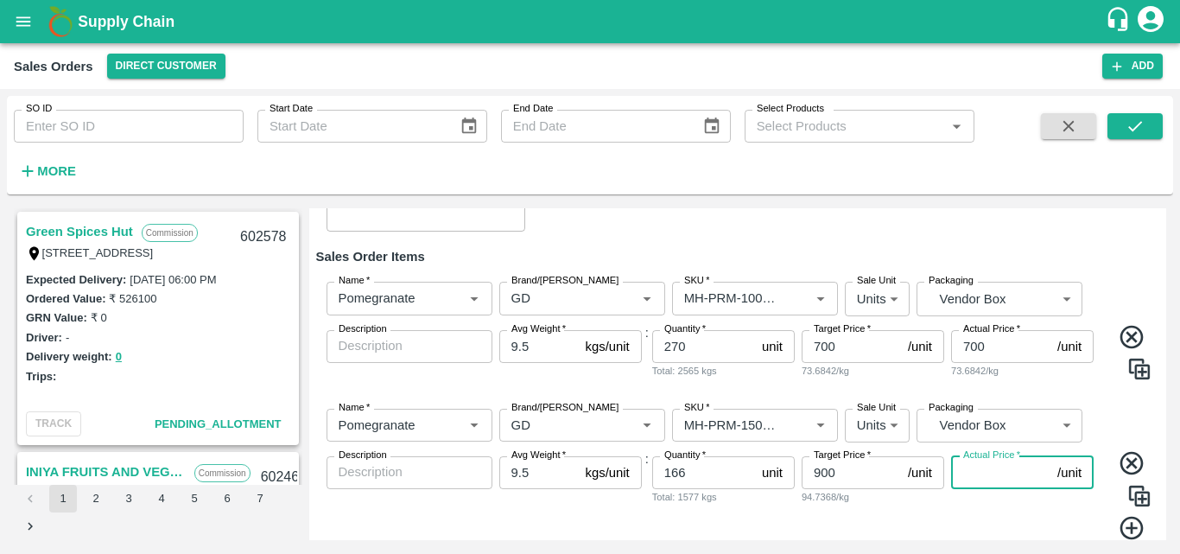
click at [959, 484] on input "Actual Price   *" at bounding box center [1000, 472] width 99 height 33
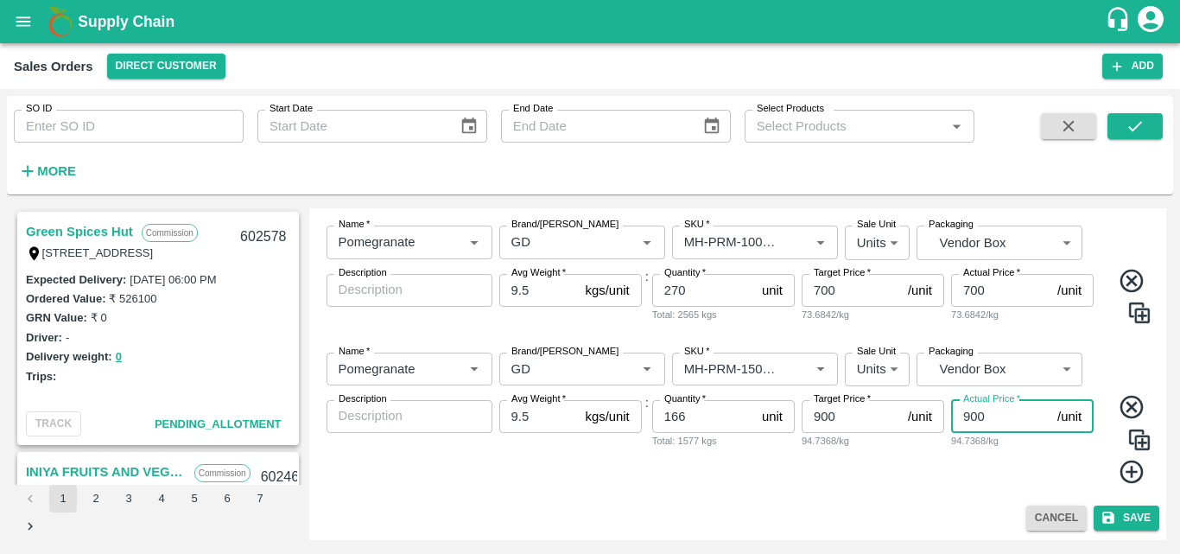
type input "900"
click at [1129, 473] on icon at bounding box center [1131, 471] width 23 height 23
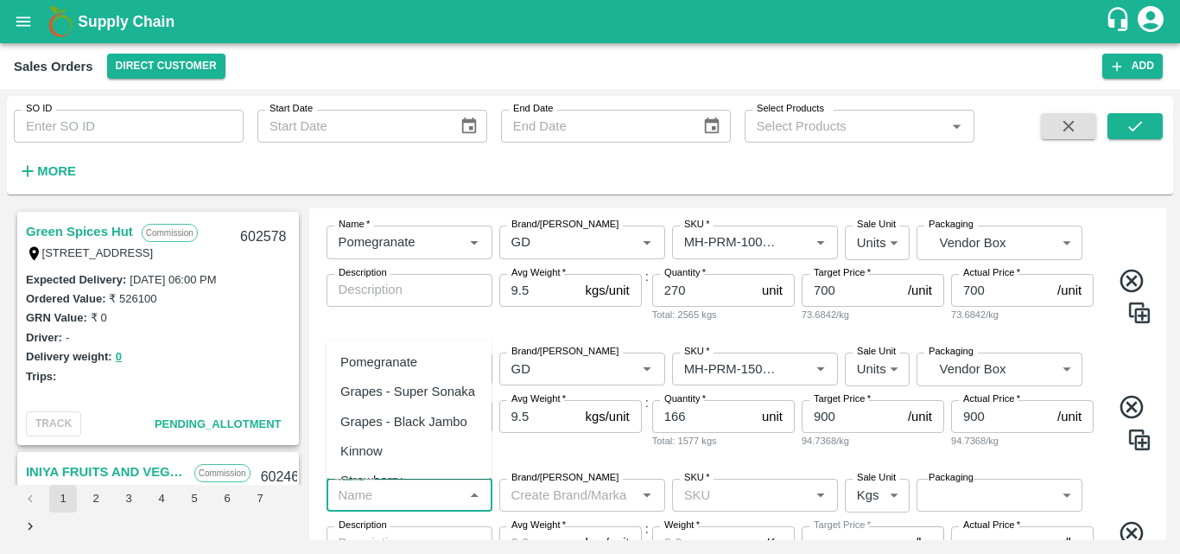
click at [422, 491] on input "Name   *" at bounding box center [395, 495] width 127 height 22
click at [411, 365] on div "Pomegranate" at bounding box center [378, 361] width 77 height 19
type input "Pomegranate"
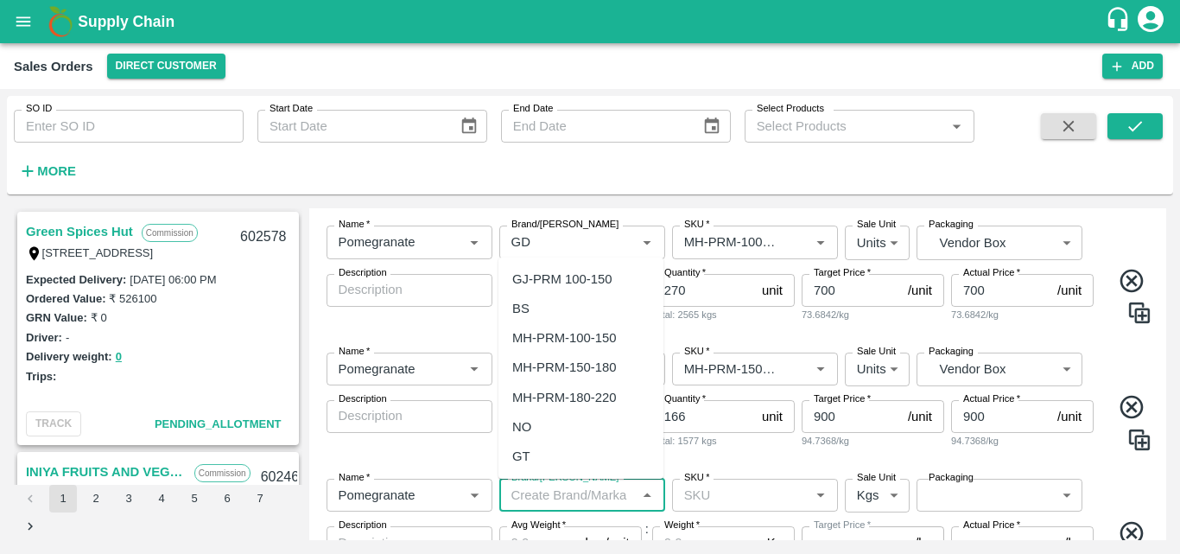
click at [555, 499] on input "Brand/[PERSON_NAME]" at bounding box center [568, 495] width 127 height 22
click at [530, 377] on div "GD" at bounding box center [521, 368] width 19 height 19
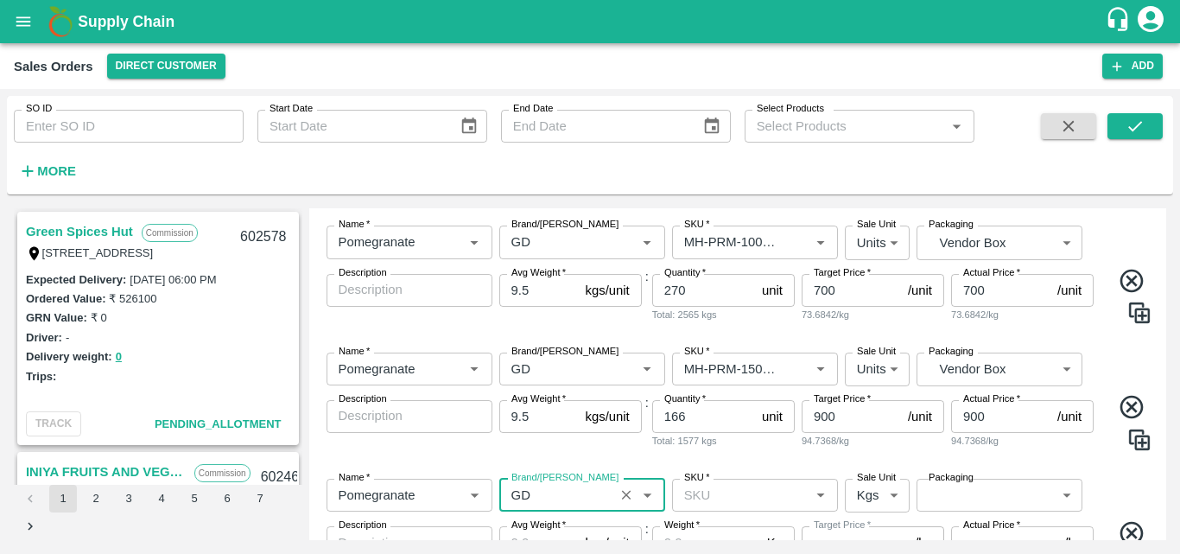
type input "GD"
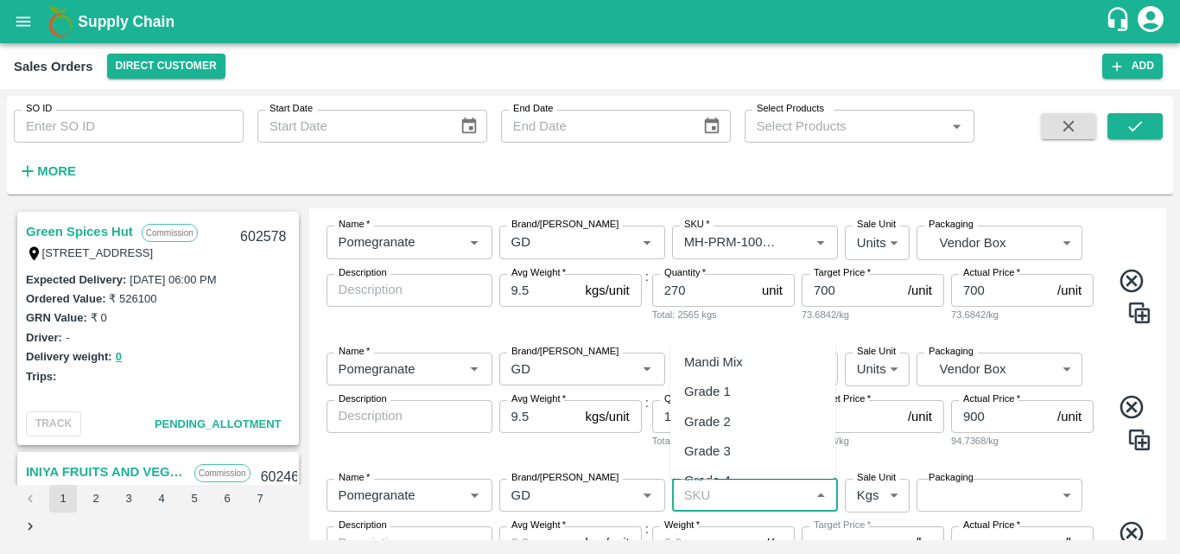
click at [751, 493] on input "SKU   *" at bounding box center [740, 495] width 127 height 22
click at [701, 502] on input "SKU   *" at bounding box center [740, 495] width 127 height 22
click at [748, 502] on input "SKU   *" at bounding box center [740, 495] width 127 height 22
click at [780, 375] on div "MH-PRM-180-220" at bounding box center [736, 368] width 104 height 19
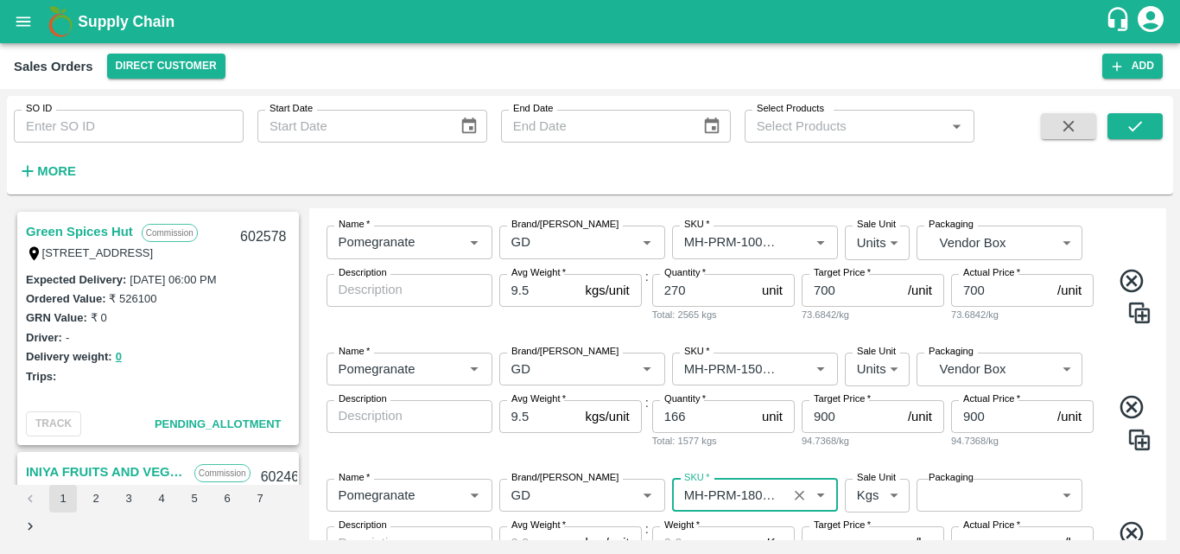
type input "MH-PRM-180-220"
click at [861, 503] on body "Supply Chain Sales Orders Direct Customer Add SO ID SO ID Start Date Start Date…" at bounding box center [590, 277] width 1180 height 554
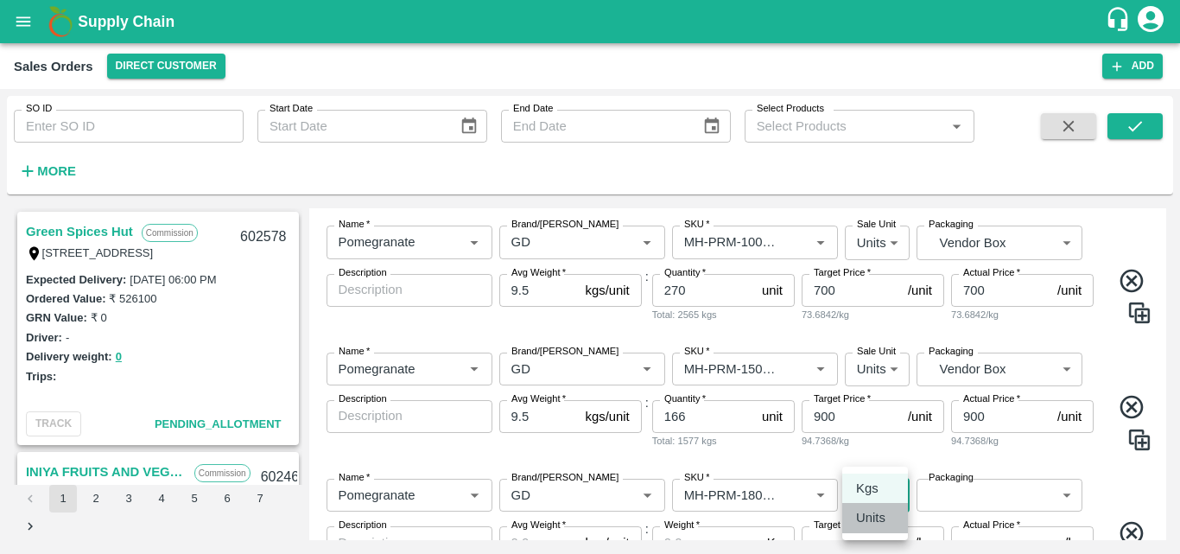
click at [866, 517] on p "Units" at bounding box center [870, 517] width 29 height 19
type input "2"
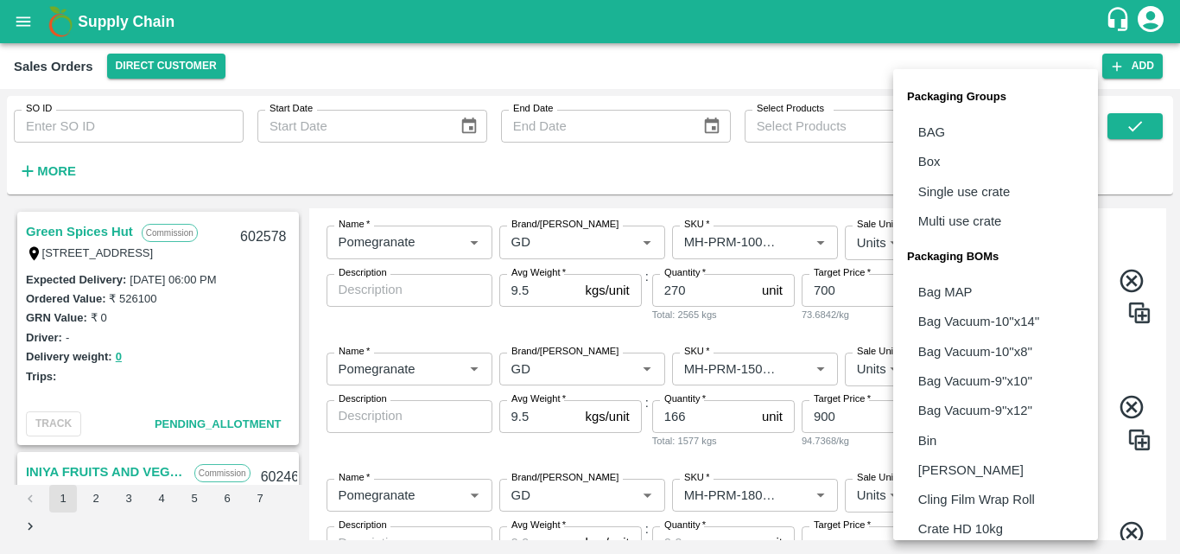
click at [959, 495] on body "Supply Chain Sales Orders Direct Customer Add SO ID SO ID Start Date Start Date…" at bounding box center [590, 277] width 1180 height 554
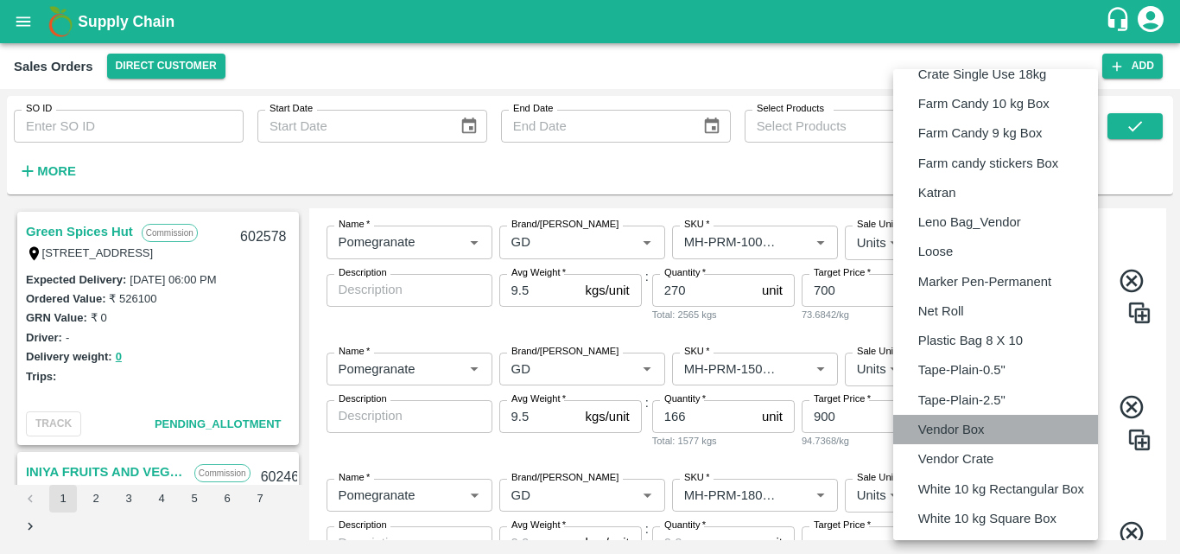
click at [953, 428] on p "Vendor Box" at bounding box center [951, 429] width 67 height 19
type input "BOM/276"
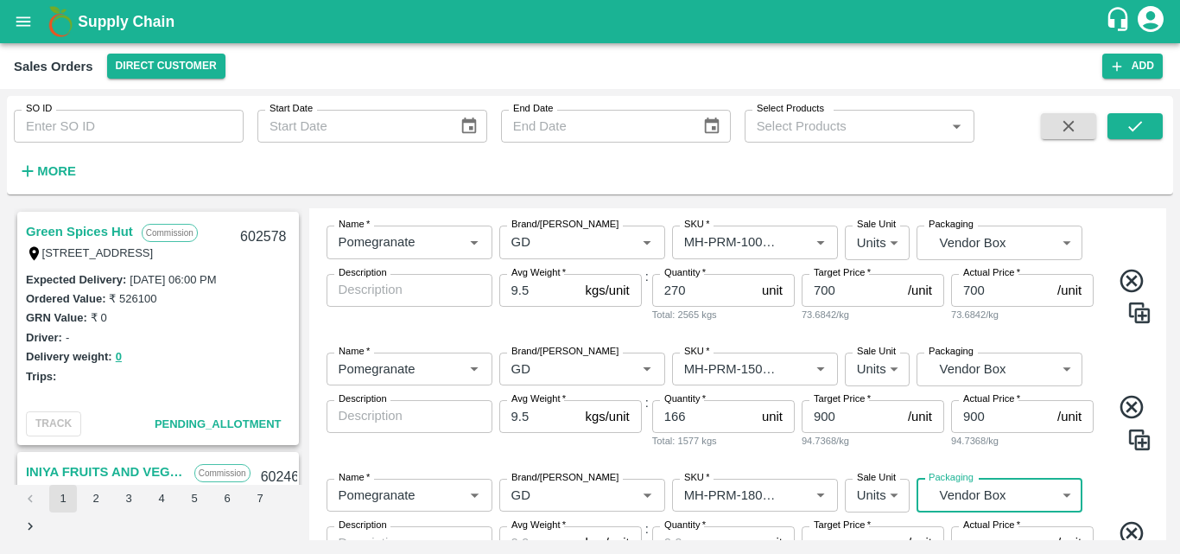
scroll to position [430, 0]
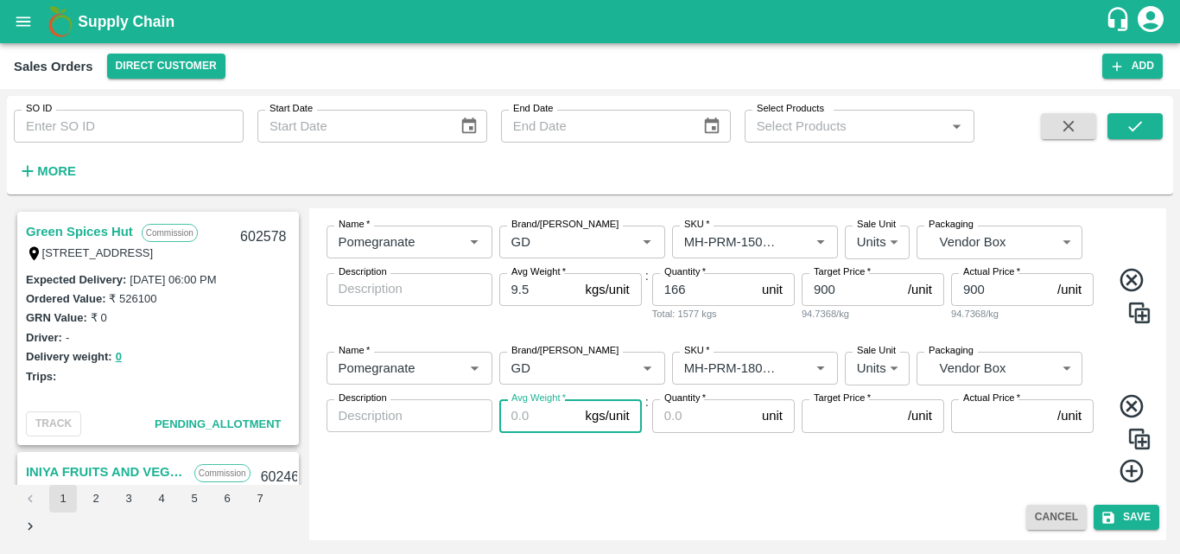
click at [543, 416] on input "Avg Weight   *" at bounding box center [538, 415] width 79 height 33
type input "9.5"
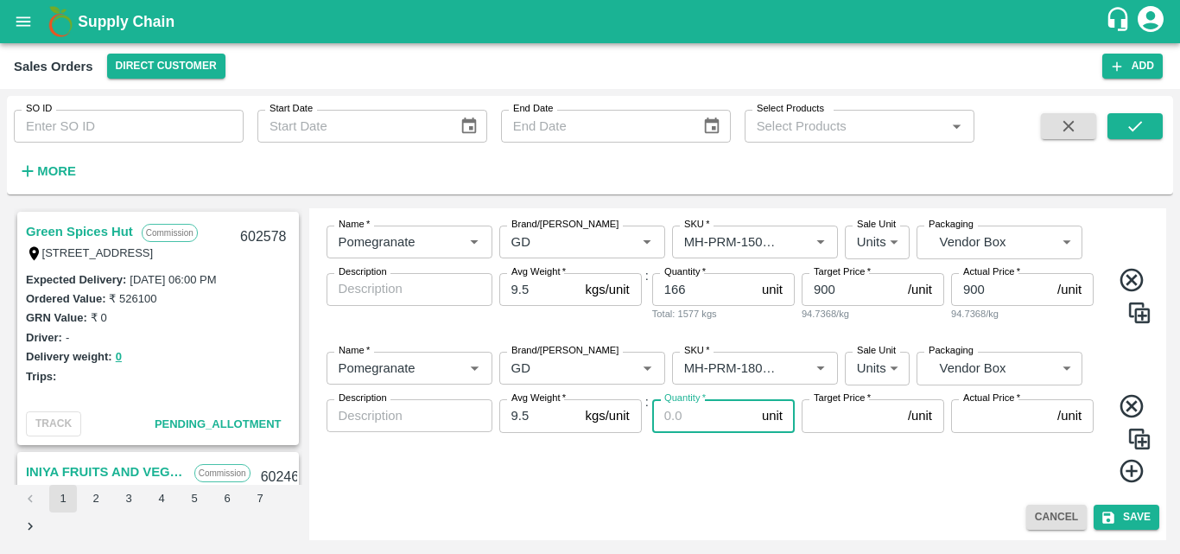
click at [689, 420] on input "Quantity   *" at bounding box center [703, 415] width 103 height 33
type input "91"
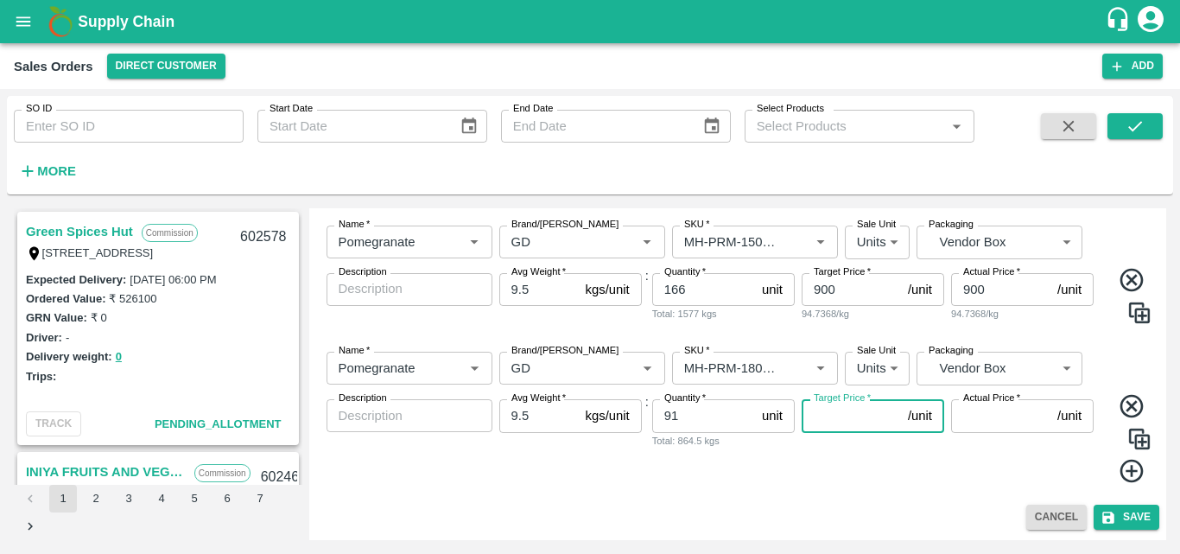
click at [833, 416] on input "Target Price   *" at bounding box center [851, 415] width 99 height 33
type input "1100"
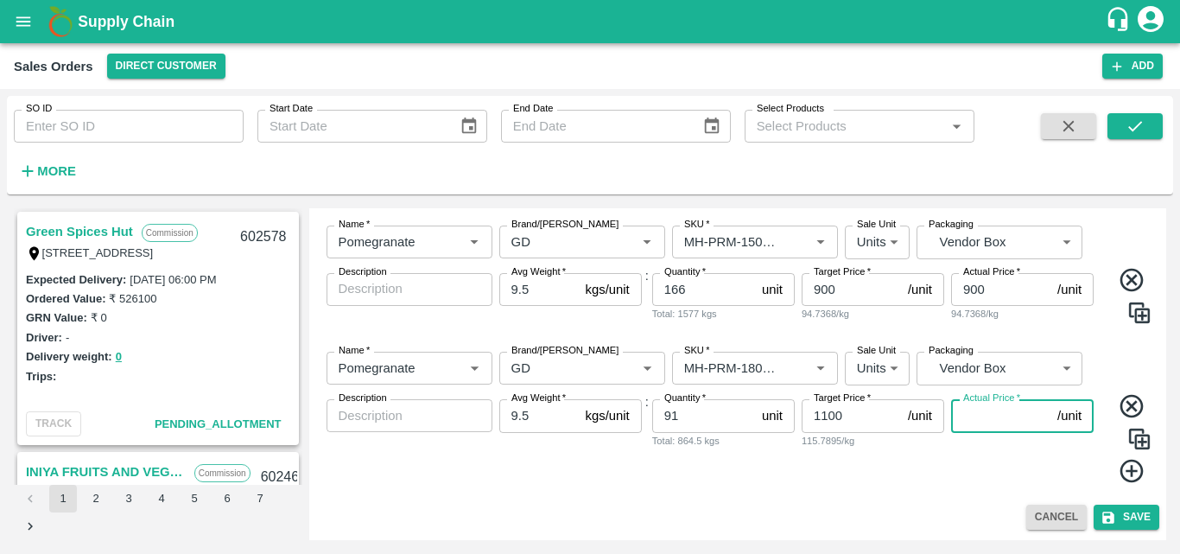
click at [991, 420] on input "Actual Price   *" at bounding box center [1000, 415] width 99 height 33
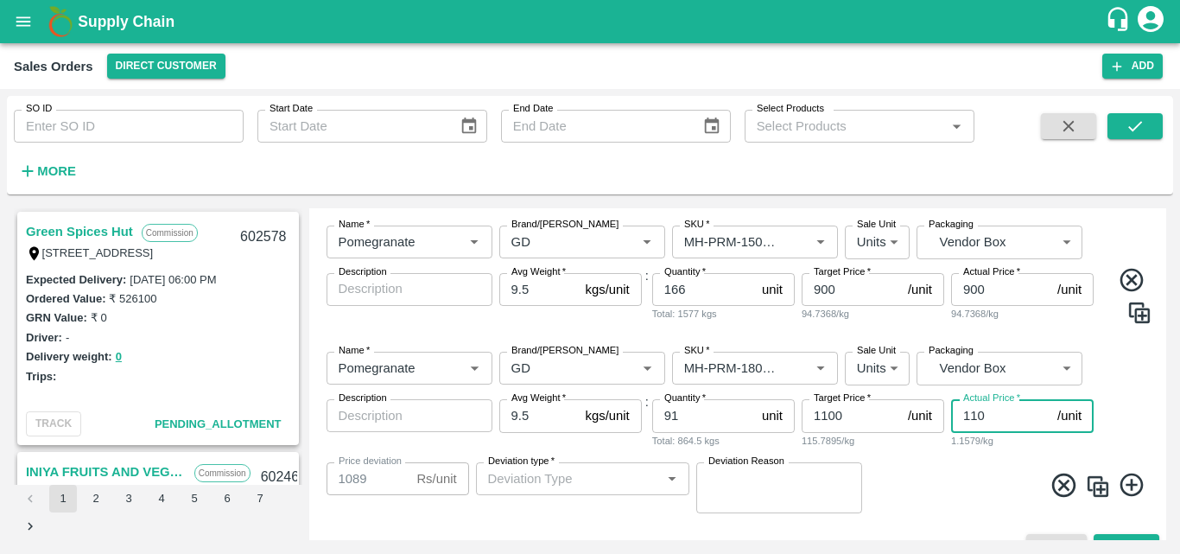
type input "0110"
type input "990"
click at [971, 412] on input "0110" at bounding box center [1000, 415] width 99 height 33
click at [999, 417] on input "110" at bounding box center [1000, 415] width 99 height 33
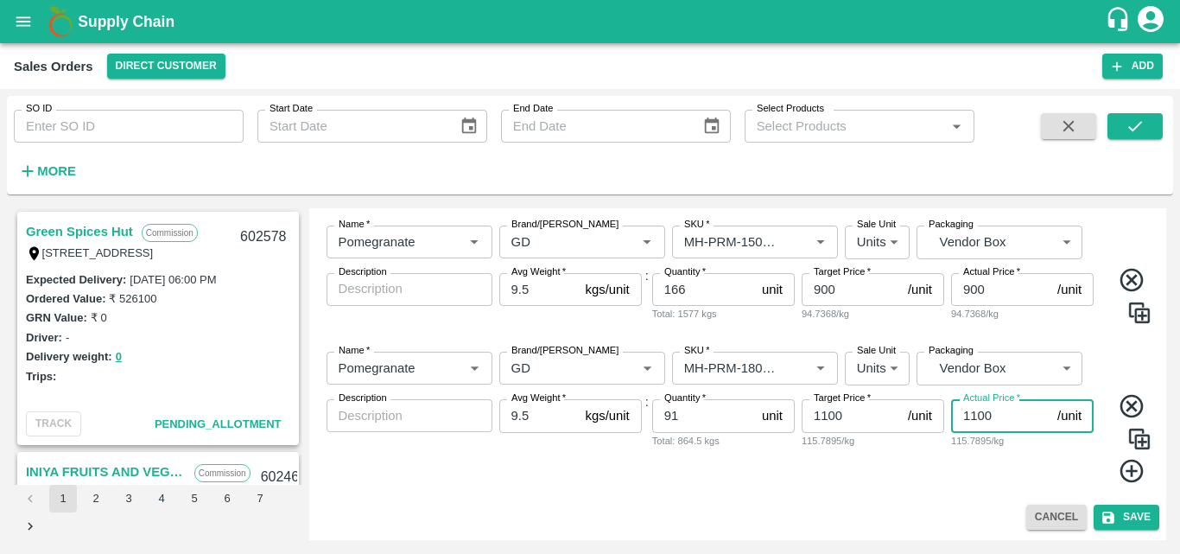
type input "1100"
click at [1120, 476] on icon at bounding box center [1132, 471] width 29 height 29
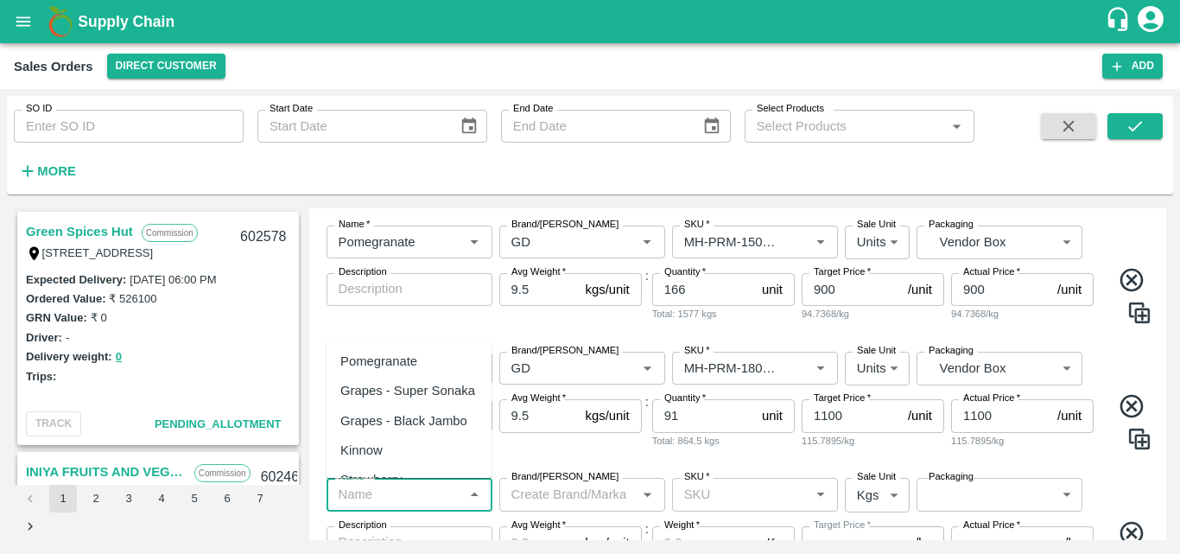
click at [395, 489] on input "Name   *" at bounding box center [395, 494] width 127 height 22
click at [389, 357] on div "Pomegranate" at bounding box center [378, 361] width 77 height 19
type input "Pomegranate"
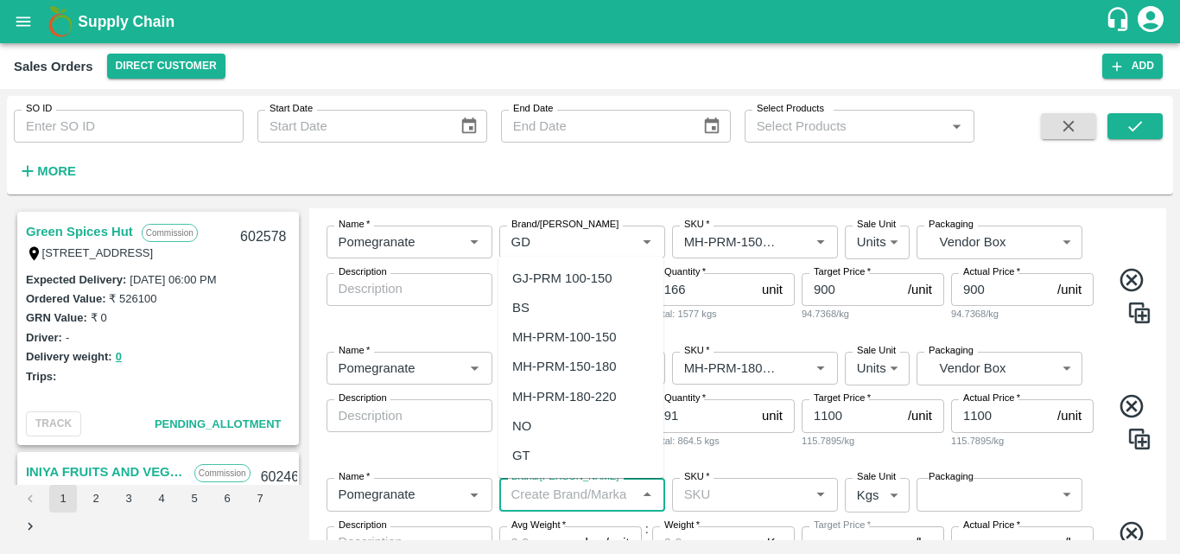
click at [554, 500] on input "Brand/[PERSON_NAME]" at bounding box center [568, 494] width 127 height 22
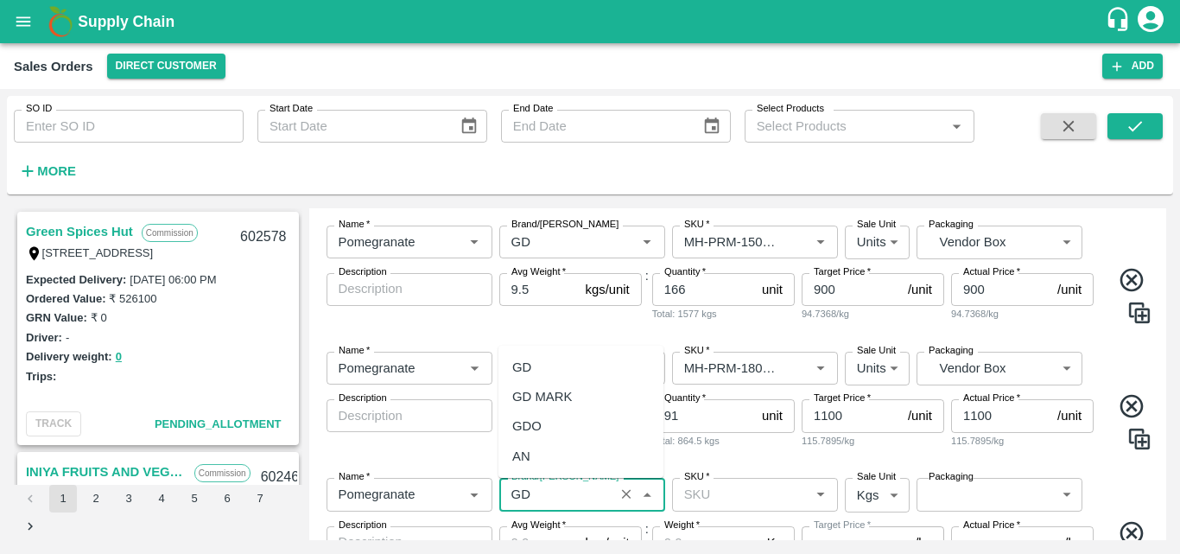
click at [529, 372] on div "GD" at bounding box center [521, 367] width 19 height 19
type input "GD"
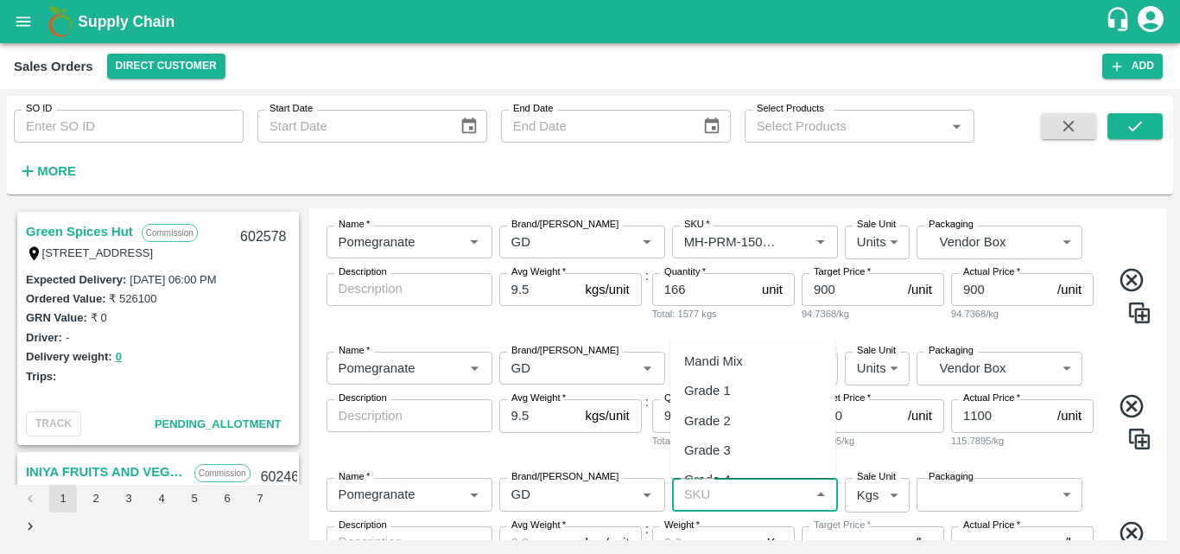
click at [733, 489] on input "SKU   *" at bounding box center [740, 494] width 127 height 22
click at [734, 458] on div "MH-PRM-220-250" at bounding box center [736, 456] width 104 height 19
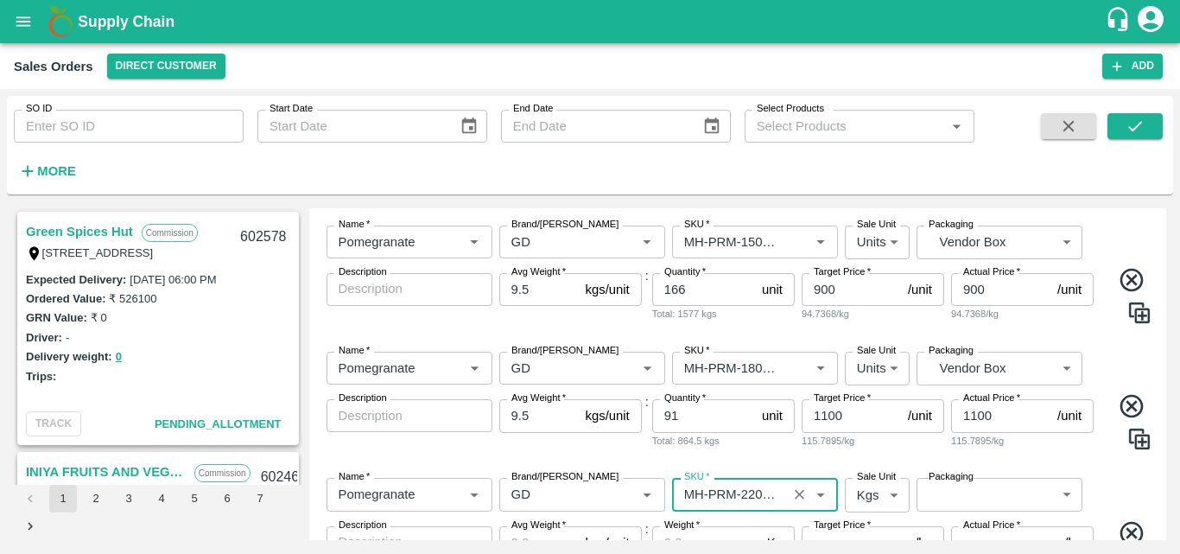
type input "MH-PRM-220-250"
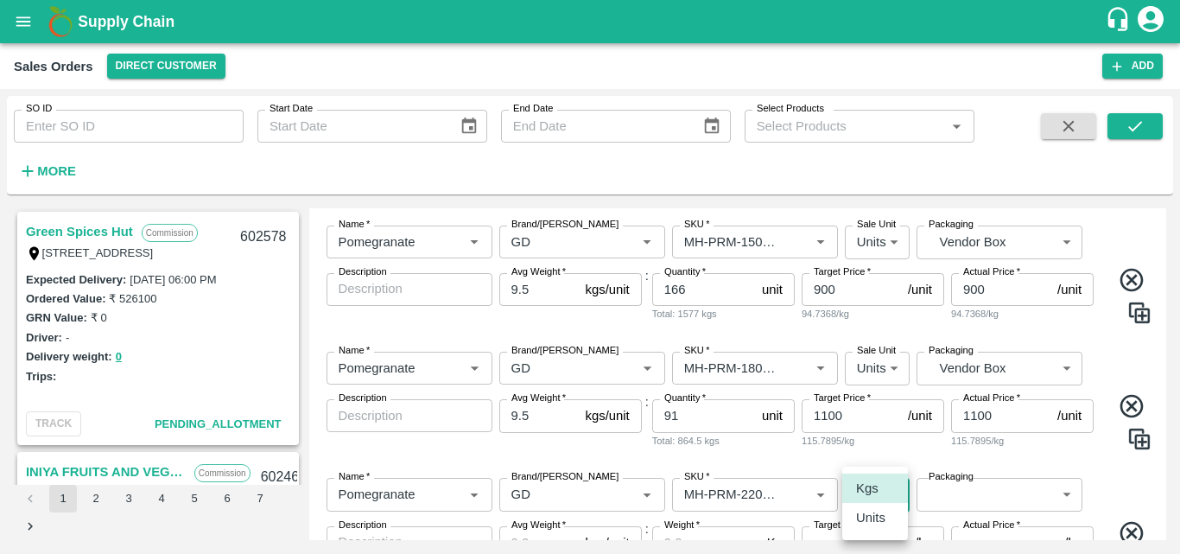
click at [870, 505] on body "Supply Chain Sales Orders Direct Customer Add SO ID SO ID Start Date Start Date…" at bounding box center [590, 277] width 1180 height 554
click at [869, 519] on p "Units" at bounding box center [870, 517] width 29 height 19
type input "2"
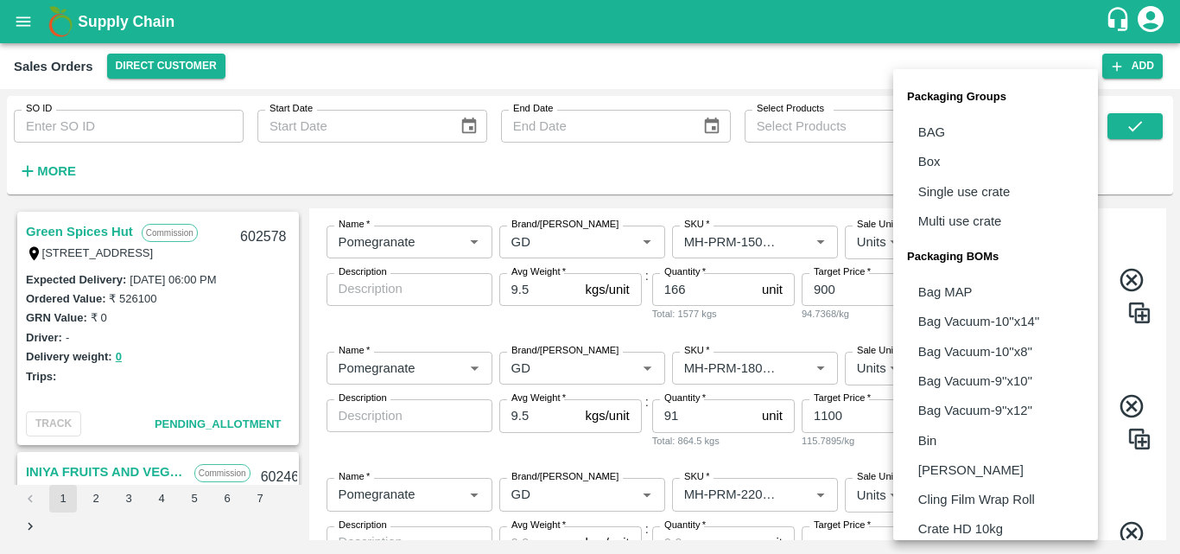
click at [991, 492] on body "Supply Chain Sales Orders Direct Customer Add SO ID SO ID Start Date Start Date…" at bounding box center [590, 277] width 1180 height 554
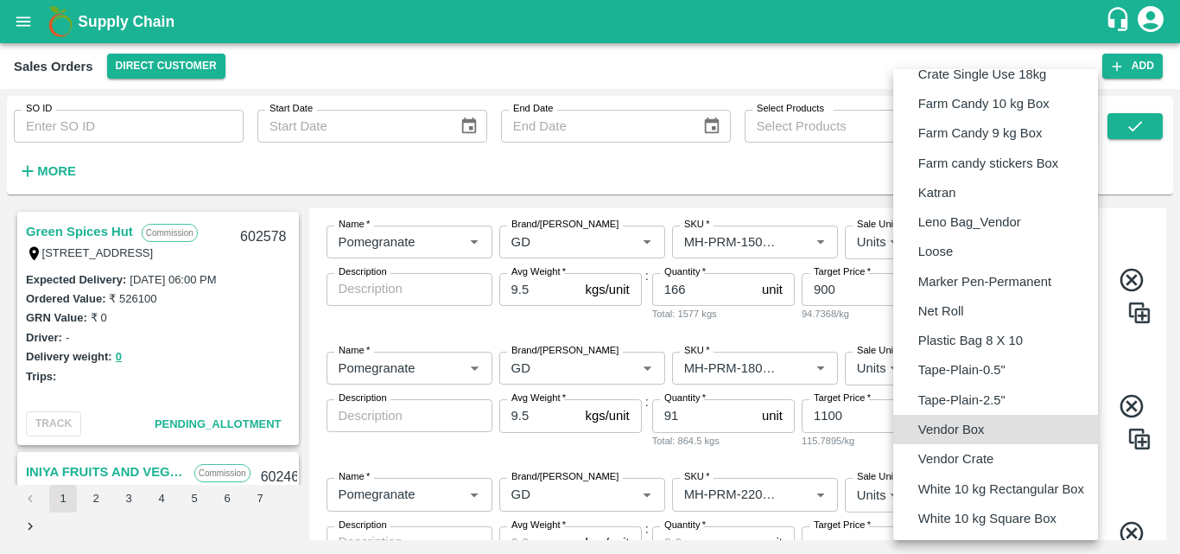
click at [968, 429] on p "Vendor Box" at bounding box center [951, 429] width 67 height 19
type input "BOM/276"
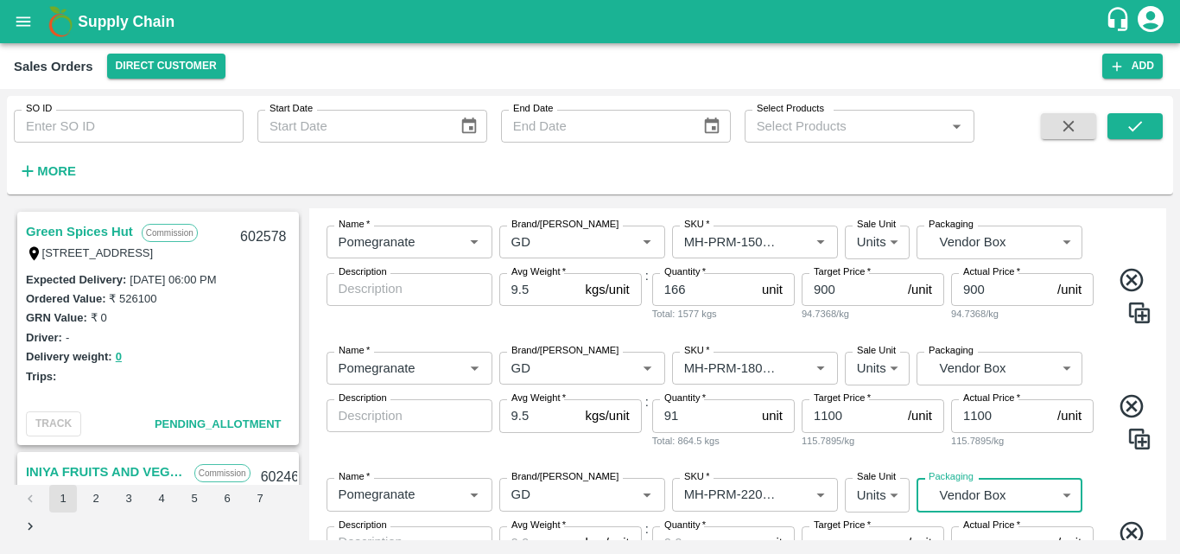
scroll to position [556, 0]
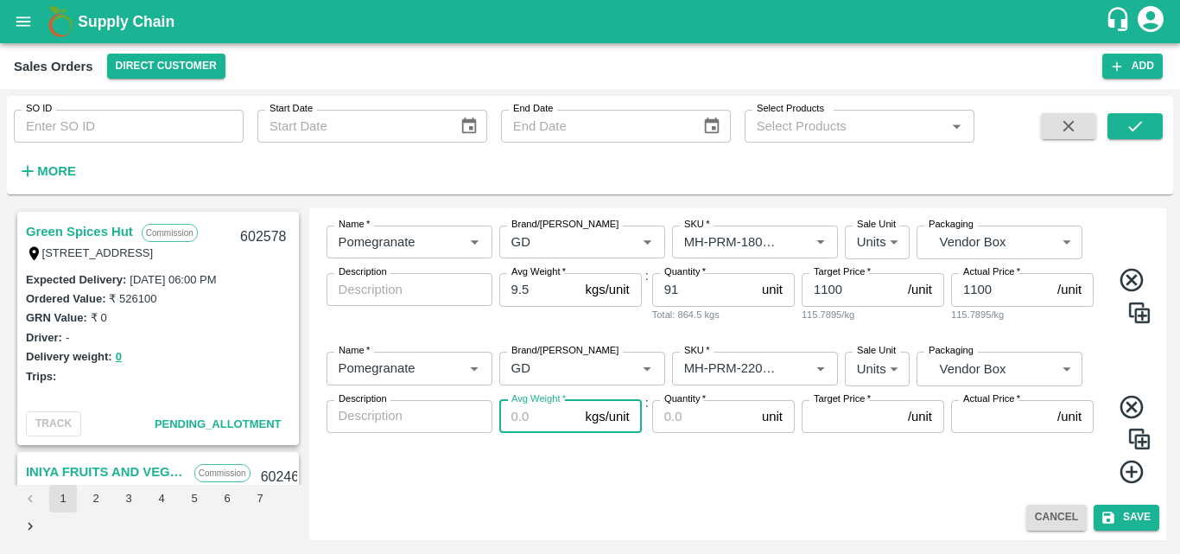
click at [517, 422] on input "Avg Weight   *" at bounding box center [538, 416] width 79 height 33
type input "9.5"
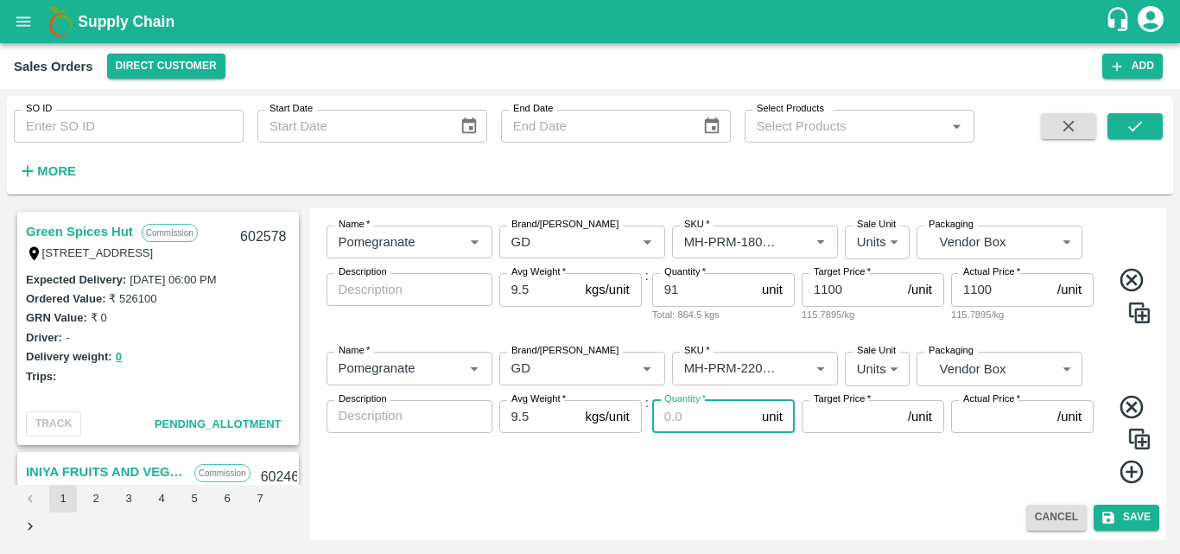
click at [670, 419] on input "Quantity   *" at bounding box center [703, 416] width 103 height 33
type input "15"
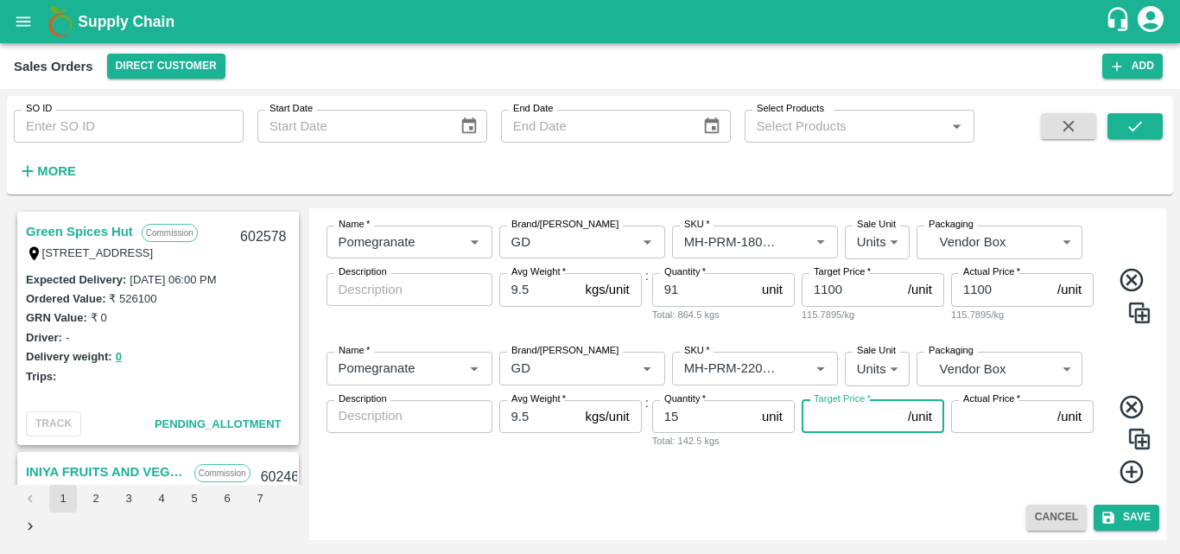
click at [814, 422] on input "Target Price   *" at bounding box center [851, 416] width 99 height 33
type input "1200"
click at [976, 420] on input "Actual Price   *" at bounding box center [1000, 416] width 99 height 33
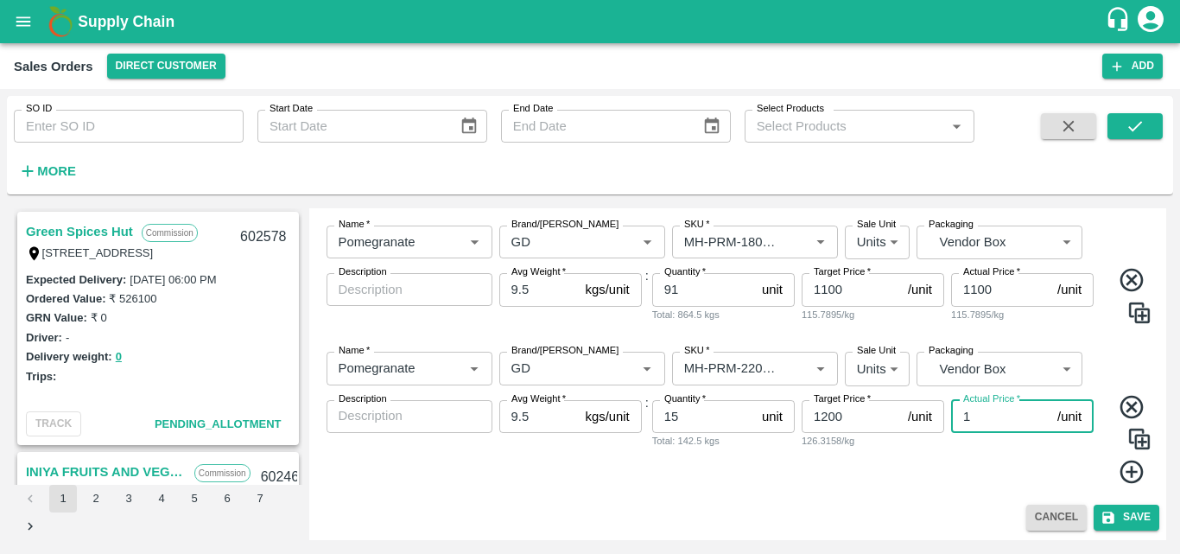
type input "12"
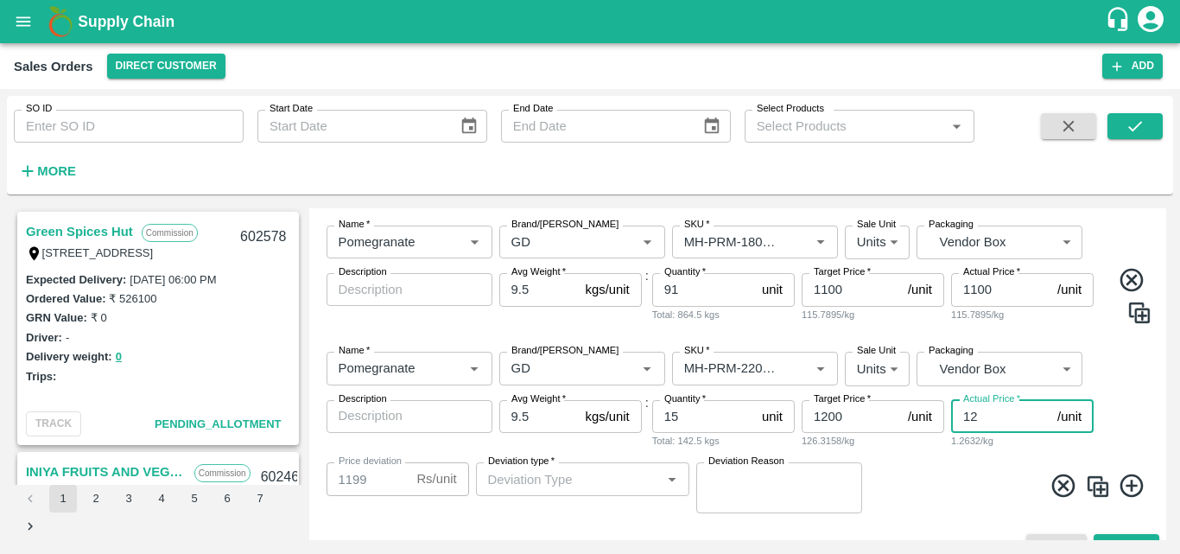
type input "1188"
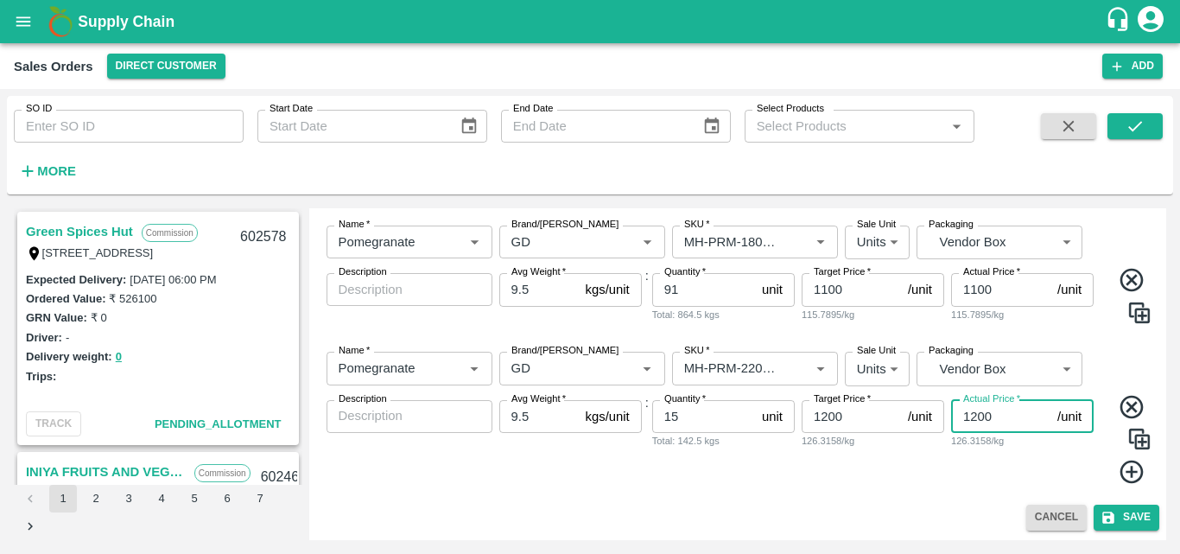
type input "1200"
click at [1134, 472] on icon at bounding box center [1132, 472] width 29 height 29
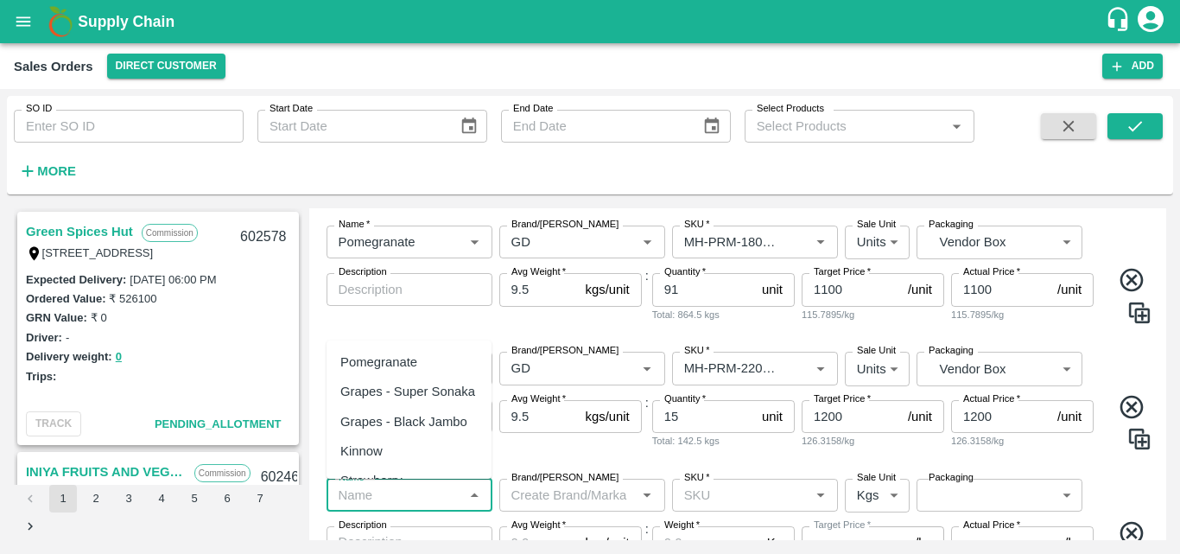
click at [429, 498] on input "Name   *" at bounding box center [395, 495] width 127 height 22
click at [414, 370] on div "Pomegranate" at bounding box center [378, 361] width 77 height 19
type input "Pomegranate"
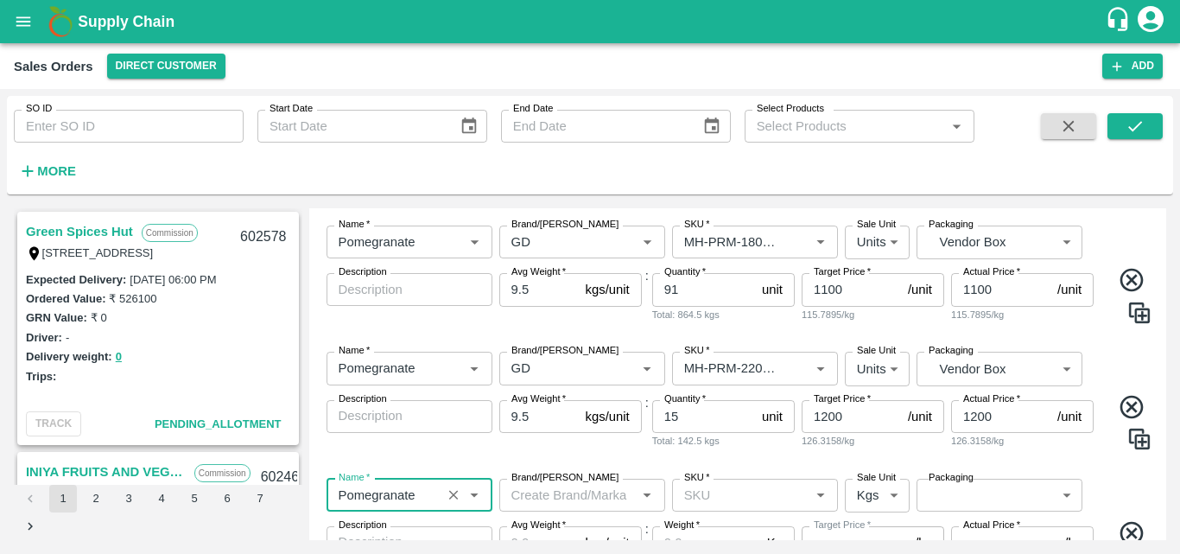
click at [550, 492] on input "Brand/[PERSON_NAME]" at bounding box center [568, 495] width 127 height 22
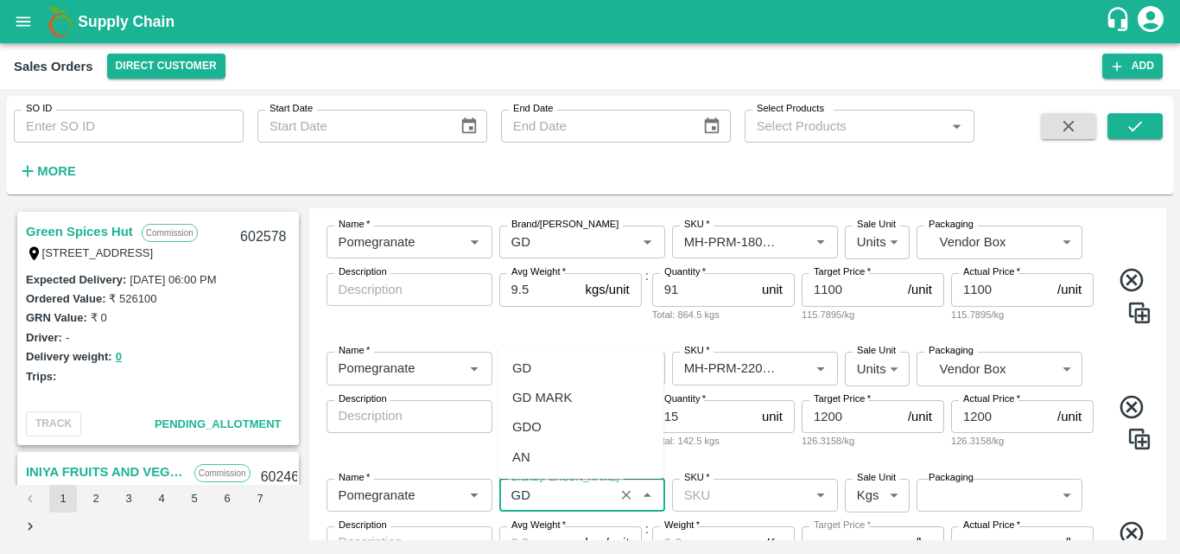
click at [540, 364] on div "GD" at bounding box center [580, 367] width 165 height 29
type input "GD"
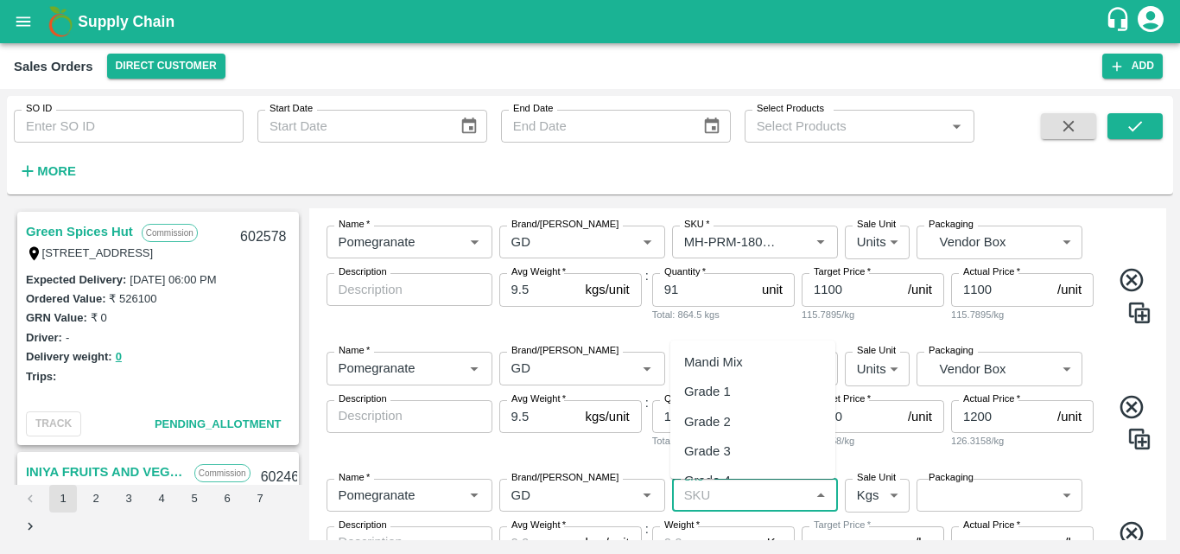
click at [693, 505] on input "SKU   *" at bounding box center [740, 495] width 127 height 22
type input "2"
click at [742, 427] on div "MH-PRM-250-300" at bounding box center [736, 426] width 104 height 19
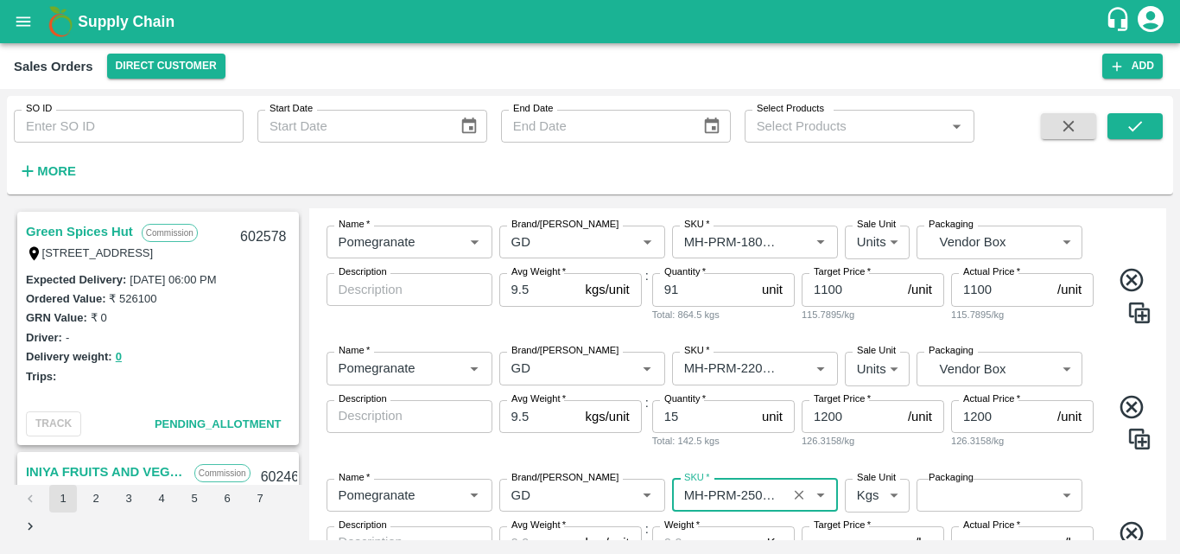
type input "MH-PRM-250-300"
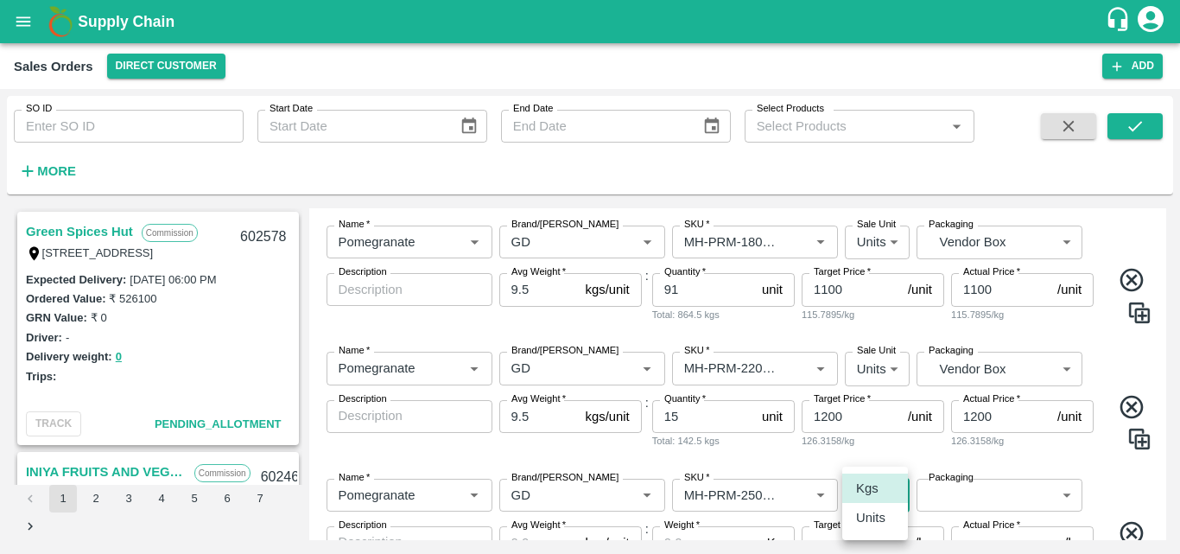
click at [873, 502] on body "Supply Chain Sales Orders Direct Customer Add SO ID SO ID Start Date Start Date…" at bounding box center [590, 277] width 1180 height 554
click at [873, 521] on p "Units" at bounding box center [870, 517] width 29 height 19
type input "2"
click at [948, 502] on body "Supply Chain Sales Orders Direct Customer Add SO ID SO ID Start Date Start Date…" at bounding box center [590, 277] width 1180 height 554
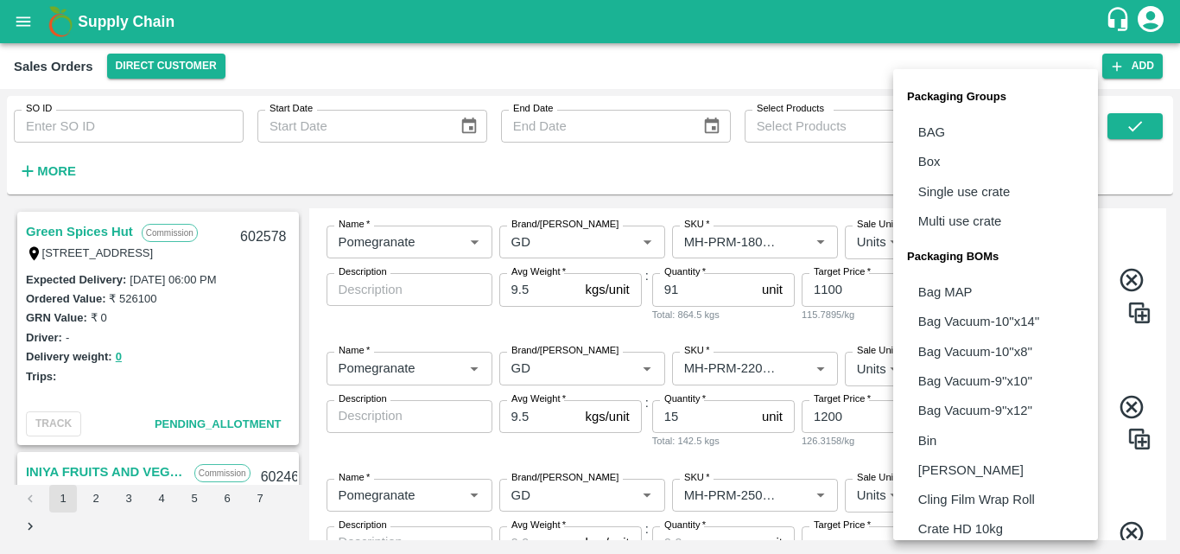
scroll to position [485, 0]
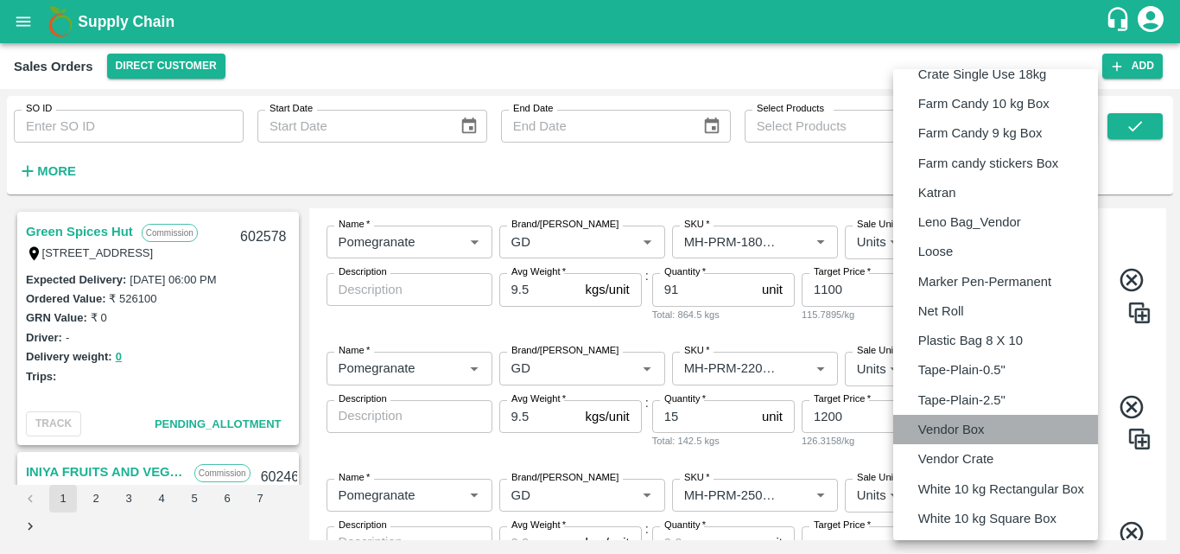
click at [949, 433] on p "Vendor Box" at bounding box center [951, 429] width 67 height 19
type input "BOM/276"
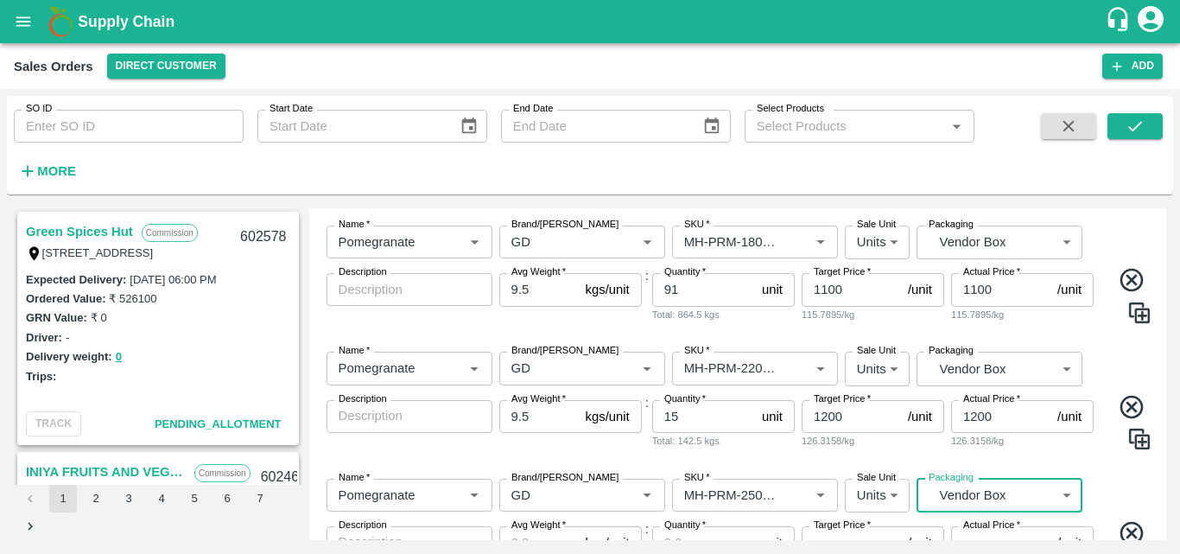
scroll to position [682, 0]
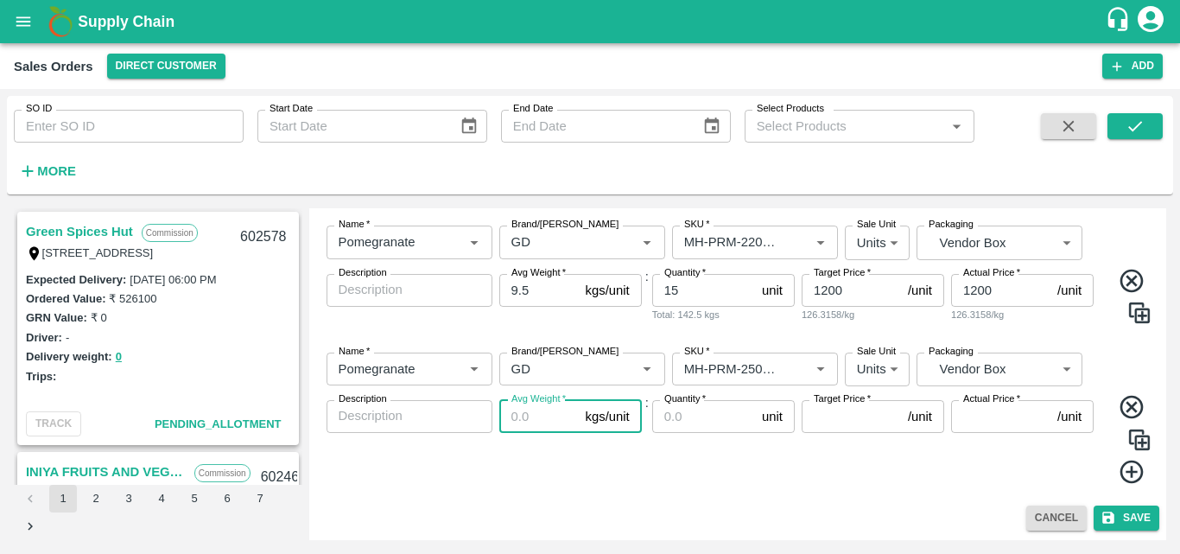
click at [545, 420] on input "Avg Weight   *" at bounding box center [538, 416] width 79 height 33
type input "9.5"
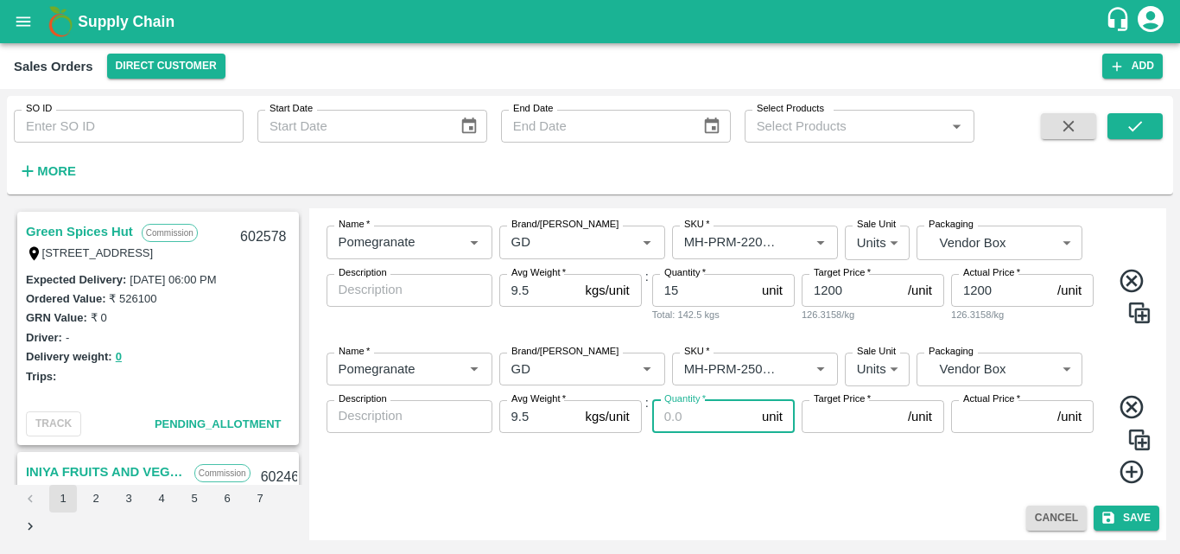
click at [689, 428] on input "Quantity   *" at bounding box center [703, 416] width 103 height 33
type input "3"
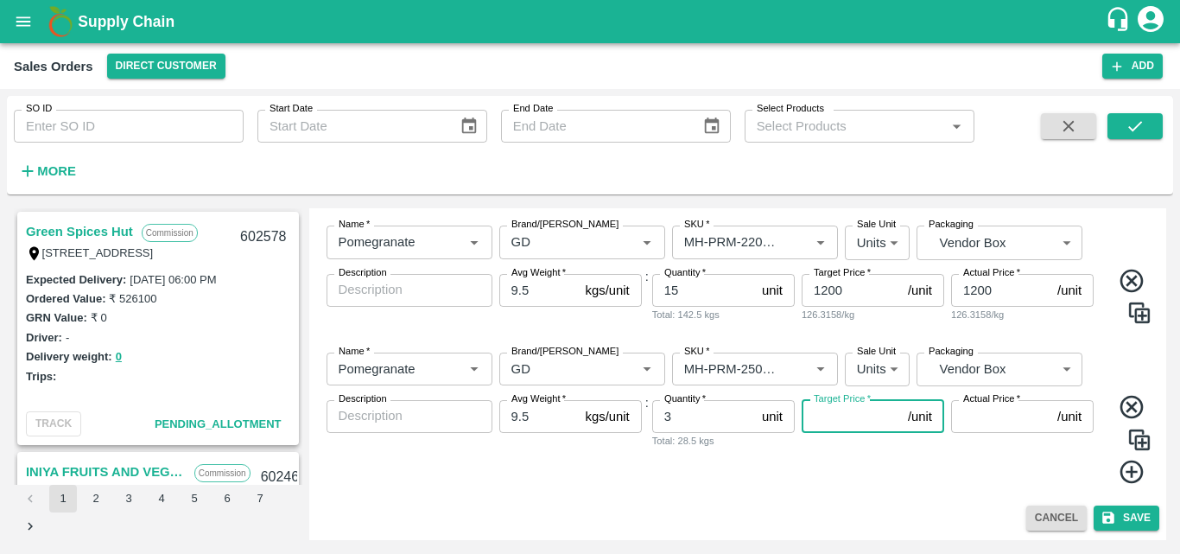
click at [836, 419] on input "Target Price   *" at bounding box center [851, 416] width 99 height 33
type input "1300"
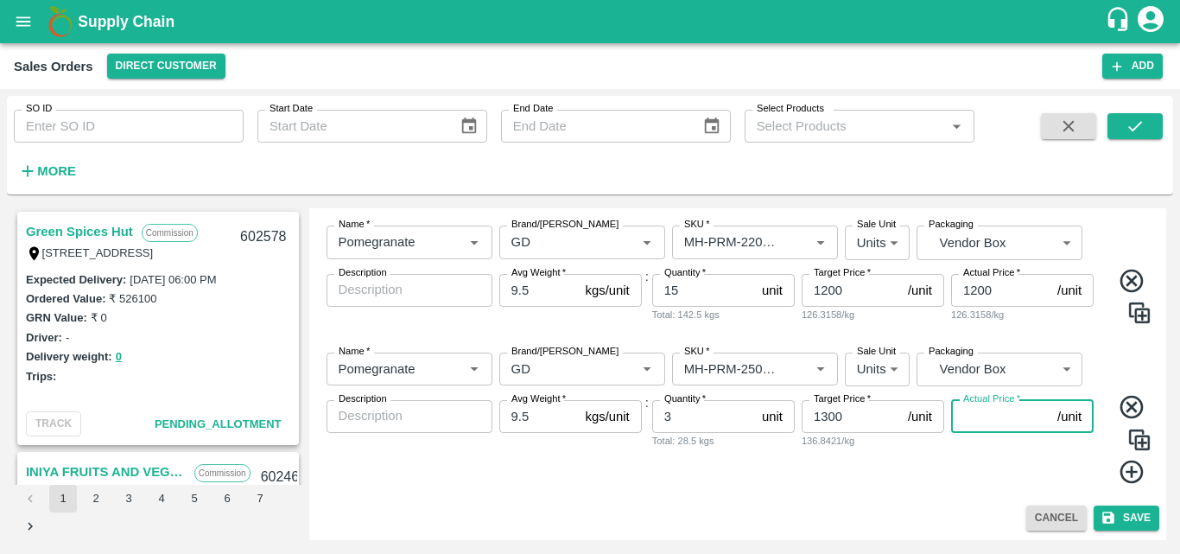
click at [1025, 420] on input "Actual Price   *" at bounding box center [1000, 416] width 99 height 33
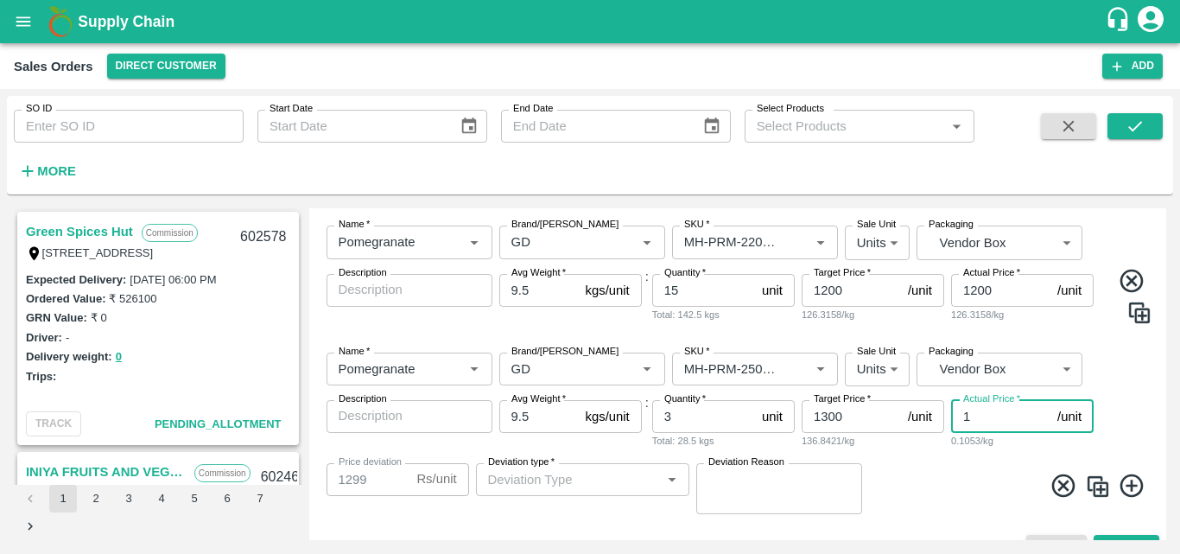
type input "13"
type input "1287"
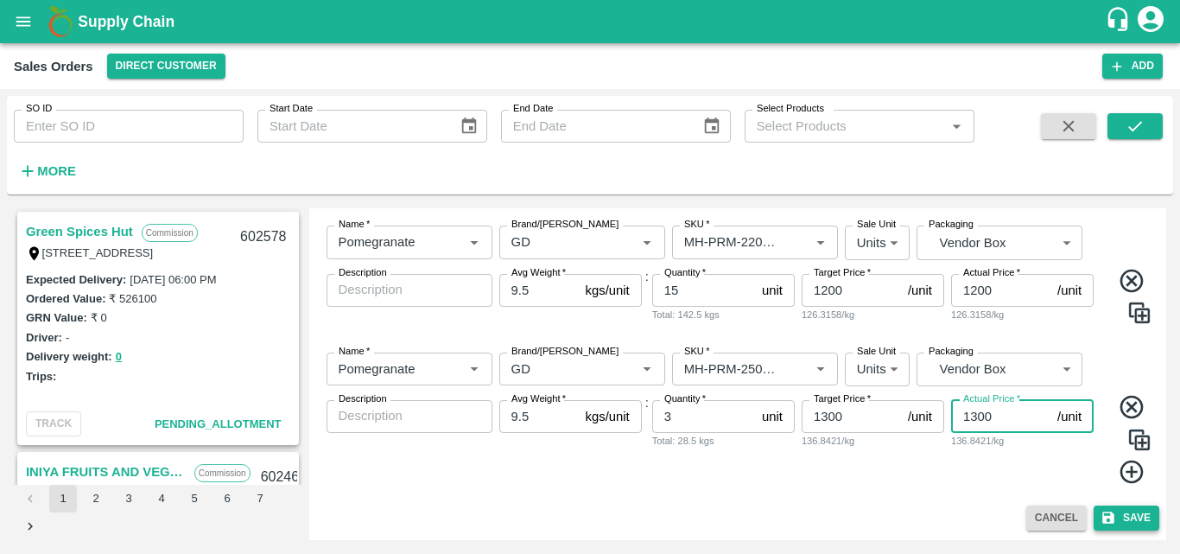
type input "1300"
click at [1110, 516] on icon "submit" at bounding box center [1108, 518] width 12 height 12
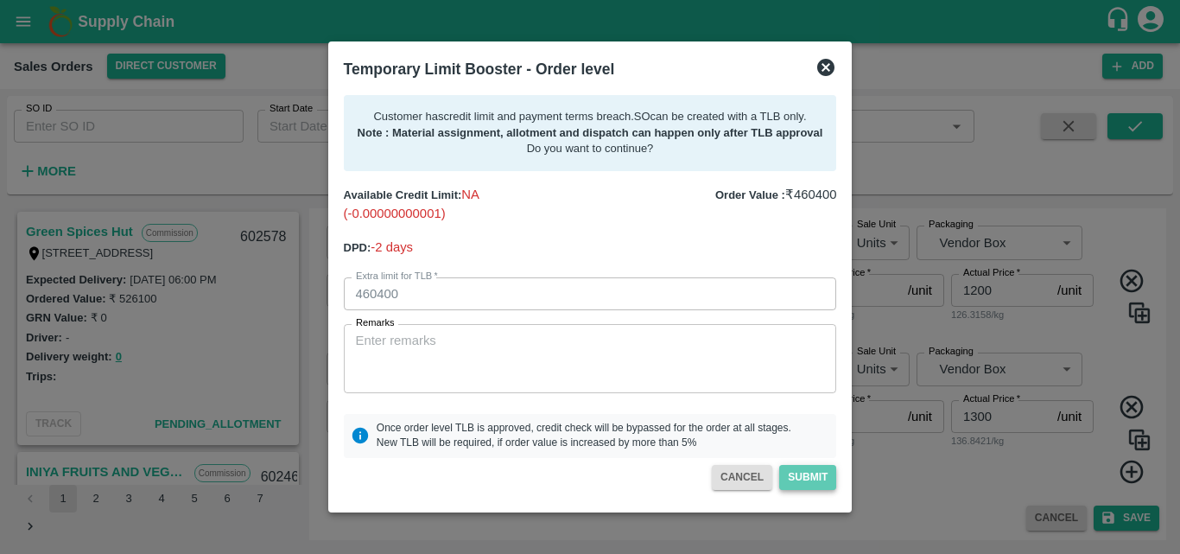
click at [804, 475] on button "Submit" at bounding box center [807, 477] width 57 height 25
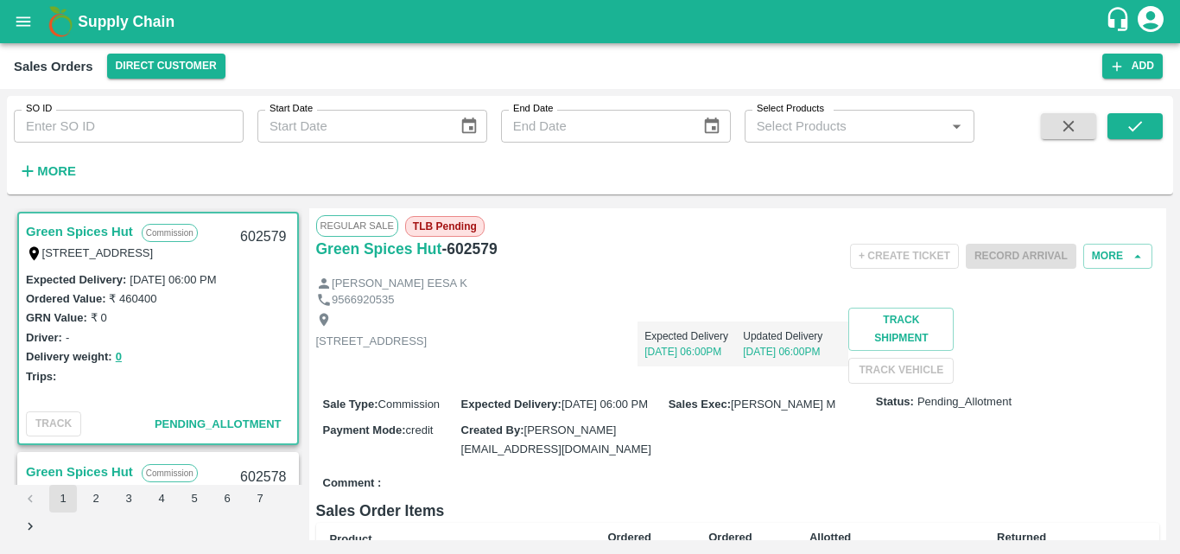
click at [705, 383] on div "[STREET_ADDRESS] Expected Delivery [DATE] 06:00PM Updated Delivery [DATE] 06:00…" at bounding box center [738, 345] width 844 height 75
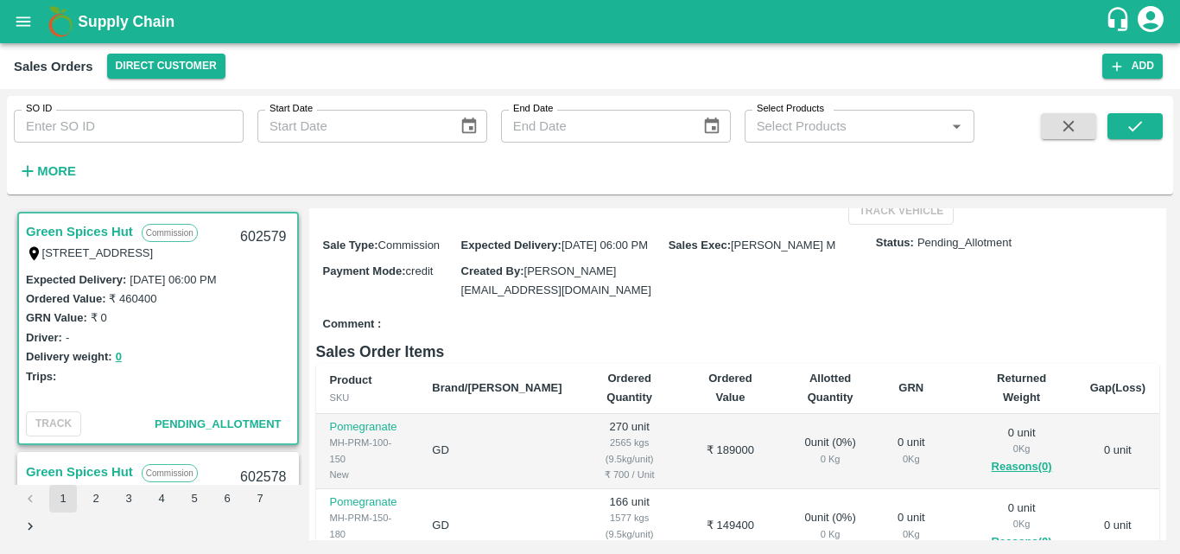
scroll to position [104, 0]
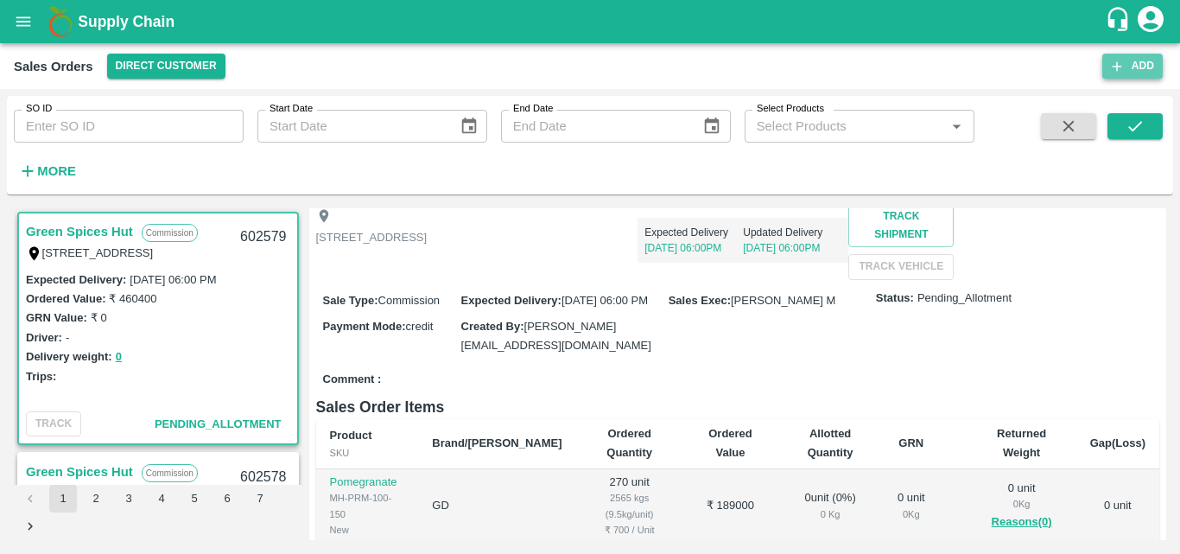
click at [1152, 65] on button "Add" at bounding box center [1132, 66] width 60 height 25
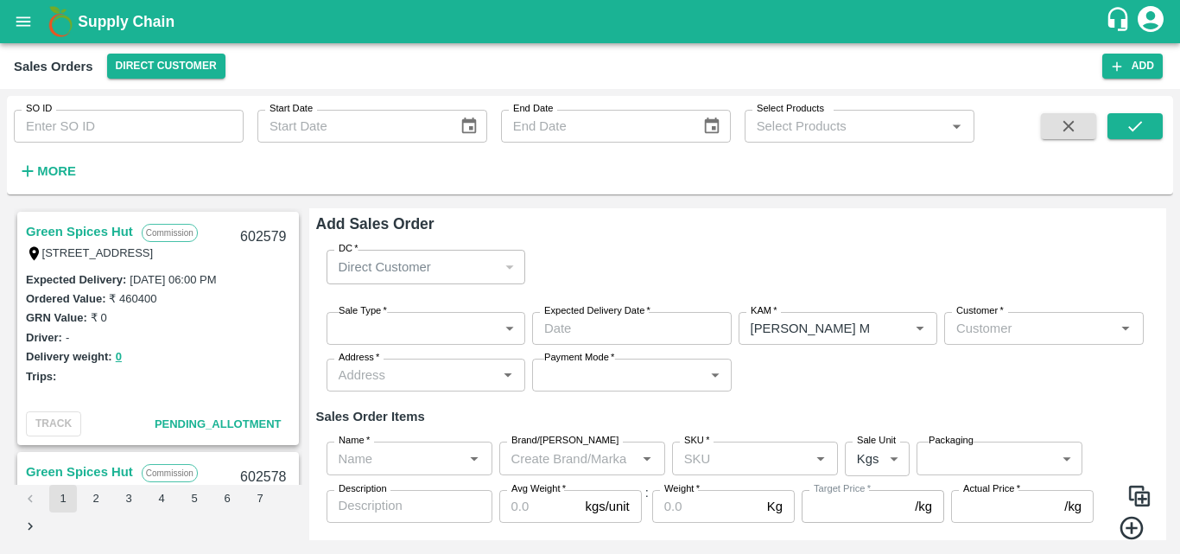
type input "[PERSON_NAME] M"
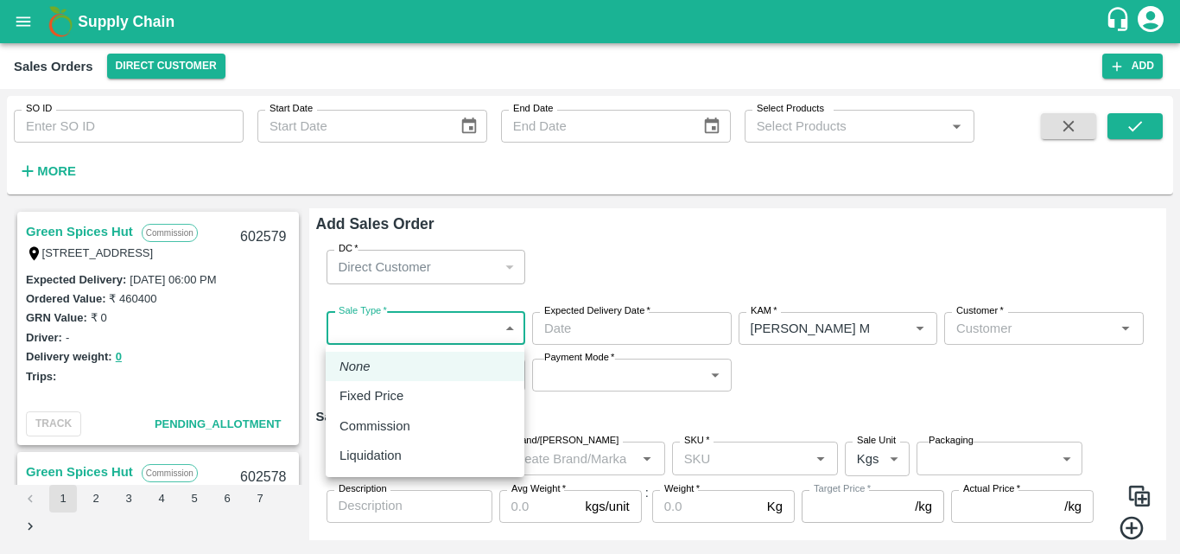
click at [396, 334] on body "Supply Chain Sales Orders Direct Customer Add SO ID SO ID Start Date Start Date…" at bounding box center [590, 277] width 1180 height 554
click at [372, 424] on p "Commission" at bounding box center [375, 425] width 71 height 19
type input "2"
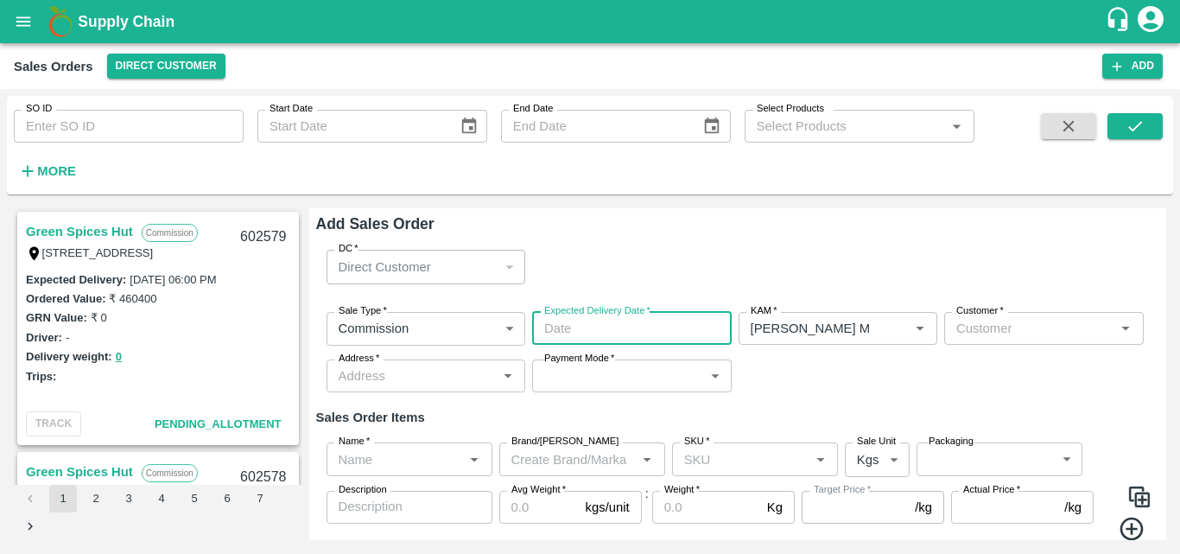
type input "DD/MM/YYYY hh:mm aa"
click at [566, 321] on input "DD/MM/YYYY hh:mm aa" at bounding box center [625, 328] width 187 height 33
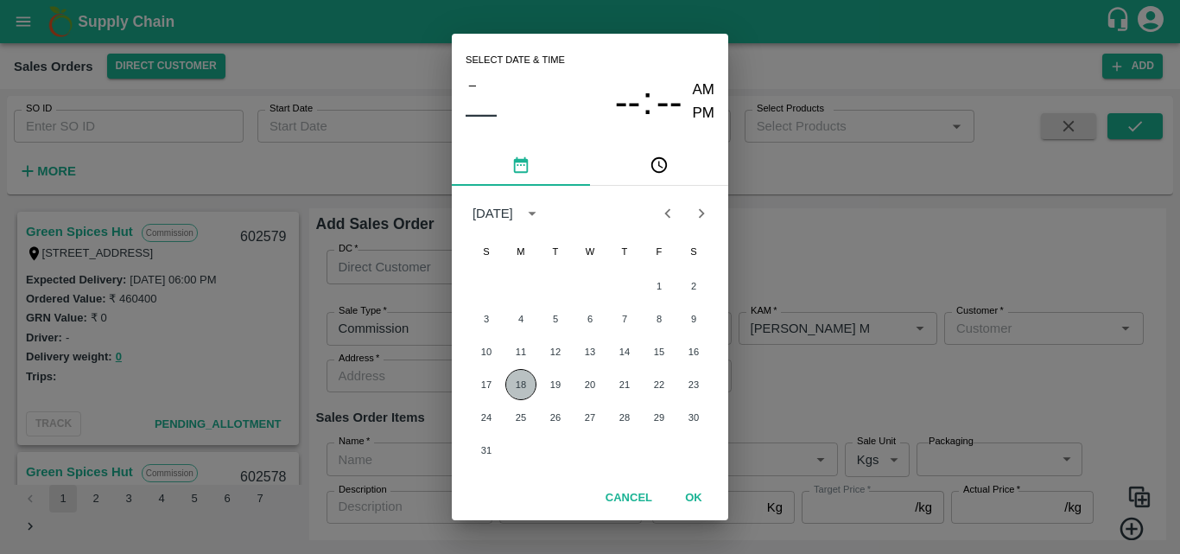
click at [523, 386] on button "18" at bounding box center [520, 384] width 31 height 31
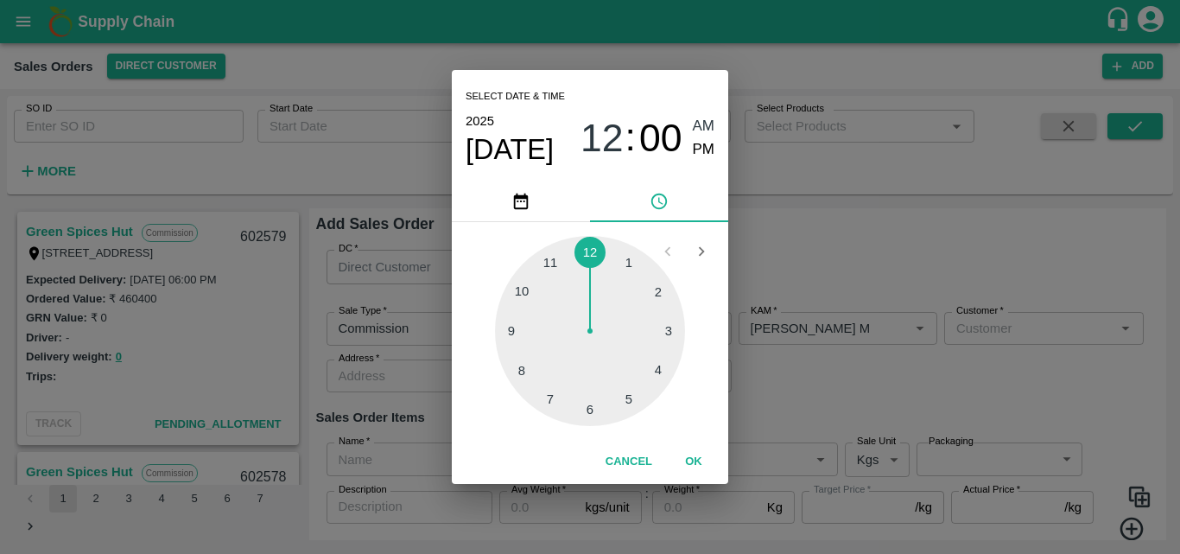
click at [588, 407] on div at bounding box center [590, 331] width 190 height 190
click at [711, 150] on span "PM" at bounding box center [704, 149] width 22 height 23
type input "[DATE] 06:00 PM"
click at [690, 454] on button "OK" at bounding box center [693, 462] width 55 height 30
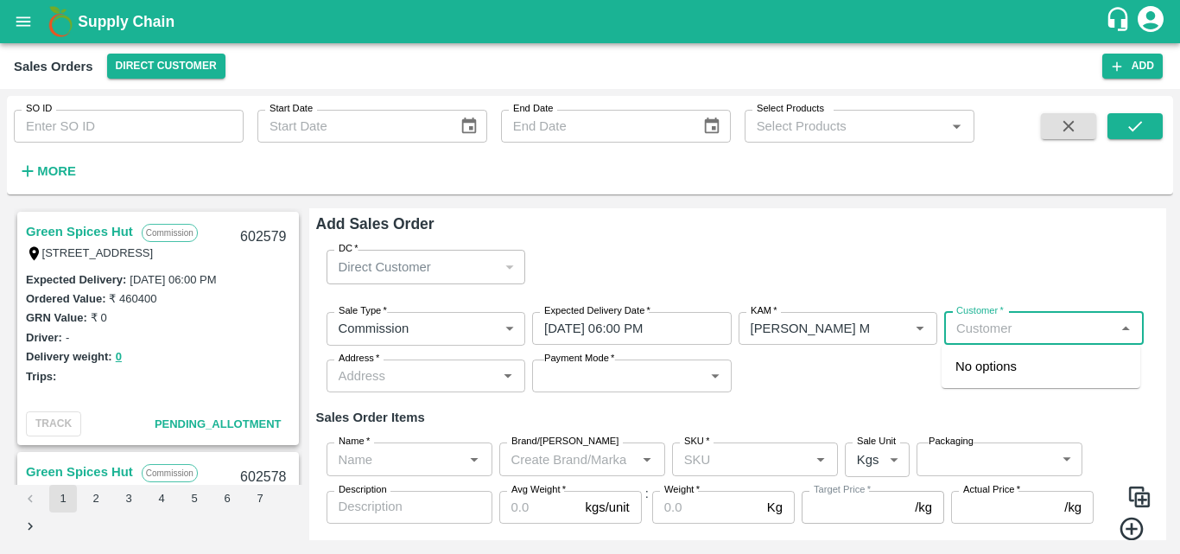
click at [1017, 332] on input "Customer   *" at bounding box center [1029, 328] width 161 height 22
click at [991, 368] on p "Green Spices Hut" at bounding box center [1005, 366] width 101 height 19
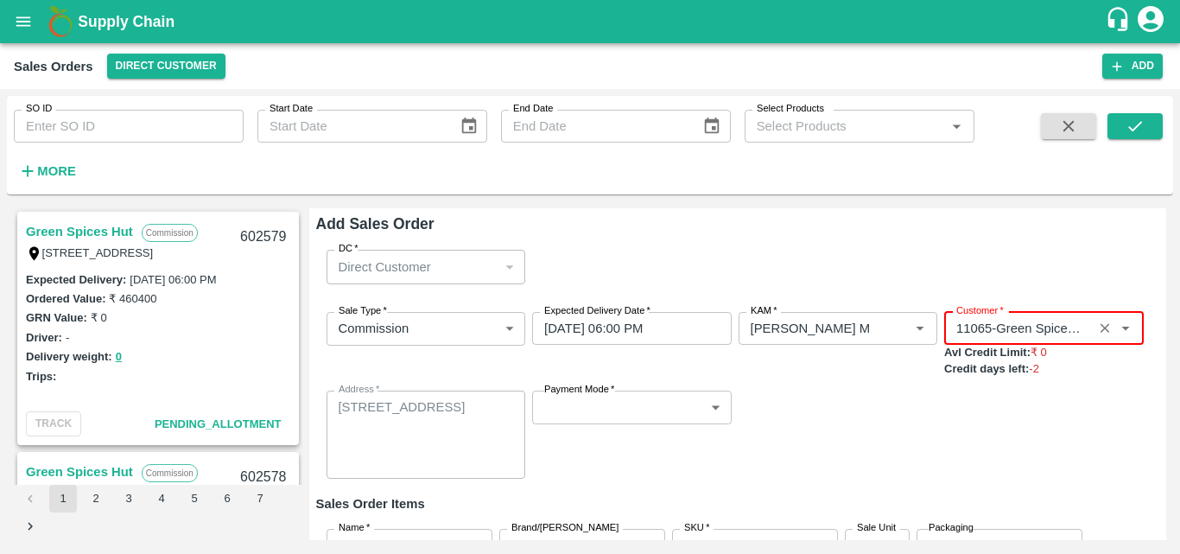
type input "11065-Green Spices Hut"
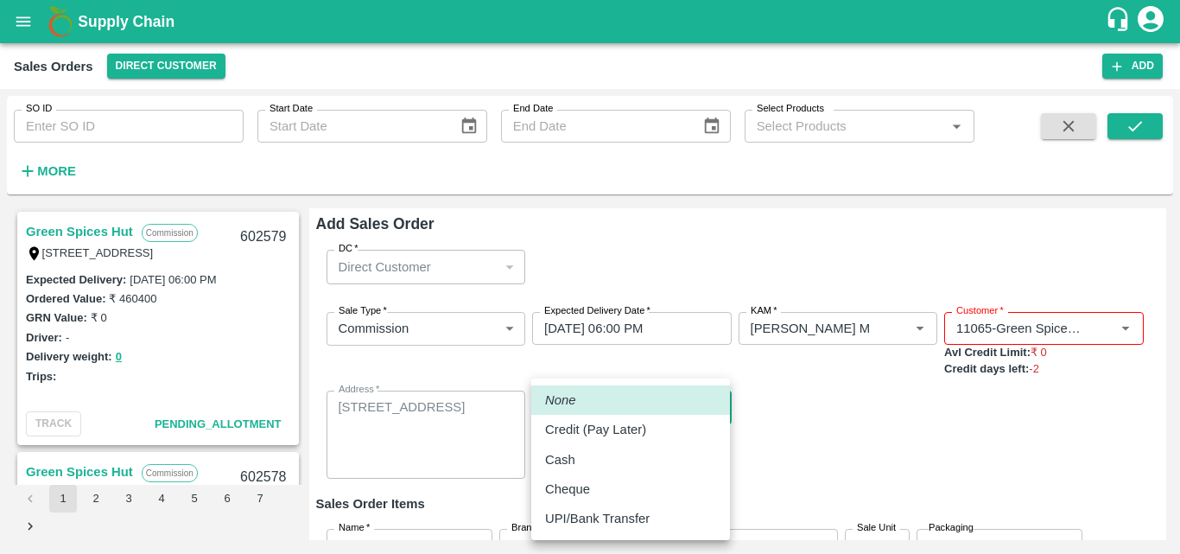
click at [587, 423] on body "Supply Chain Sales Orders Direct Customer Add SO ID SO ID Start Date Start Date…" at bounding box center [590, 277] width 1180 height 554
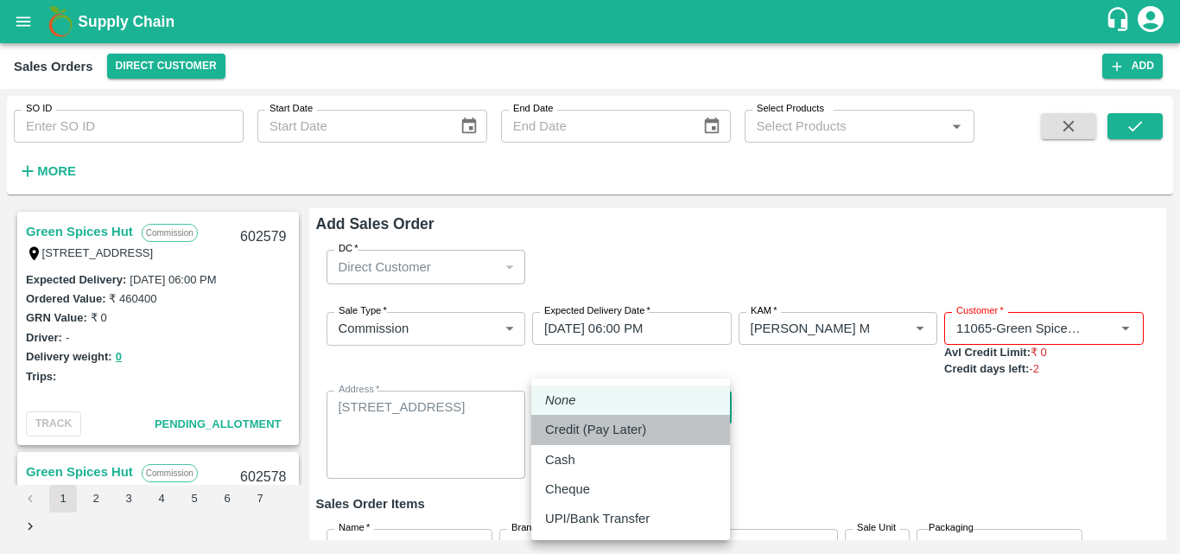
click at [583, 426] on p "Credit (Pay Later)" at bounding box center [595, 429] width 101 height 19
type input "credit"
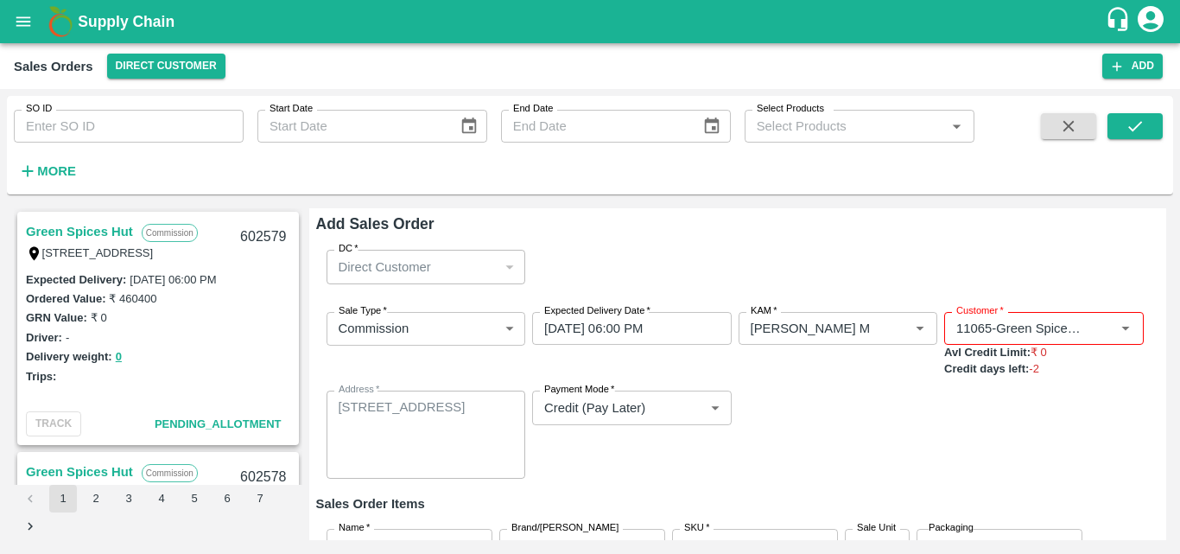
click at [1035, 430] on div "Sale Type   * Commission 2 Sale Type Expected Delivery Date   * [DATE] 06:00 PM…" at bounding box center [738, 395] width 844 height 195
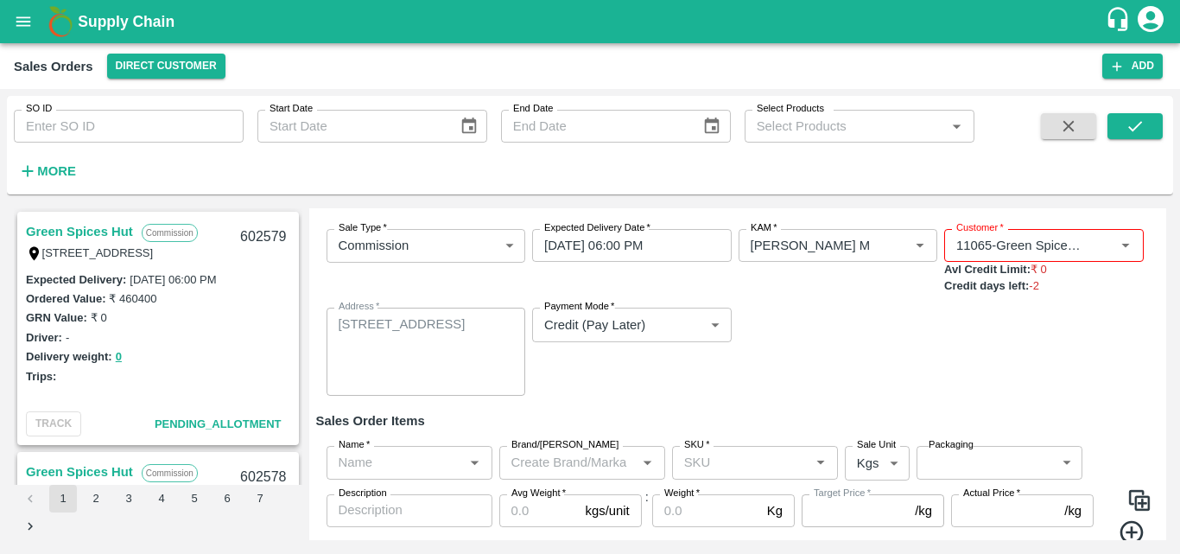
scroll to position [143, 0]
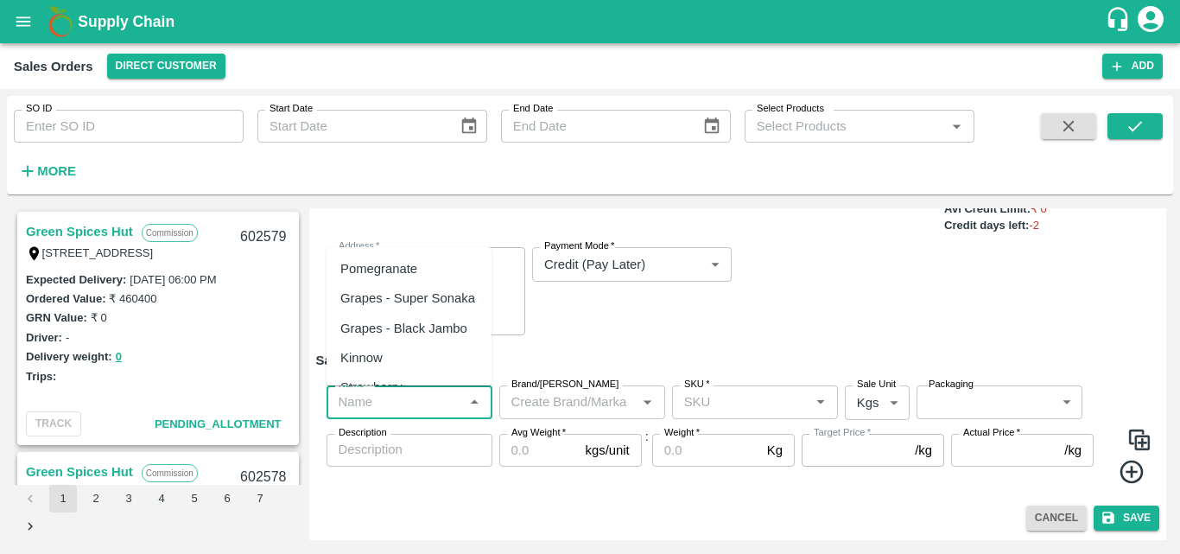
click at [426, 404] on input "Name   *" at bounding box center [395, 401] width 127 height 22
click at [416, 266] on div "Pomegranate" at bounding box center [378, 268] width 77 height 19
type input "Pomegranate"
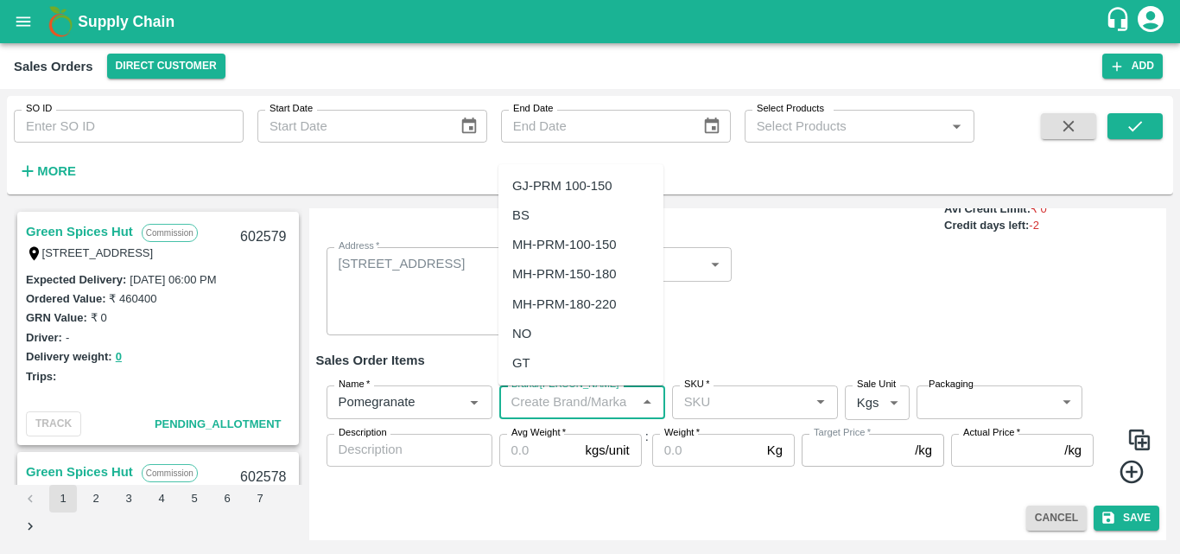
click at [561, 408] on input "Brand/[PERSON_NAME]" at bounding box center [568, 401] width 127 height 22
click at [574, 175] on div "VG" at bounding box center [580, 185] width 165 height 29
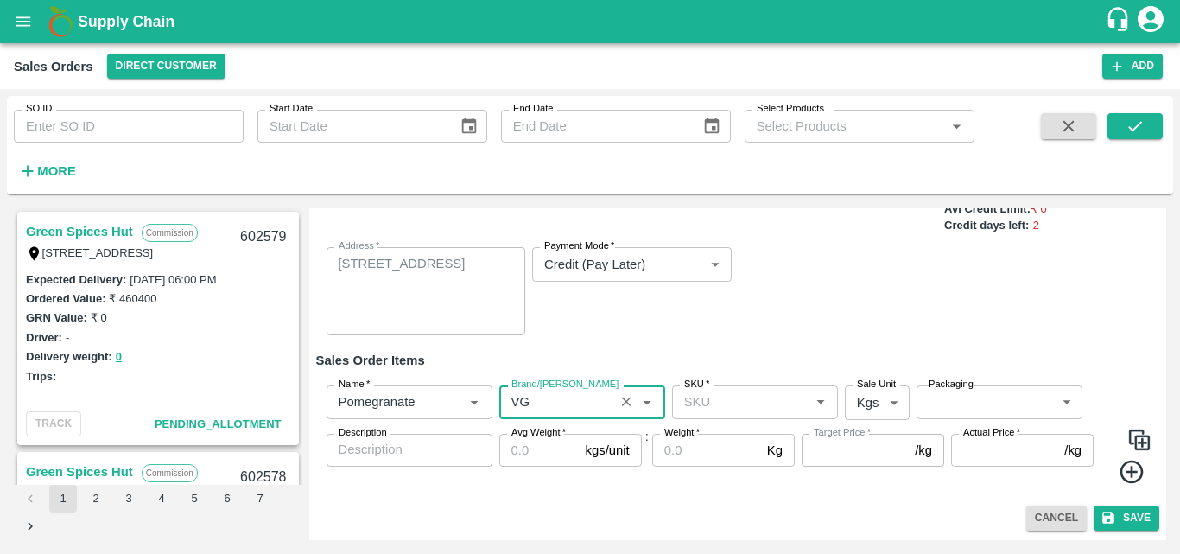
type input "VG"
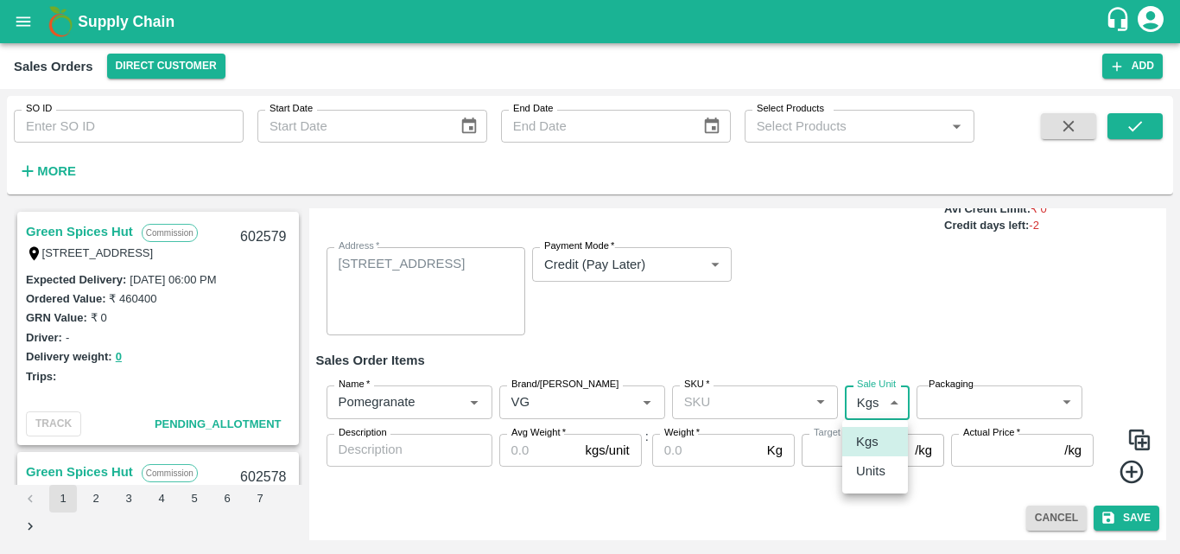
click at [874, 409] on body "Supply Chain Sales Orders Direct Customer Add SO ID SO ID Start Date Start Date…" at bounding box center [590, 277] width 1180 height 554
click at [871, 464] on p "Units" at bounding box center [870, 470] width 29 height 19
type input "2"
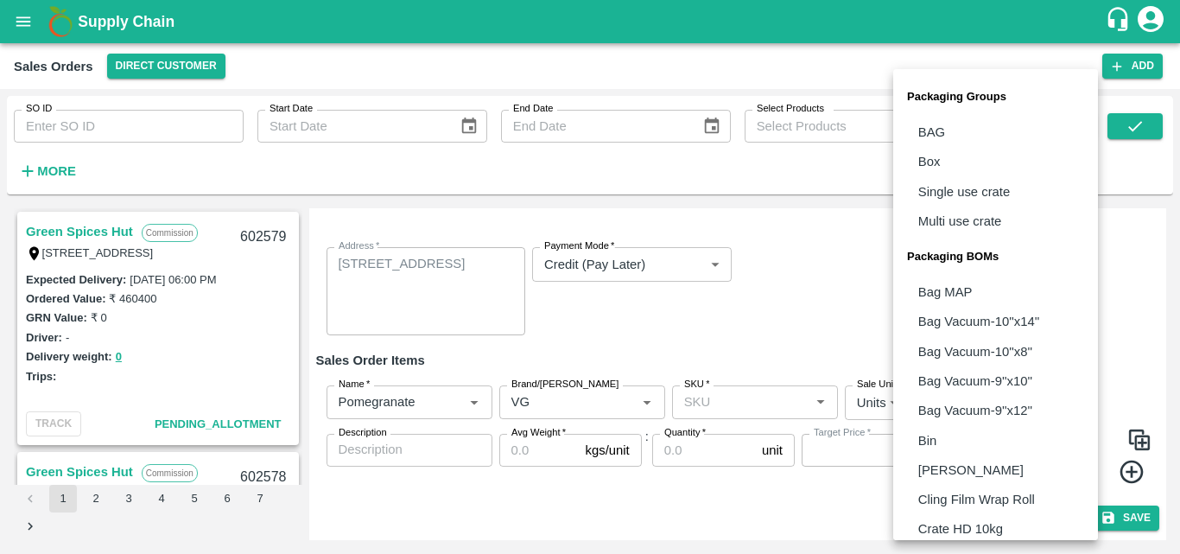
click at [939, 404] on body "Supply Chain Sales Orders Direct Customer Add SO ID SO ID Start Date Start Date…" at bounding box center [590, 277] width 1180 height 554
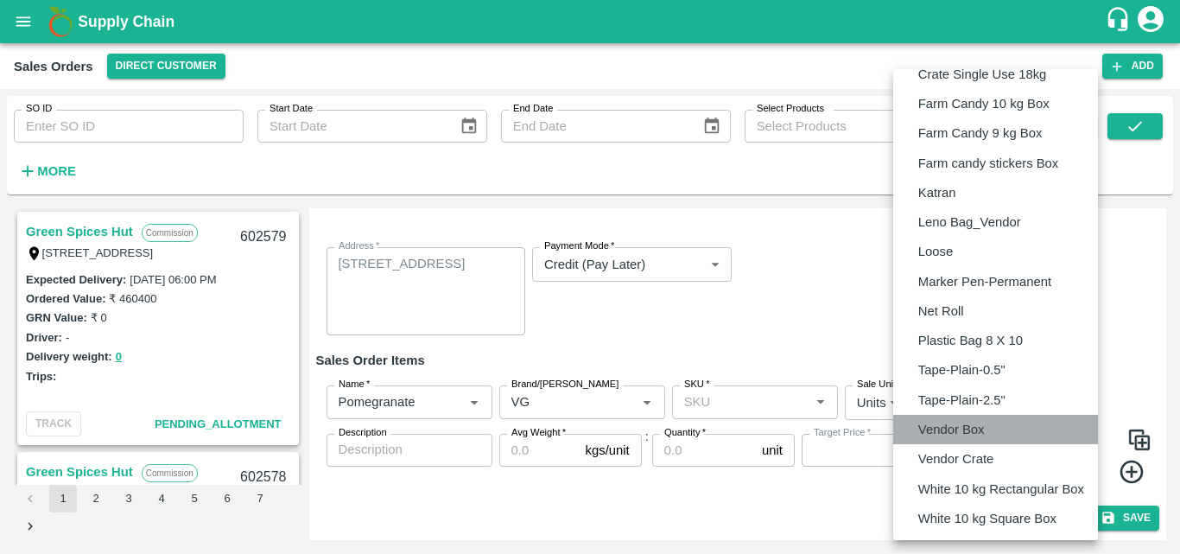
click at [939, 423] on p "Vendor Box" at bounding box center [951, 429] width 67 height 19
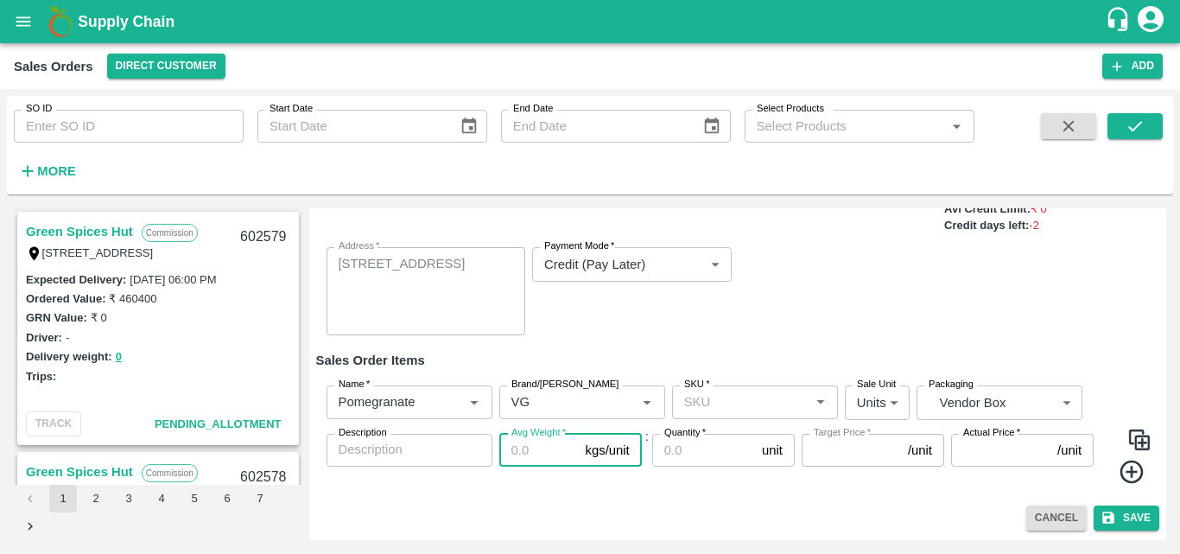
click at [538, 455] on input "Avg Weight   *" at bounding box center [538, 450] width 79 height 33
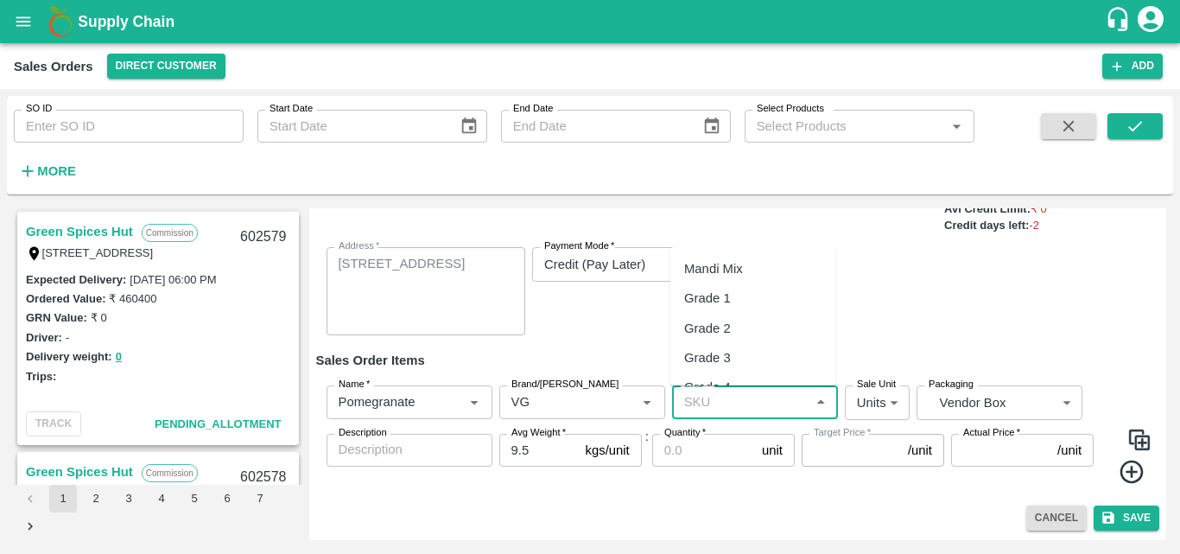
click at [745, 402] on input "SKU   *" at bounding box center [740, 401] width 127 height 22
click at [754, 274] on div "MH-PRM-100-150" at bounding box center [736, 268] width 104 height 19
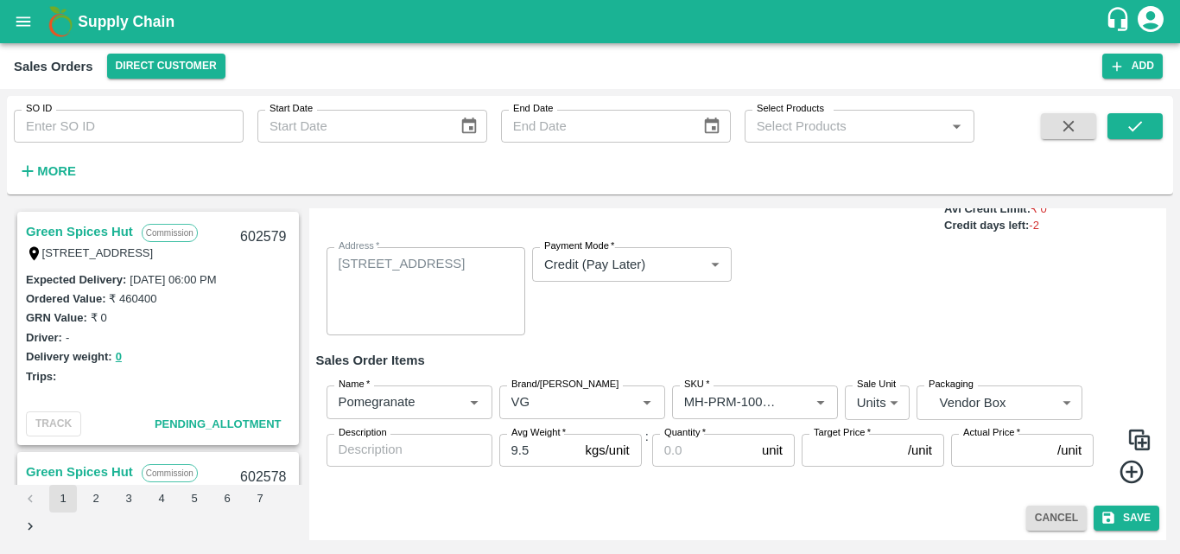
click at [1127, 479] on icon at bounding box center [1132, 472] width 29 height 29
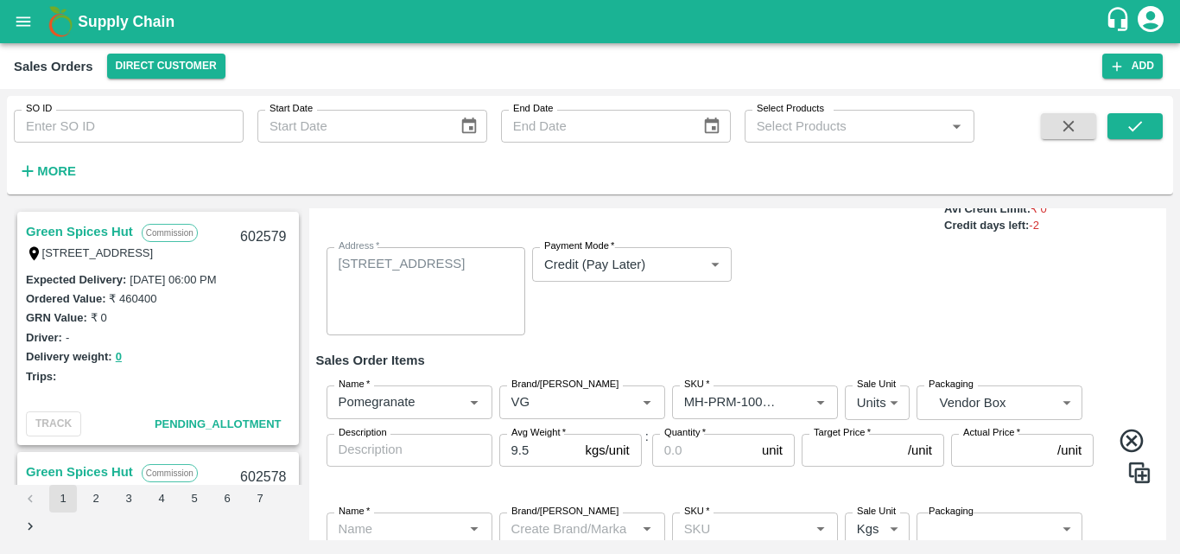
scroll to position [303, 0]
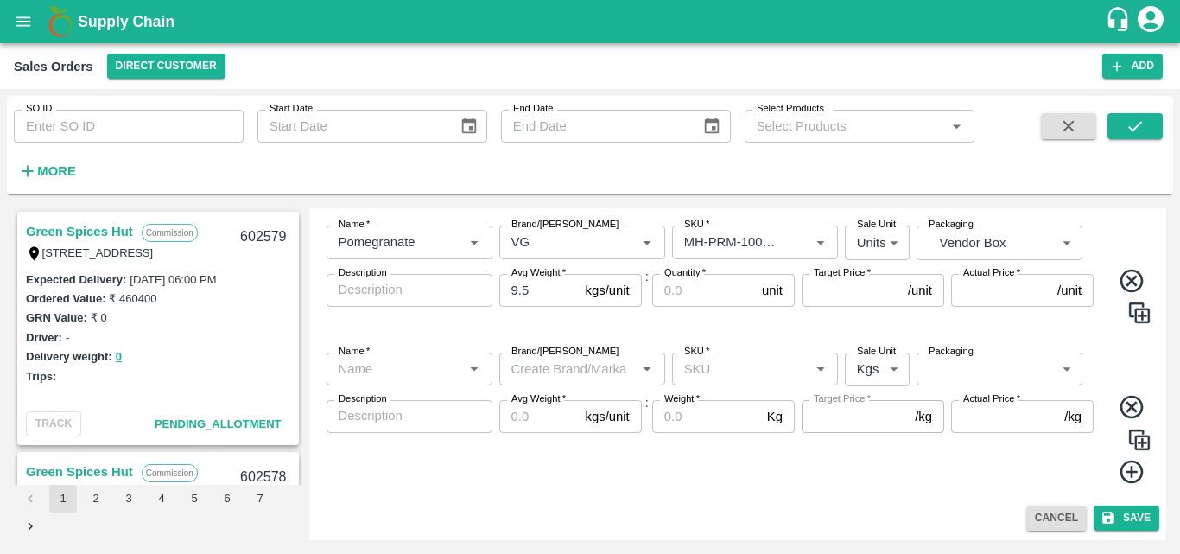
click at [1129, 475] on icon at bounding box center [1131, 471] width 23 height 23
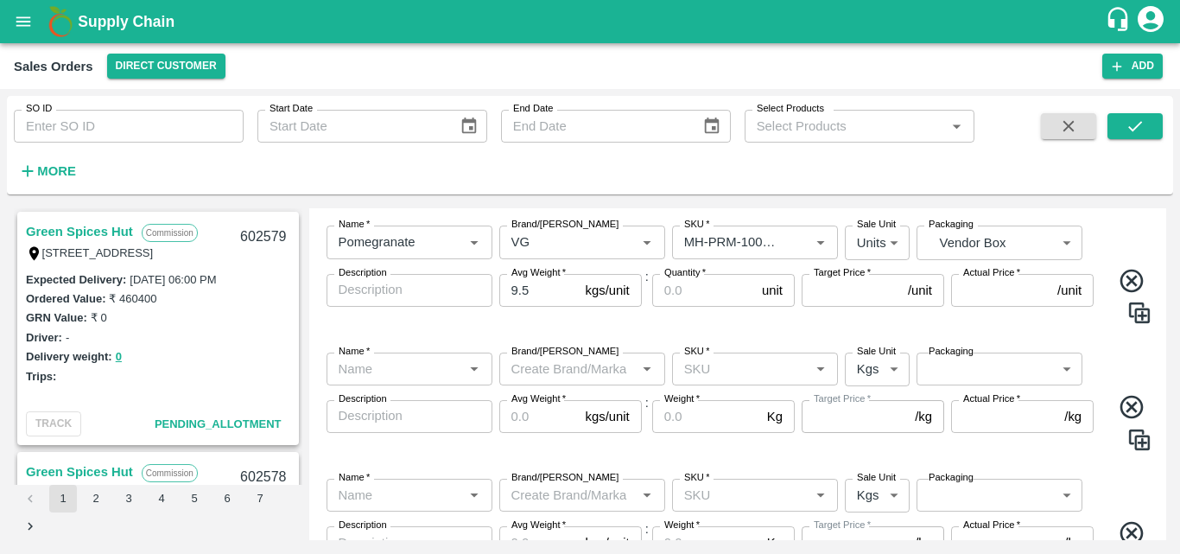
scroll to position [430, 0]
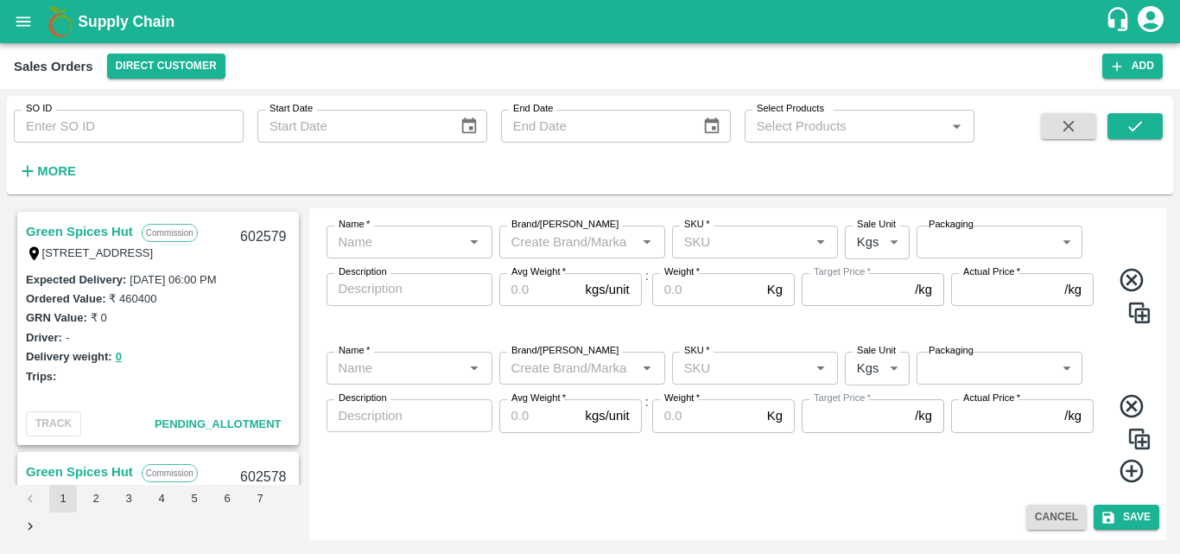
click at [1127, 473] on icon at bounding box center [1132, 471] width 29 height 29
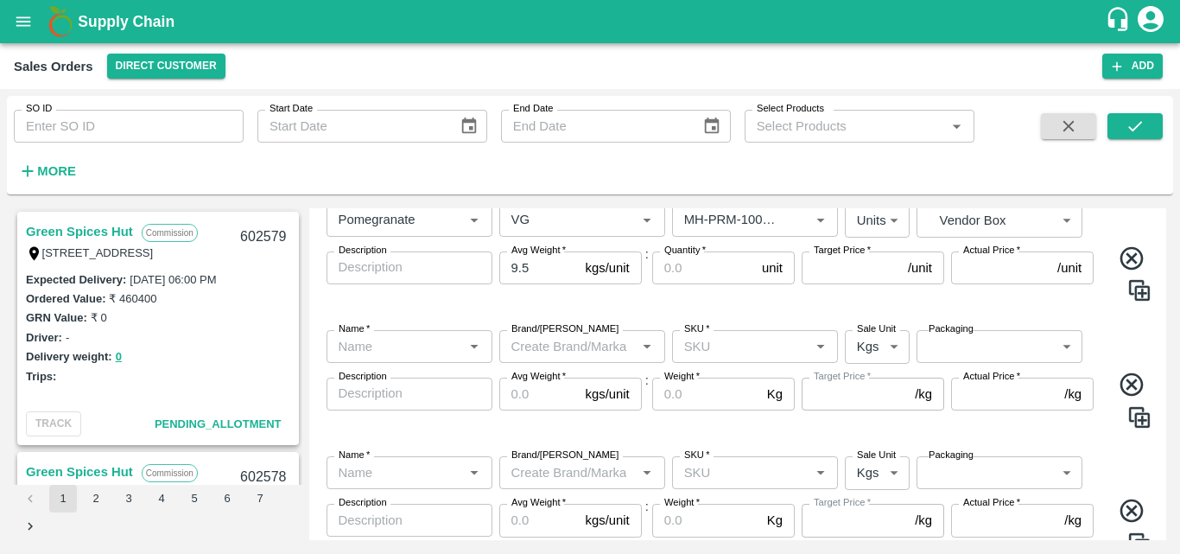
scroll to position [318, 0]
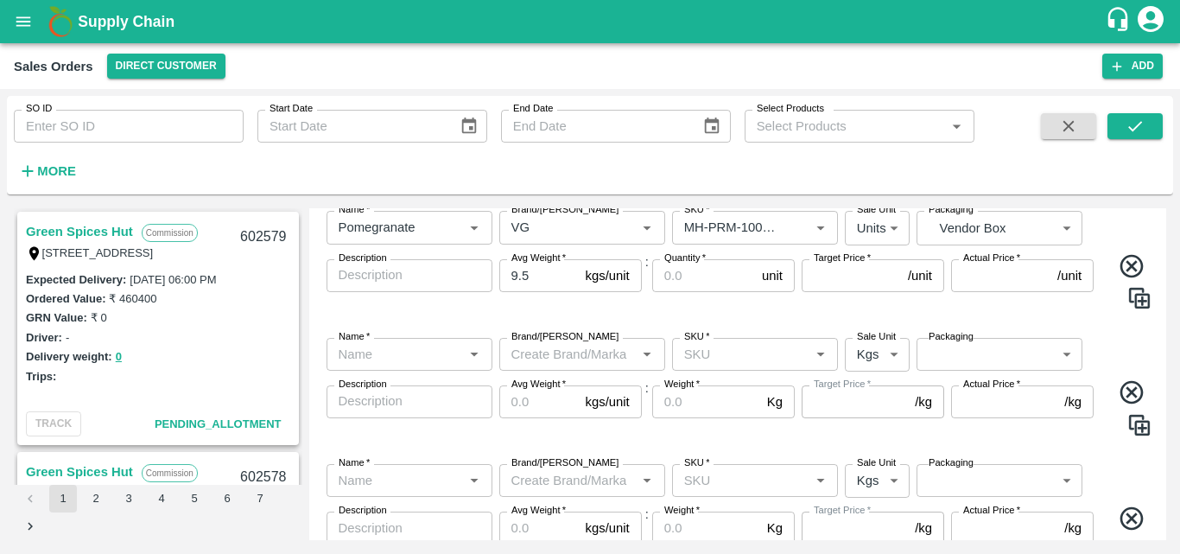
click at [371, 367] on div "Name   *" at bounding box center [410, 354] width 166 height 33
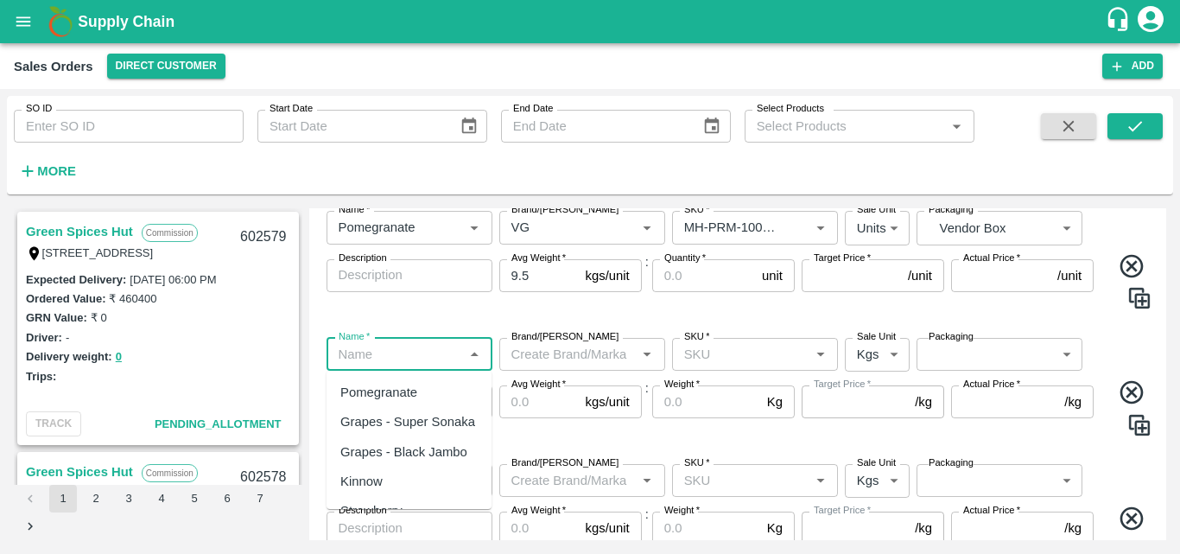
click at [391, 395] on div "Pomegranate" at bounding box center [378, 392] width 77 height 19
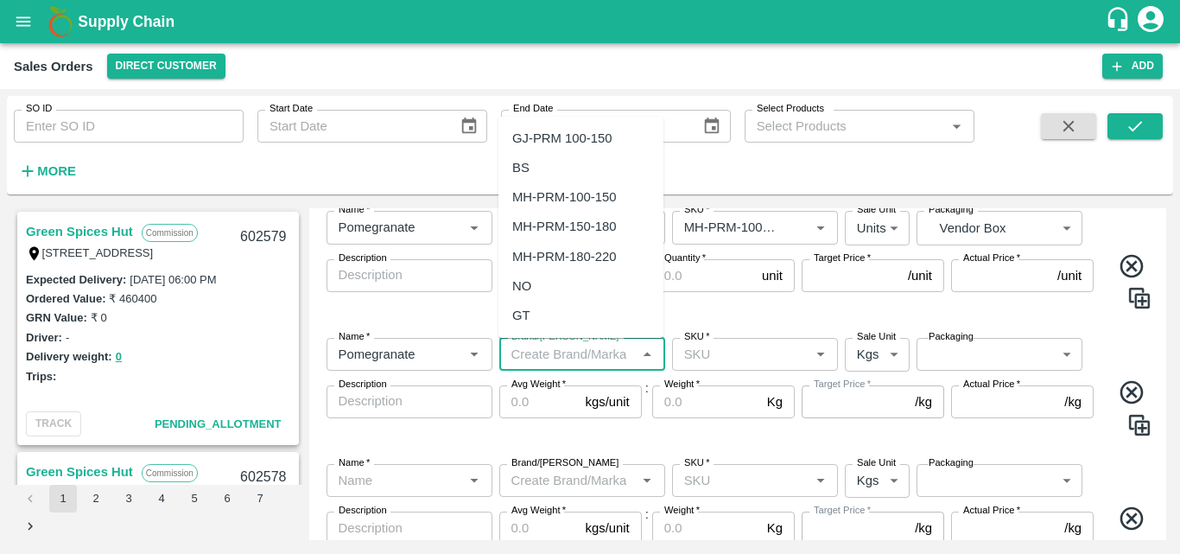
click at [594, 358] on input "Brand/[PERSON_NAME]" at bounding box center [568, 354] width 127 height 22
click at [524, 130] on div "VG" at bounding box center [521, 138] width 18 height 19
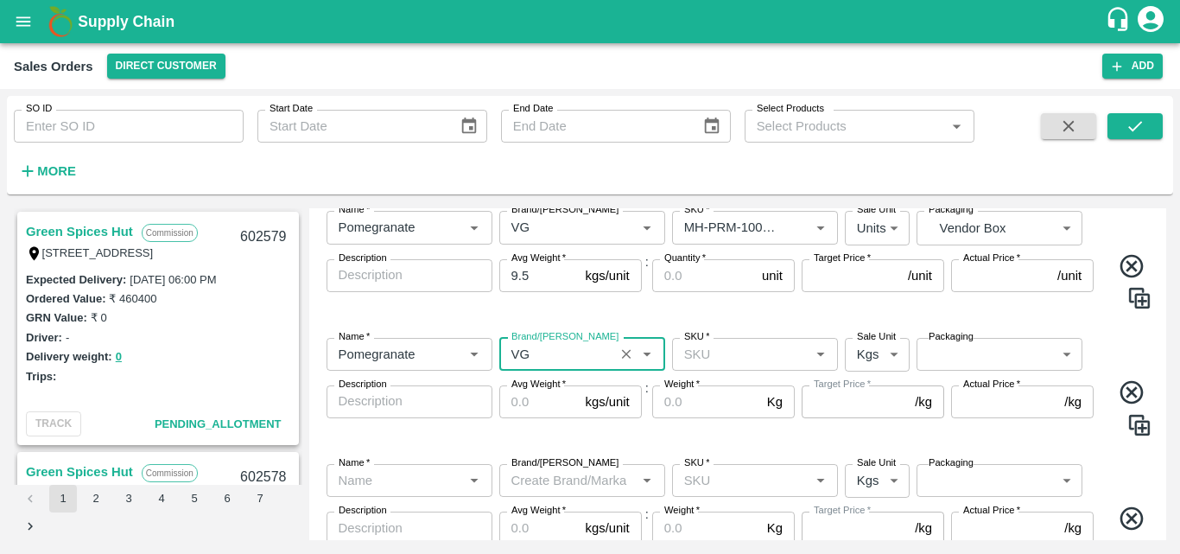
click at [704, 365] on div "SKU   *" at bounding box center [755, 354] width 166 height 33
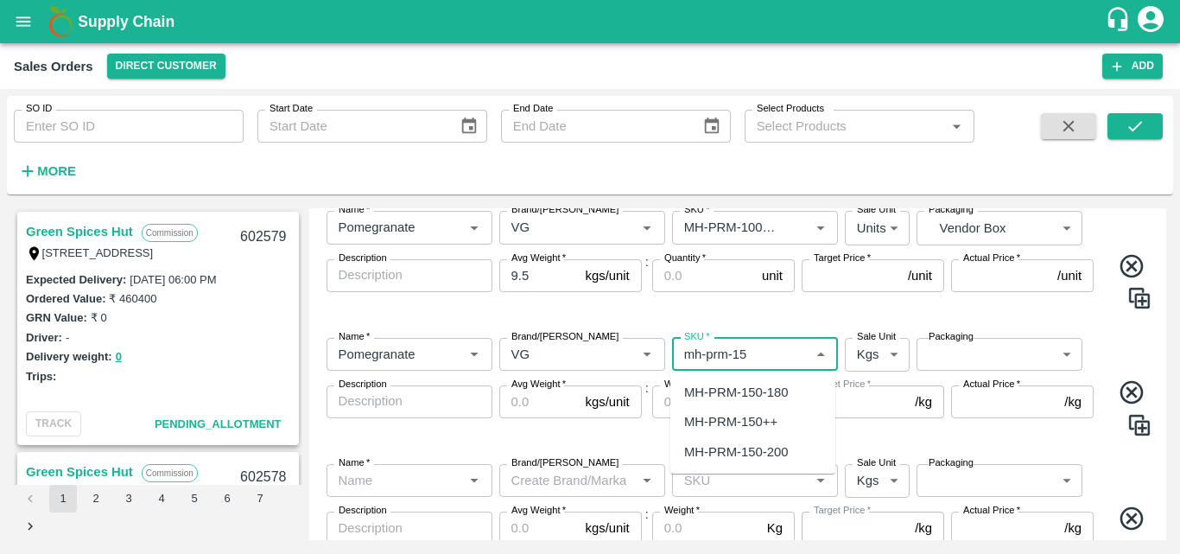
click at [718, 390] on div "MH-PRM-150-180" at bounding box center [736, 392] width 104 height 19
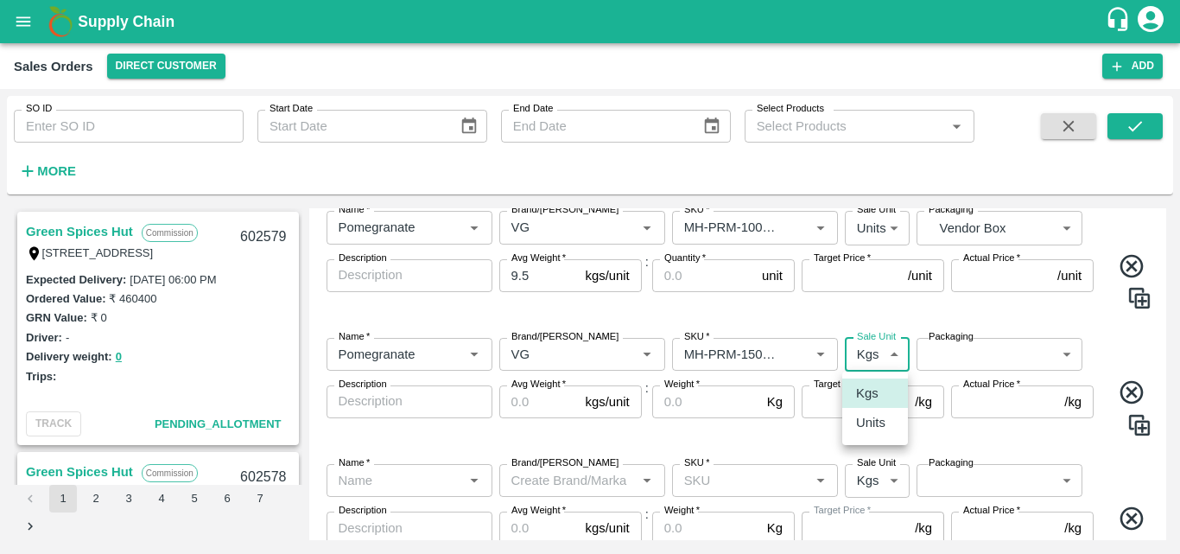
click at [869, 348] on body "Supply Chain Sales Orders Direct Customer Add SO ID SO ID Start Date Start Date…" at bounding box center [590, 277] width 1180 height 554
click at [874, 424] on p "Units" at bounding box center [870, 422] width 29 height 19
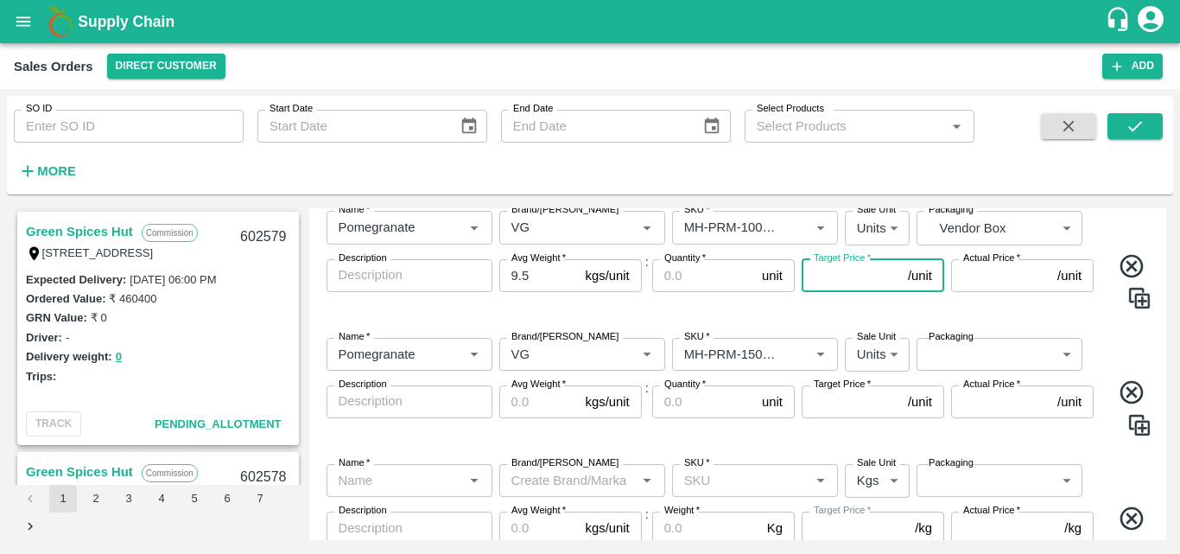
click at [833, 283] on input "Target Price   *" at bounding box center [851, 275] width 99 height 33
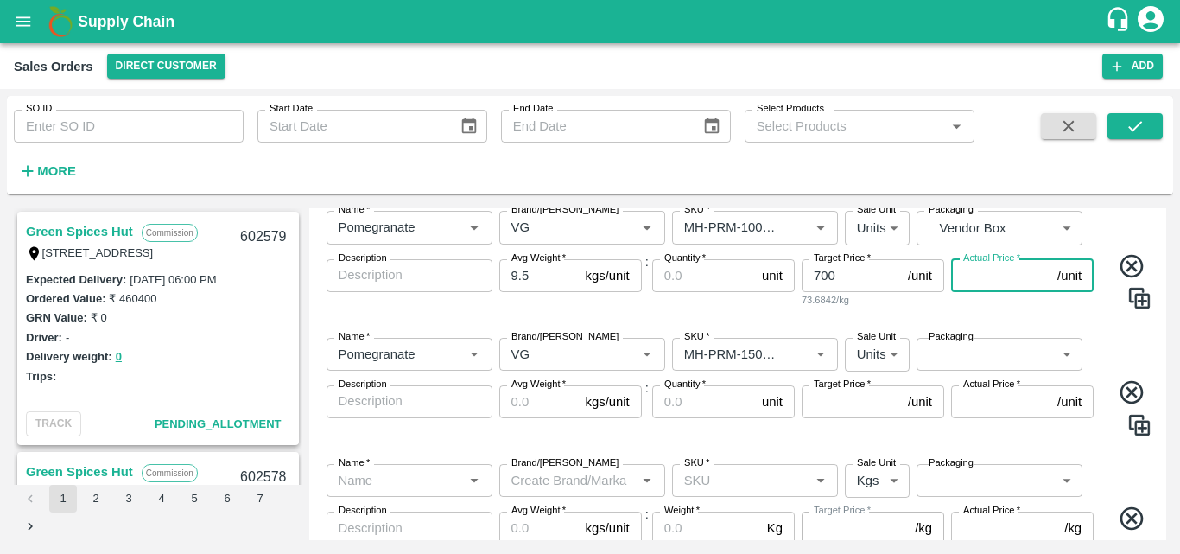
click at [980, 281] on input "Actual Price   *" at bounding box center [1000, 275] width 99 height 33
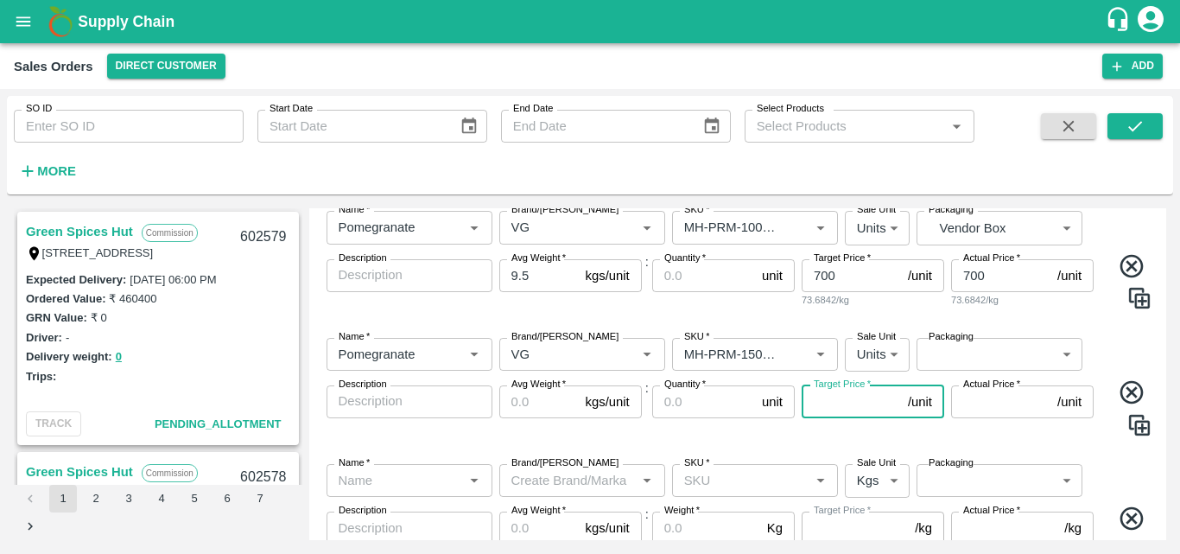
click at [879, 397] on input "Target Price   *" at bounding box center [851, 401] width 99 height 33
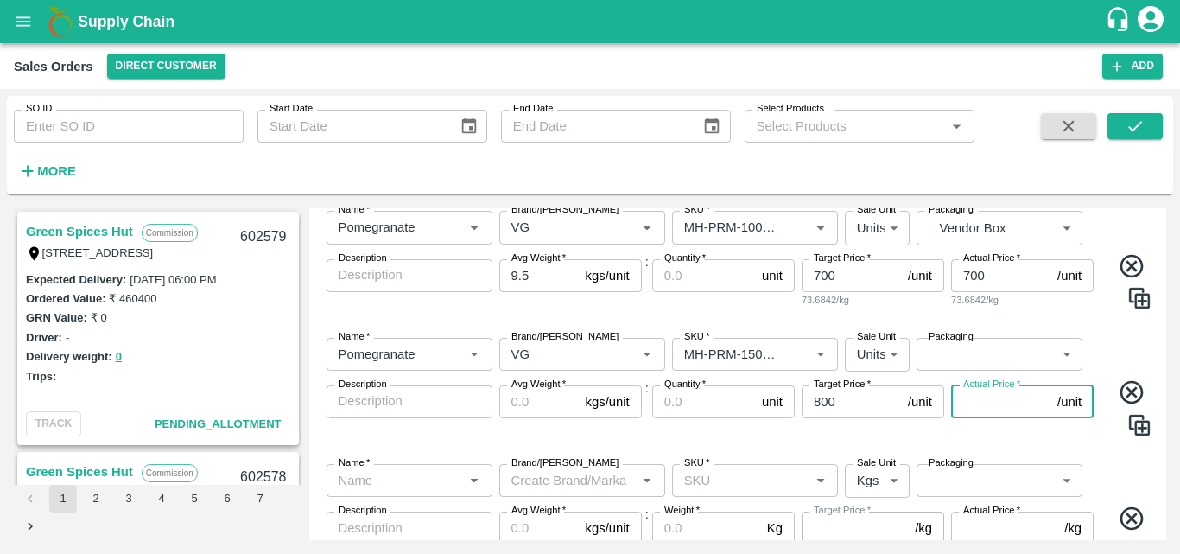
click at [992, 396] on input "Actual Price   *" at bounding box center [1000, 401] width 99 height 33
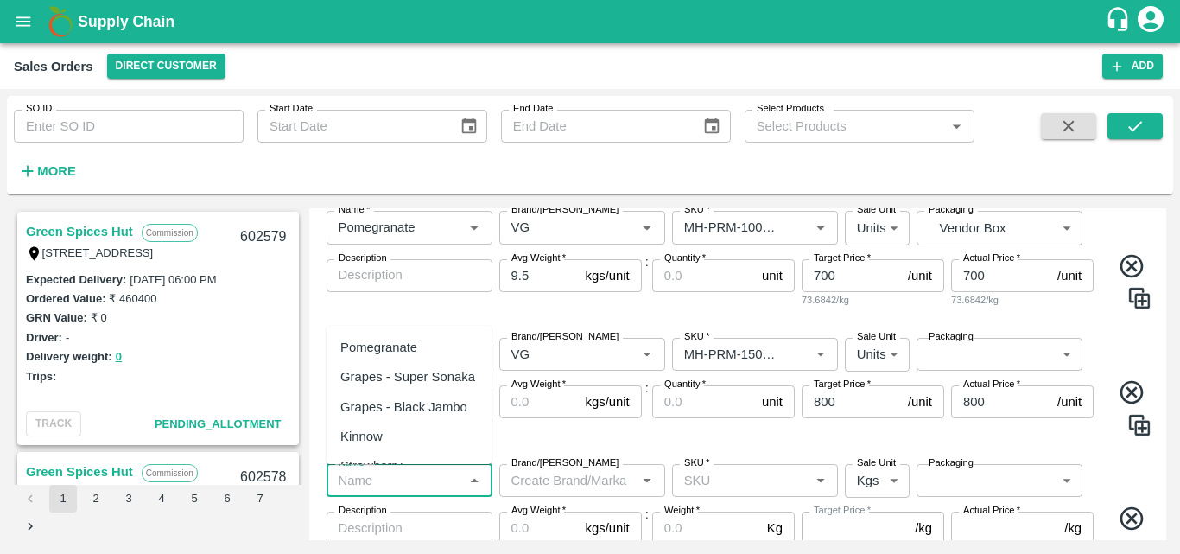
click at [386, 479] on input "Name   *" at bounding box center [395, 480] width 127 height 22
click at [384, 352] on div "Pomegranate" at bounding box center [378, 347] width 77 height 19
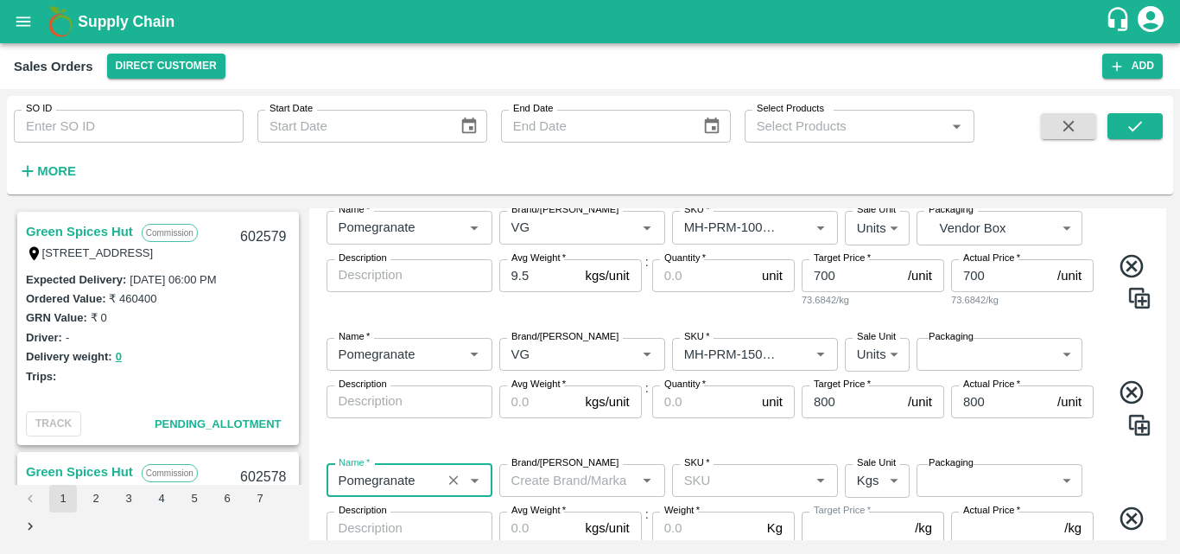
click at [534, 479] on input "Brand/[PERSON_NAME]" at bounding box center [568, 480] width 127 height 22
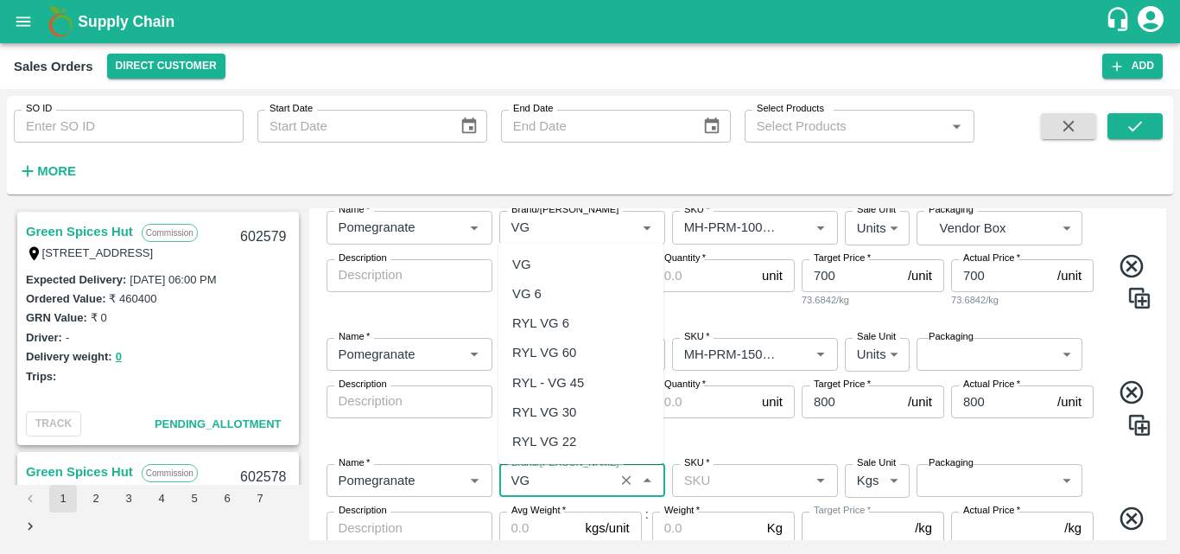
click at [528, 266] on div "VG" at bounding box center [521, 264] width 18 height 19
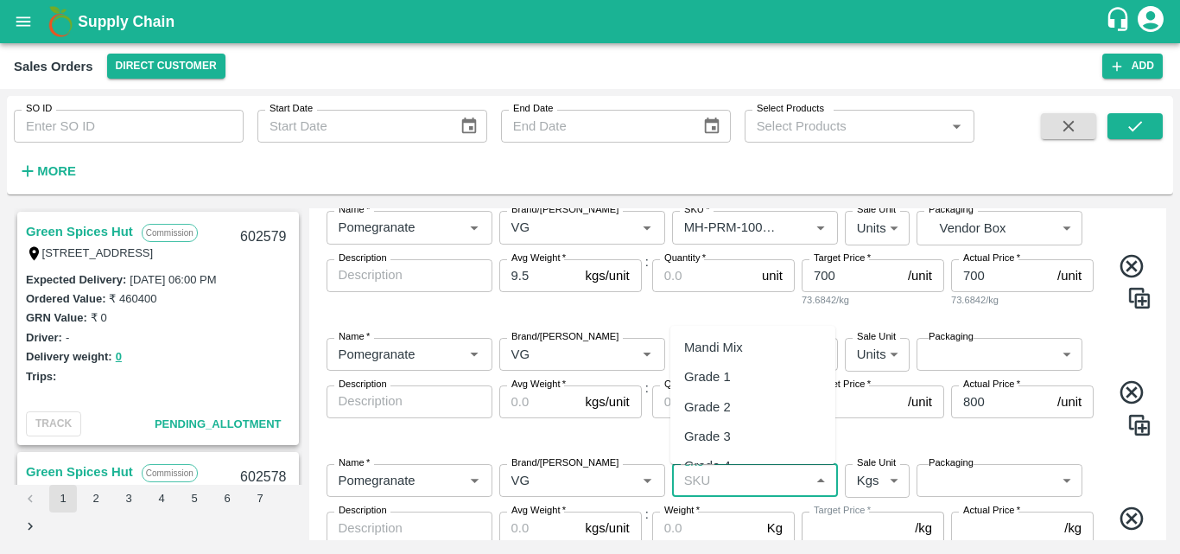
click at [708, 478] on input "SKU   *" at bounding box center [740, 480] width 127 height 22
click at [737, 359] on div "MH-PRM-180-220" at bounding box center [736, 353] width 104 height 19
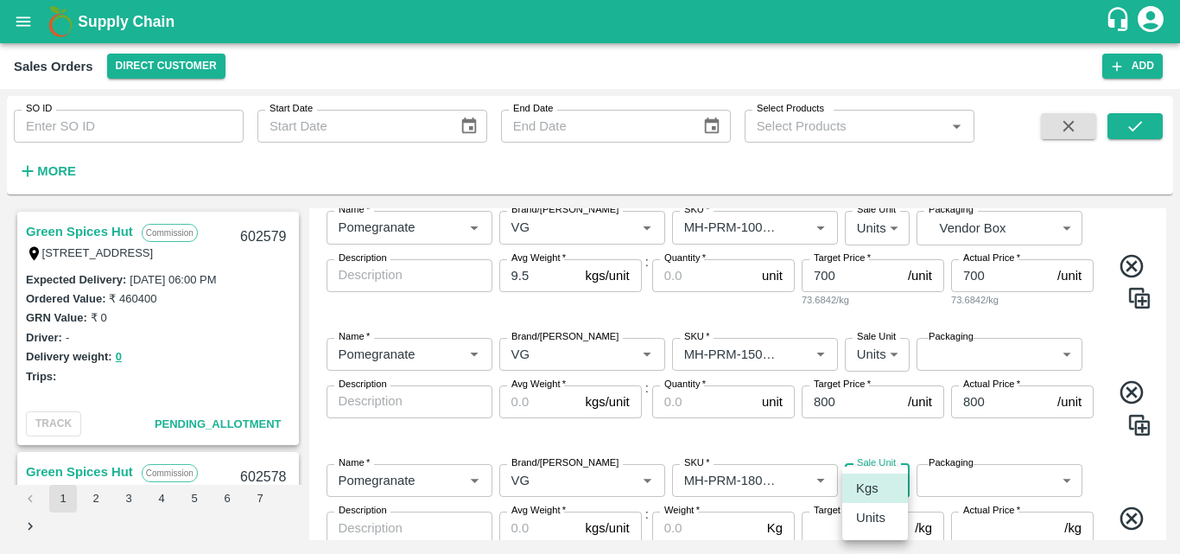
click at [866, 479] on body "Supply Chain Sales Orders Direct Customer Add SO ID SO ID Start Date Start Date…" at bounding box center [590, 277] width 1180 height 554
click at [871, 521] on p "Units" at bounding box center [870, 517] width 29 height 19
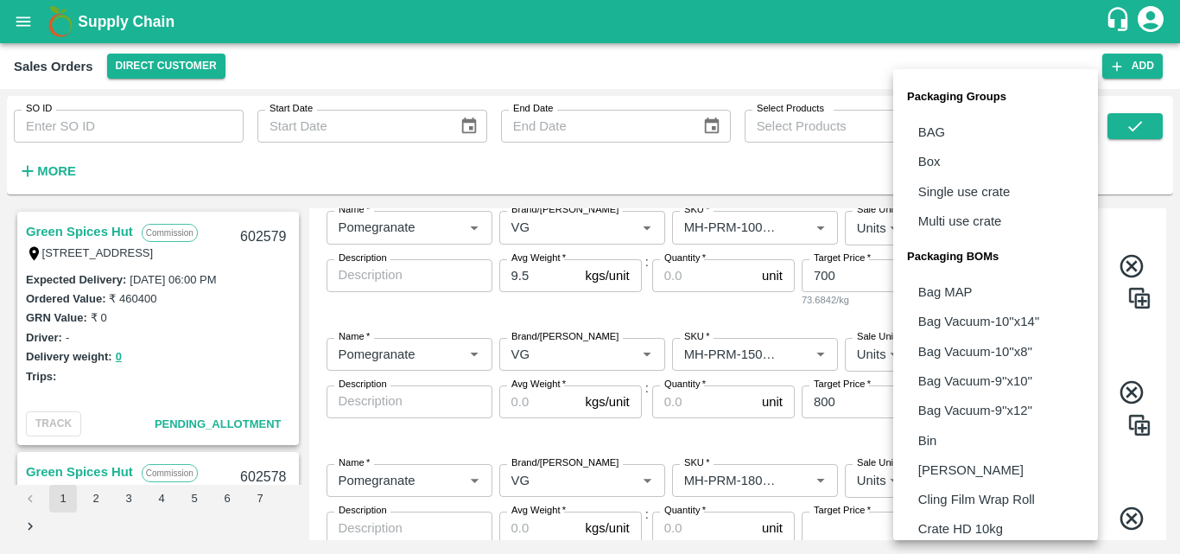
click at [982, 491] on body "Supply Chain Sales Orders Direct Customer Add SO ID SO ID Start Date Start Date…" at bounding box center [590, 277] width 1180 height 554
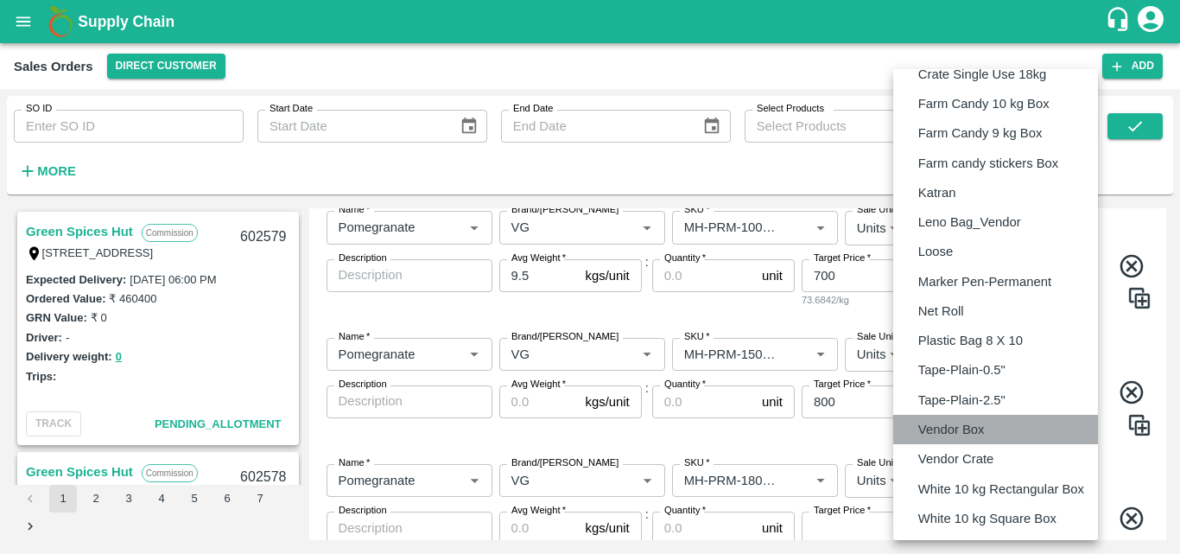
click at [974, 430] on p "Vendor Box" at bounding box center [951, 429] width 67 height 19
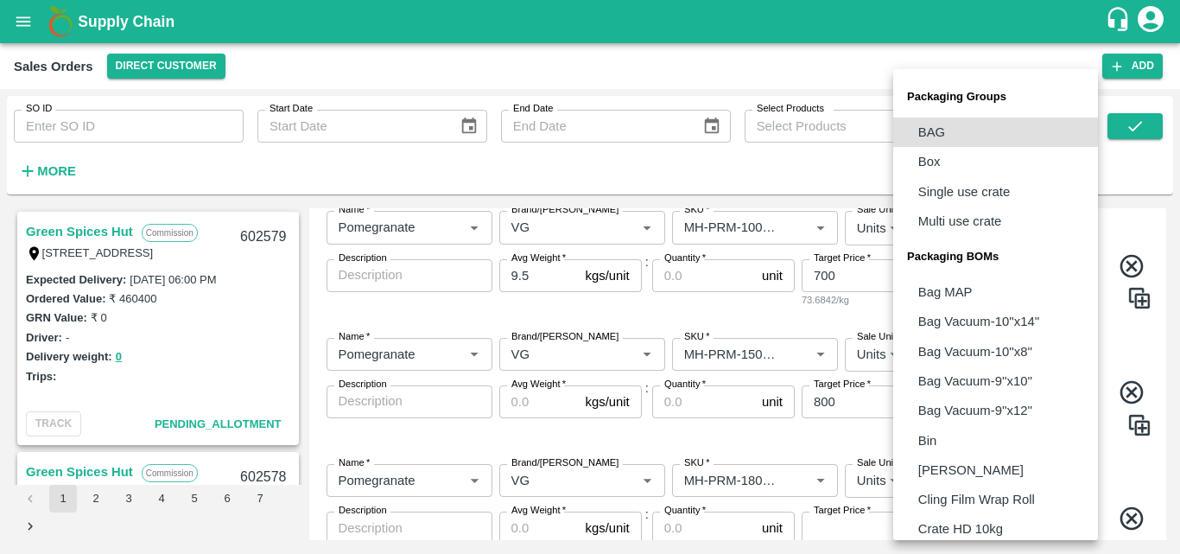
click at [987, 361] on body "Supply Chain Sales Orders Direct Customer Add SO ID SO ID Start Date Start Date…" at bounding box center [590, 277] width 1180 height 554
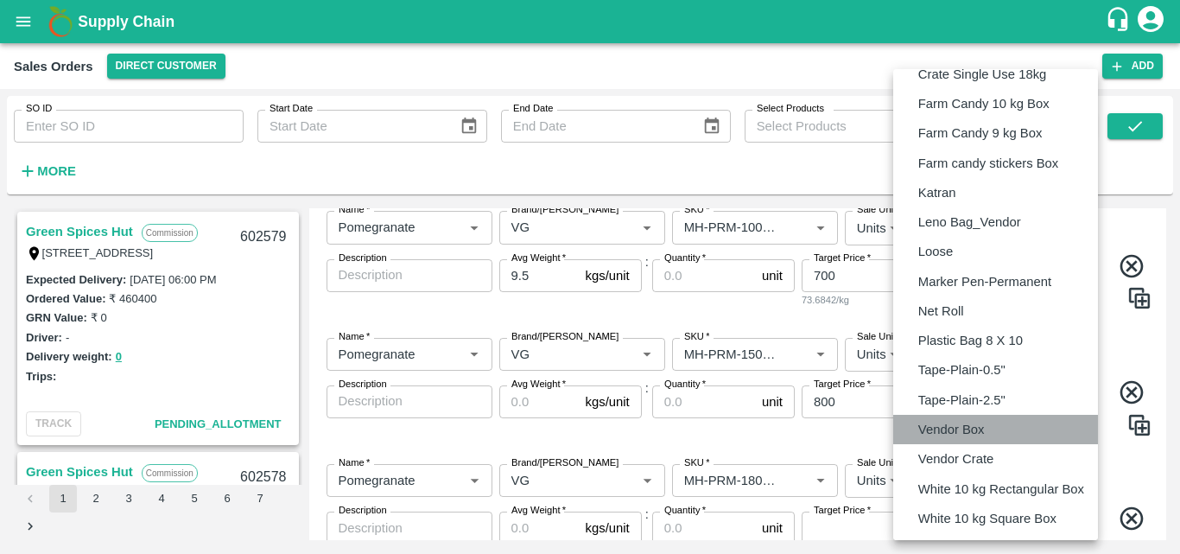
click at [943, 428] on p "Vendor Box" at bounding box center [951, 429] width 67 height 19
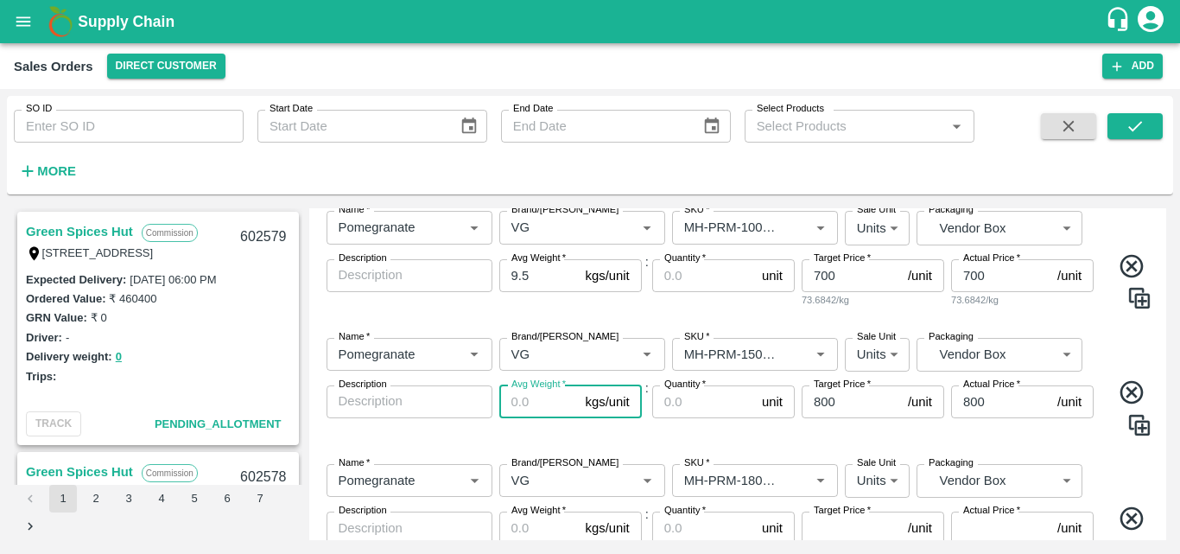
click at [534, 396] on input "Avg Weight   *" at bounding box center [538, 401] width 79 height 33
click at [545, 524] on input "Avg Weight   *" at bounding box center [538, 527] width 79 height 33
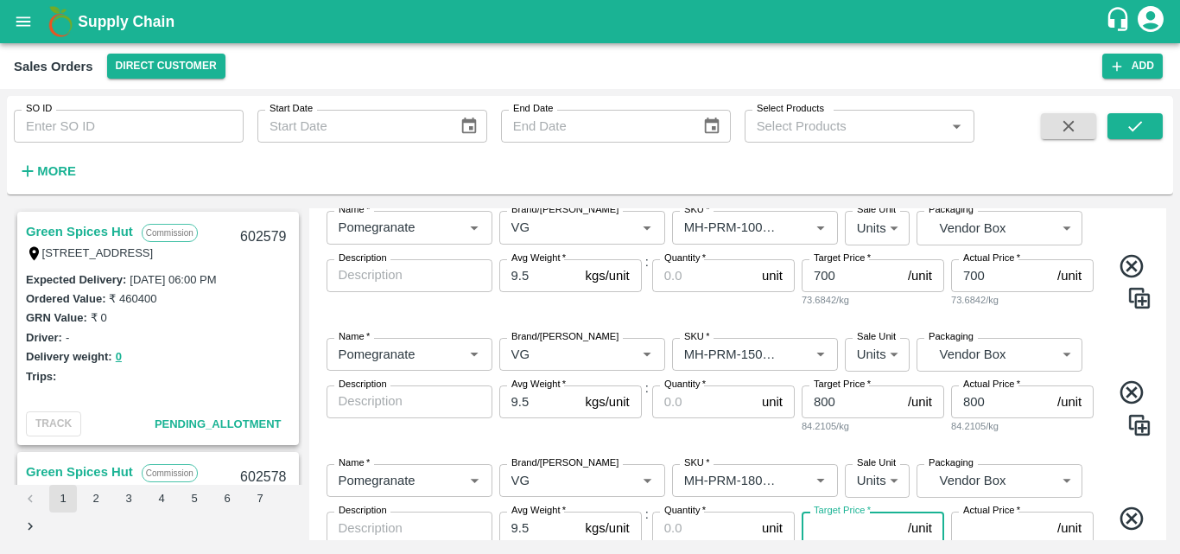
click at [842, 525] on input "Target Price   *" at bounding box center [851, 527] width 99 height 33
click at [993, 536] on input "Actual Price   *" at bounding box center [1000, 527] width 99 height 33
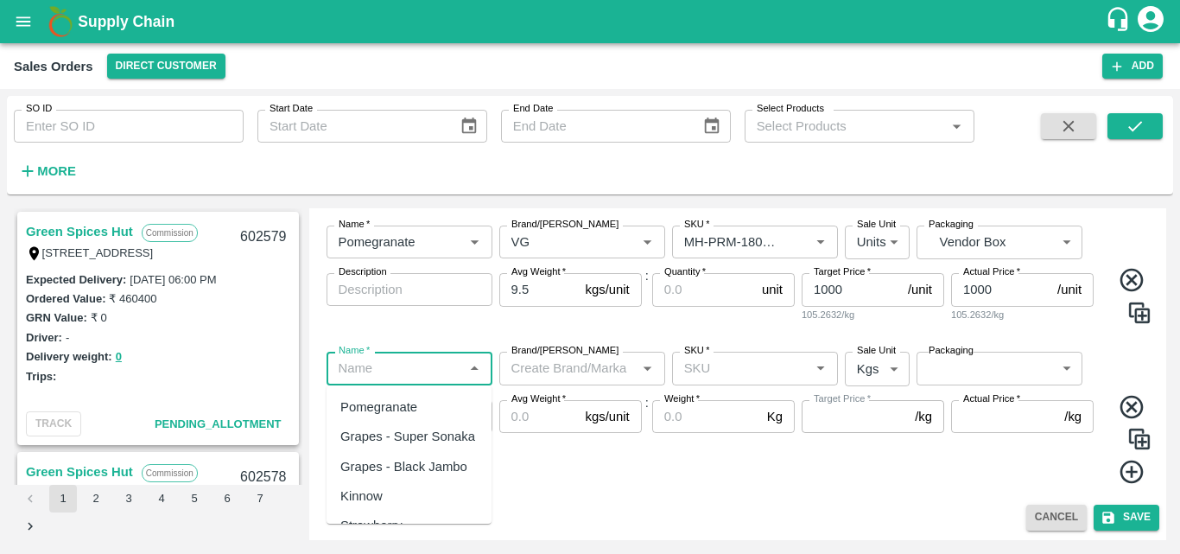
click at [356, 368] on input "Name   *" at bounding box center [395, 368] width 127 height 22
click at [371, 399] on div "Pomegranate" at bounding box center [378, 406] width 77 height 19
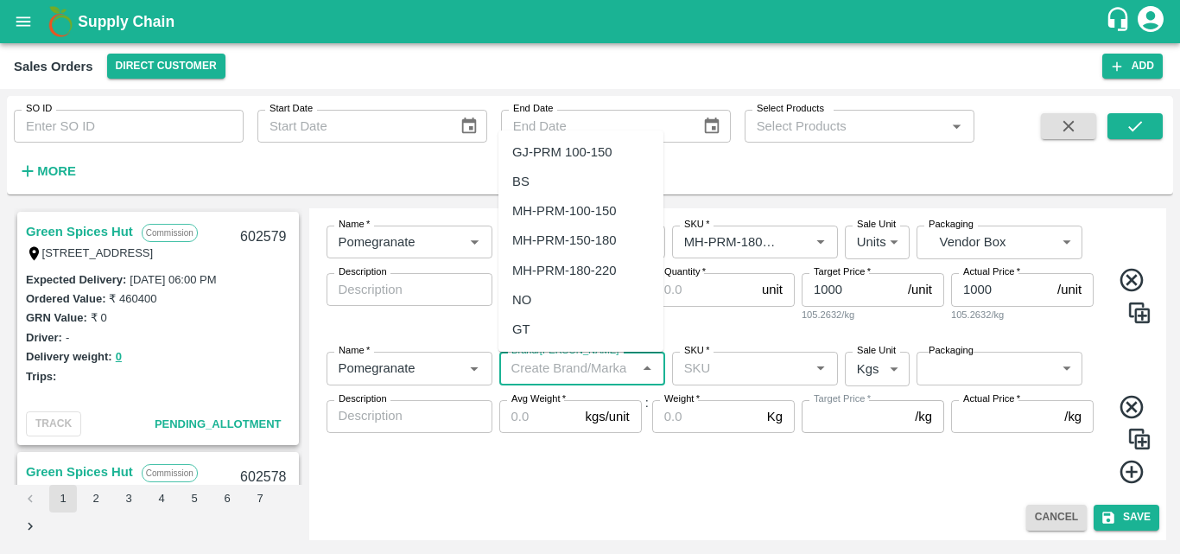
click at [541, 360] on input "Brand/[PERSON_NAME]" at bounding box center [568, 368] width 127 height 22
click at [556, 147] on div "VG" at bounding box center [580, 151] width 165 height 29
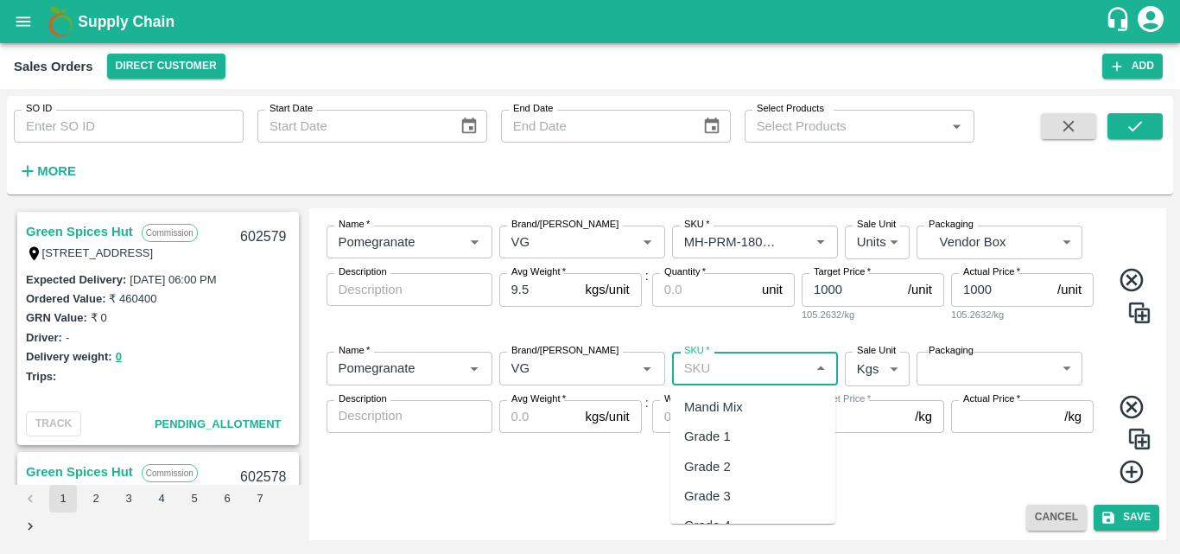
click at [708, 365] on input "SKU   *" at bounding box center [740, 368] width 127 height 22
click at [747, 409] on div "MH-PRM-220-250" at bounding box center [736, 406] width 104 height 19
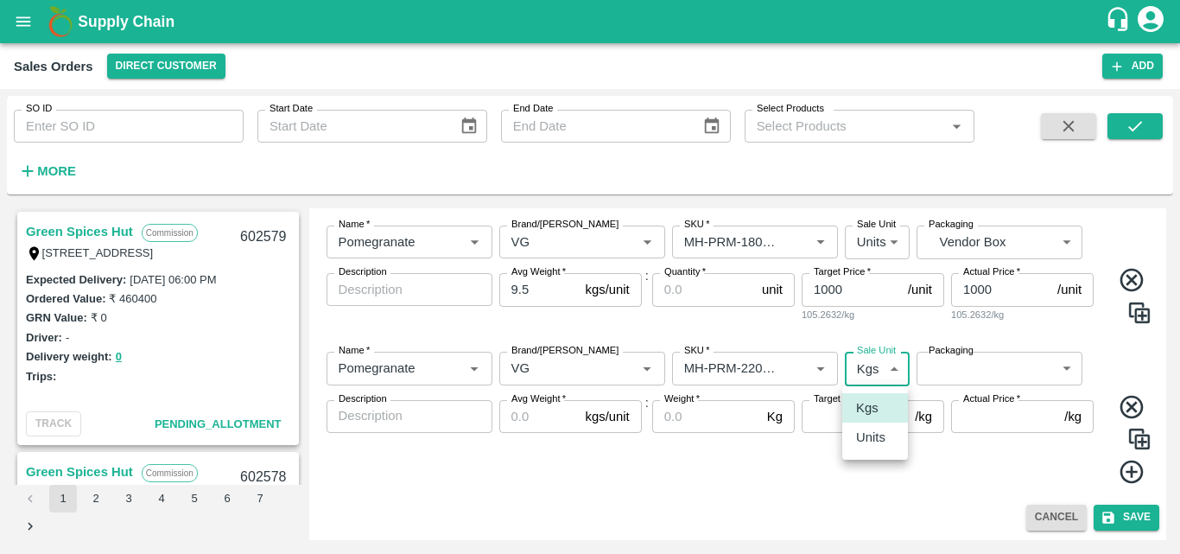
click at [870, 371] on body "Supply Chain Sales Orders Direct Customer Add SO ID SO ID Start Date Start Date…" at bounding box center [590, 277] width 1180 height 554
click at [866, 444] on p "Units" at bounding box center [870, 437] width 29 height 19
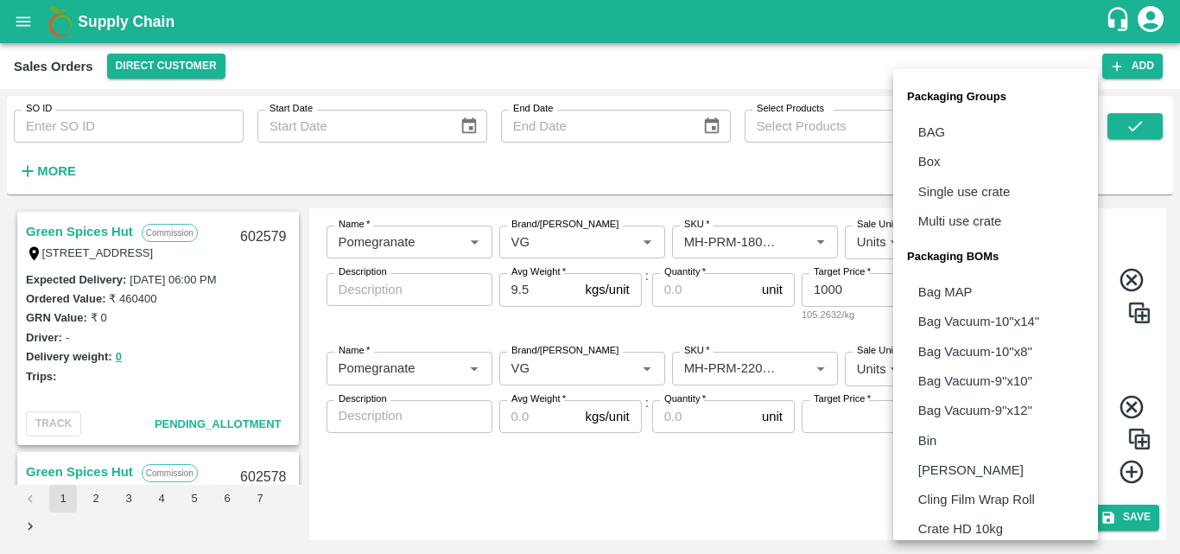
click at [1016, 365] on body "Supply Chain Sales Orders Direct Customer Add SO ID SO ID Start Date Start Date…" at bounding box center [590, 277] width 1180 height 554
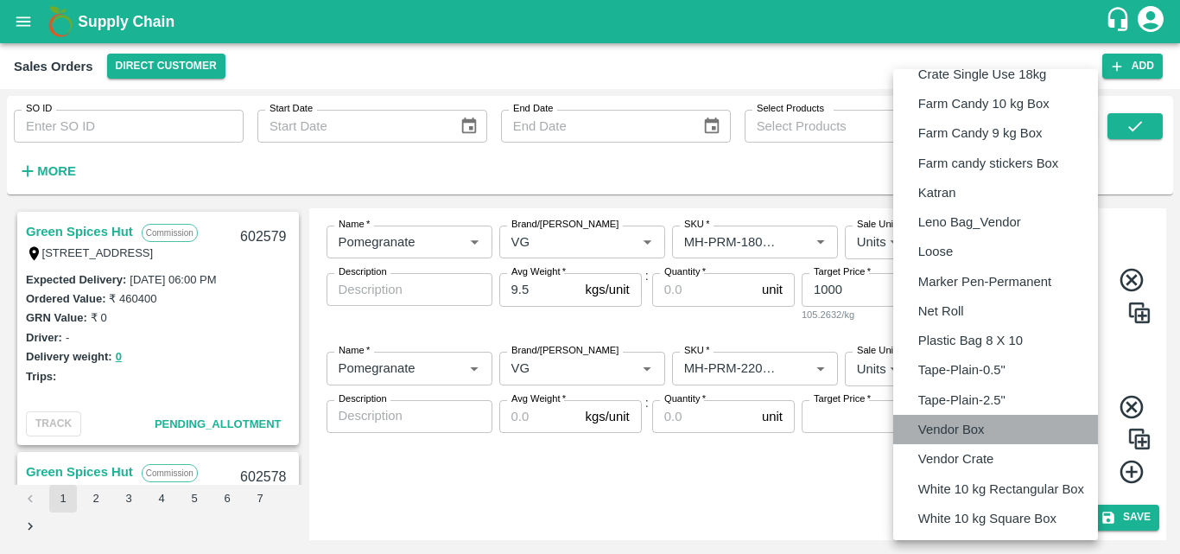
click at [956, 423] on p "Vendor Box" at bounding box center [951, 429] width 67 height 19
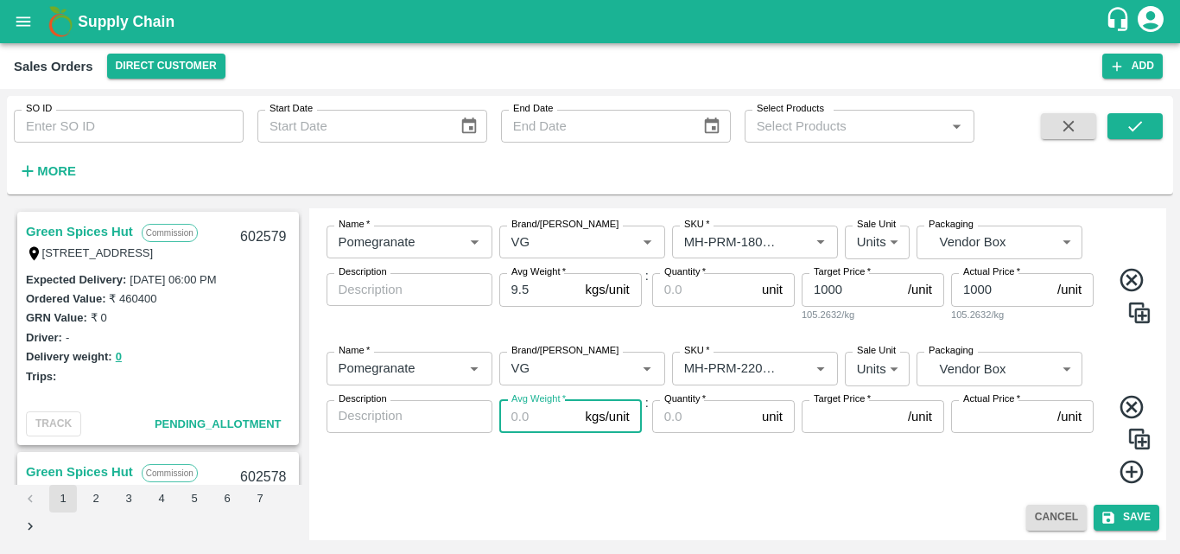
click at [527, 417] on input "Avg Weight   *" at bounding box center [538, 416] width 79 height 33
click at [675, 424] on input "Quantity   *" at bounding box center [703, 416] width 103 height 33
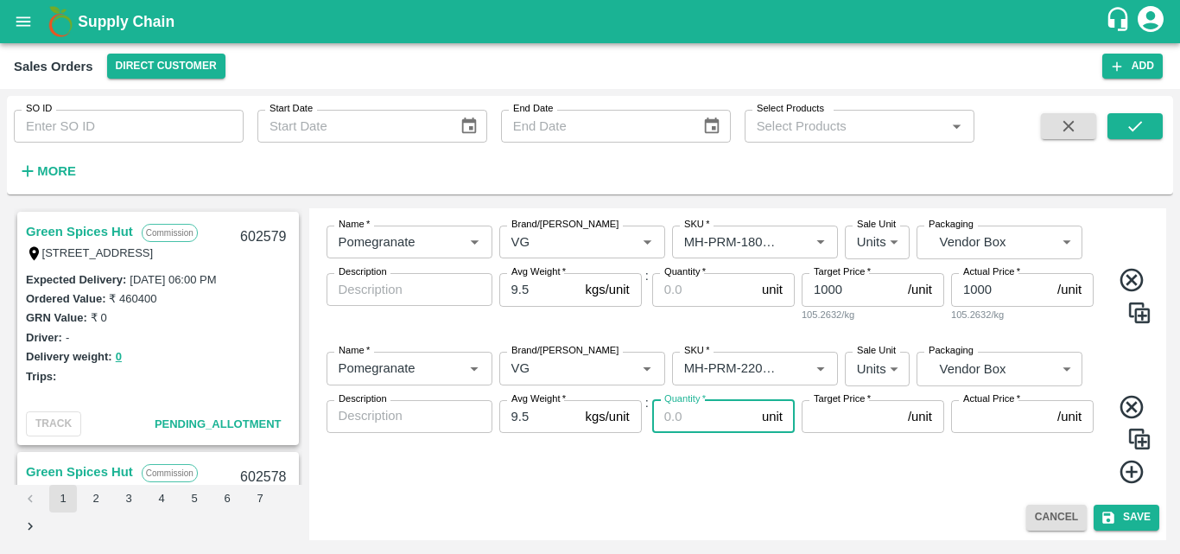
click at [860, 422] on input "Target Price   *" at bounding box center [851, 416] width 99 height 33
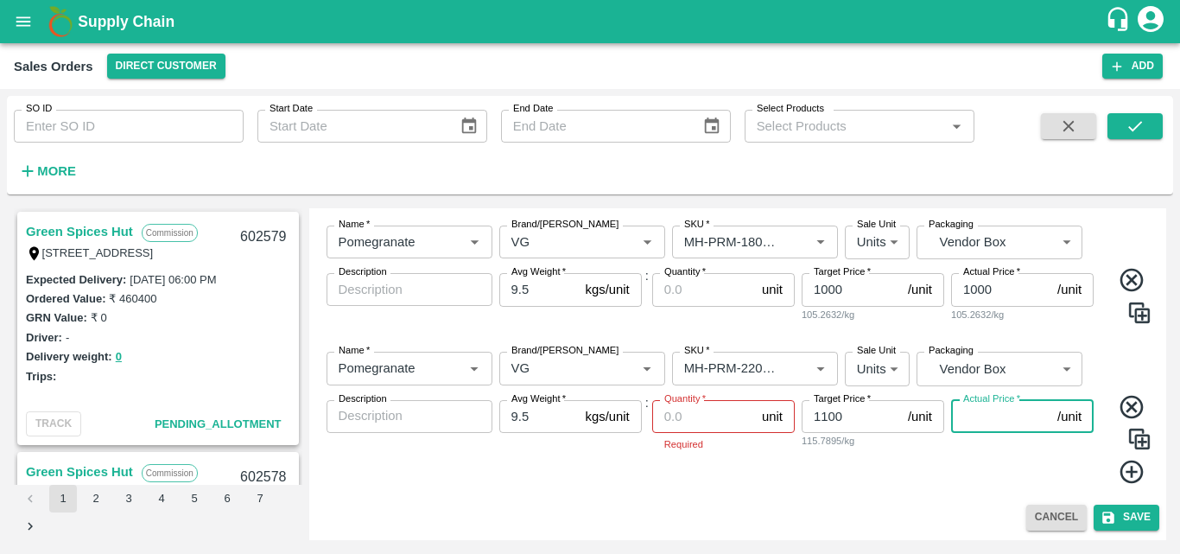
click at [993, 423] on input "Actual Price   *" at bounding box center [1000, 416] width 99 height 33
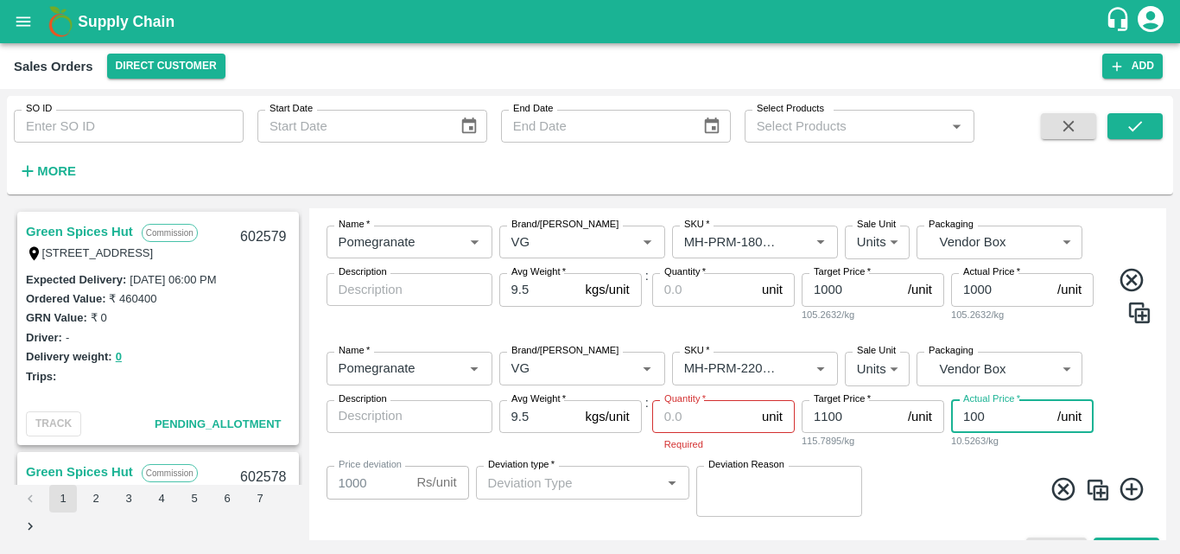
click at [966, 412] on input "100" at bounding box center [1000, 416] width 99 height 33
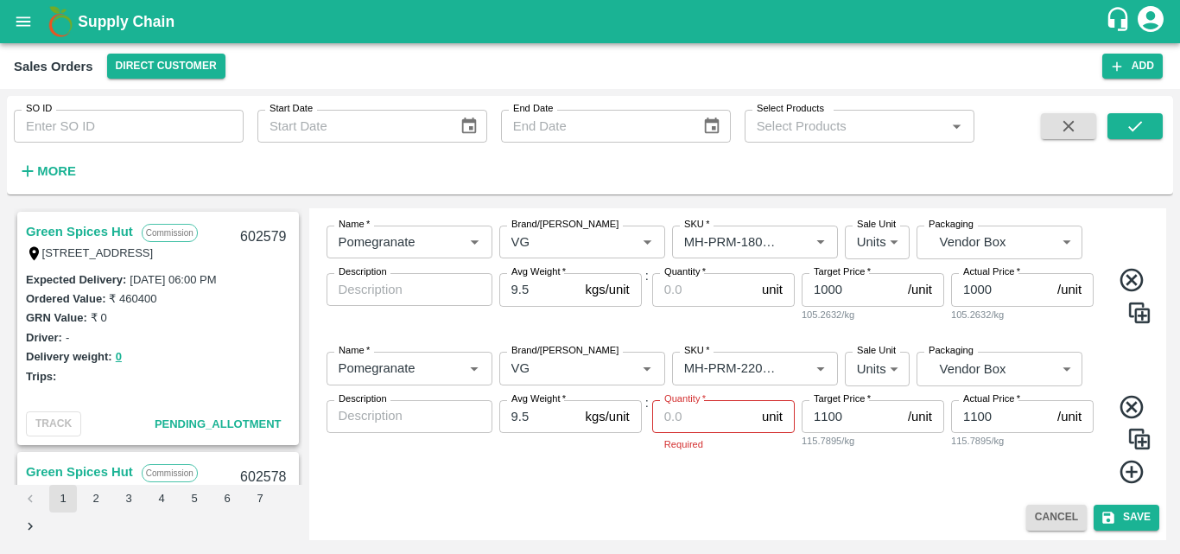
click at [1120, 473] on icon at bounding box center [1131, 471] width 23 height 23
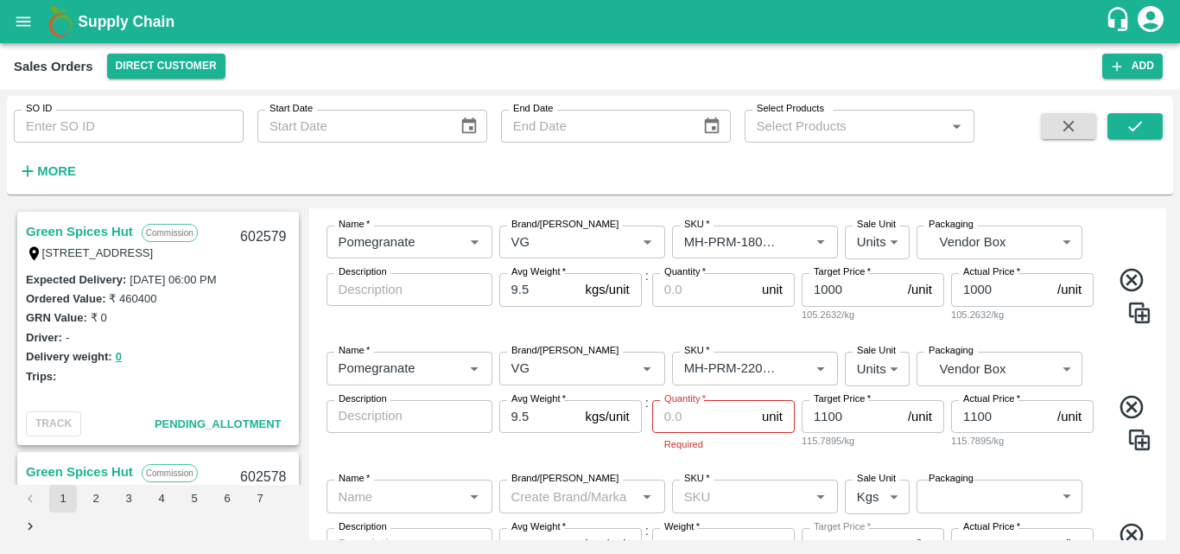
click at [1082, 468] on div "Name   * Name   * Brand/[PERSON_NAME]/[PERSON_NAME]   * SKU   * Sale Unit Kgs 1…" at bounding box center [738, 546] width 844 height 160
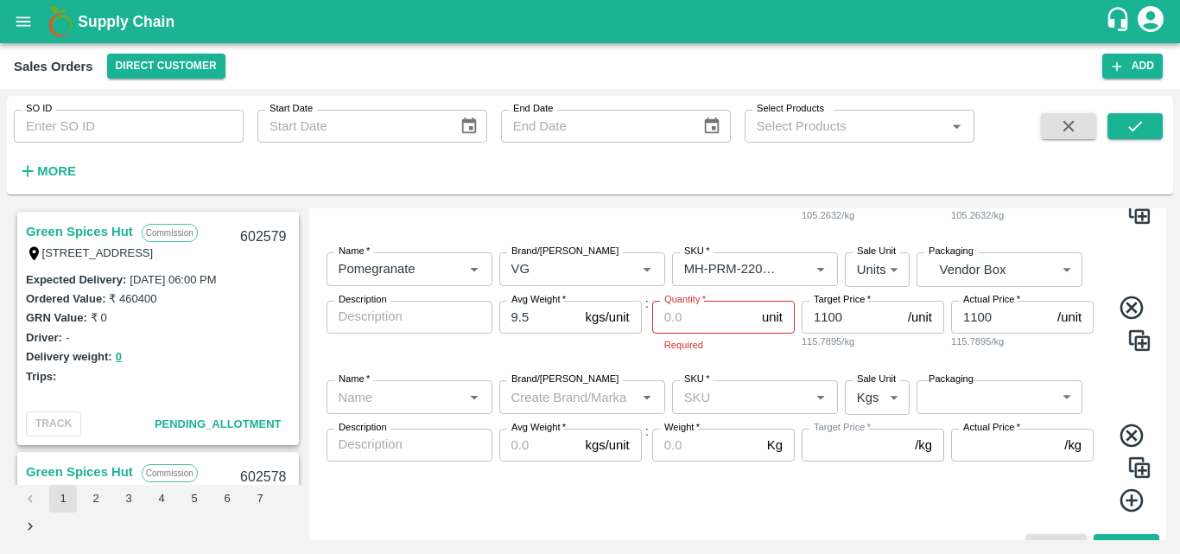
scroll to position [660, 0]
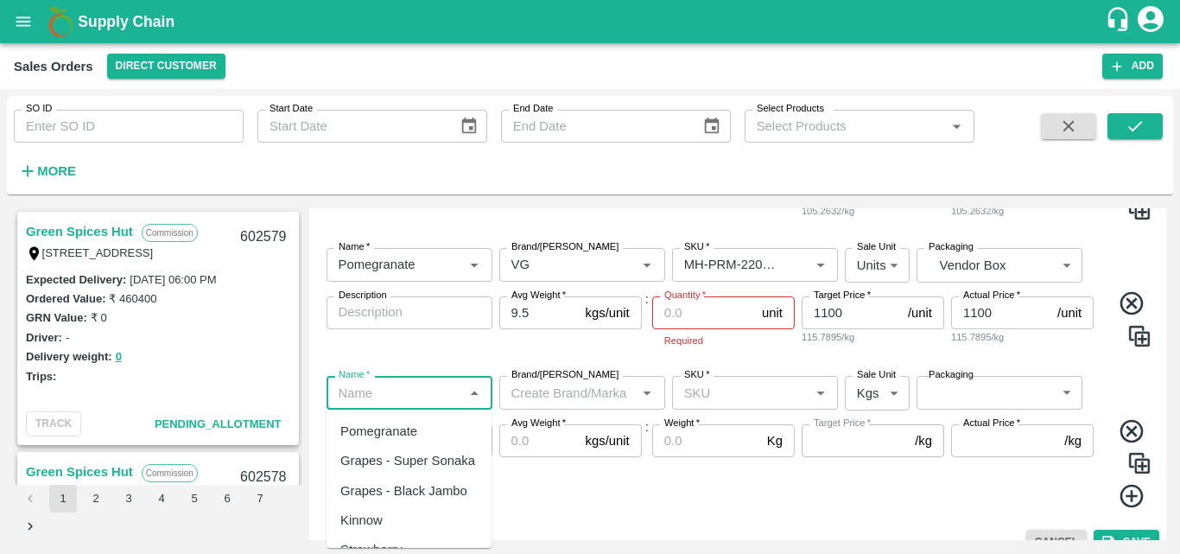
click at [403, 401] on input "Name   *" at bounding box center [395, 392] width 127 height 22
click at [395, 437] on div "Pomegranate" at bounding box center [378, 431] width 77 height 19
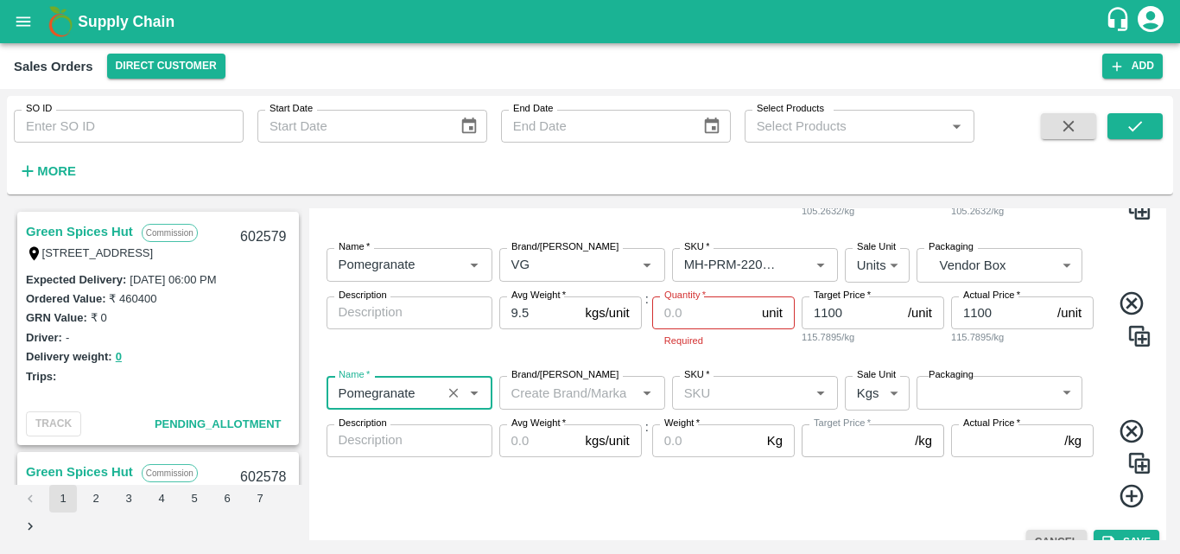
click at [564, 394] on input "Brand/[PERSON_NAME]" at bounding box center [568, 392] width 127 height 22
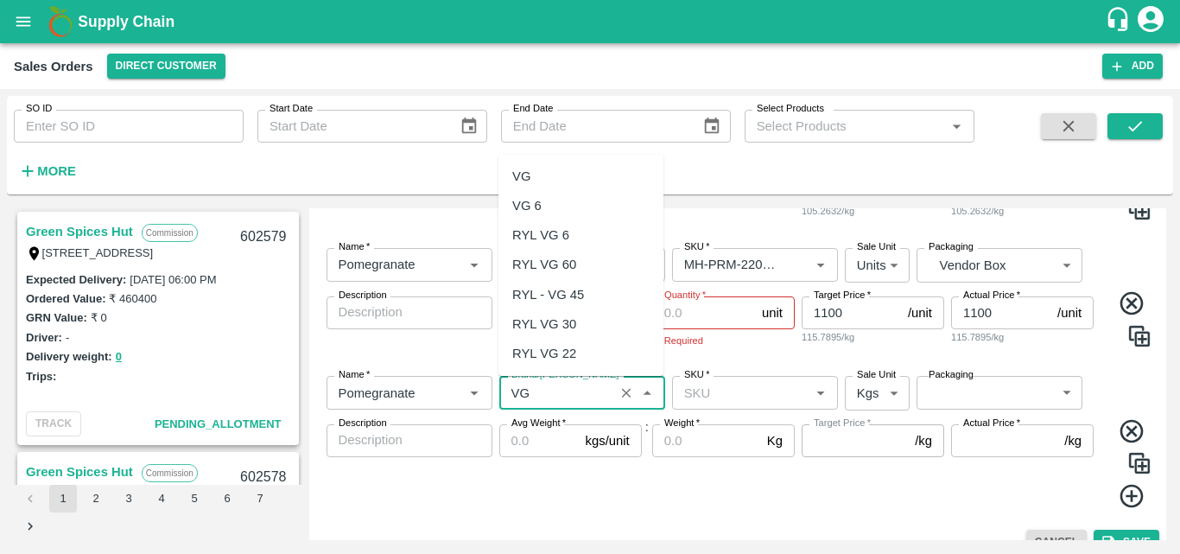
click at [548, 171] on div "VG" at bounding box center [580, 176] width 165 height 29
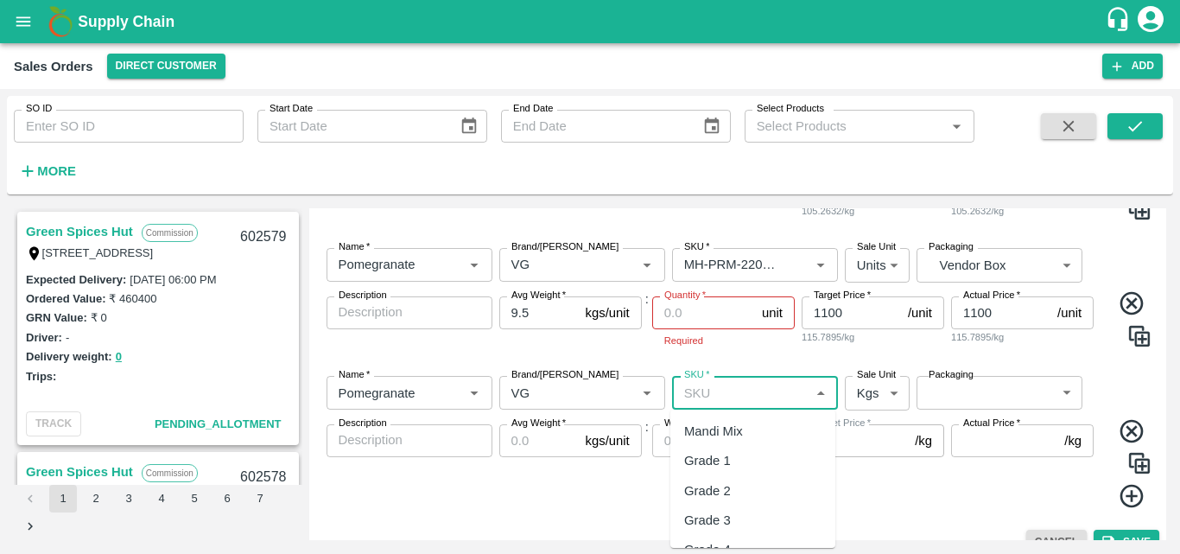
click at [724, 396] on input "SKU   *" at bounding box center [740, 392] width 127 height 22
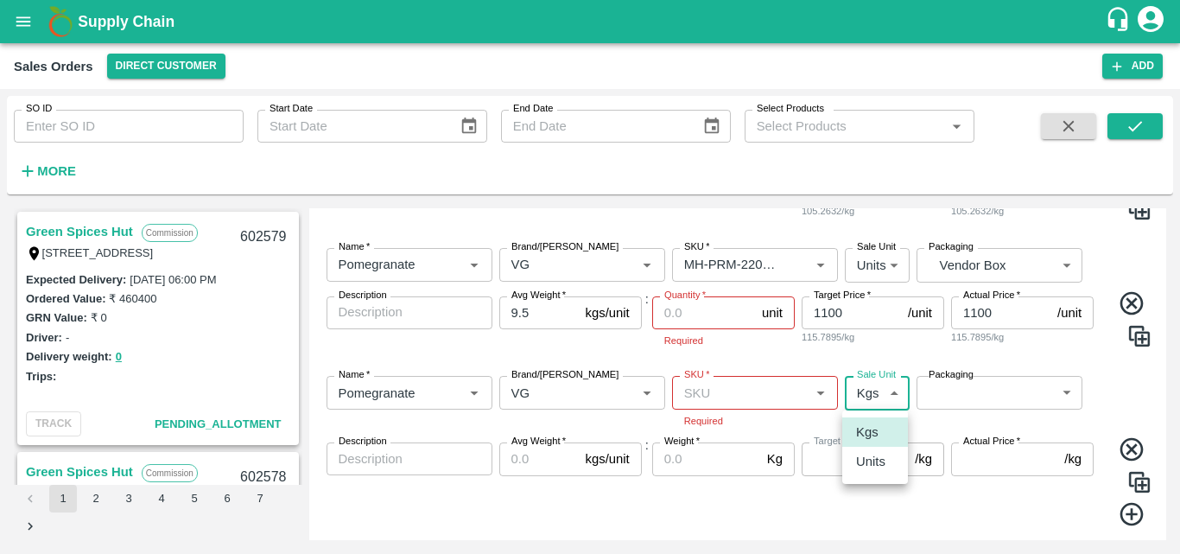
click at [885, 403] on body "Supply Chain Sales Orders Direct Customer Add SO ID SO ID Start Date Start Date…" at bounding box center [590, 277] width 1180 height 554
click at [871, 460] on p "Units" at bounding box center [870, 461] width 29 height 19
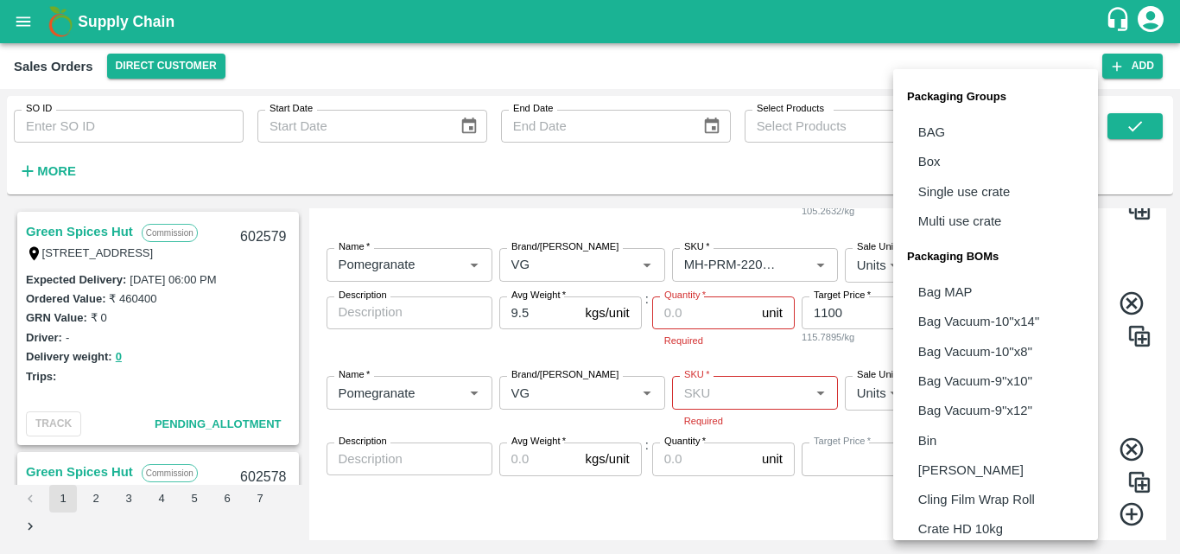
click at [945, 396] on body "Supply Chain Sales Orders Direct Customer Add SO ID SO ID Start Date Start Date…" at bounding box center [590, 277] width 1180 height 554
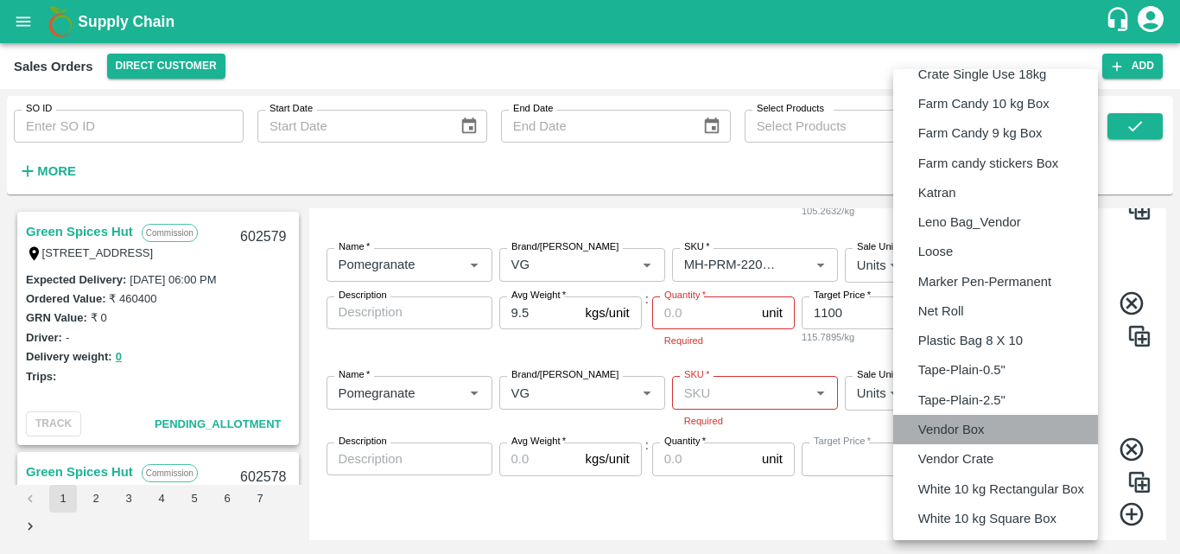
click at [944, 419] on li "Vendor Box" at bounding box center [995, 429] width 205 height 29
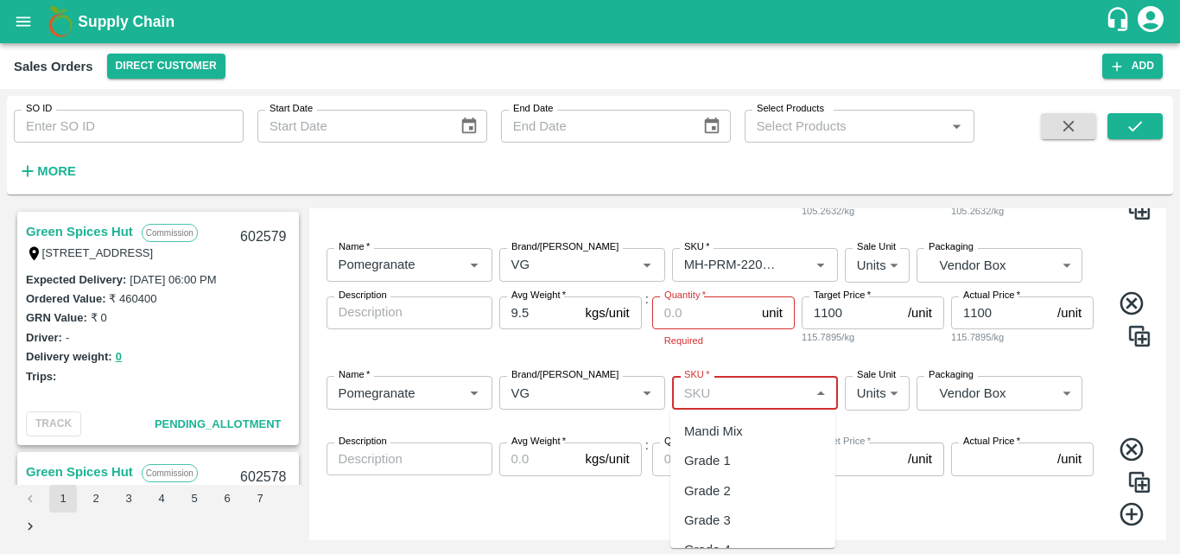
click at [700, 387] on input "SKU   *" at bounding box center [740, 392] width 127 height 22
click at [717, 430] on div "MH-PRM-250-300" at bounding box center [736, 431] width 104 height 19
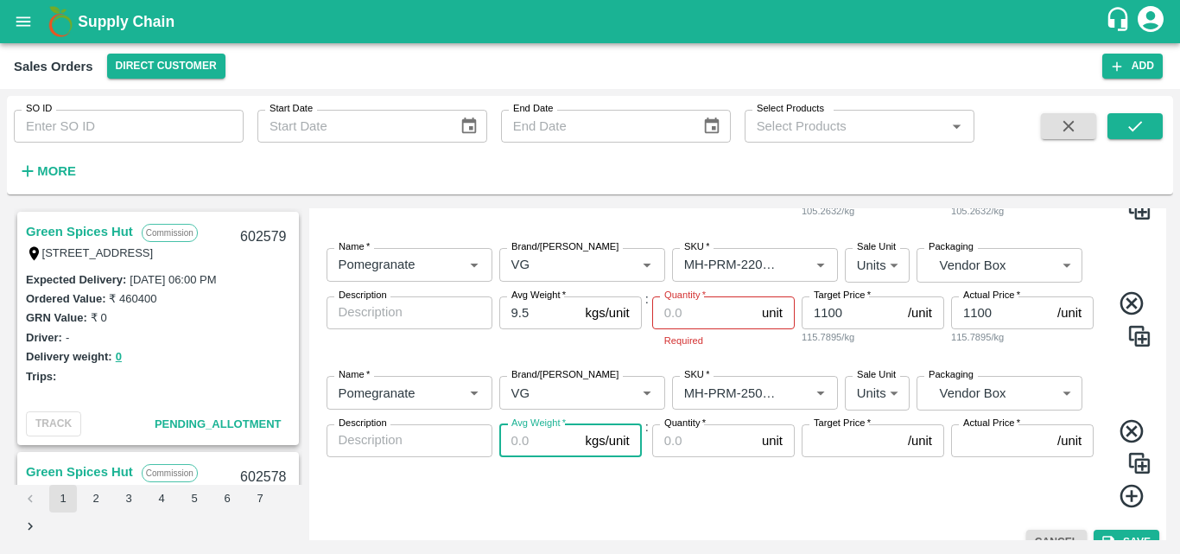
click at [536, 438] on input "Avg Weight   *" at bounding box center [538, 440] width 79 height 33
click at [714, 448] on input "Quantity   *" at bounding box center [703, 440] width 103 height 33
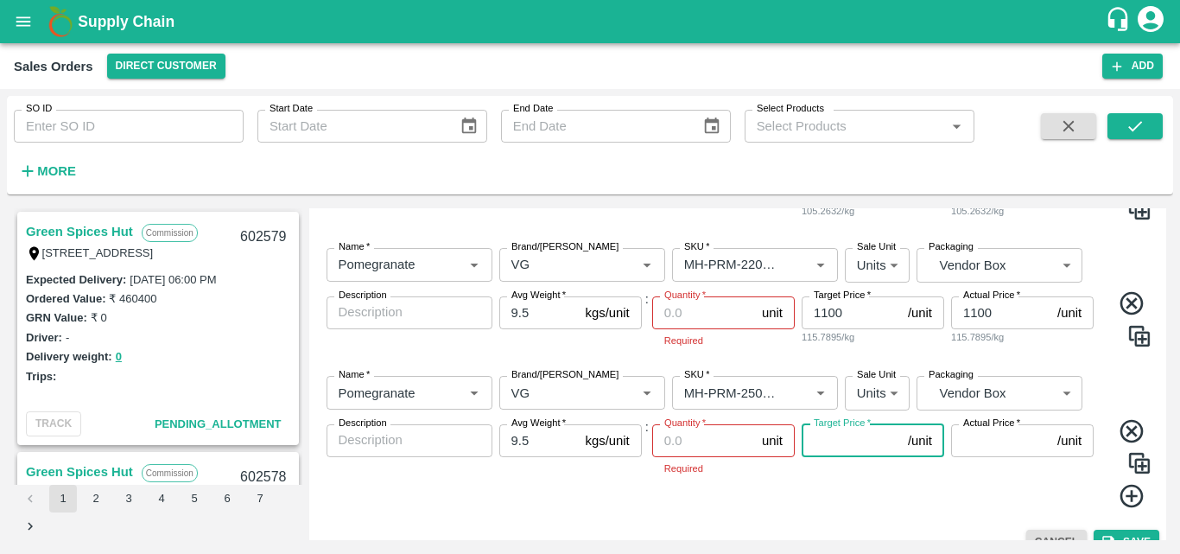
click at [837, 448] on input "Target Price   *" at bounding box center [851, 440] width 99 height 33
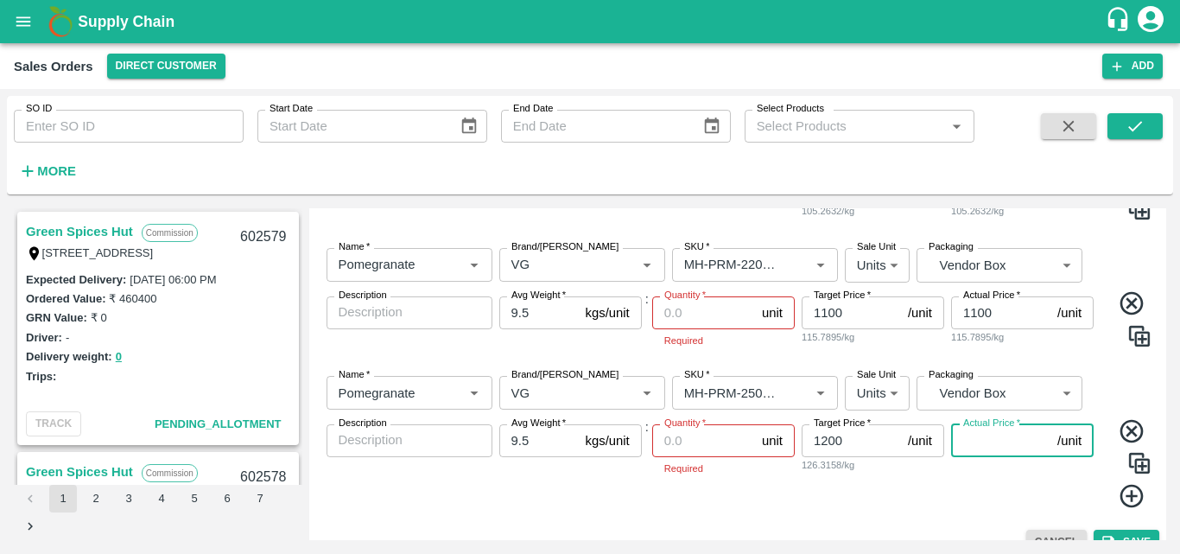
click at [1006, 448] on input "Actual Price   *" at bounding box center [1000, 440] width 99 height 33
click at [1129, 489] on icon at bounding box center [1132, 496] width 29 height 29
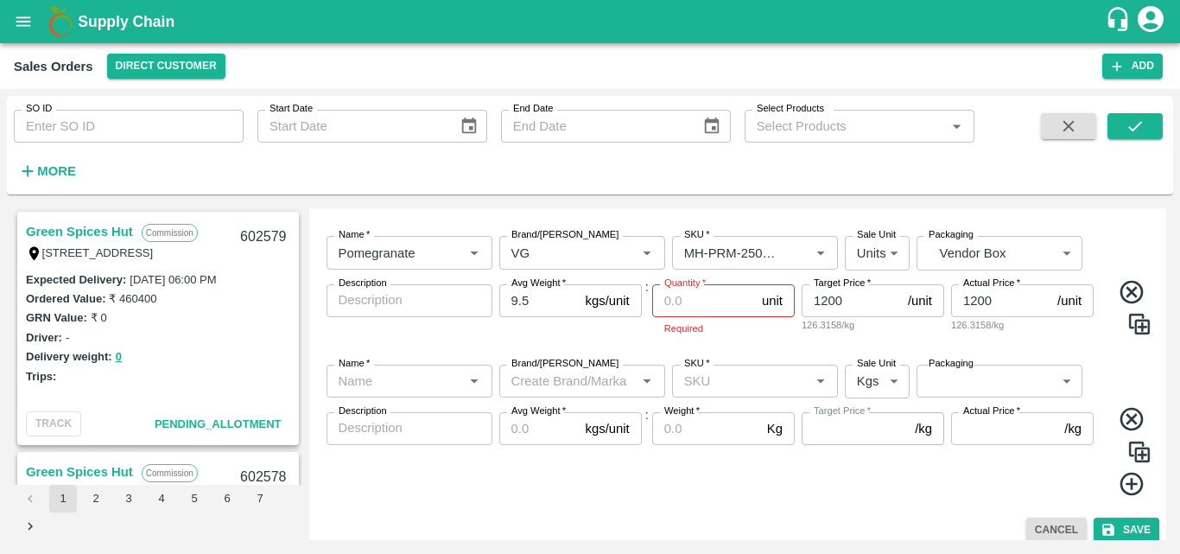
scroll to position [812, 0]
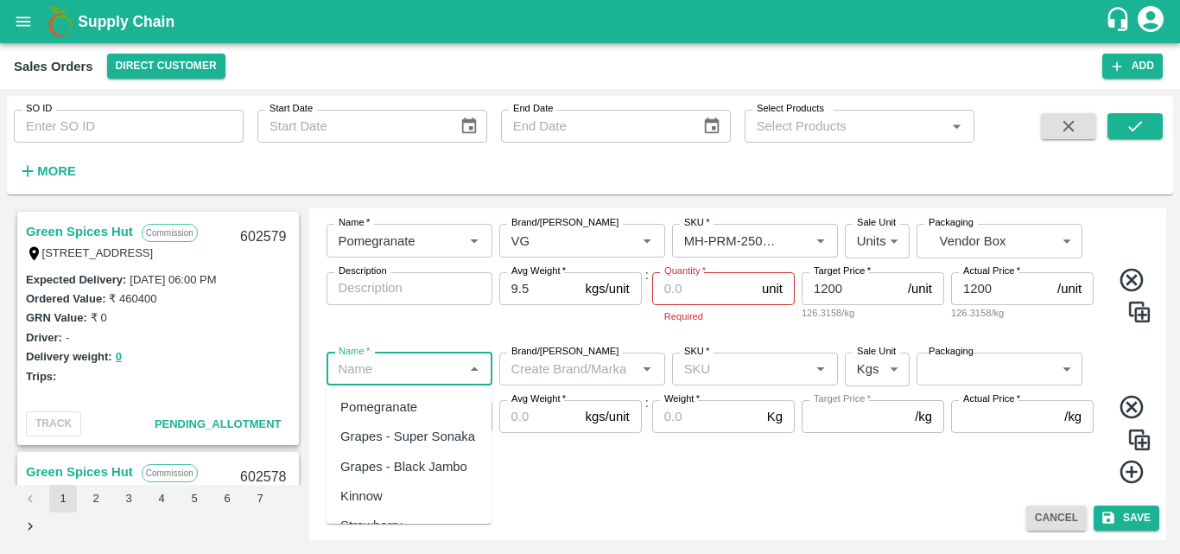
click at [415, 365] on input "Name   *" at bounding box center [395, 369] width 127 height 22
click at [393, 407] on div "Pomegranate" at bounding box center [378, 406] width 77 height 19
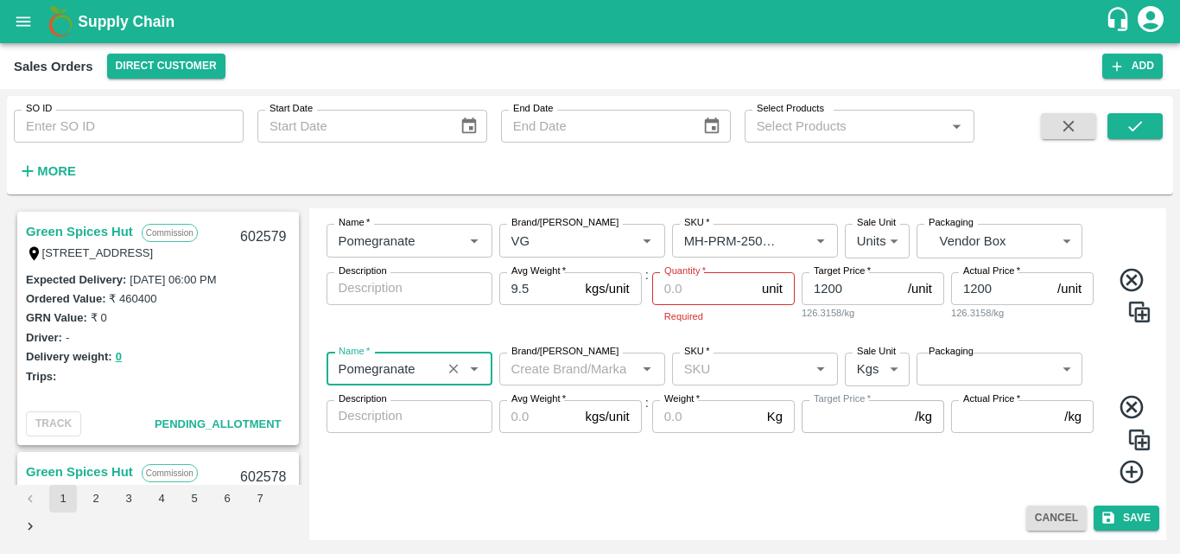
click at [568, 371] on input "Brand/[PERSON_NAME]" at bounding box center [568, 369] width 127 height 22
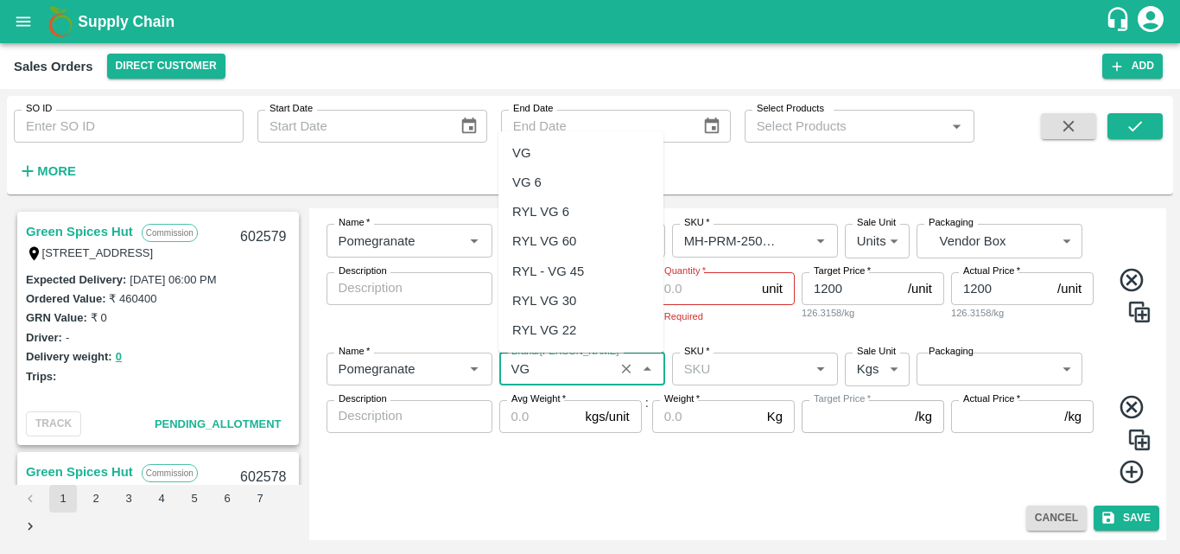
click at [529, 153] on div "VG" at bounding box center [521, 152] width 18 height 19
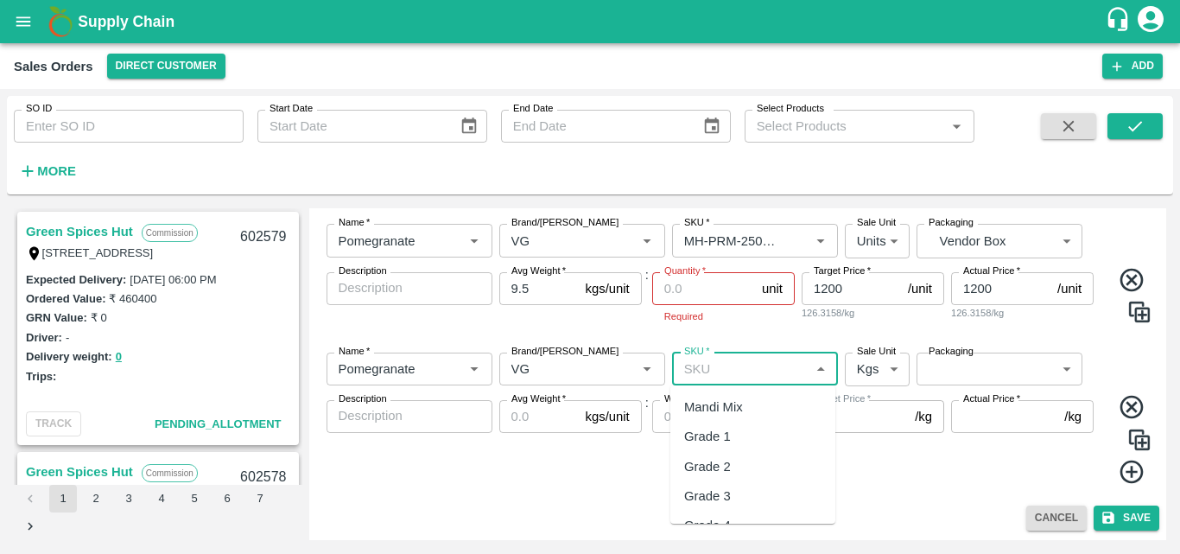
click at [708, 370] on input "SKU   *" at bounding box center [740, 369] width 127 height 22
click at [718, 408] on div "MH-PRM-300-350" at bounding box center [736, 406] width 104 height 19
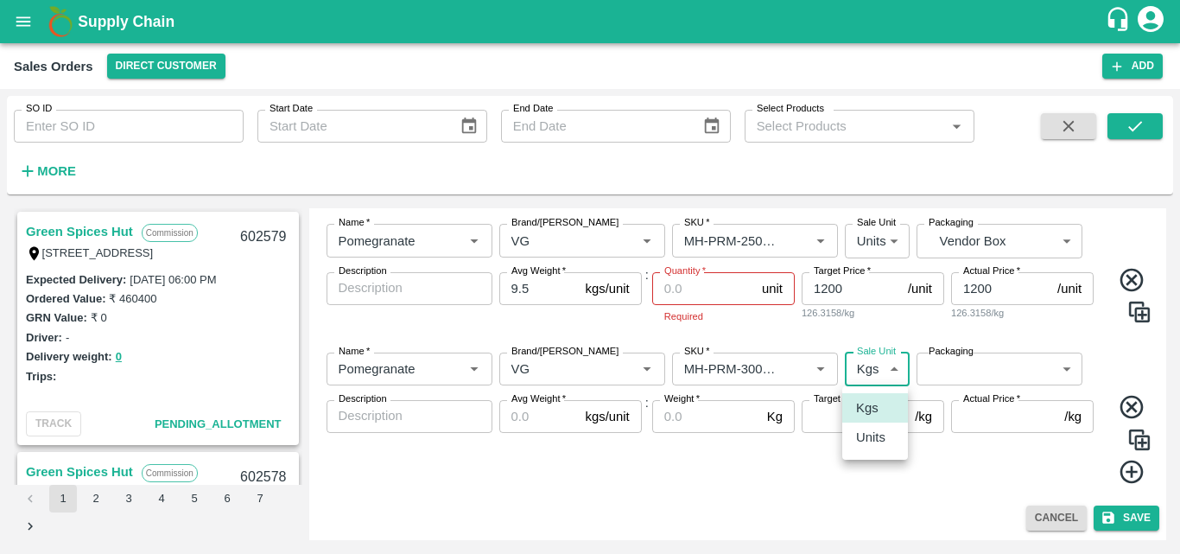
click at [873, 365] on body "Supply Chain Sales Orders Direct Customer Add SO ID SO ID Start Date Start Date…" at bounding box center [590, 277] width 1180 height 554
click at [875, 442] on p "Units" at bounding box center [870, 437] width 29 height 19
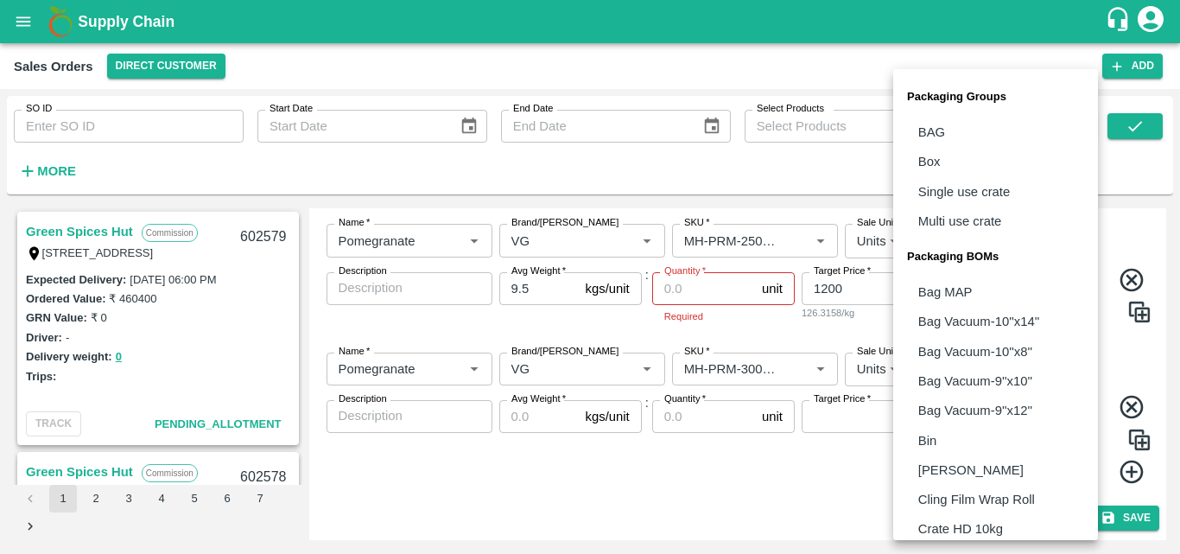
click at [965, 365] on body "Supply Chain Sales Orders Direct Customer Add SO ID SO ID Start Date Start Date…" at bounding box center [590, 277] width 1180 height 554
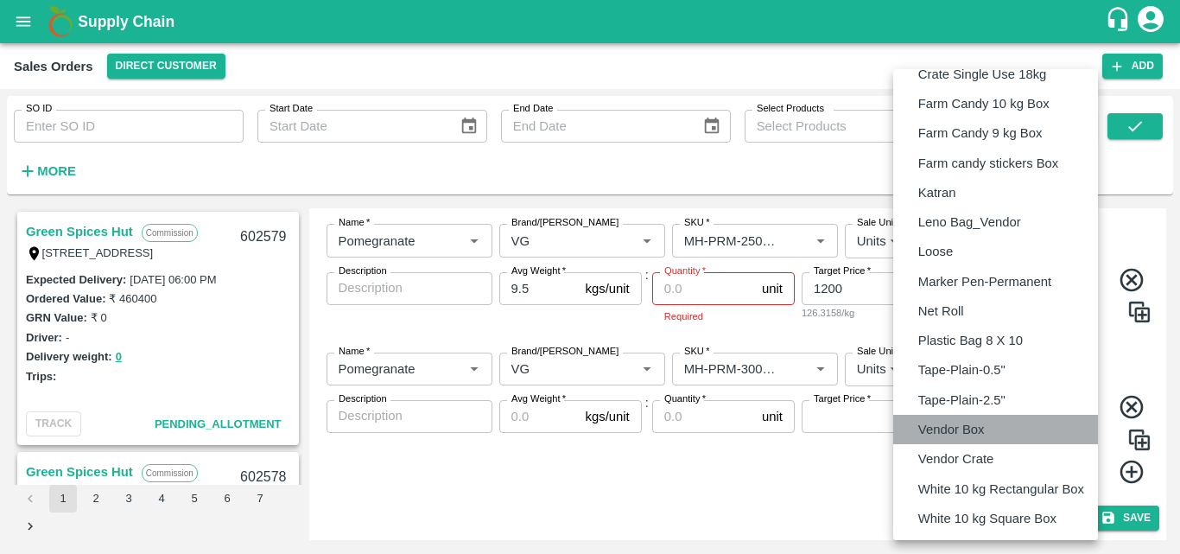
click at [945, 427] on p "Vendor Box" at bounding box center [951, 429] width 67 height 19
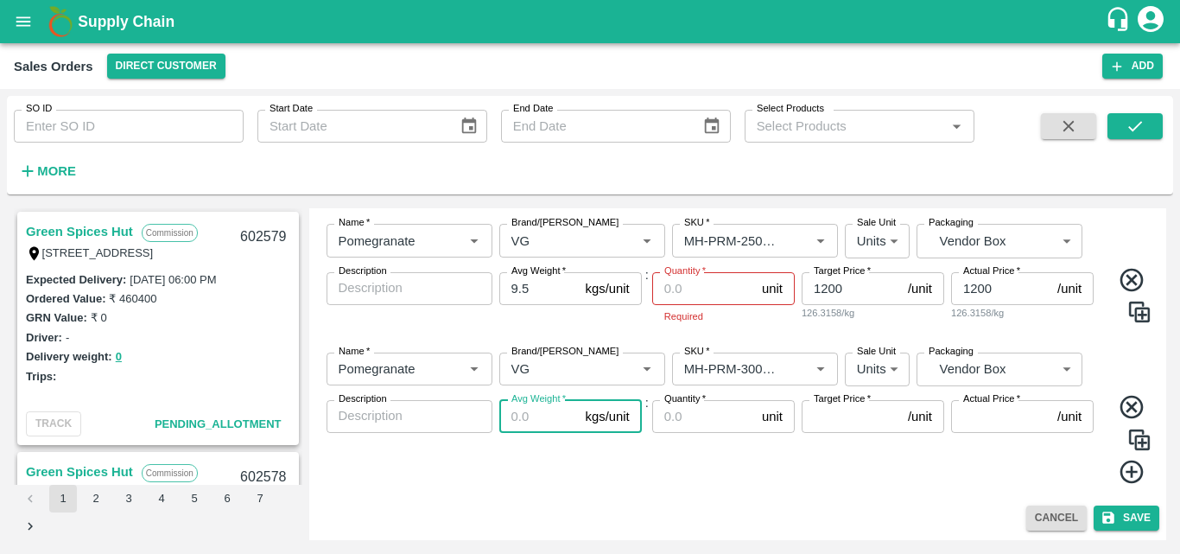
click at [528, 418] on input "Avg Weight   *" at bounding box center [538, 416] width 79 height 33
click at [682, 427] on input "Quantity   *" at bounding box center [703, 416] width 103 height 33
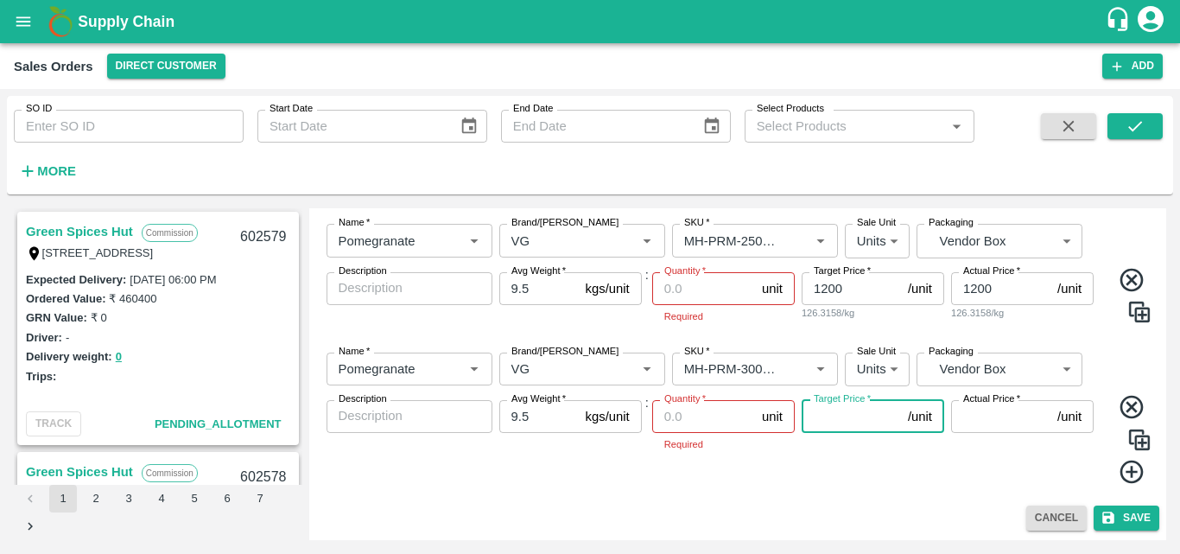
click at [838, 422] on input "Target Price   *" at bounding box center [851, 416] width 99 height 33
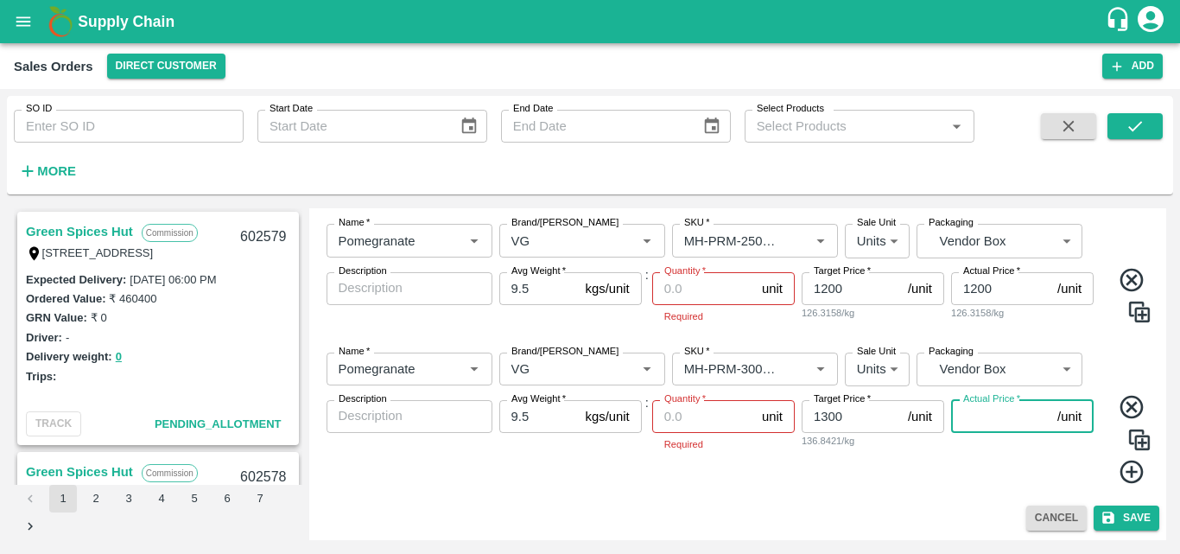
click at [970, 426] on input "Actual Price   *" at bounding box center [1000, 416] width 99 height 33
click at [702, 422] on input "Quantity   *" at bounding box center [703, 416] width 103 height 33
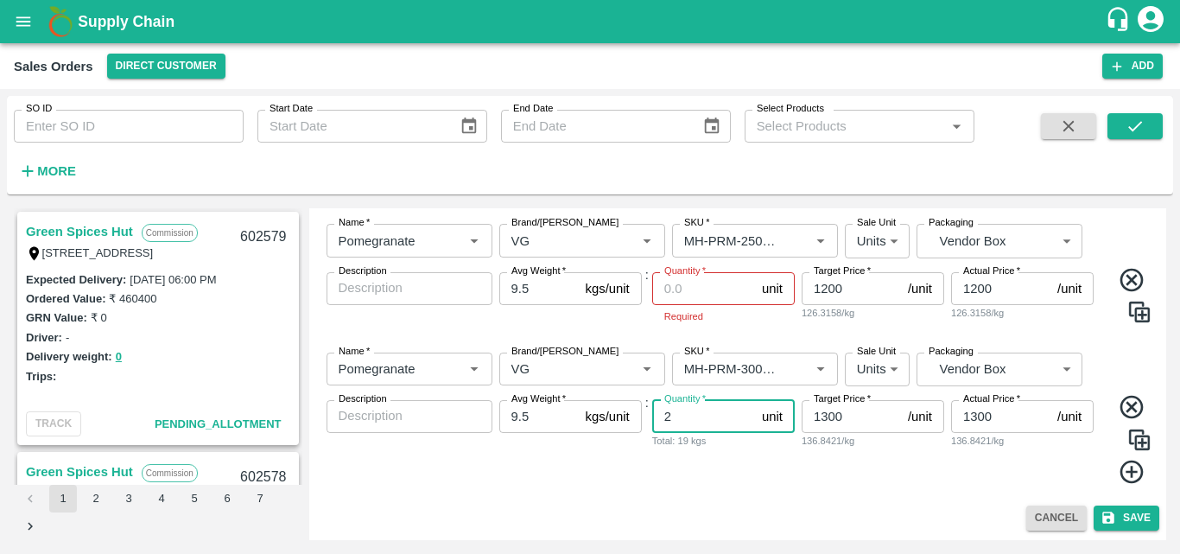
click at [680, 285] on input "Quantity   *" at bounding box center [703, 288] width 103 height 33
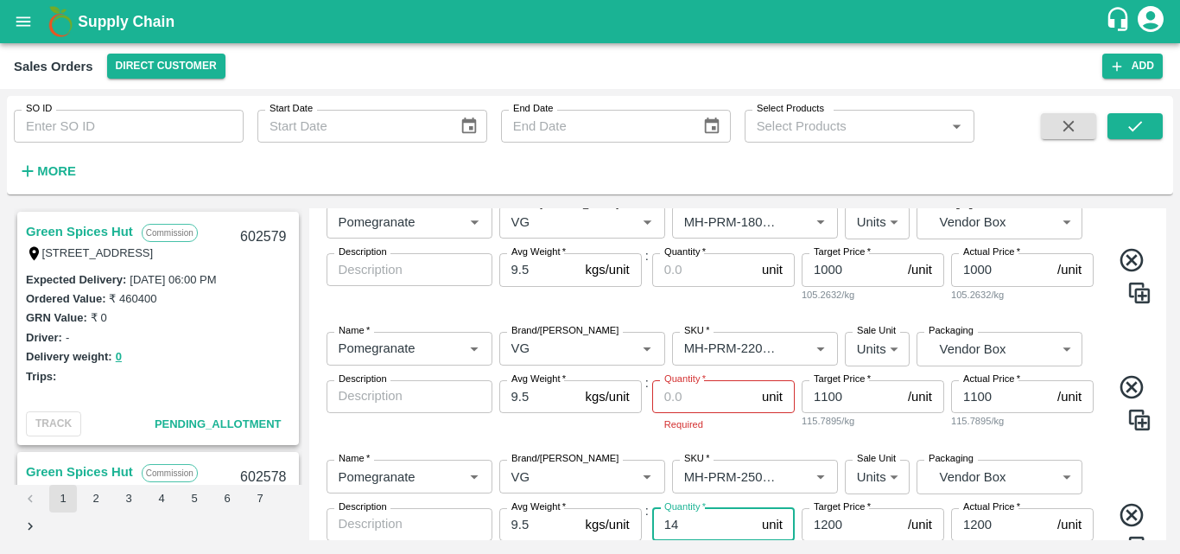
scroll to position [585, 0]
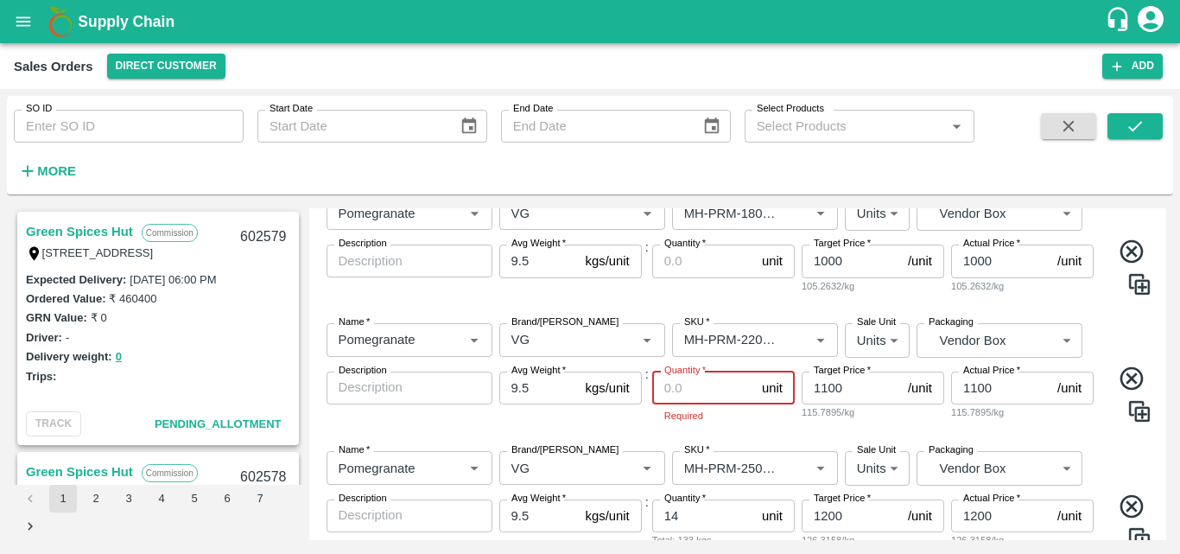
click at [701, 394] on input "Quantity   *" at bounding box center [703, 387] width 103 height 33
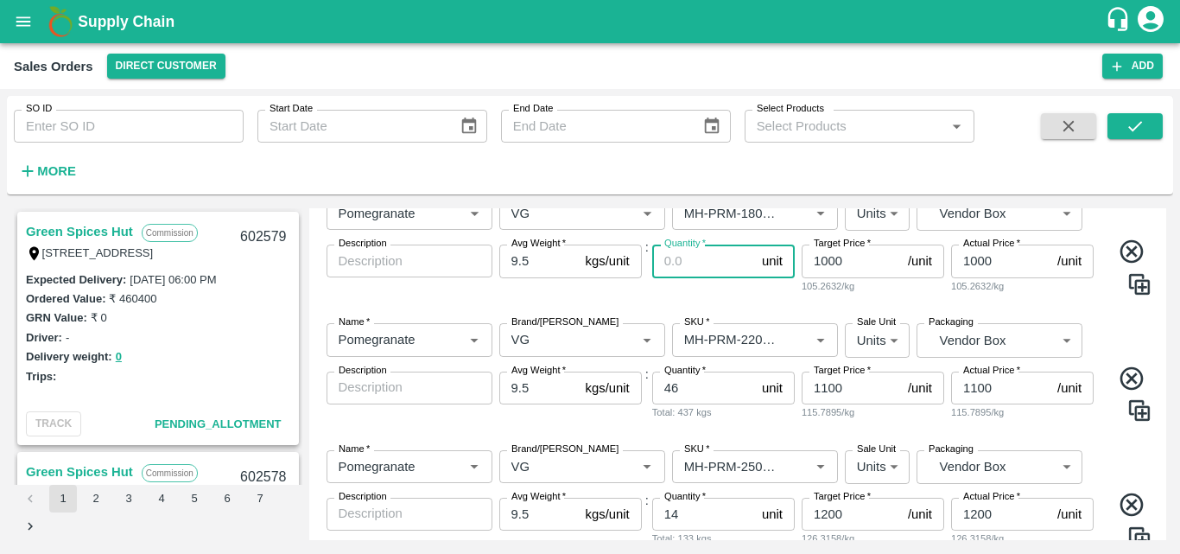
click at [683, 267] on input "Quantity   *" at bounding box center [703, 260] width 103 height 33
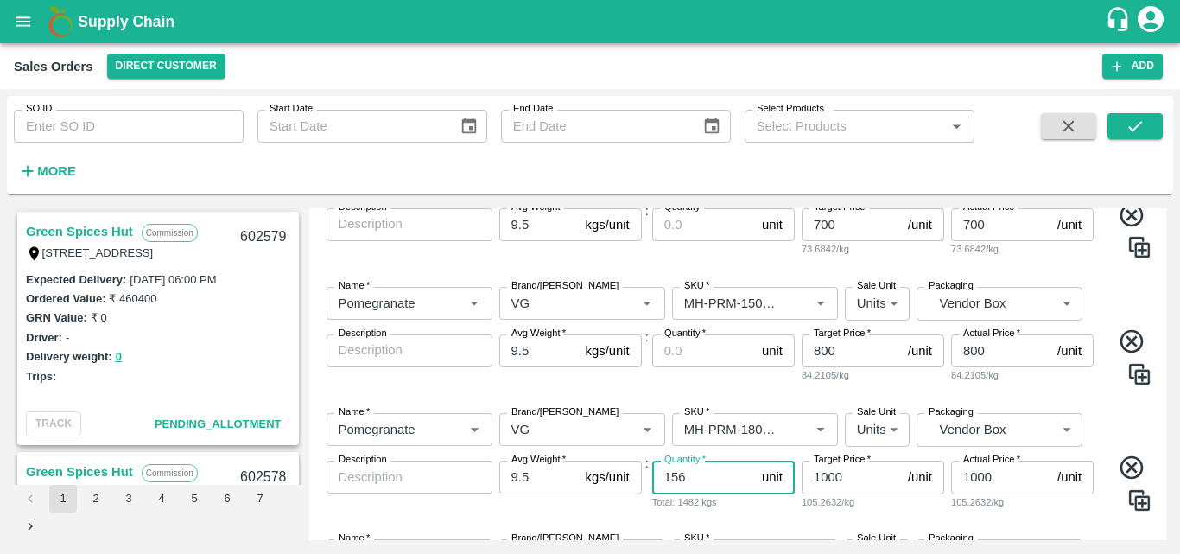
scroll to position [372, 0]
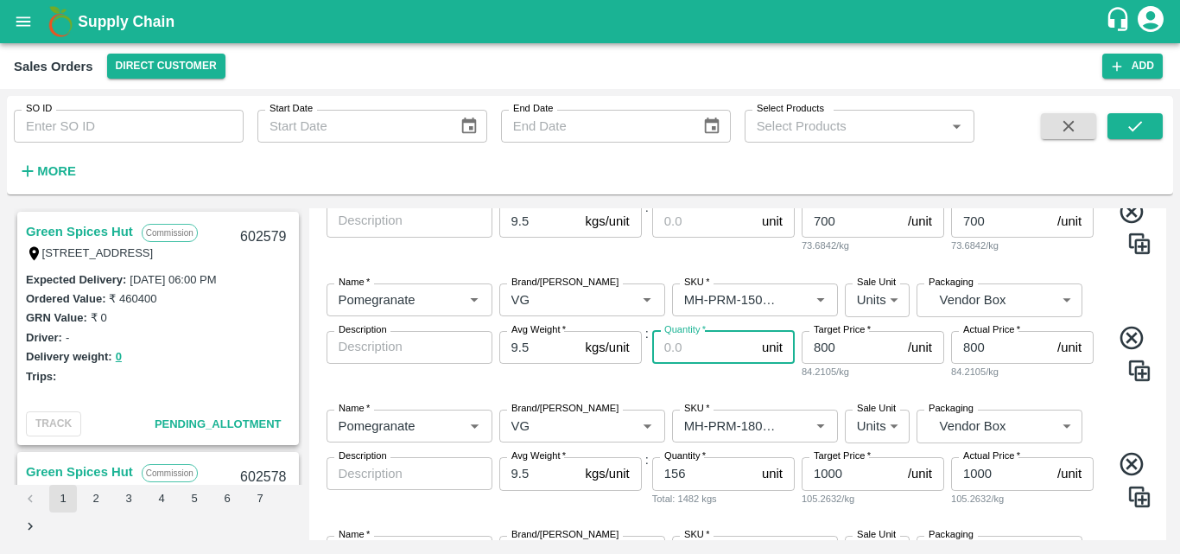
click at [673, 356] on input "Quantity   *" at bounding box center [703, 347] width 103 height 33
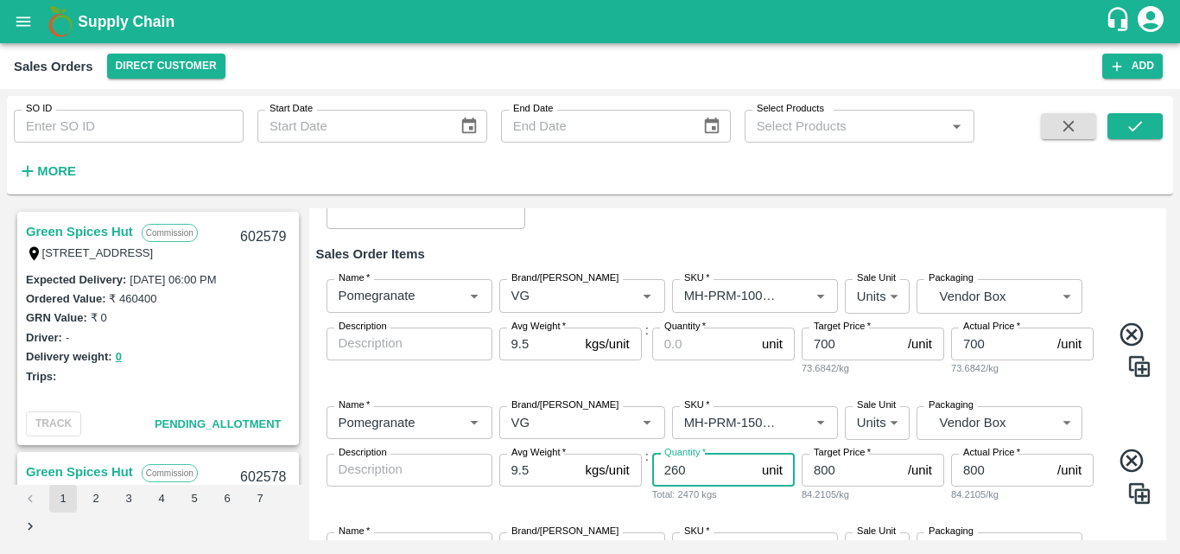
scroll to position [244, 0]
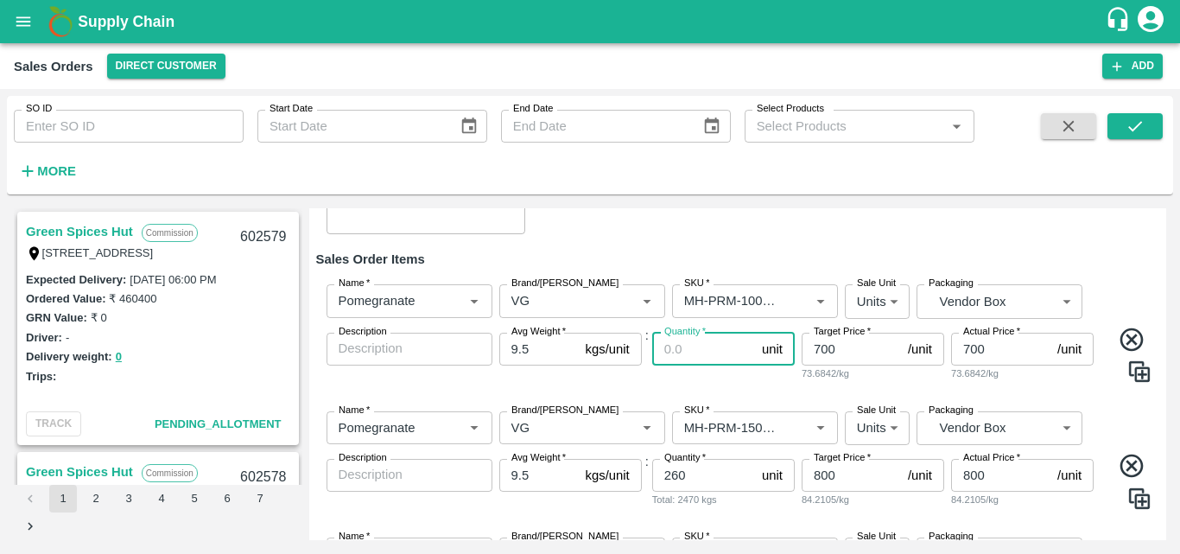
click at [706, 356] on input "Quantity   *" at bounding box center [703, 349] width 103 height 33
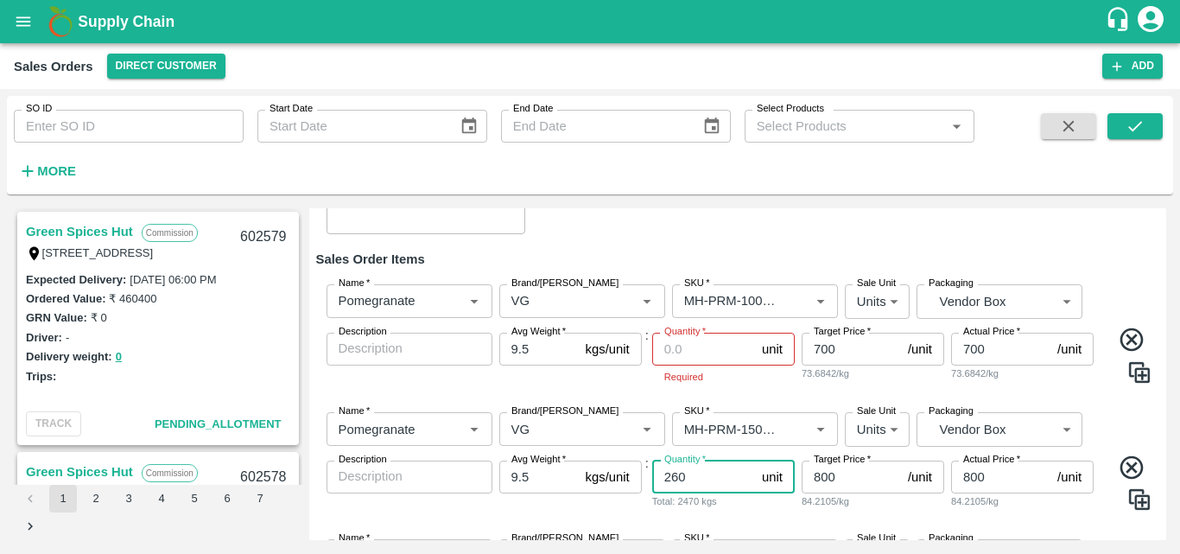
click at [687, 474] on input "260" at bounding box center [703, 476] width 103 height 33
click at [680, 349] on input "Quantity   *" at bounding box center [703, 349] width 103 height 33
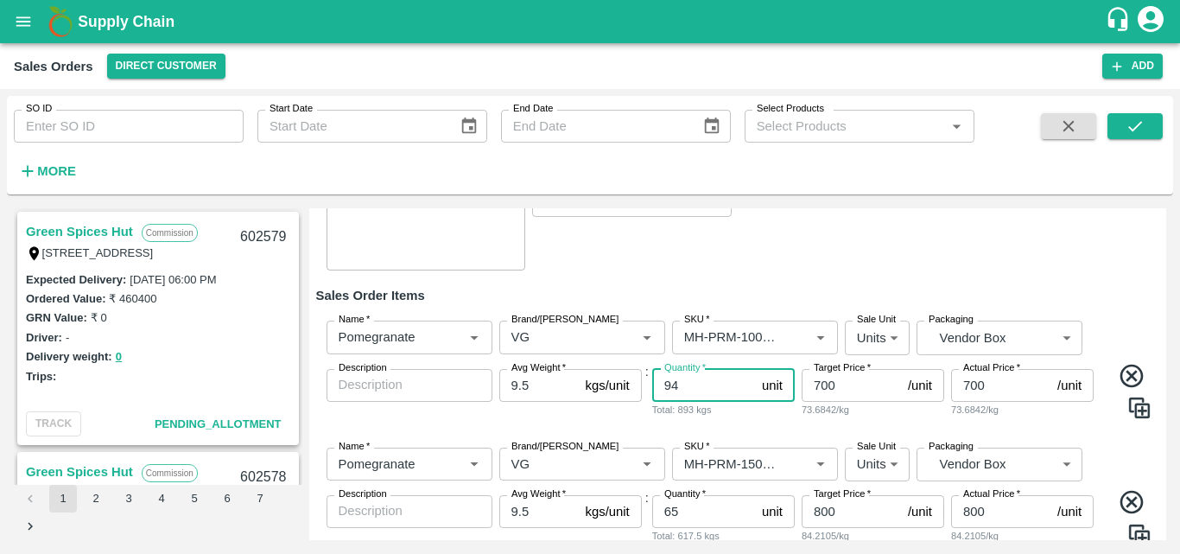
scroll to position [212, 0]
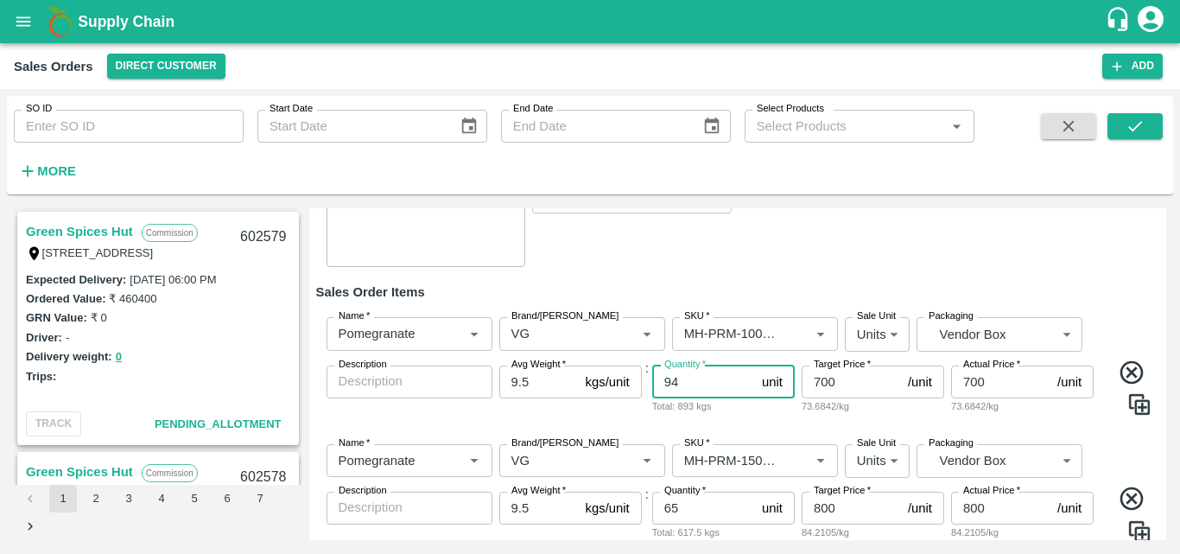
click at [694, 381] on input "94" at bounding box center [703, 381] width 103 height 33
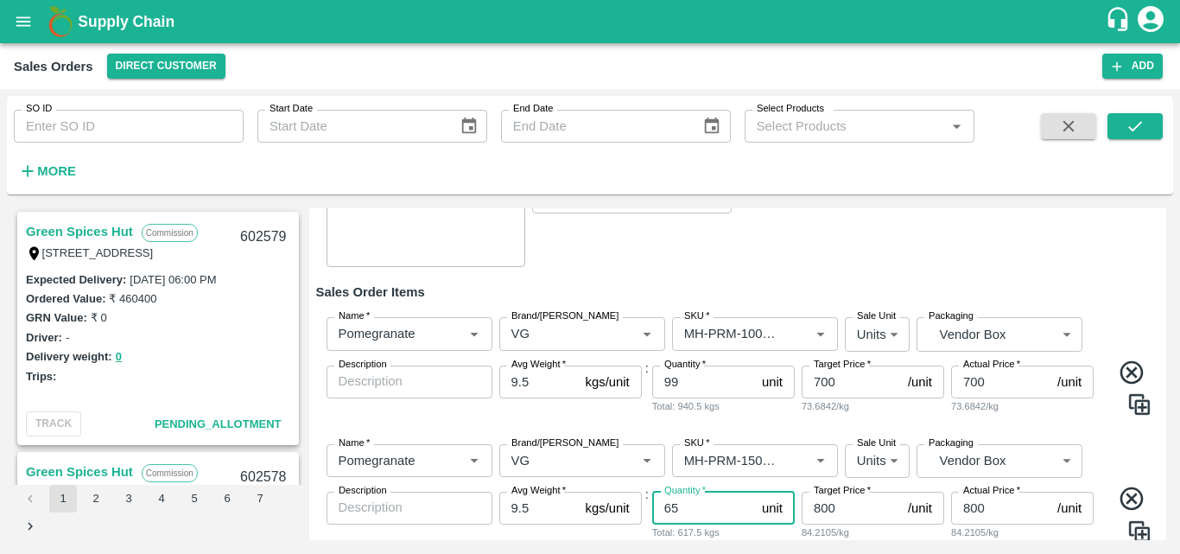
click at [687, 510] on input "65" at bounding box center [703, 508] width 103 height 33
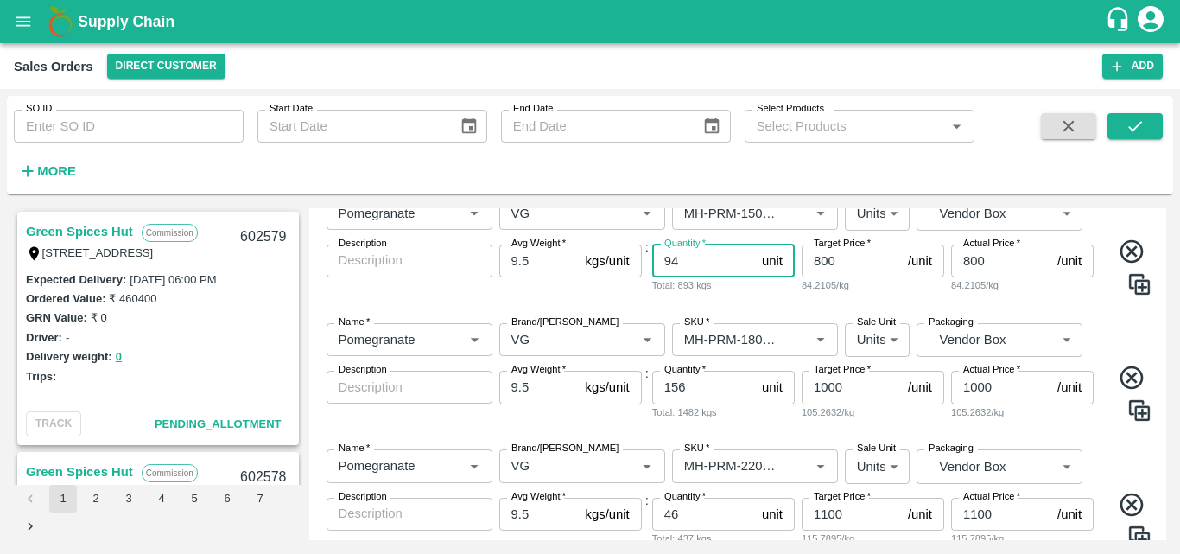
scroll to position [503, 0]
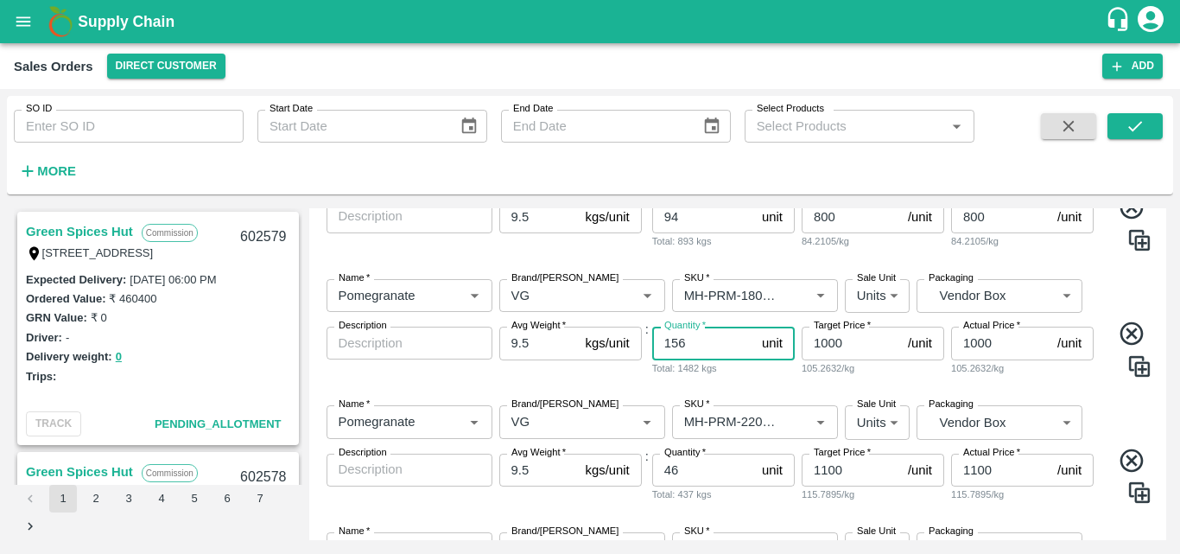
click at [701, 347] on input "156" at bounding box center [703, 343] width 103 height 33
click at [695, 471] on input "46" at bounding box center [703, 470] width 103 height 33
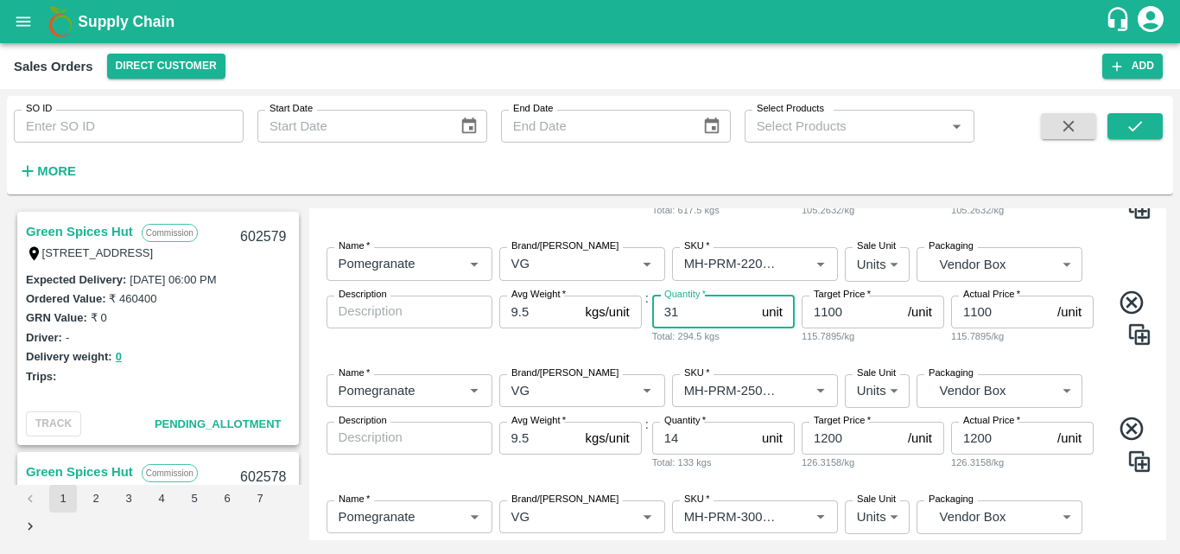
scroll to position [670, 0]
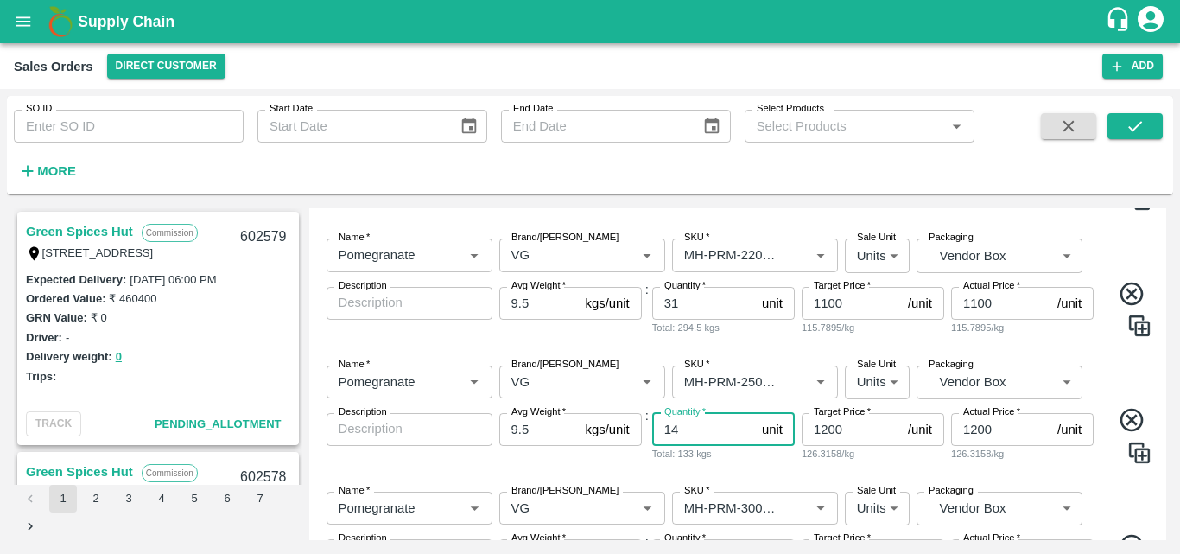
click at [693, 436] on input "14" at bounding box center [703, 429] width 103 height 33
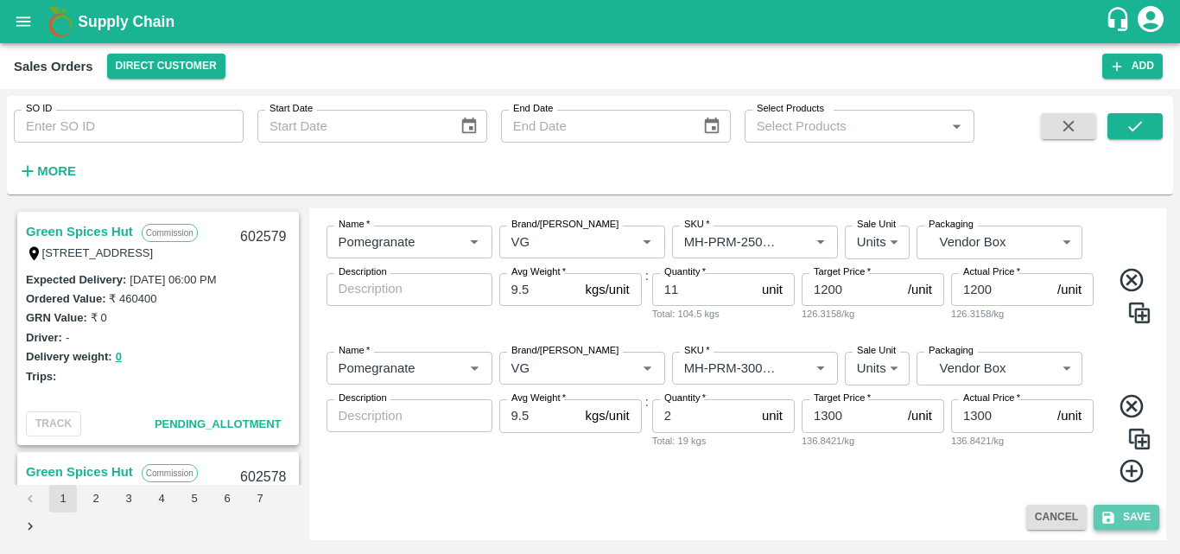
click at [1128, 512] on button "Save" at bounding box center [1127, 517] width 66 height 25
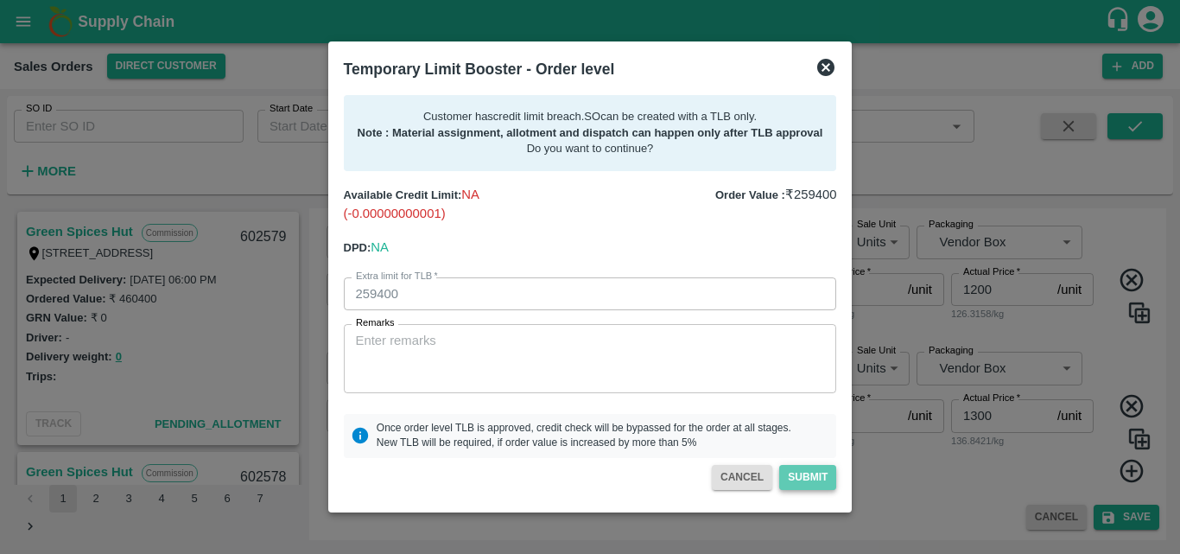
click at [807, 467] on button "Submit" at bounding box center [807, 477] width 57 height 25
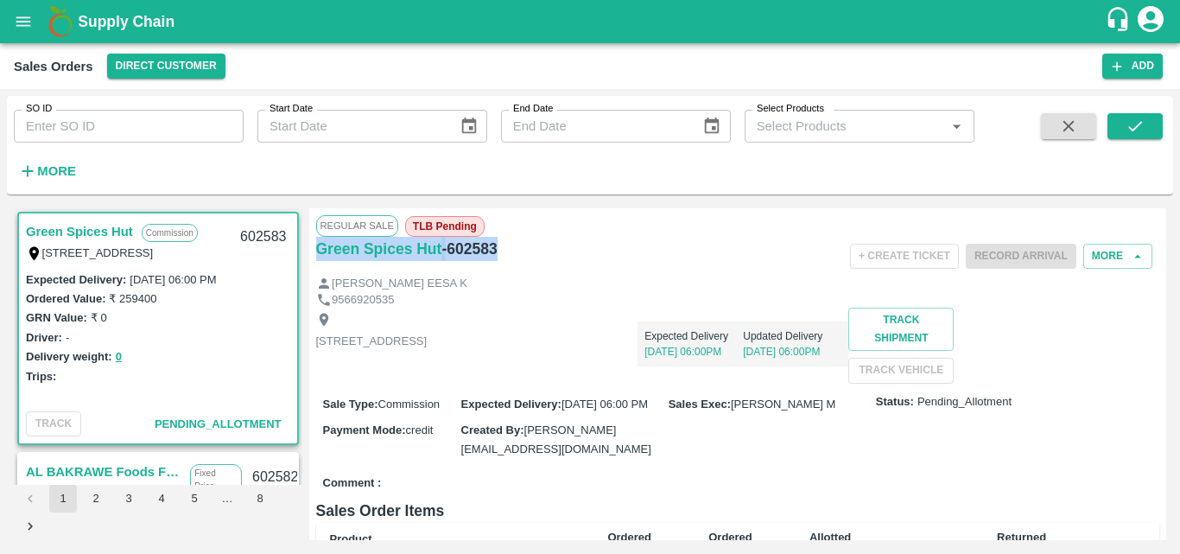
drag, startPoint x: 311, startPoint y: 246, endPoint x: 536, endPoint y: 251, distance: 225.5
click at [536, 251] on div "Regular Sale TLB Pending Green Spices Hut - 602583 + Create Ticket Record Arriv…" at bounding box center [738, 374] width 858 height 332
copy div "Green Spices Hut - 602583"
click at [236, 378] on div "Trips:" at bounding box center [158, 375] width 264 height 19
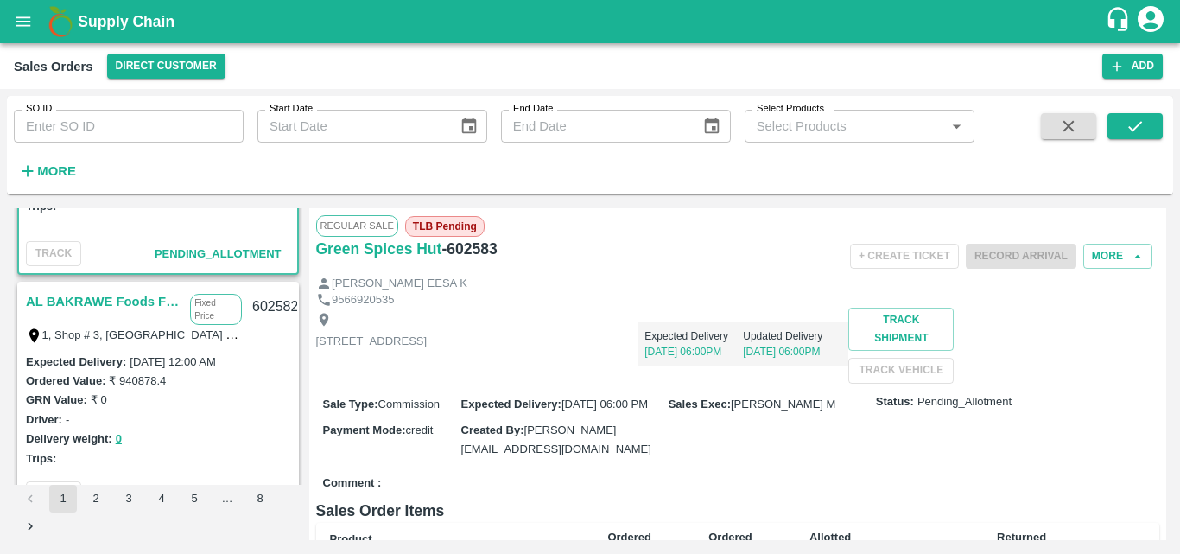
scroll to position [173, 0]
click at [260, 389] on div "GRN Value: ₹ 0" at bounding box center [158, 396] width 264 height 19
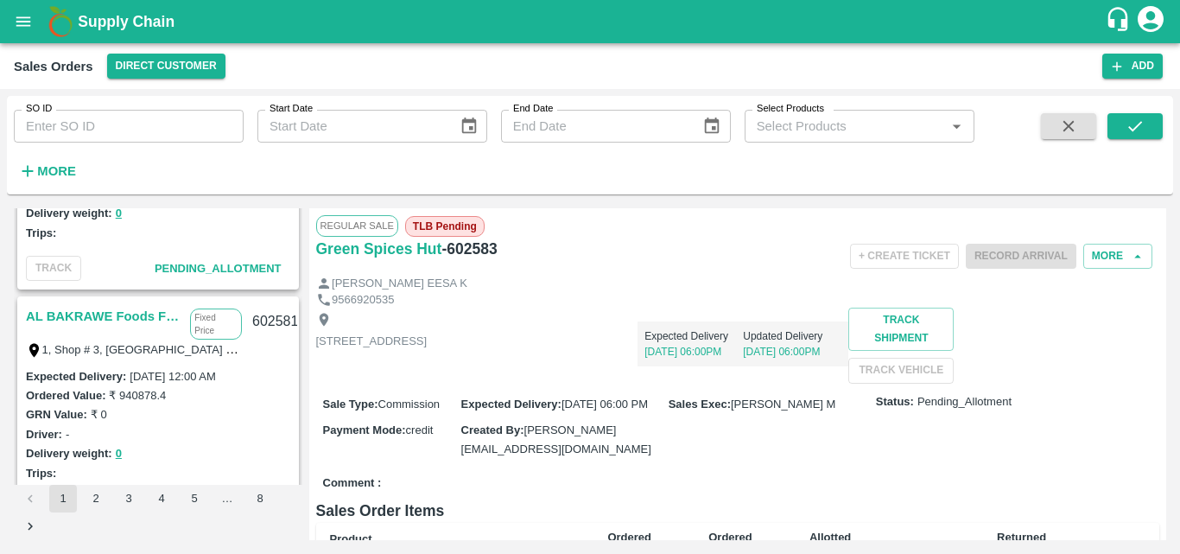
scroll to position [415, 0]
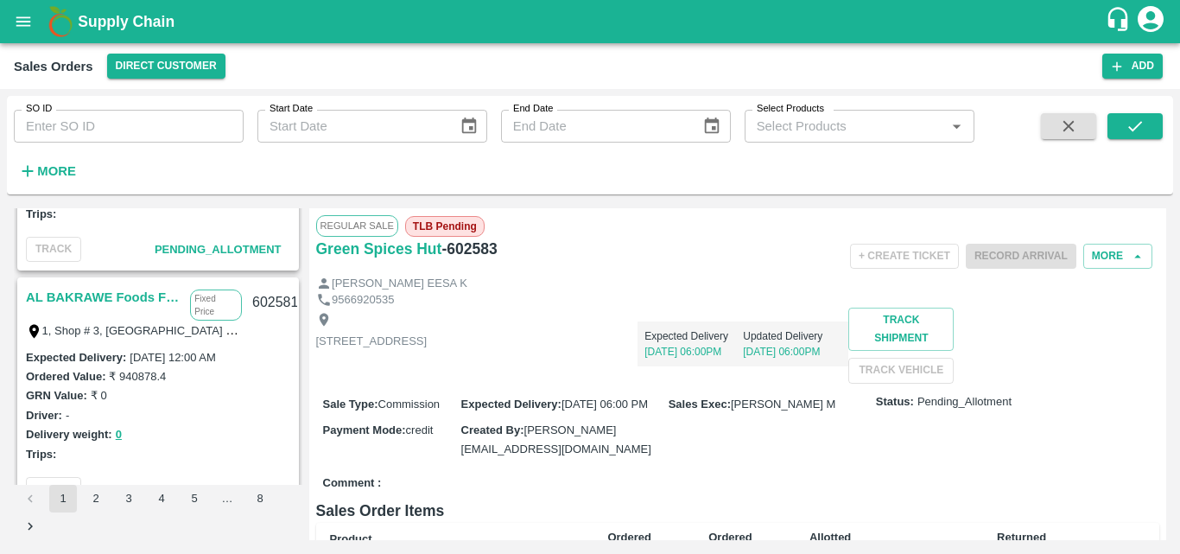
click at [254, 407] on div "Driver: -" at bounding box center [158, 414] width 264 height 19
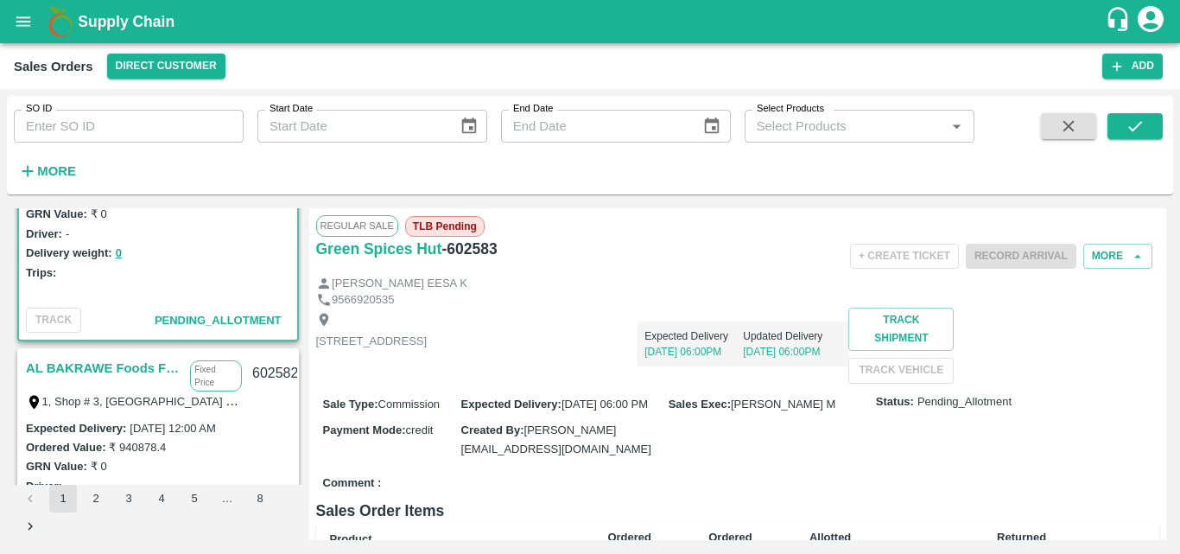
scroll to position [138, 0]
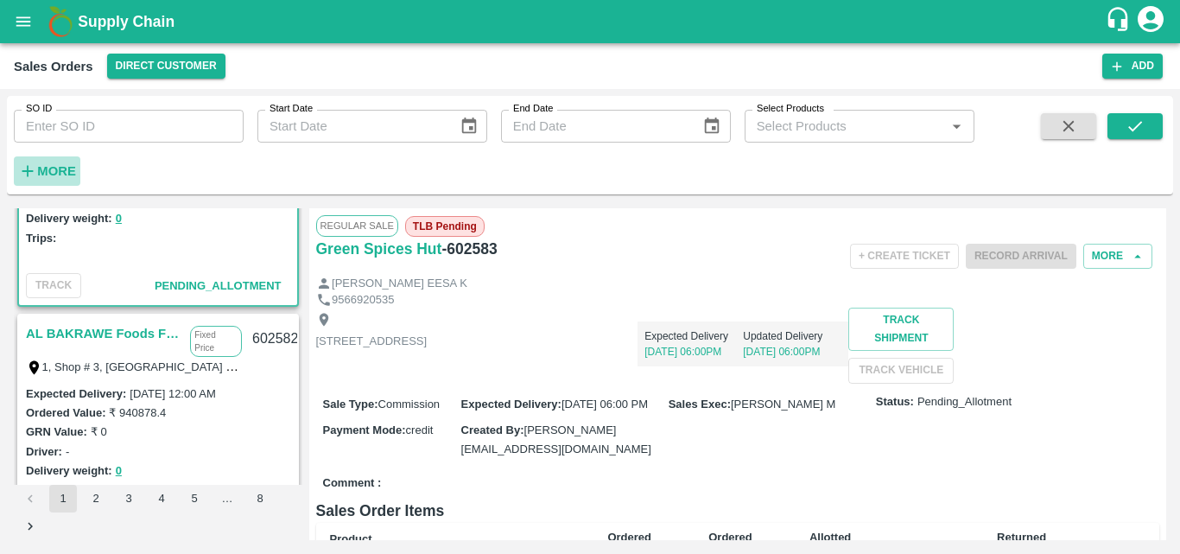
click at [65, 165] on strong "More" at bounding box center [56, 171] width 39 height 14
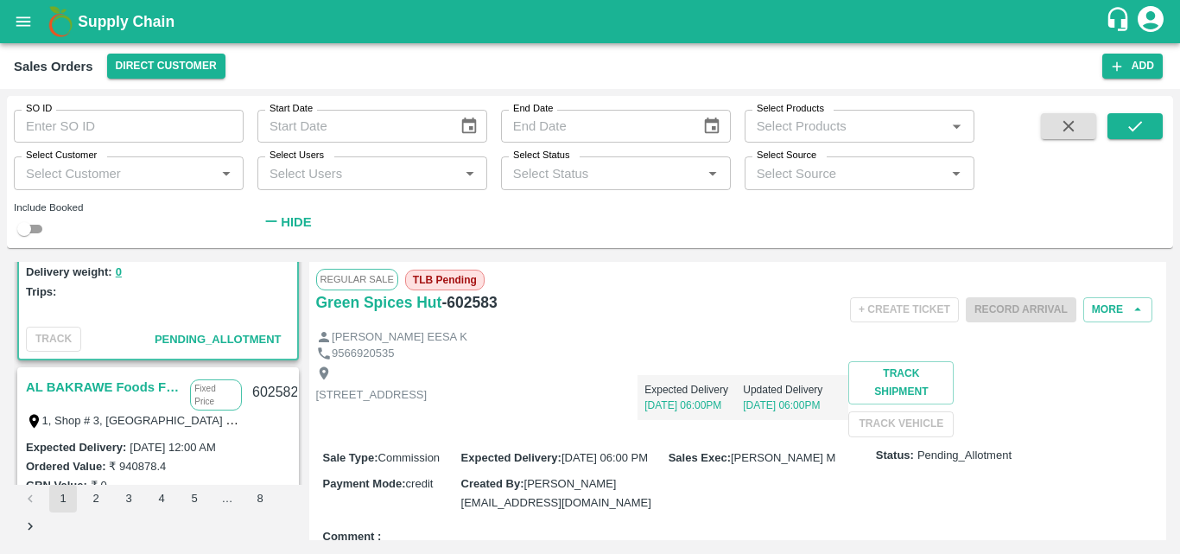
click at [95, 185] on div "Select Customer   *" at bounding box center [129, 172] width 230 height 33
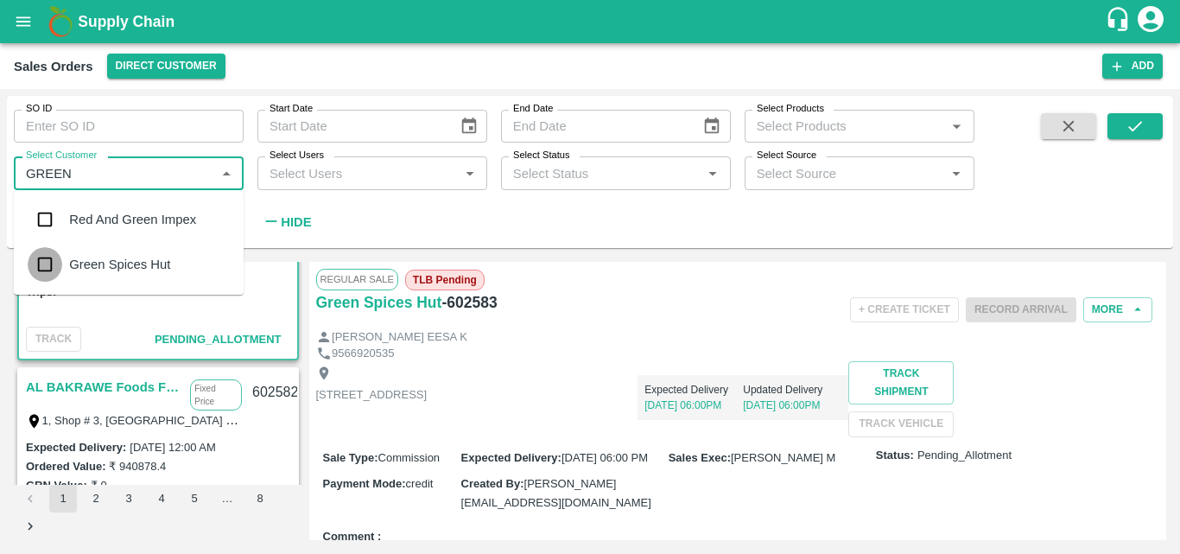
click at [43, 267] on input "checkbox" at bounding box center [45, 264] width 35 height 35
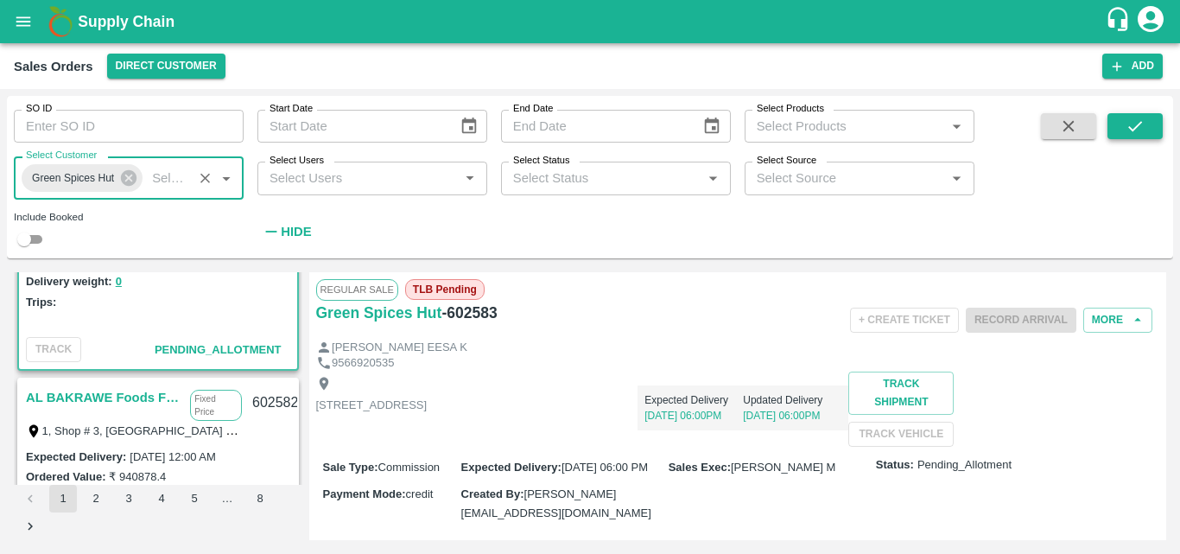
click at [1123, 135] on button "submit" at bounding box center [1135, 126] width 55 height 26
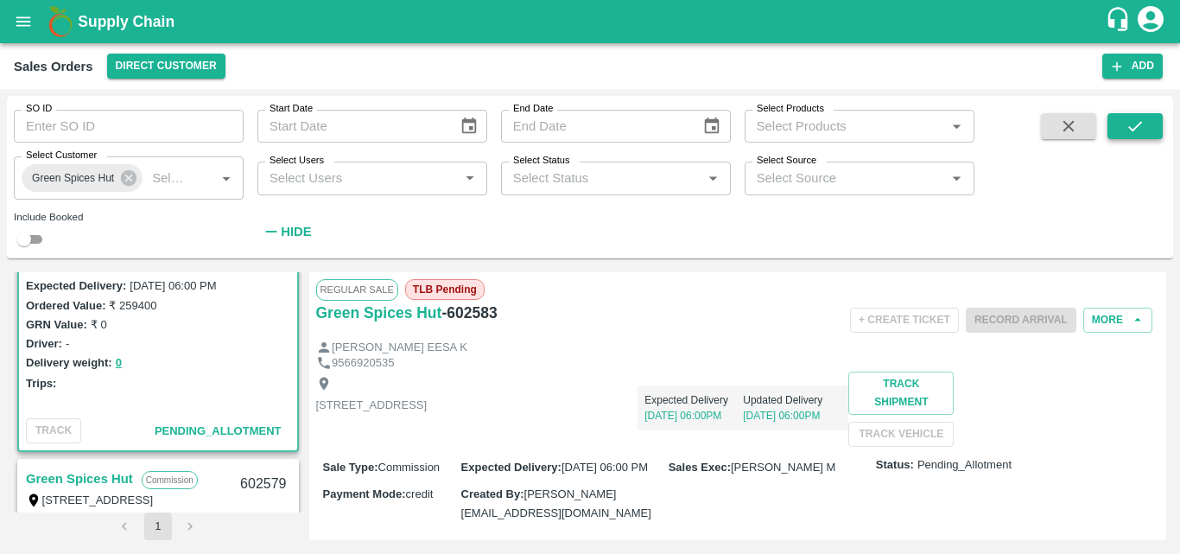
scroll to position [5, 0]
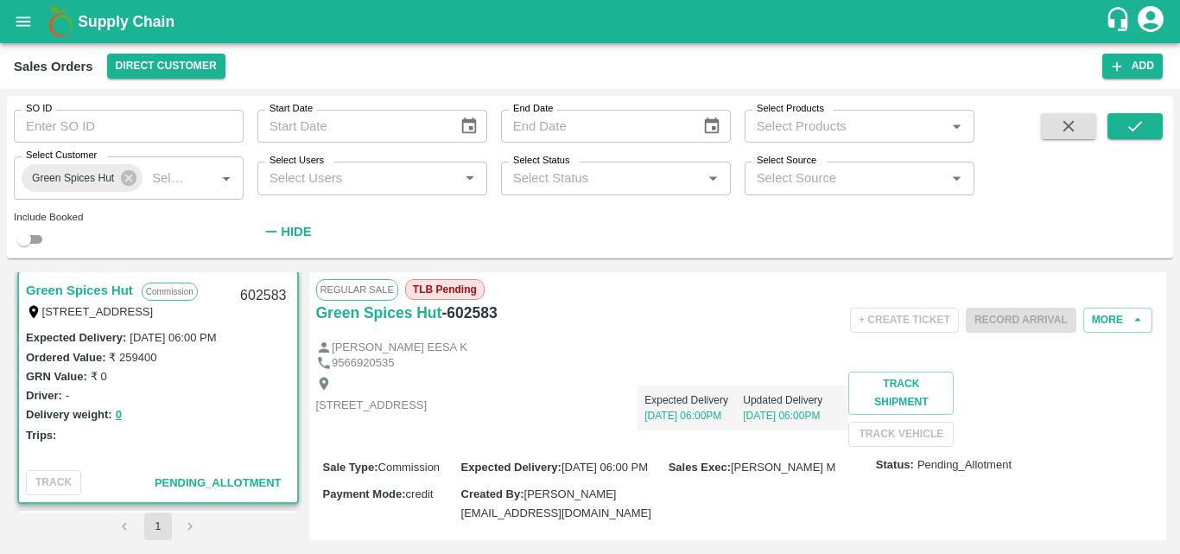
click at [243, 412] on div "Delivery weight: 0" at bounding box center [158, 414] width 264 height 20
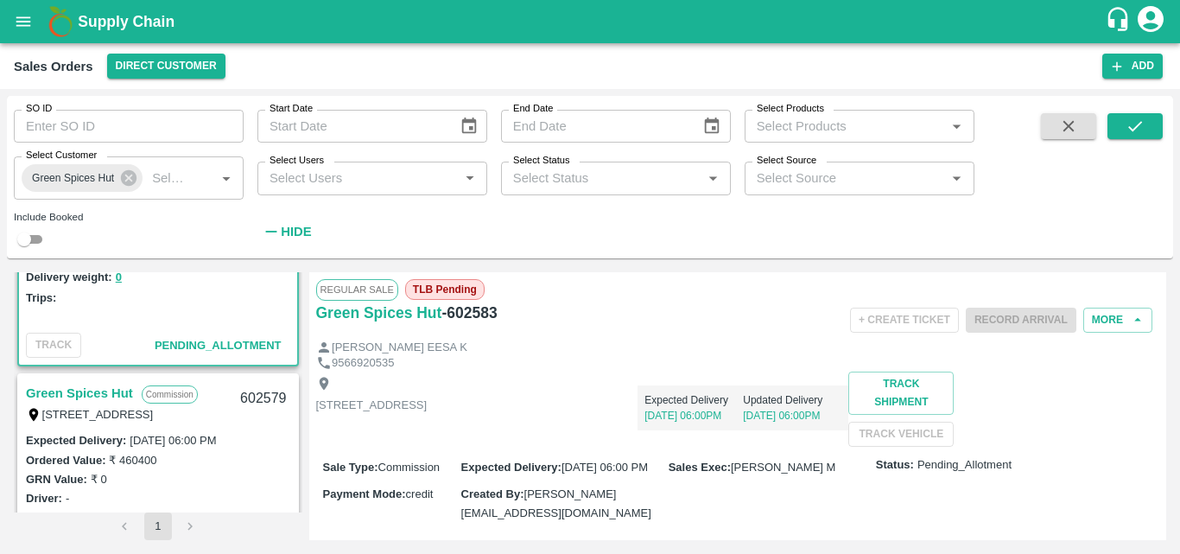
scroll to position [143, 0]
click at [97, 392] on link "Green Spices Hut" at bounding box center [79, 392] width 107 height 22
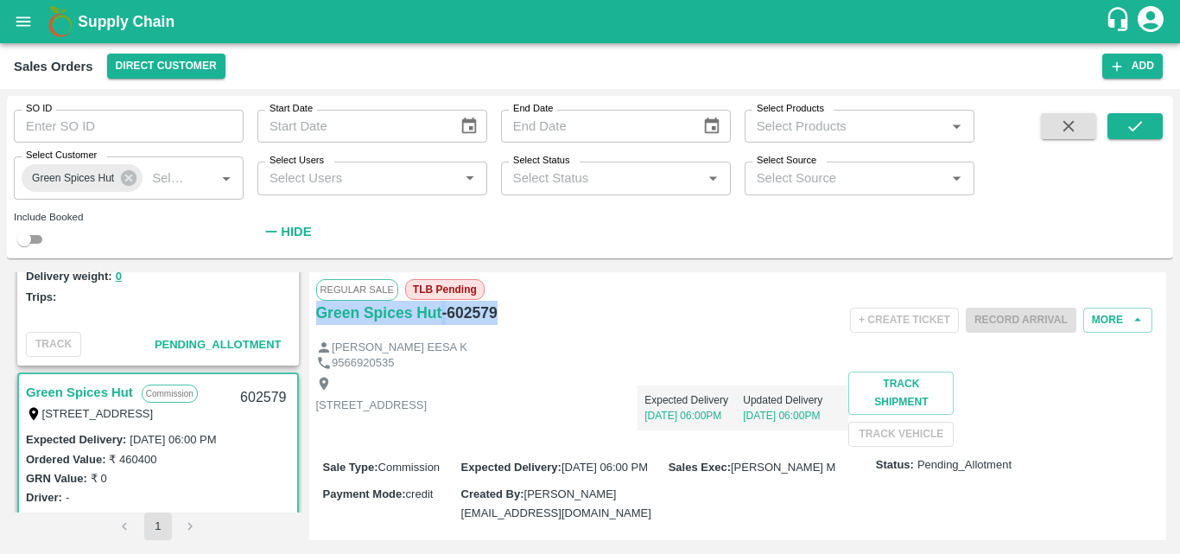
drag, startPoint x: 311, startPoint y: 313, endPoint x: 556, endPoint y: 312, distance: 245.4
click at [556, 312] on div "Regular Sale TLB Pending Green Spices Hut - 602579 + Create Ticket Record Arriv…" at bounding box center [738, 406] width 858 height 268
copy div "Green Spices Hut - 602579"
click at [847, 382] on div "Expected Delivery [DATE] 06:00PM Updated Delivery [DATE] 06:00PM" at bounding box center [638, 400] width 422 height 59
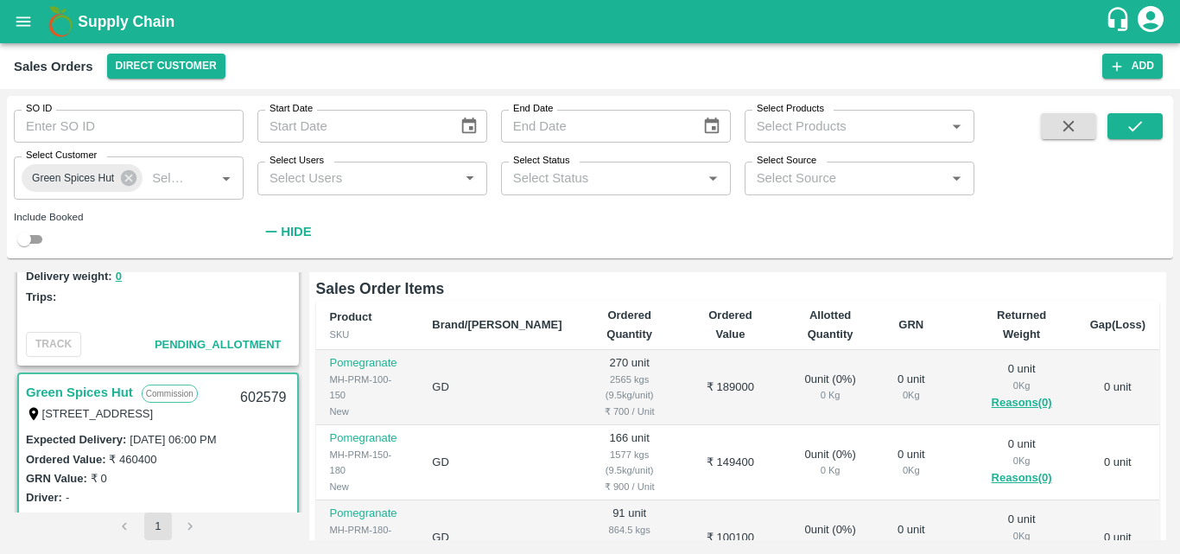
scroll to position [311, 0]
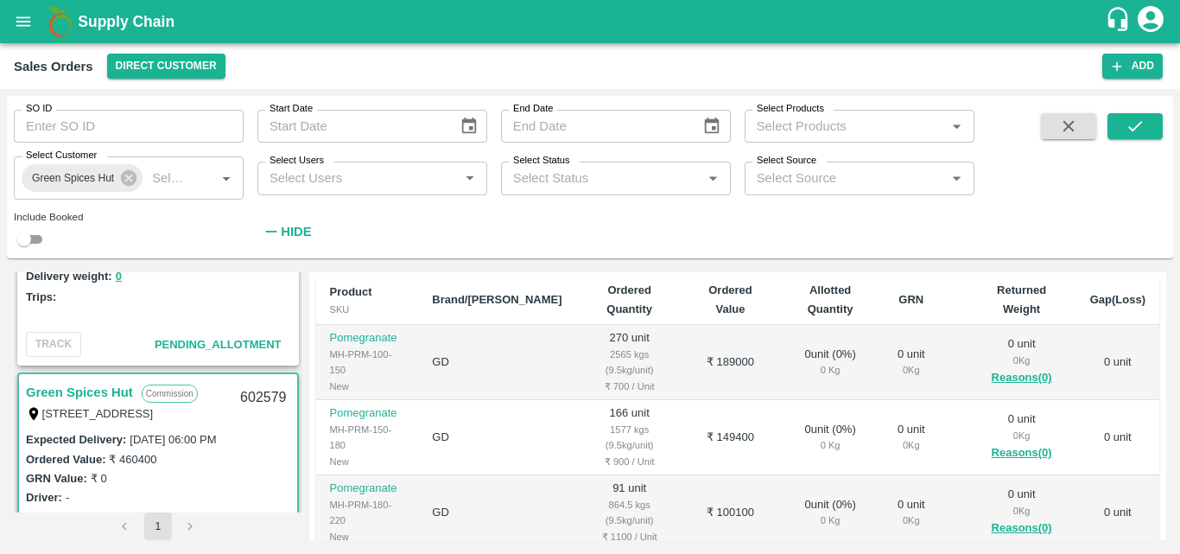
click at [227, 459] on div "Ordered Value: ₹ 460400" at bounding box center [158, 458] width 264 height 19
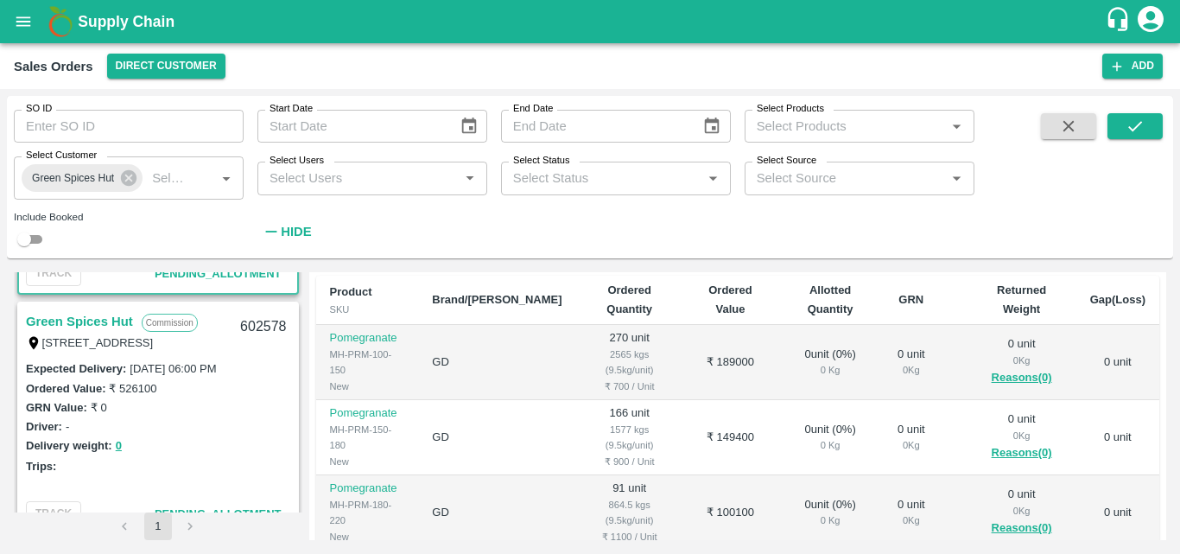
scroll to position [489, 0]
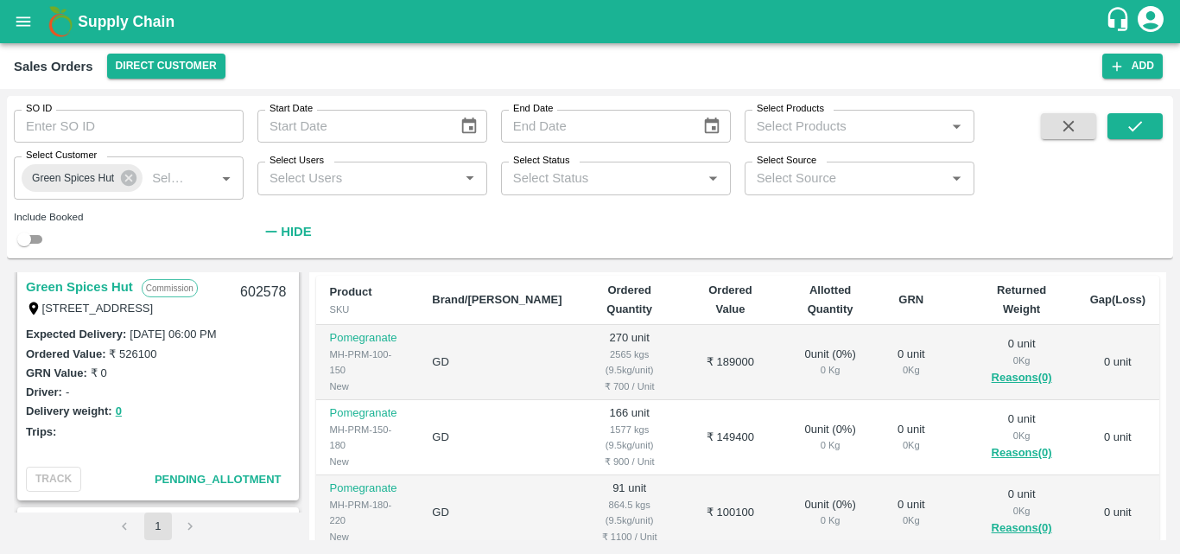
click at [107, 281] on link "Green Spices Hut" at bounding box center [79, 287] width 107 height 22
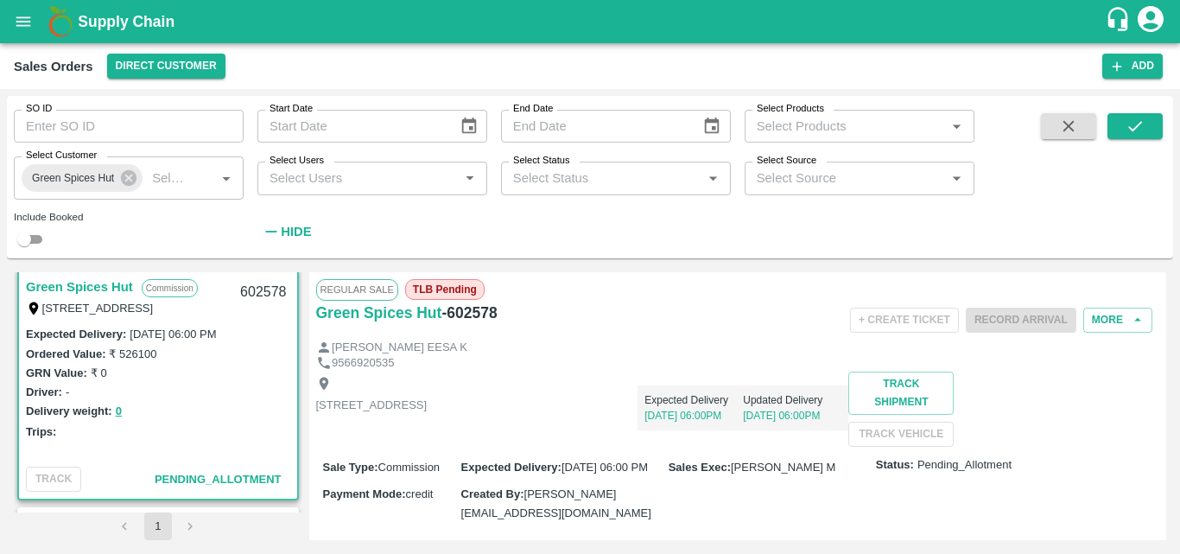
click at [594, 438] on div "[STREET_ADDRESS] Expected Delivery [DATE] 06:00PM Updated Delivery [DATE] 06:00…" at bounding box center [738, 408] width 844 height 75
drag, startPoint x: 505, startPoint y: 307, endPoint x: 319, endPoint y: 320, distance: 186.2
click at [319, 320] on div "Green Spices Hut - 602578" at bounding box center [456, 313] width 281 height 24
copy div "Green Spices Hut - 602578"
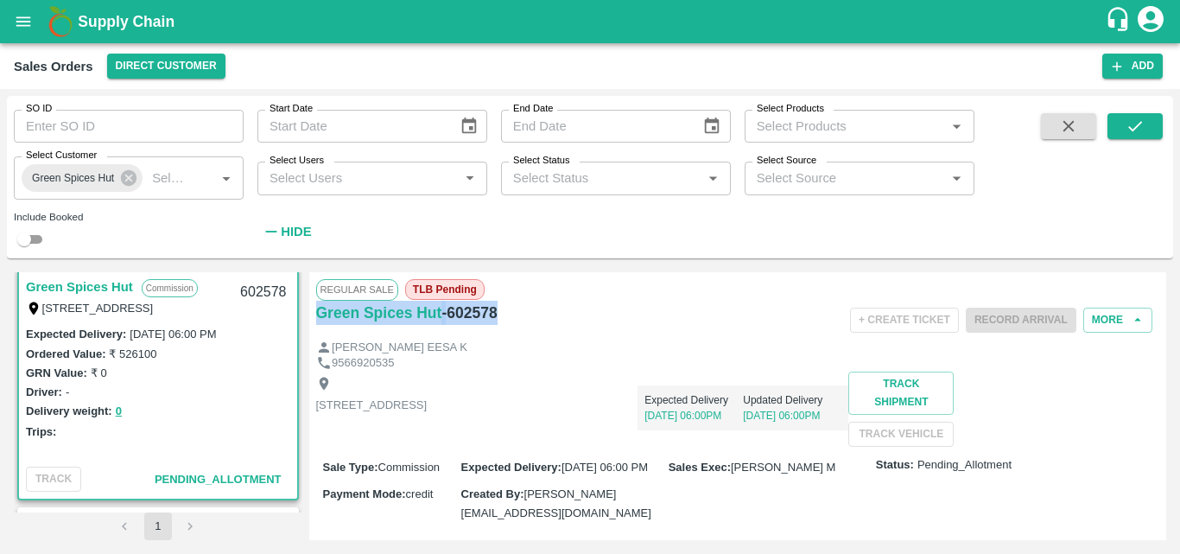
click at [561, 338] on div "Green Spices Hut - 602578" at bounding box center [456, 320] width 281 height 39
